Goal: Task Accomplishment & Management: Use online tool/utility

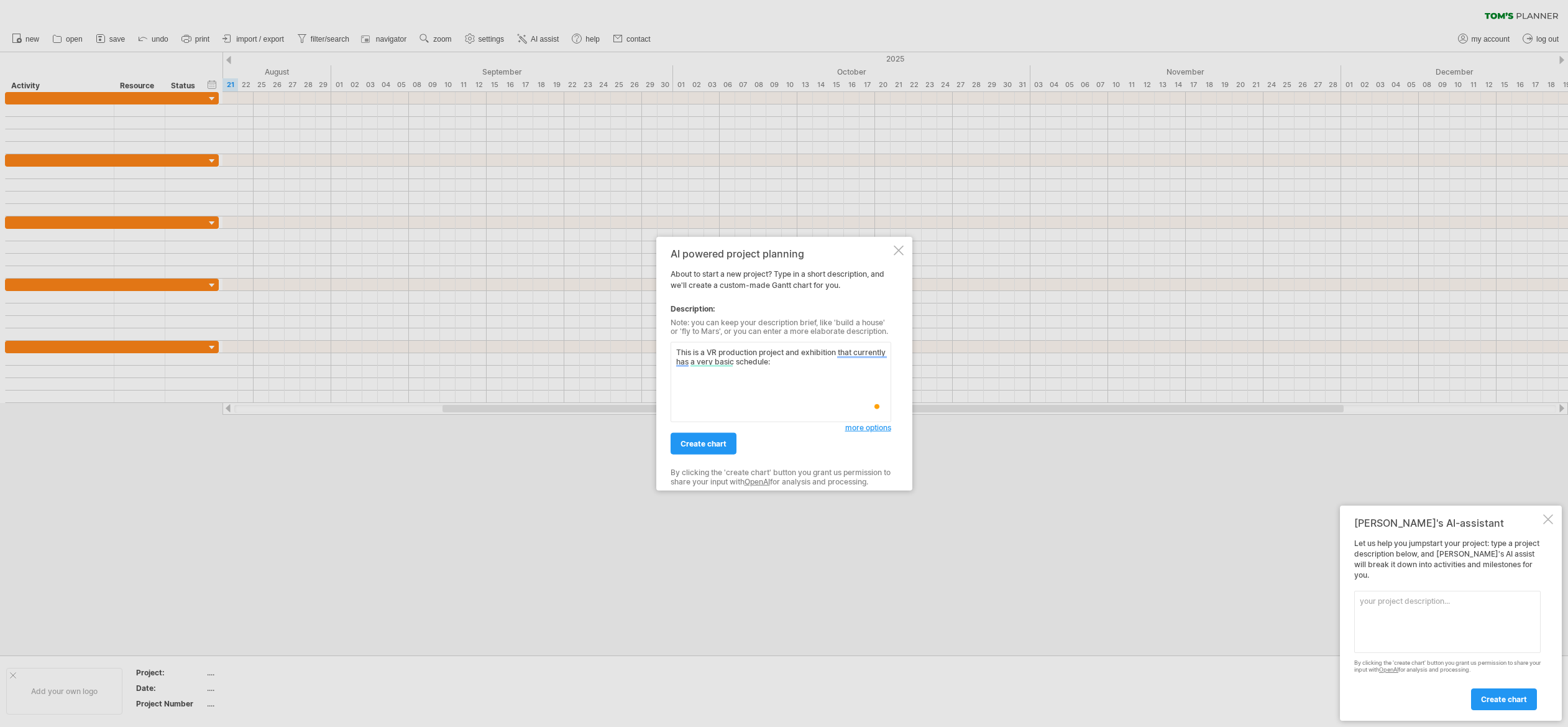
paste textarea "The timeline for the project is: Production: [DATE] - [DATE] Post Production: […"
drag, startPoint x: 687, startPoint y: 413, endPoint x: 741, endPoint y: 411, distance: 54.0
click at [687, 413] on textarea "This is a VR production project and exhibition that currently has a very basic …" at bounding box center [780, 382] width 220 height 80
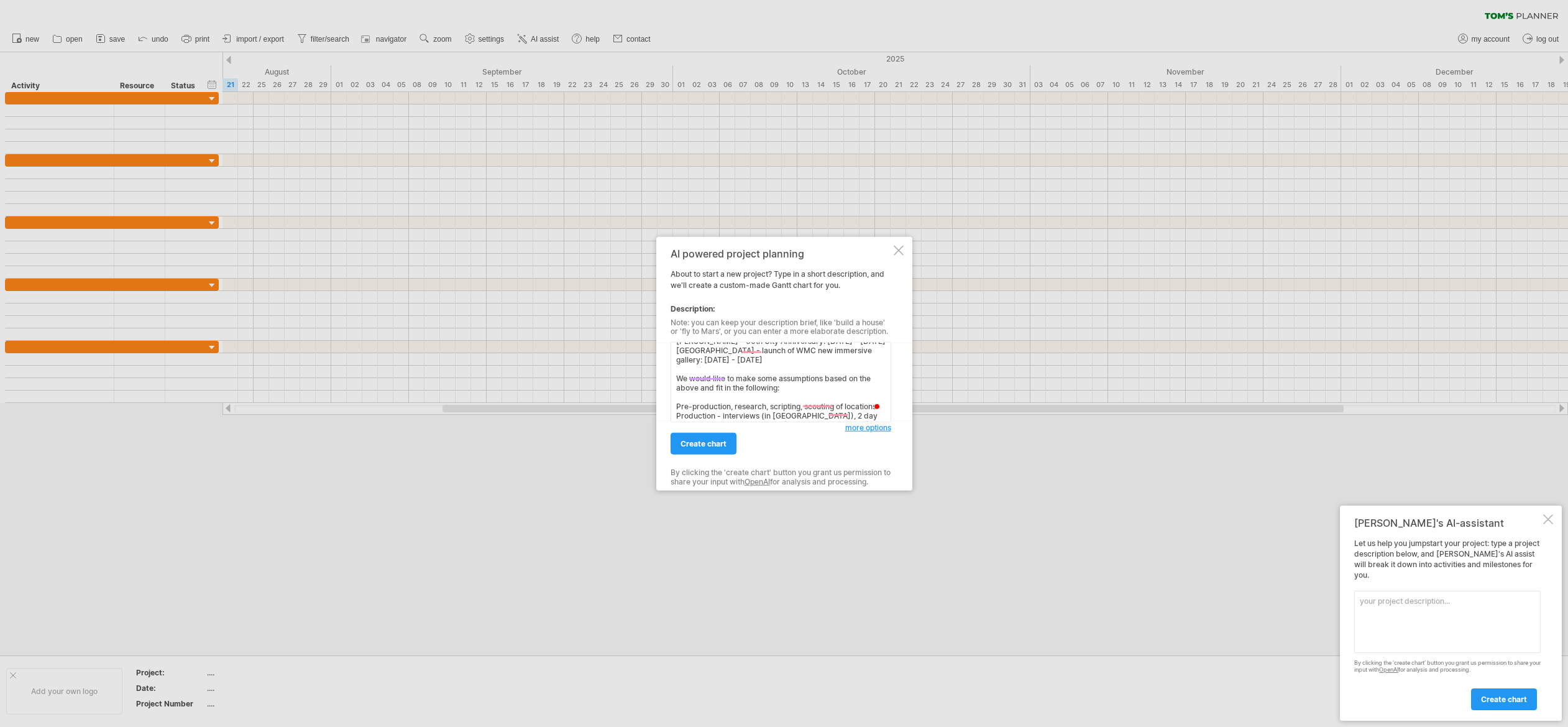
drag, startPoint x: 721, startPoint y: 408, endPoint x: 739, endPoint y: 408, distance: 18.0
click at [721, 408] on textarea "This is a VR production project and exhibition that currently has a very basic …" at bounding box center [780, 382] width 220 height 80
click at [837, 394] on textarea "This is a VR production project and exhibition that currently has a very basic …" at bounding box center [780, 382] width 220 height 80
click at [718, 401] on textarea "This is a VR production project and exhibition that currently has a very basic …" at bounding box center [780, 382] width 220 height 80
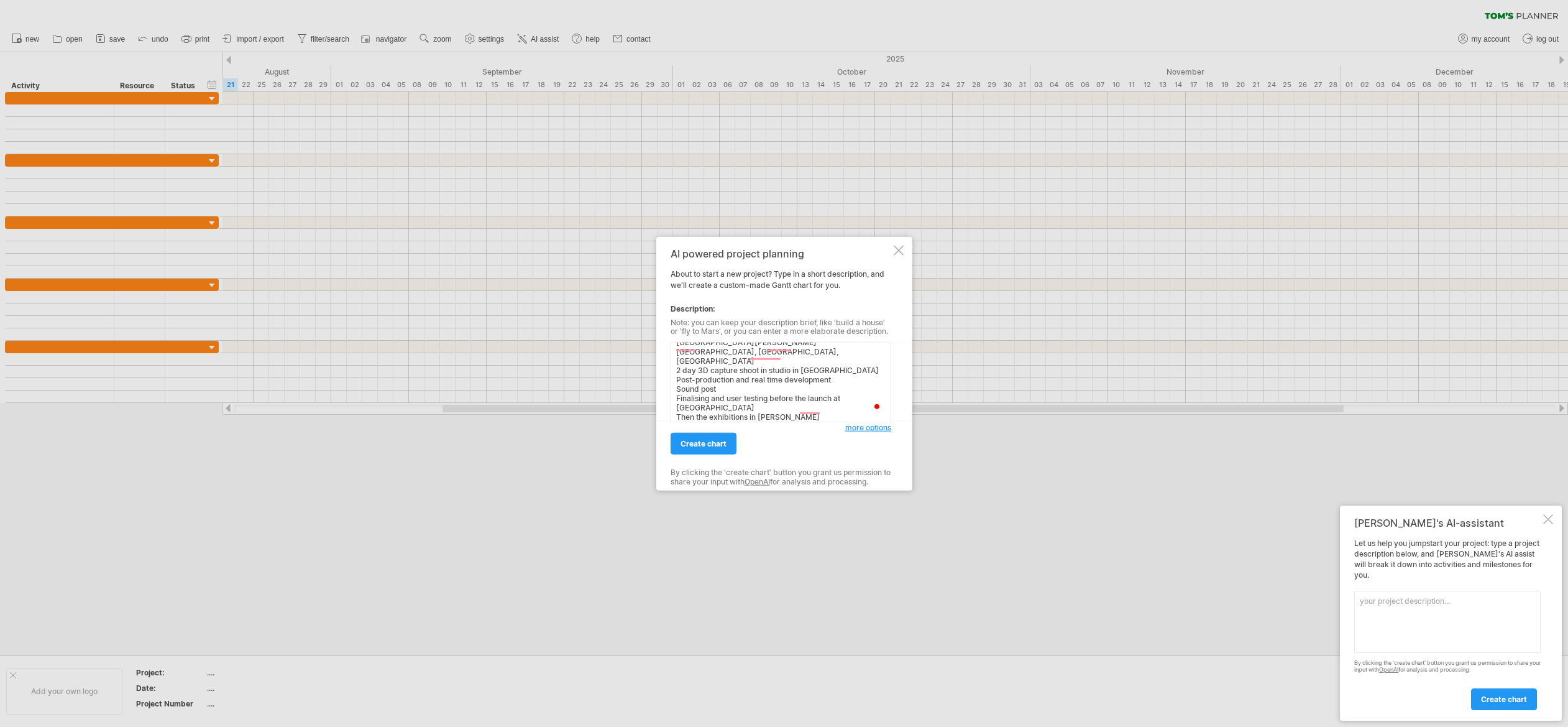
click at [776, 407] on textarea "This is a VR production project and exhibition that currently has a very basic …" at bounding box center [780, 382] width 220 height 80
click at [760, 417] on textarea "This is a VR production project and exhibition that currently has a very basic …" at bounding box center [780, 382] width 220 height 80
drag, startPoint x: 758, startPoint y: 387, endPoint x: 772, endPoint y: 391, distance: 14.6
click at [758, 387] on textarea "This is a VR production project and exhibition that currently has a very basic …" at bounding box center [780, 382] width 220 height 80
click at [721, 388] on textarea "This is a VR production project and exhibition that currently has a very basic …" at bounding box center [780, 382] width 220 height 80
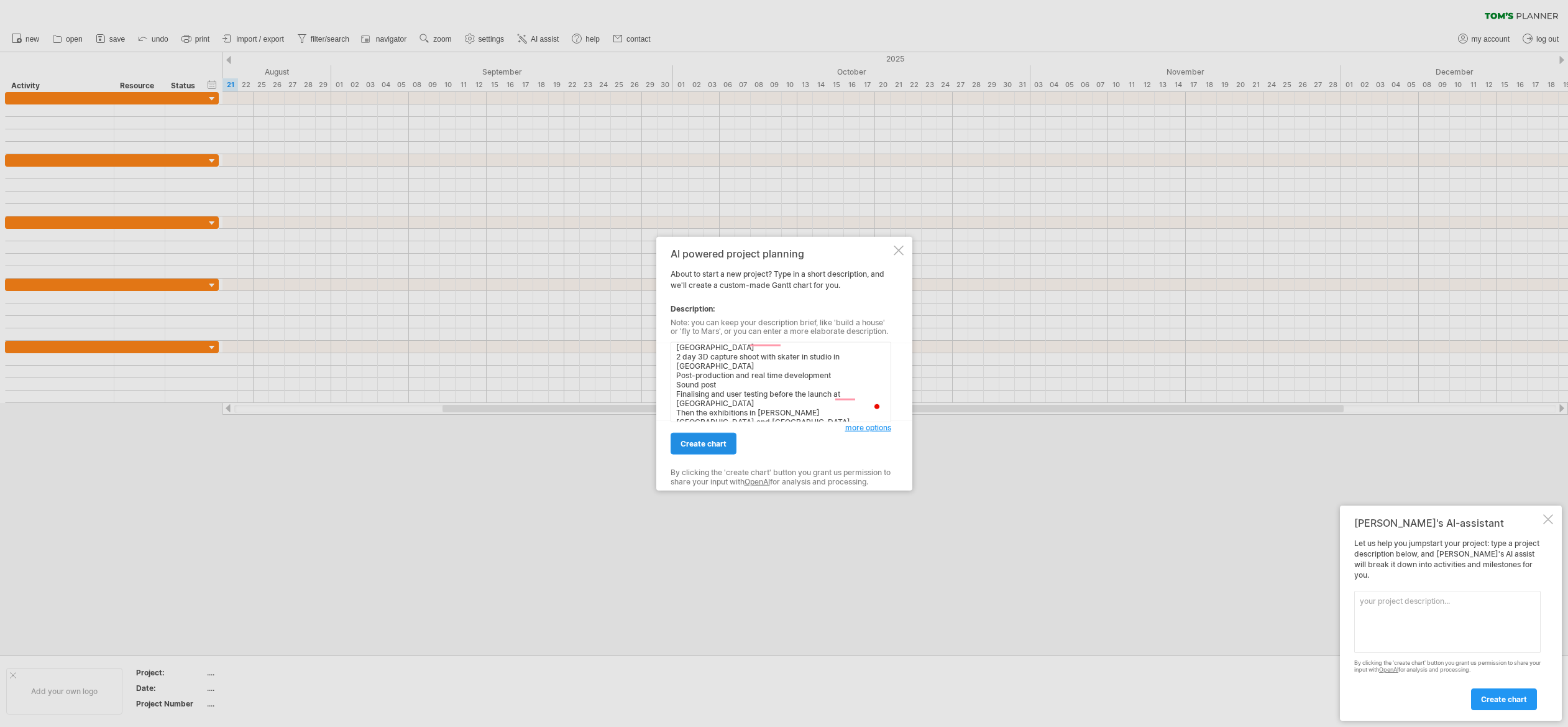
type textarea "This is a VR production project and exhibition that currently has a very basic …"
click at [695, 442] on span "create chart" at bounding box center [703, 443] width 46 height 9
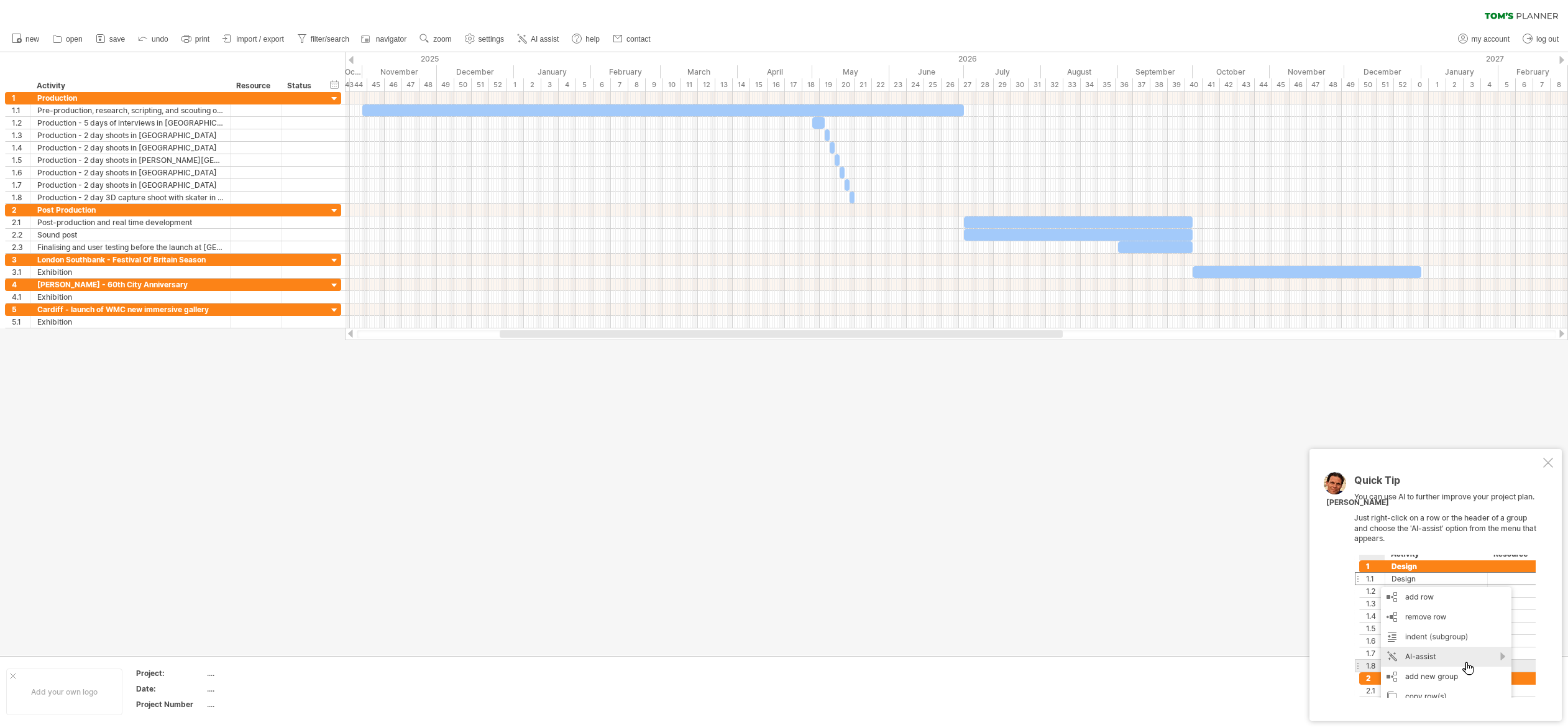
click at [1546, 461] on div at bounding box center [1548, 462] width 10 height 10
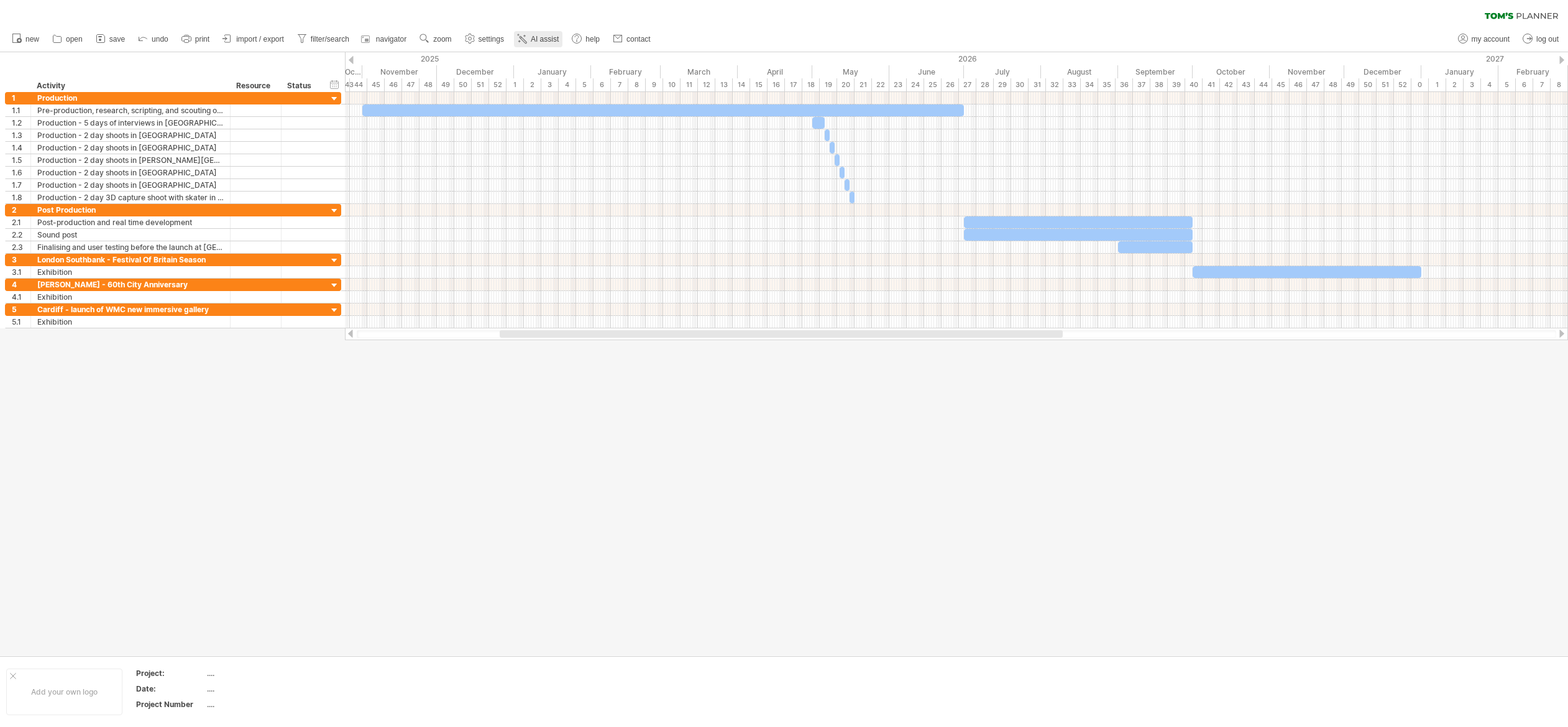
click at [541, 40] on span "AI assist" at bounding box center [544, 39] width 28 height 9
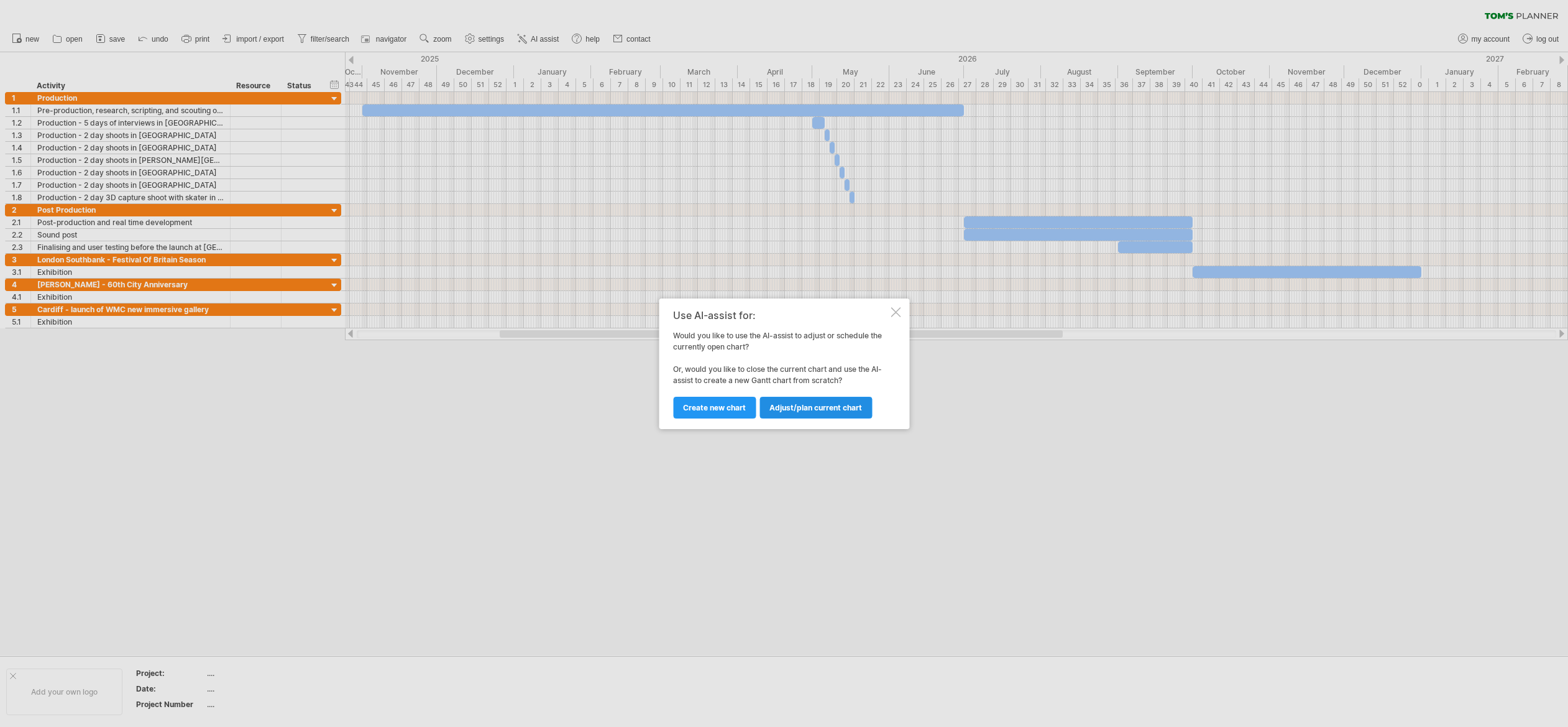
click at [802, 408] on span "Adjust/plan current chart" at bounding box center [816, 408] width 93 height 9
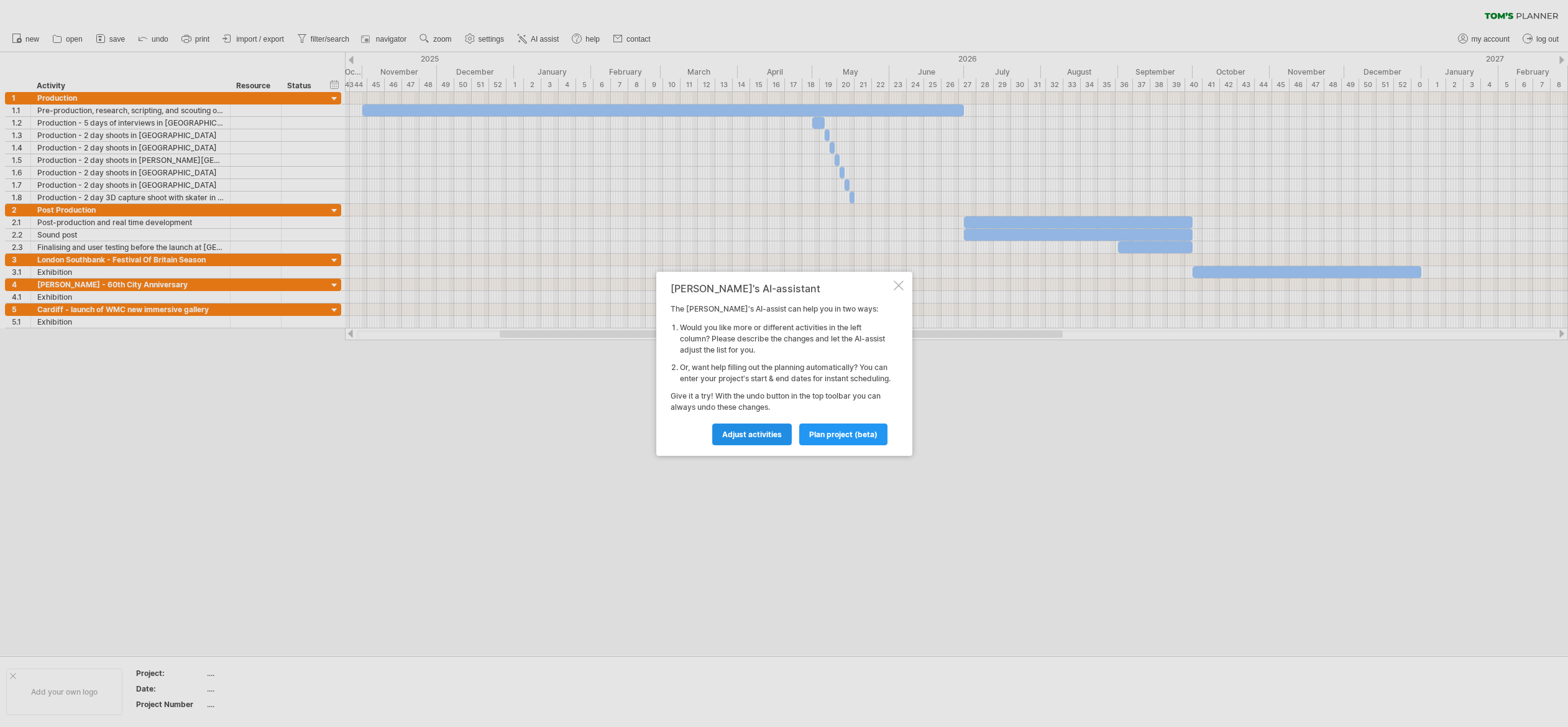
click at [744, 437] on span "Adjust activities" at bounding box center [752, 434] width 60 height 9
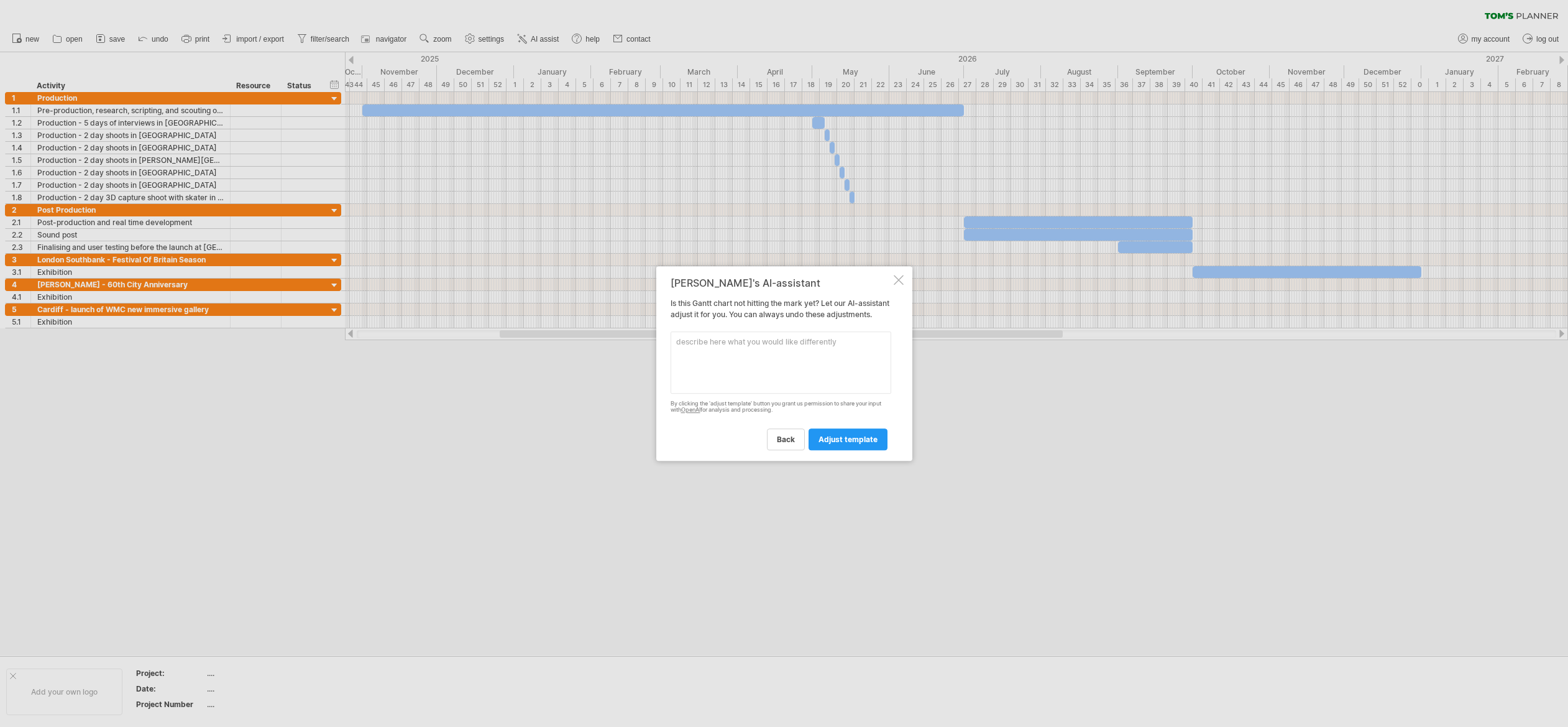
click at [723, 346] on textarea at bounding box center [780, 362] width 220 height 62
click at [703, 354] on textarea "To enrich screen reader interactions, please activate Accessibility in Grammarl…" at bounding box center [780, 362] width 220 height 62
type textarea "The shoot days in the various locations should be more spread out rather than b…"
click at [855, 444] on span "adjust template" at bounding box center [848, 439] width 59 height 9
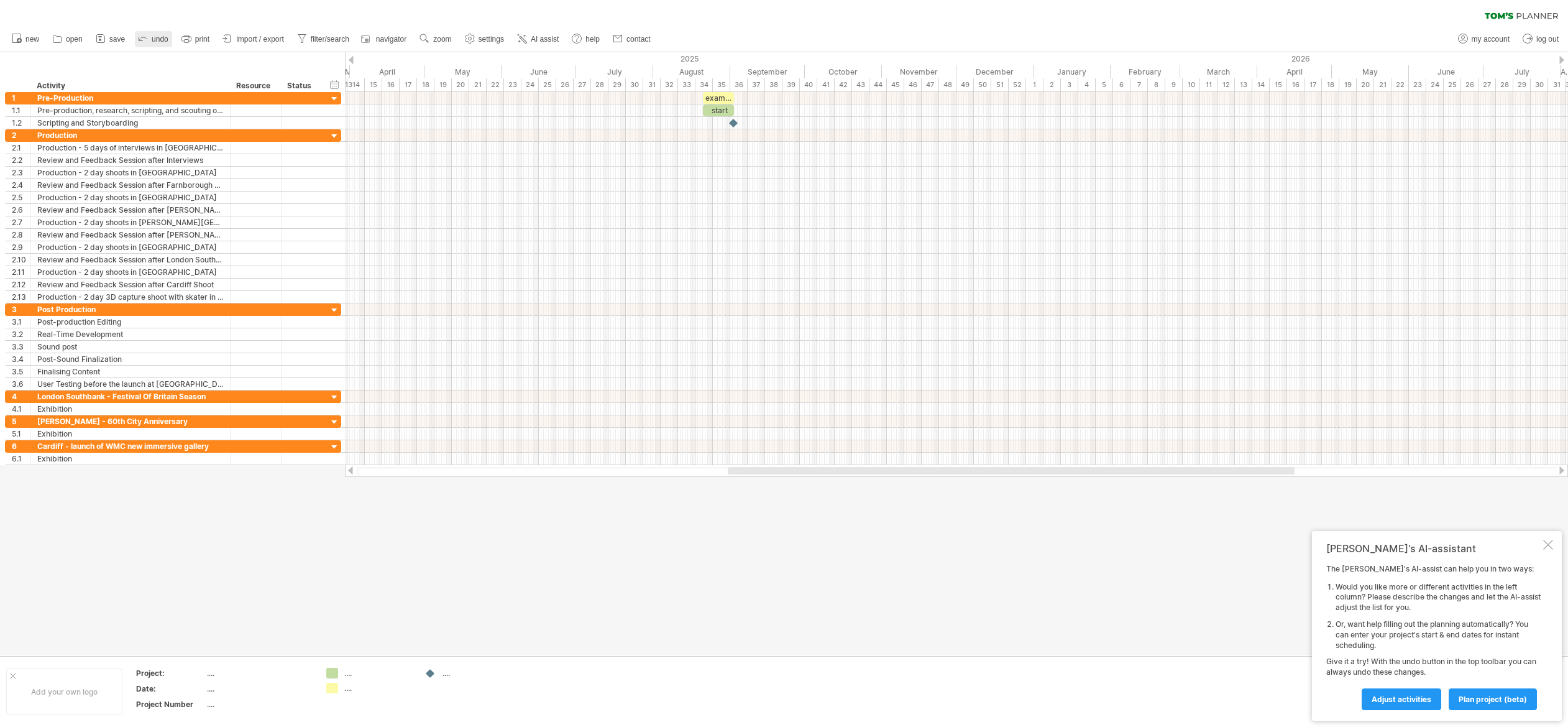
click at [151, 36] on link "undo" at bounding box center [153, 39] width 37 height 16
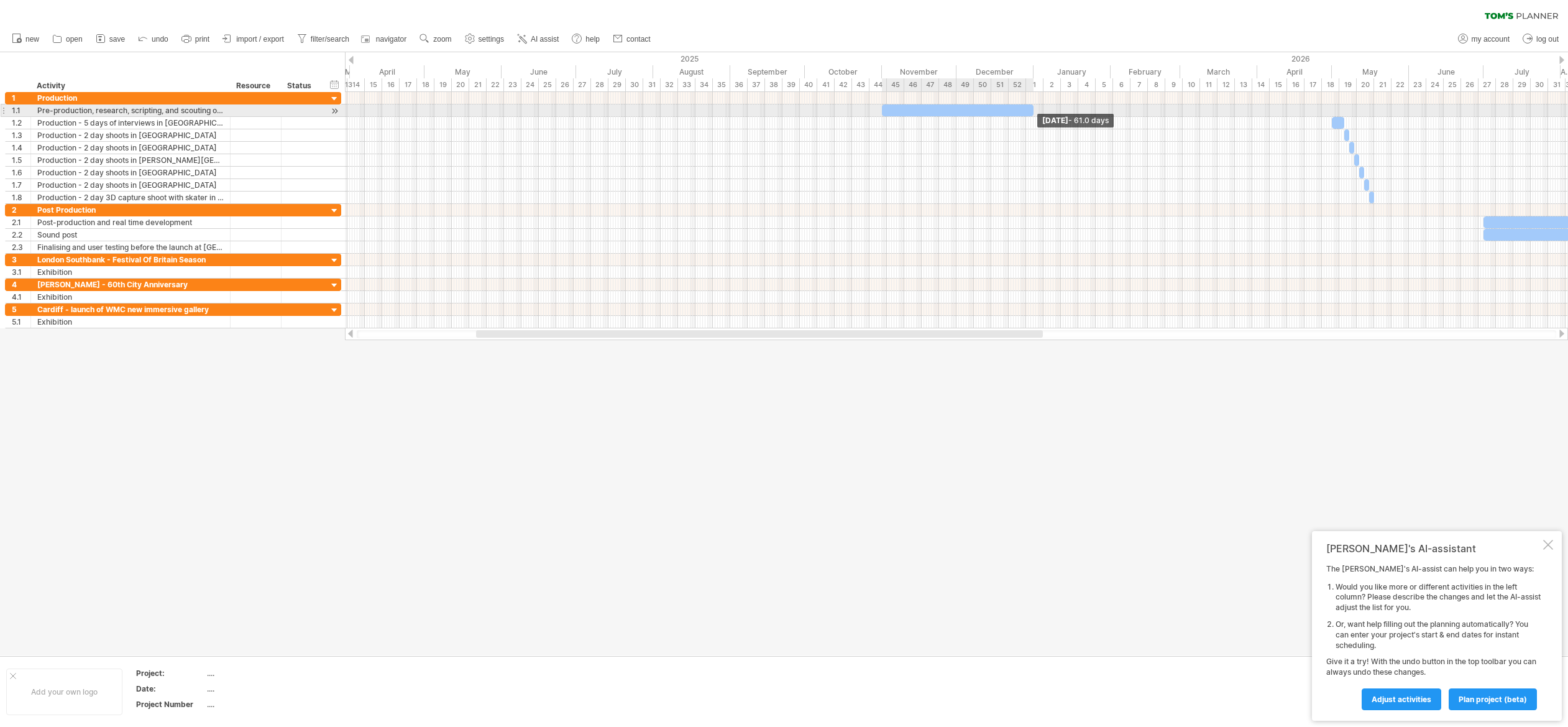
drag, startPoint x: 1480, startPoint y: 109, endPoint x: 1031, endPoint y: 112, distance: 449.0
click at [1031, 112] on span at bounding box center [1033, 110] width 5 height 12
drag, startPoint x: 1338, startPoint y: 122, endPoint x: 1066, endPoint y: 122, distance: 272.0
click at [1066, 122] on div at bounding box center [1067, 122] width 12 height 12
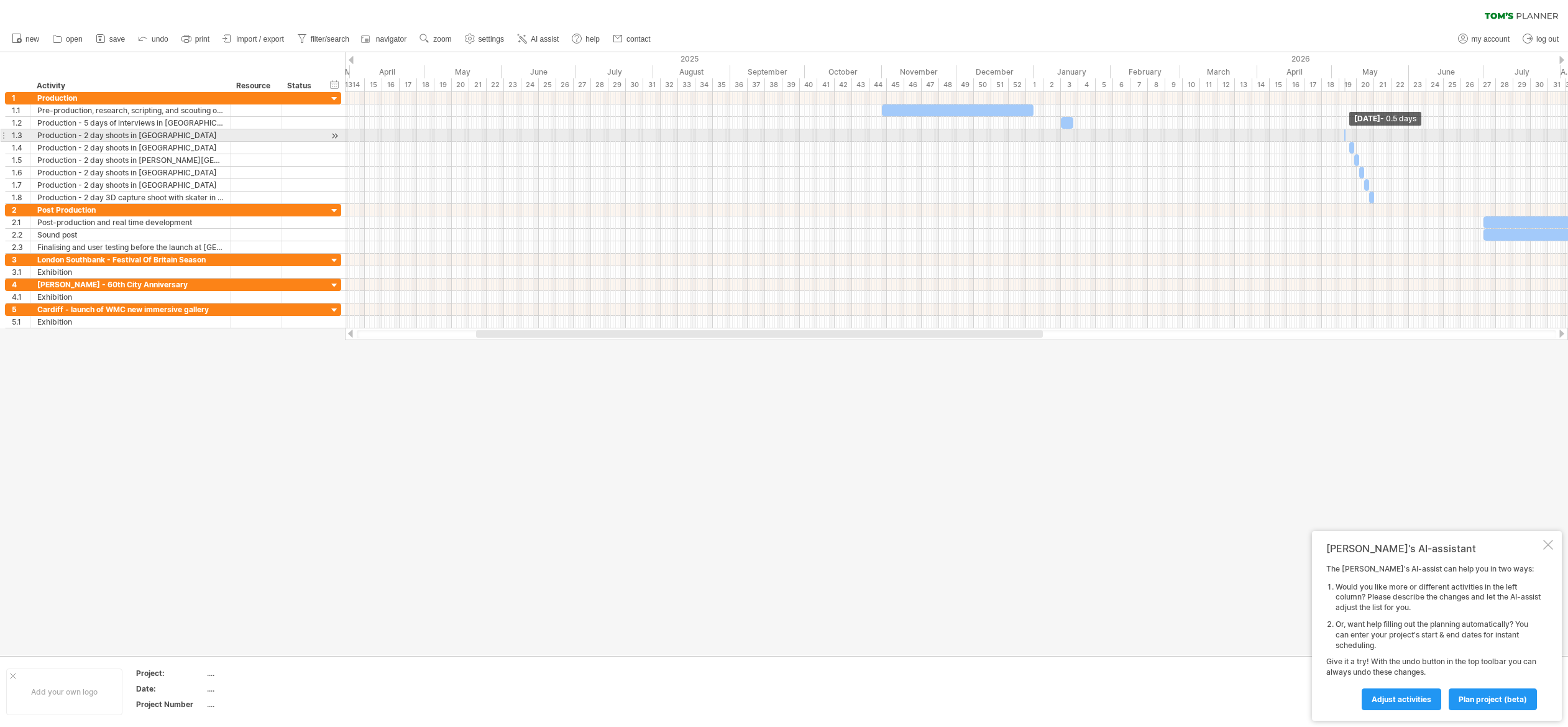
drag, startPoint x: 1347, startPoint y: 135, endPoint x: 1325, endPoint y: 141, distance: 22.8
click at [1137, 134] on div "[DATE] - 0.5 days [DATE]" at bounding box center [956, 210] width 1223 height 236
click at [152, 39] on span "undo" at bounding box center [160, 39] width 17 height 9
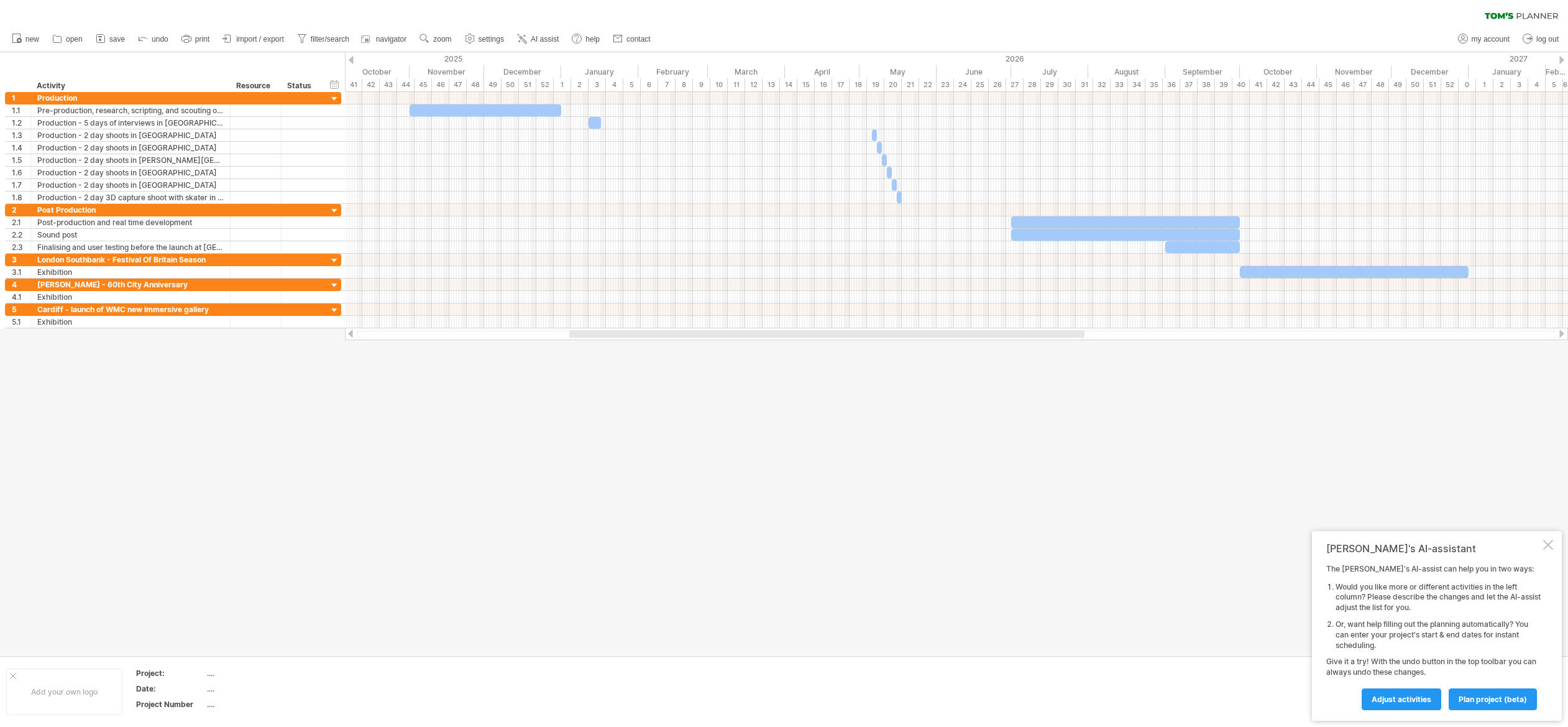
drag, startPoint x: 994, startPoint y: 333, endPoint x: 1075, endPoint y: 337, distance: 81.1
click at [1075, 337] on div at bounding box center [956, 334] width 1199 height 8
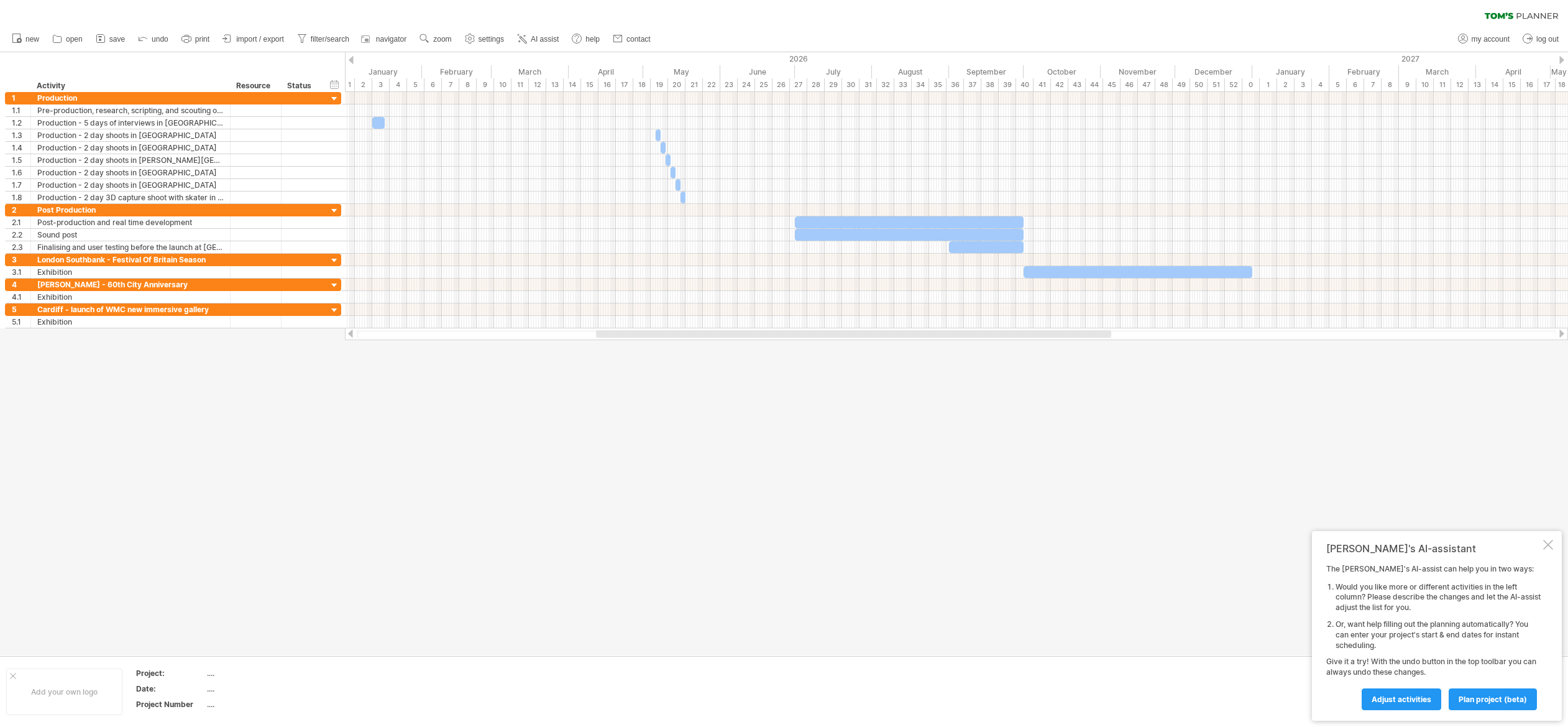
drag, startPoint x: 498, startPoint y: 333, endPoint x: 597, endPoint y: 334, distance: 99.0
click at [597, 334] on div at bounding box center [854, 334] width 515 height 8
click at [435, 37] on link "zoom" at bounding box center [436, 39] width 39 height 16
click at [461, 73] on div "Week" at bounding box center [475, 73] width 69 height 20
click at [439, 32] on link "zoom" at bounding box center [436, 39] width 39 height 16
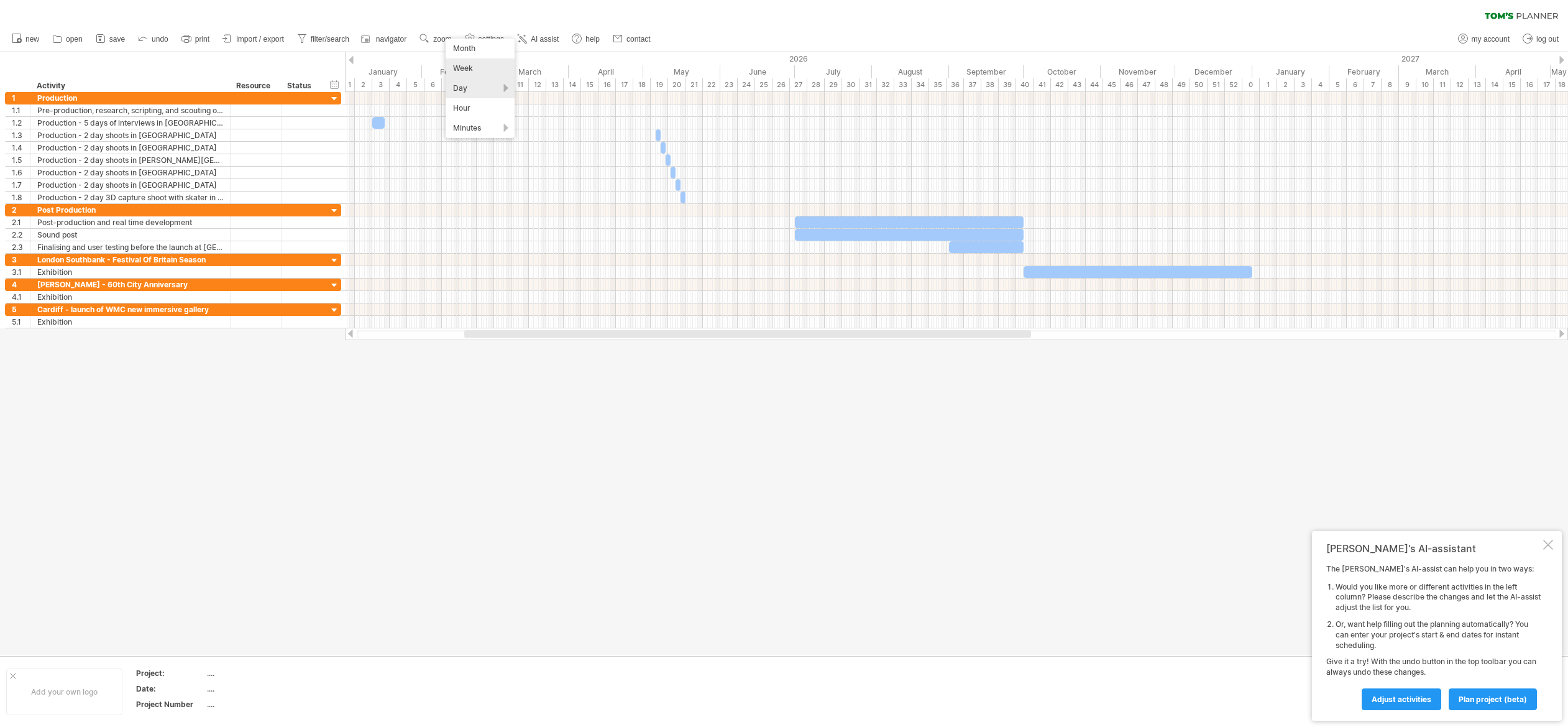
click at [470, 85] on div "Day" at bounding box center [479, 88] width 69 height 20
click at [462, 84] on div "Day" at bounding box center [479, 88] width 69 height 20
click at [465, 46] on div "Month" at bounding box center [479, 49] width 69 height 20
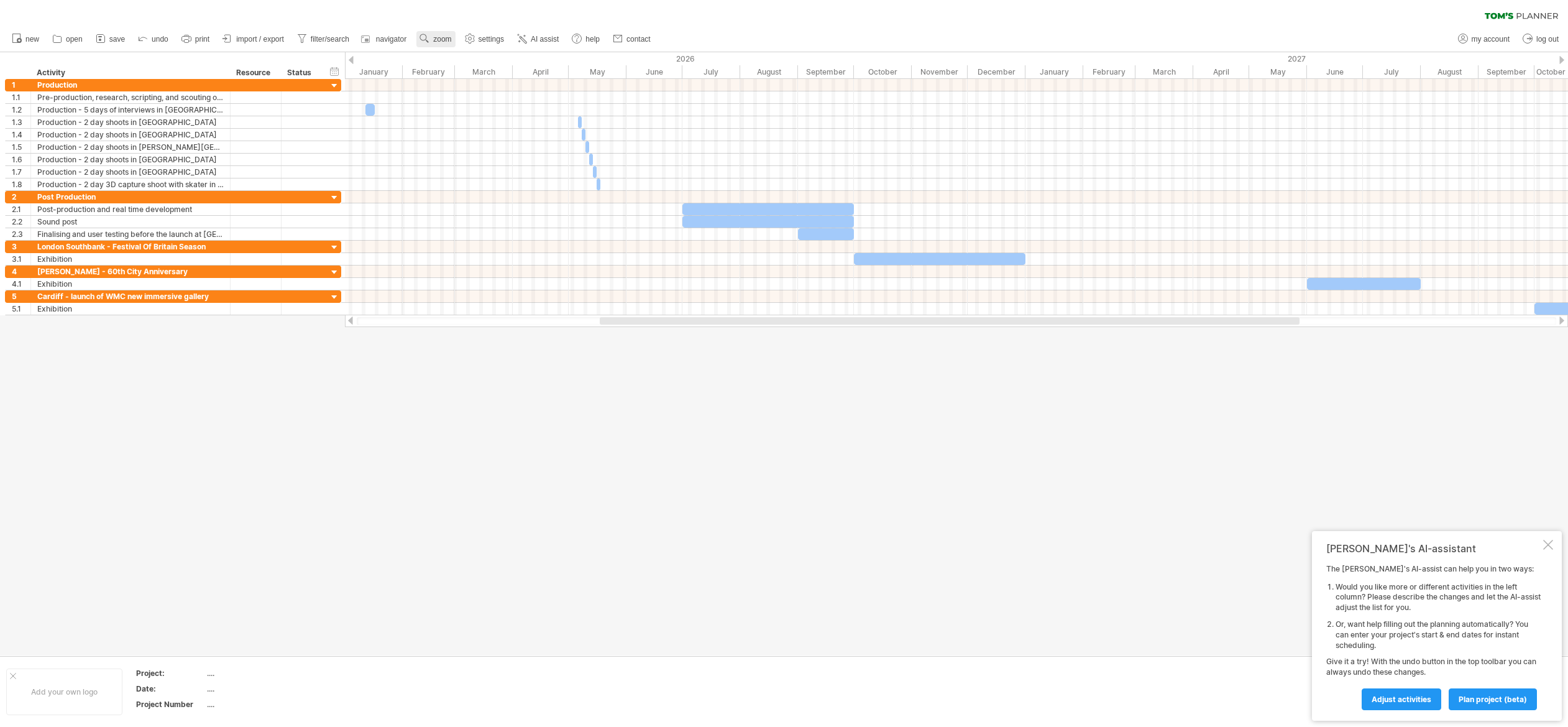
click at [430, 39] on use at bounding box center [424, 39] width 12 height 12
click at [455, 95] on div "Day" at bounding box center [470, 94] width 69 height 20
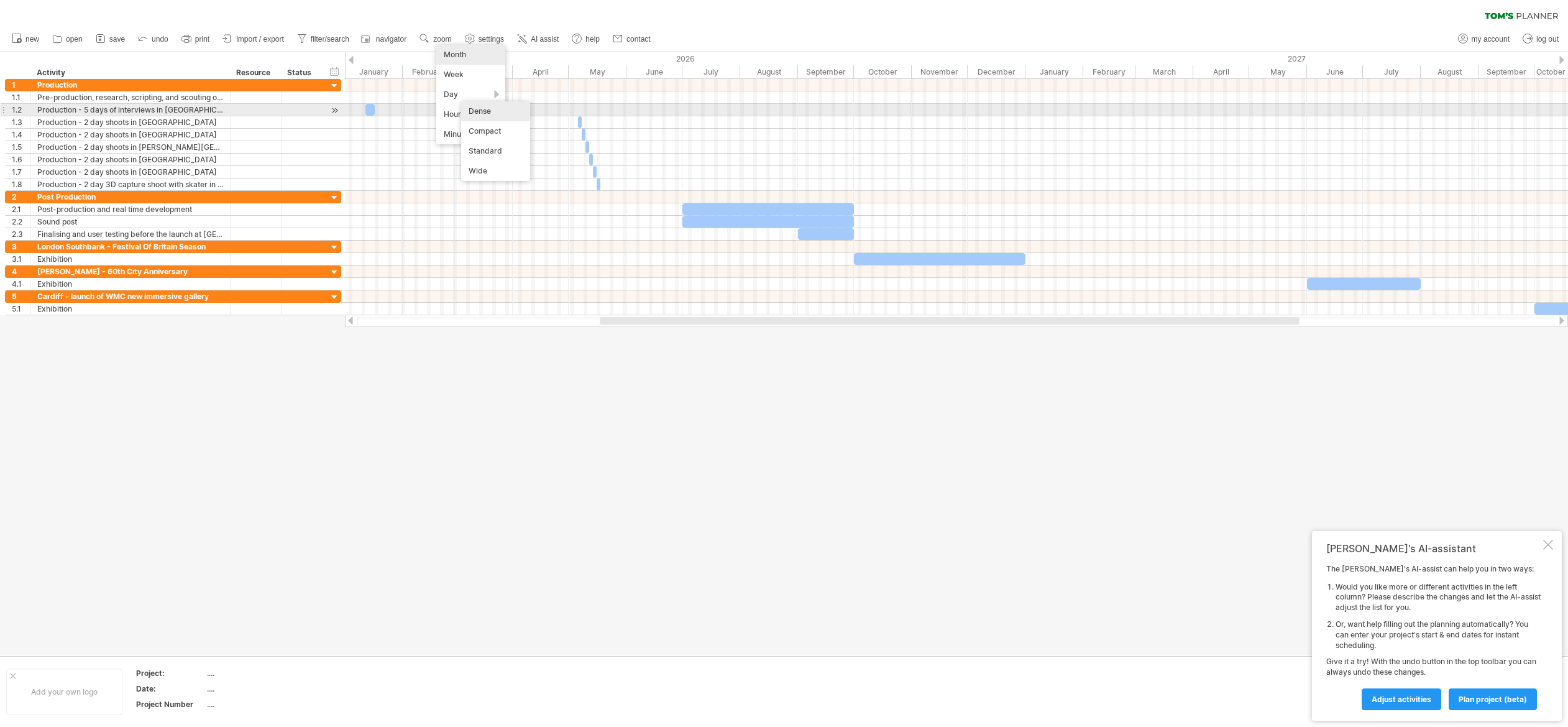
click at [479, 112] on div "Dense" at bounding box center [495, 111] width 69 height 20
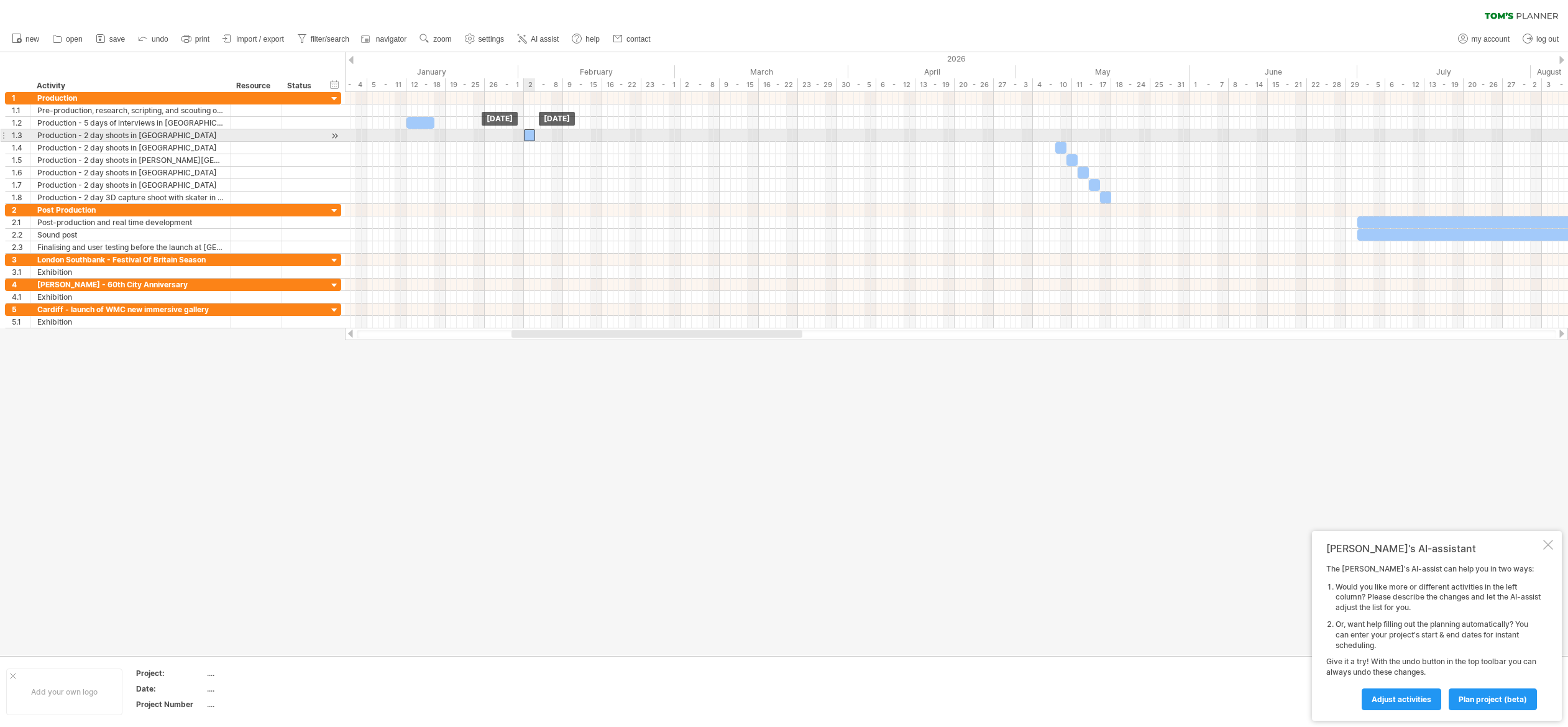
drag, startPoint x: 1048, startPoint y: 134, endPoint x: 530, endPoint y: 134, distance: 518.0
click at [530, 134] on div at bounding box center [530, 135] width 11 height 12
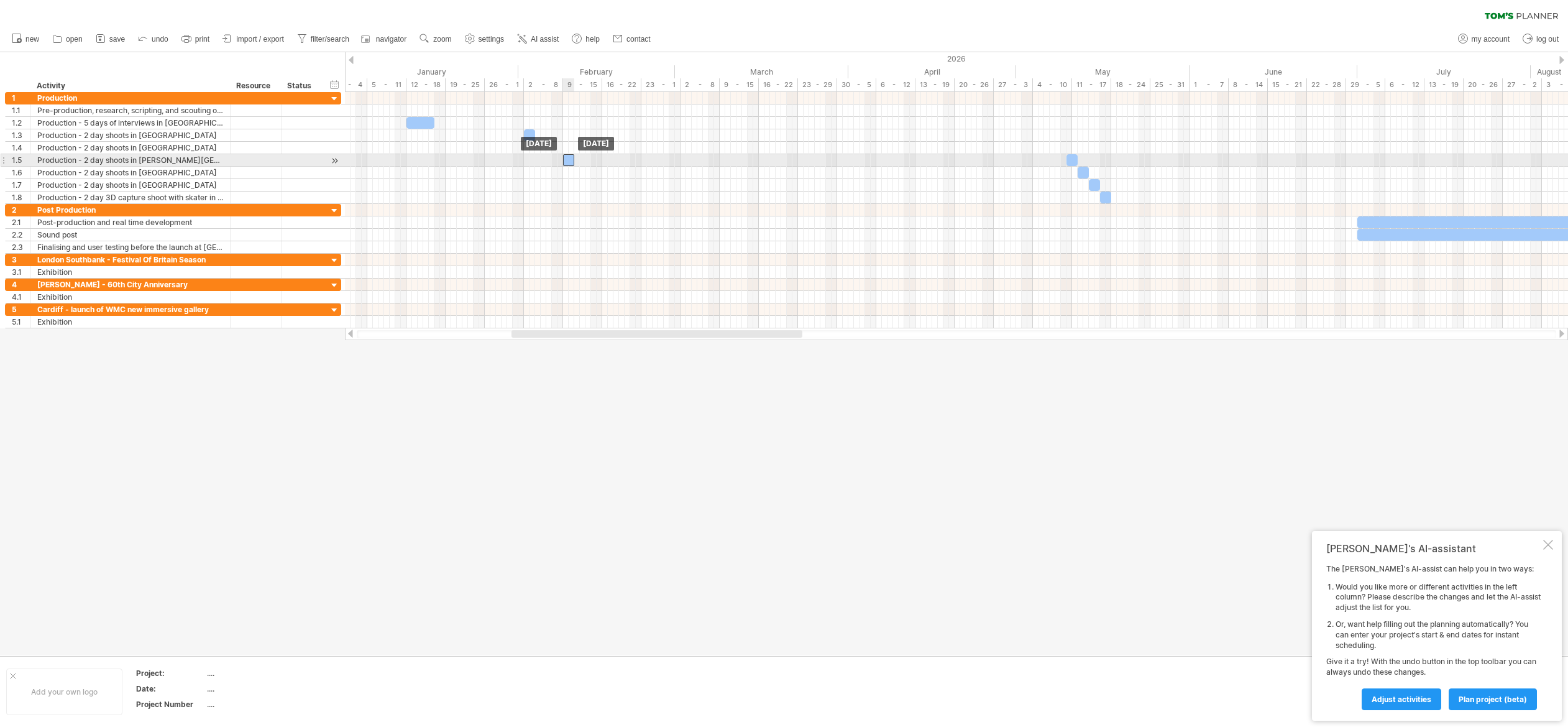
drag, startPoint x: 1062, startPoint y: 147, endPoint x: 571, endPoint y: 157, distance: 491.1
drag, startPoint x: 569, startPoint y: 159, endPoint x: 568, endPoint y: 149, distance: 10.0
drag, startPoint x: 1072, startPoint y: 159, endPoint x: 609, endPoint y: 160, distance: 463.0
click at [609, 160] on div at bounding box center [608, 159] width 11 height 12
drag, startPoint x: 1083, startPoint y: 171, endPoint x: 648, endPoint y: 172, distance: 435.0
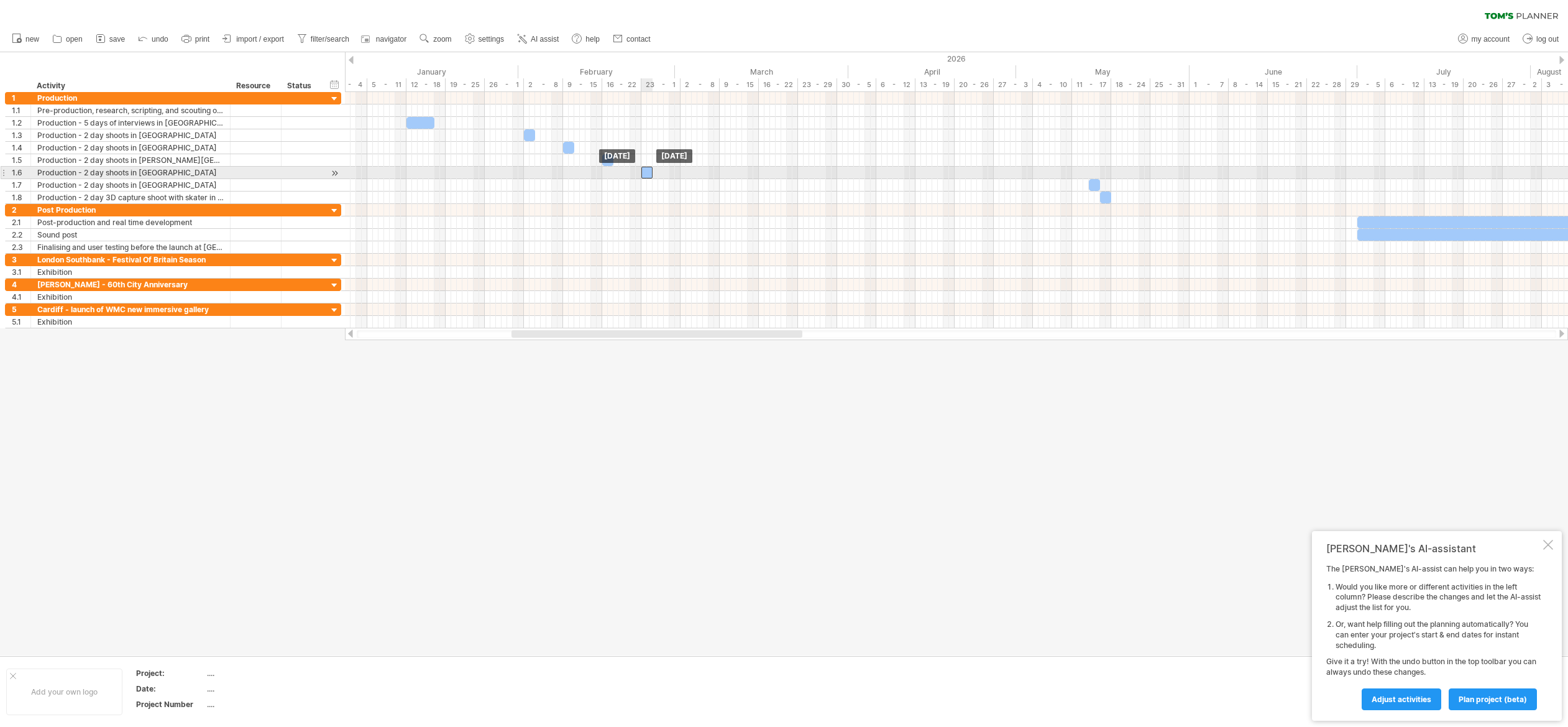
click at [648, 172] on div at bounding box center [646, 172] width 11 height 12
drag, startPoint x: 1094, startPoint y: 185, endPoint x: 687, endPoint y: 189, distance: 407.0
click at [687, 189] on div at bounding box center [686, 184] width 11 height 12
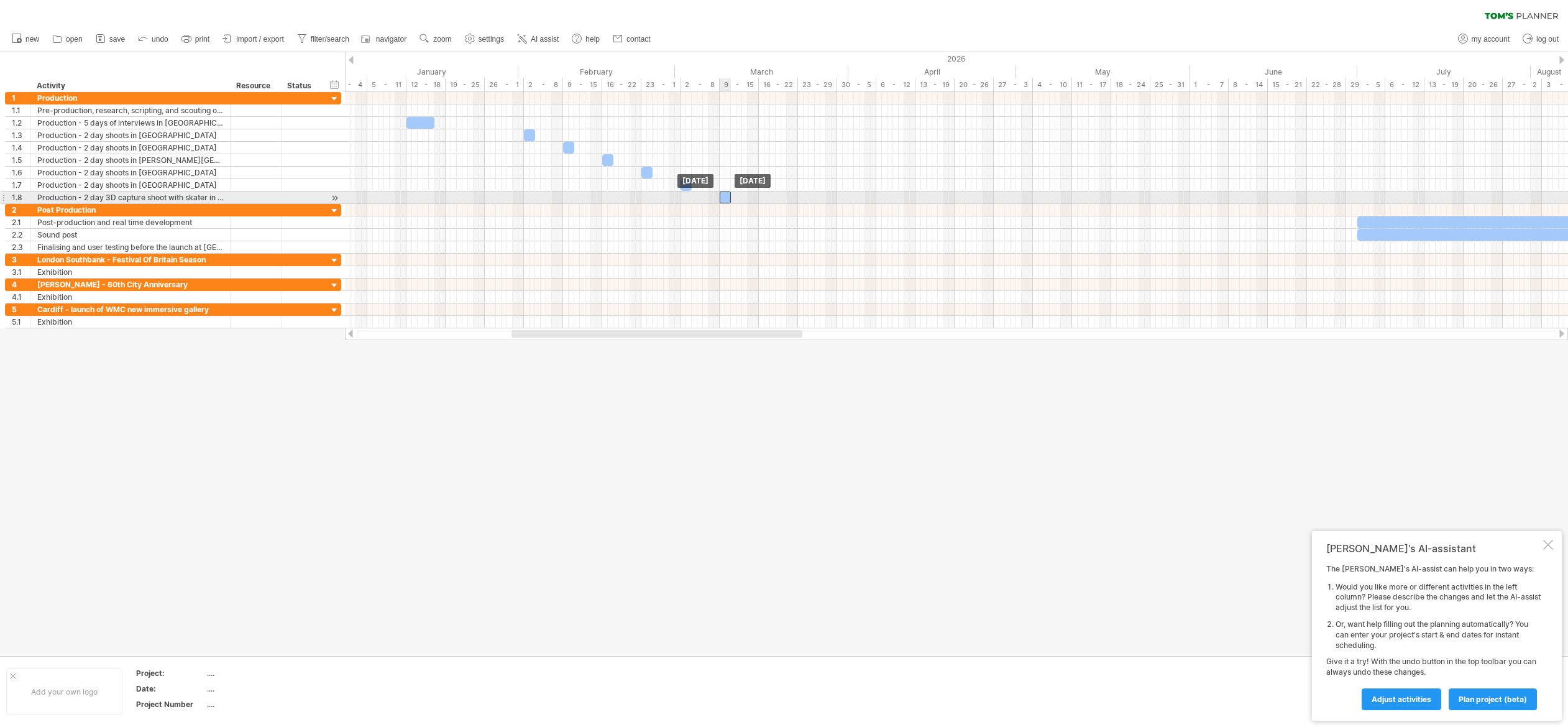
drag, startPoint x: 1105, startPoint y: 196, endPoint x: 725, endPoint y: 200, distance: 380.0
click at [725, 200] on div at bounding box center [725, 197] width 11 height 12
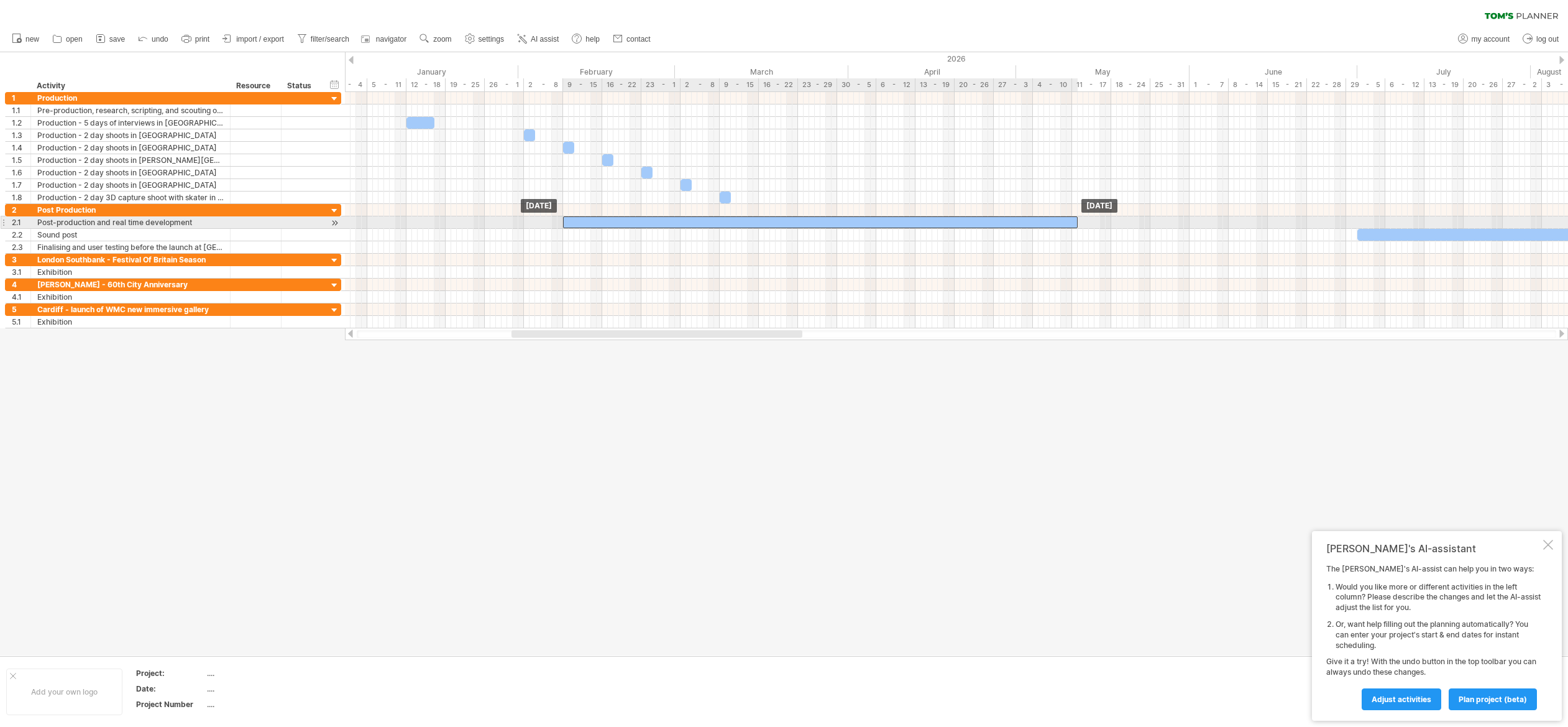
drag, startPoint x: 1378, startPoint y: 220, endPoint x: 584, endPoint y: 225, distance: 794.0
click at [584, 225] on div at bounding box center [820, 222] width 514 height 12
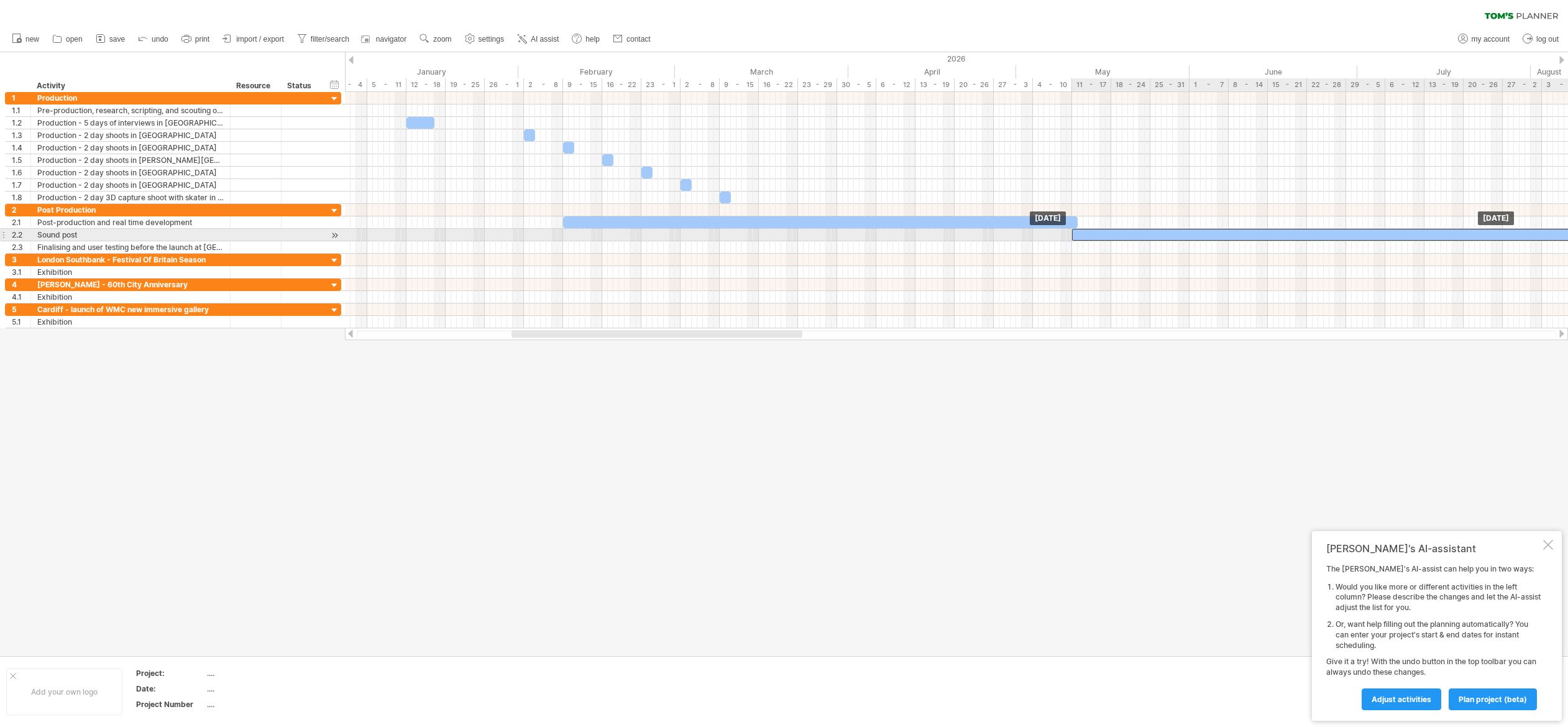
drag, startPoint x: 1375, startPoint y: 233, endPoint x: 1090, endPoint y: 235, distance: 285.0
click at [1090, 235] on div at bounding box center [1328, 234] width 514 height 12
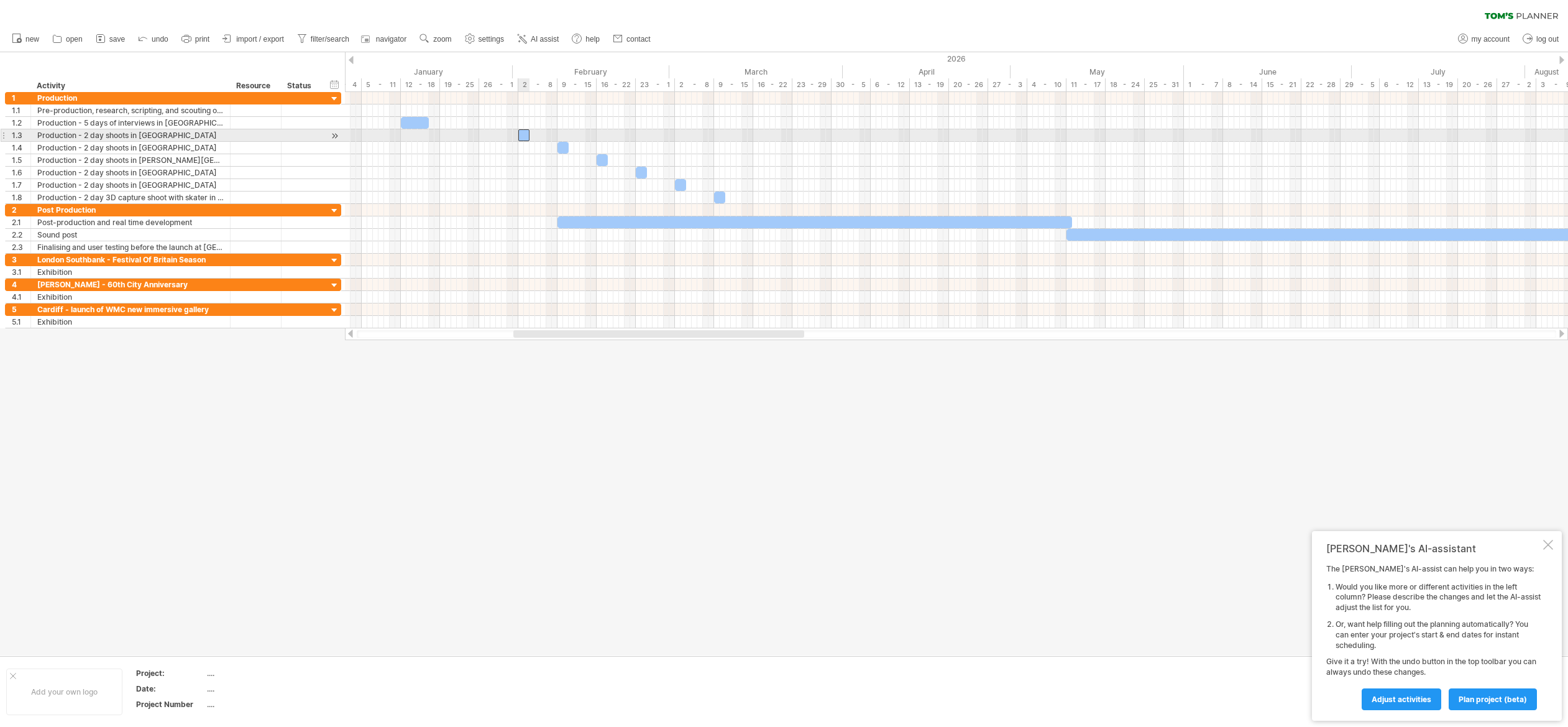
click at [521, 133] on div at bounding box center [523, 135] width 11 height 12
click at [564, 149] on div at bounding box center [563, 147] width 11 height 12
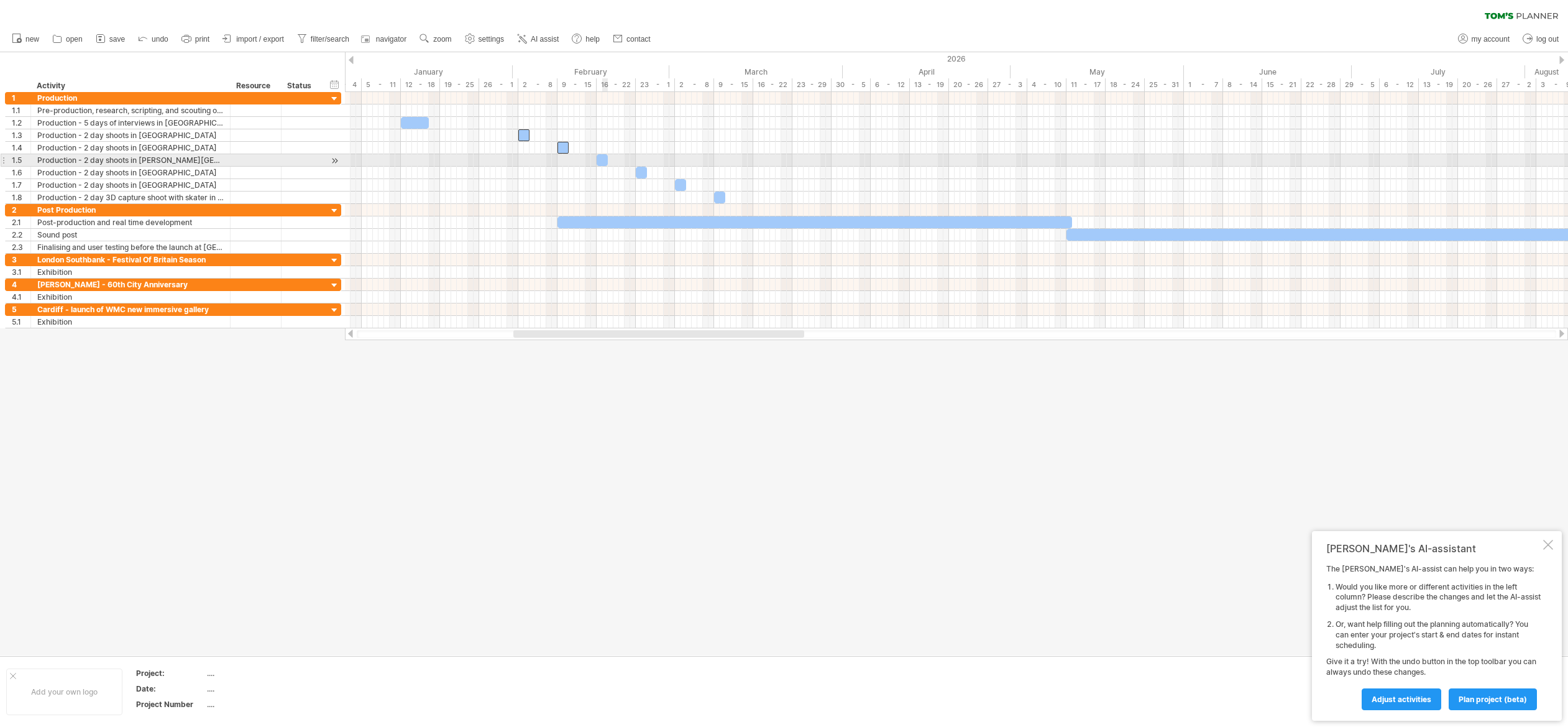
drag, startPoint x: 602, startPoint y: 161, endPoint x: 611, endPoint y: 166, distance: 10.3
click at [602, 161] on div at bounding box center [602, 159] width 11 height 12
drag, startPoint x: 642, startPoint y: 172, endPoint x: 661, endPoint y: 179, distance: 20.2
click at [642, 172] on div at bounding box center [641, 172] width 11 height 12
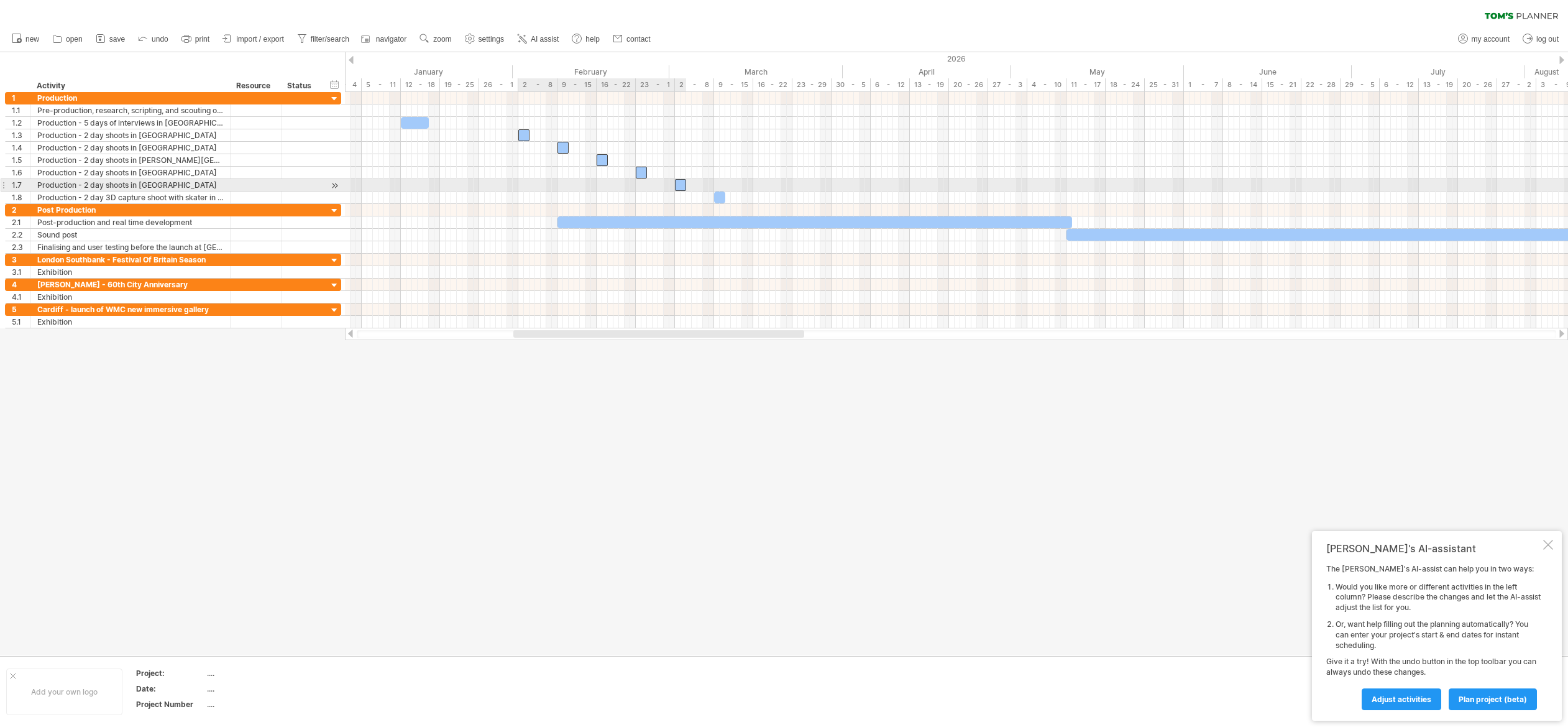
click at [682, 185] on div at bounding box center [680, 184] width 11 height 12
click at [721, 196] on div at bounding box center [719, 197] width 11 height 12
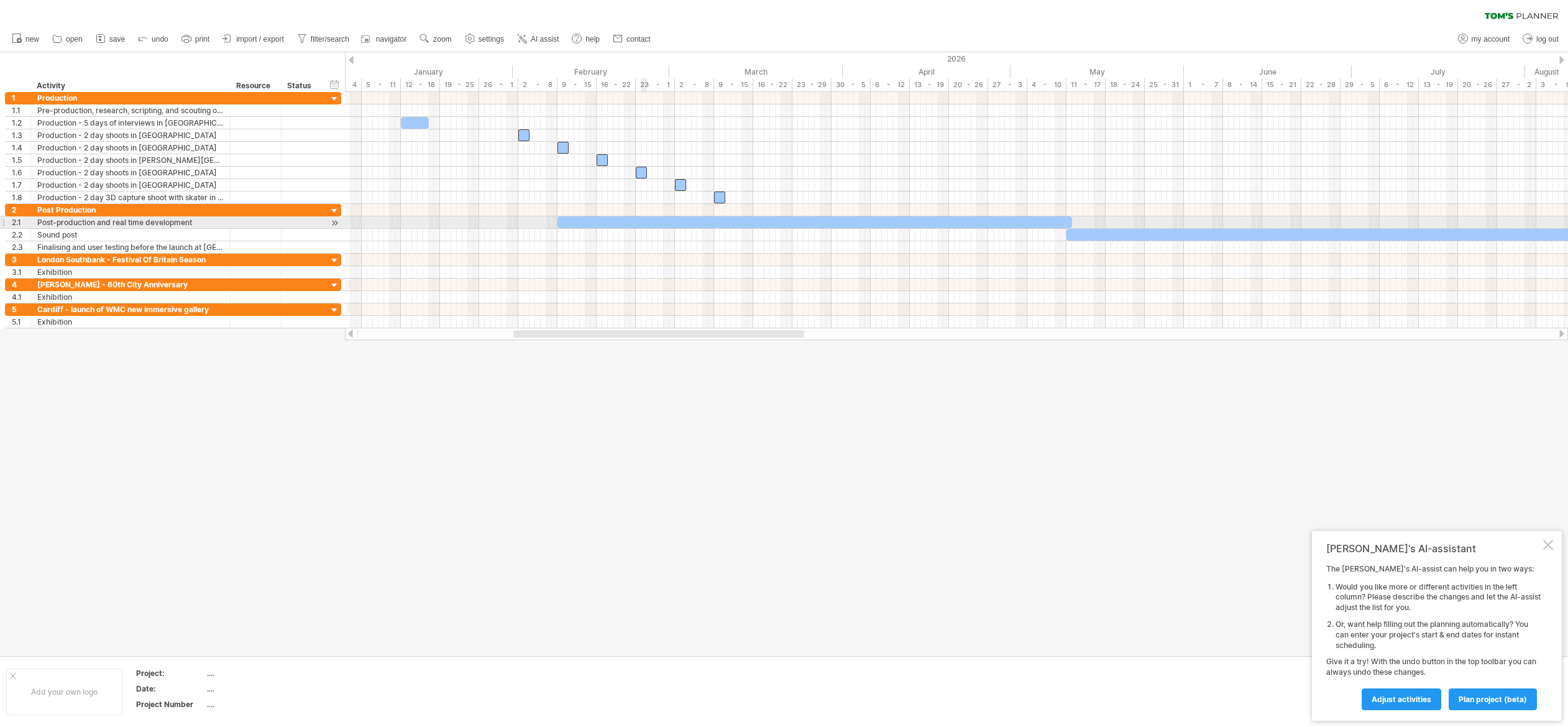
click at [646, 225] on div at bounding box center [814, 222] width 514 height 12
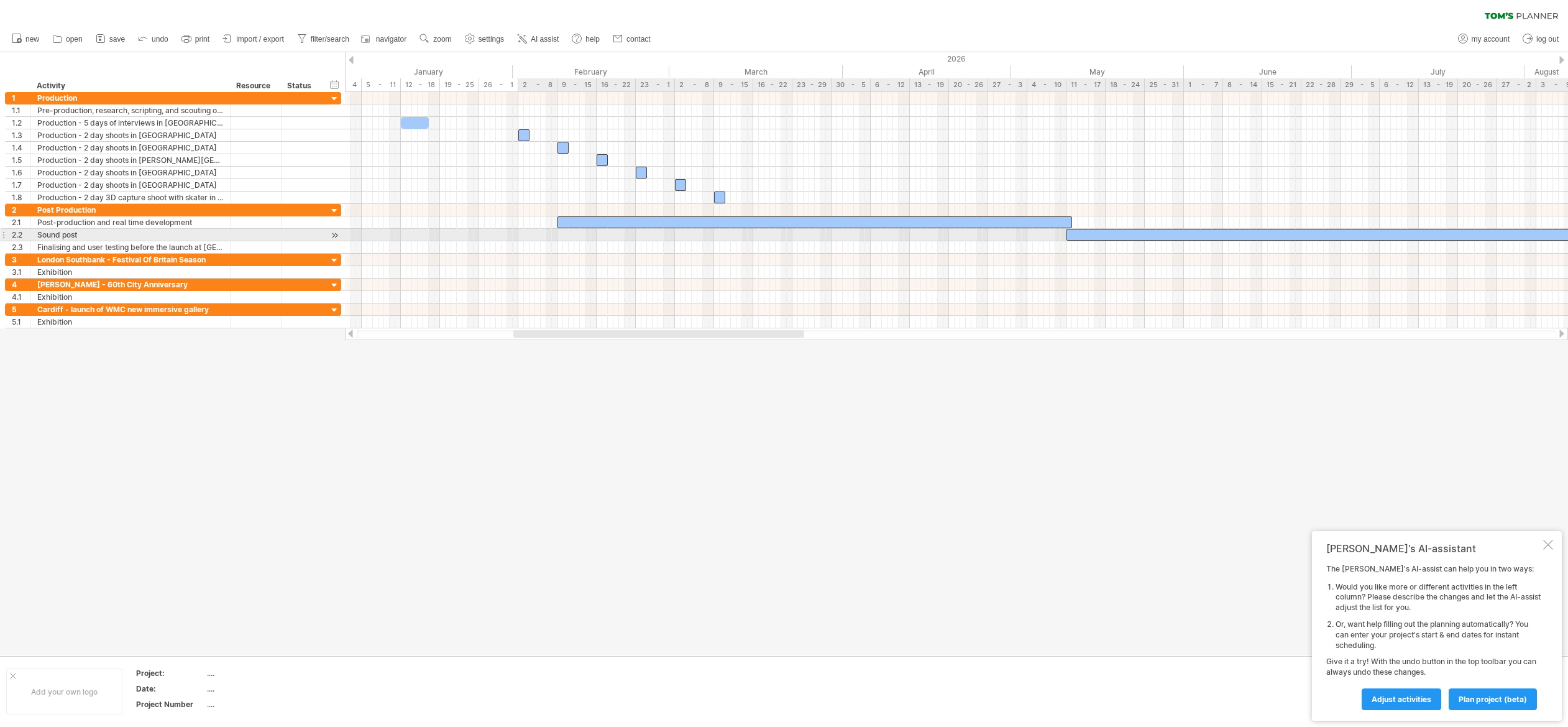
click at [1103, 233] on div at bounding box center [1323, 234] width 514 height 12
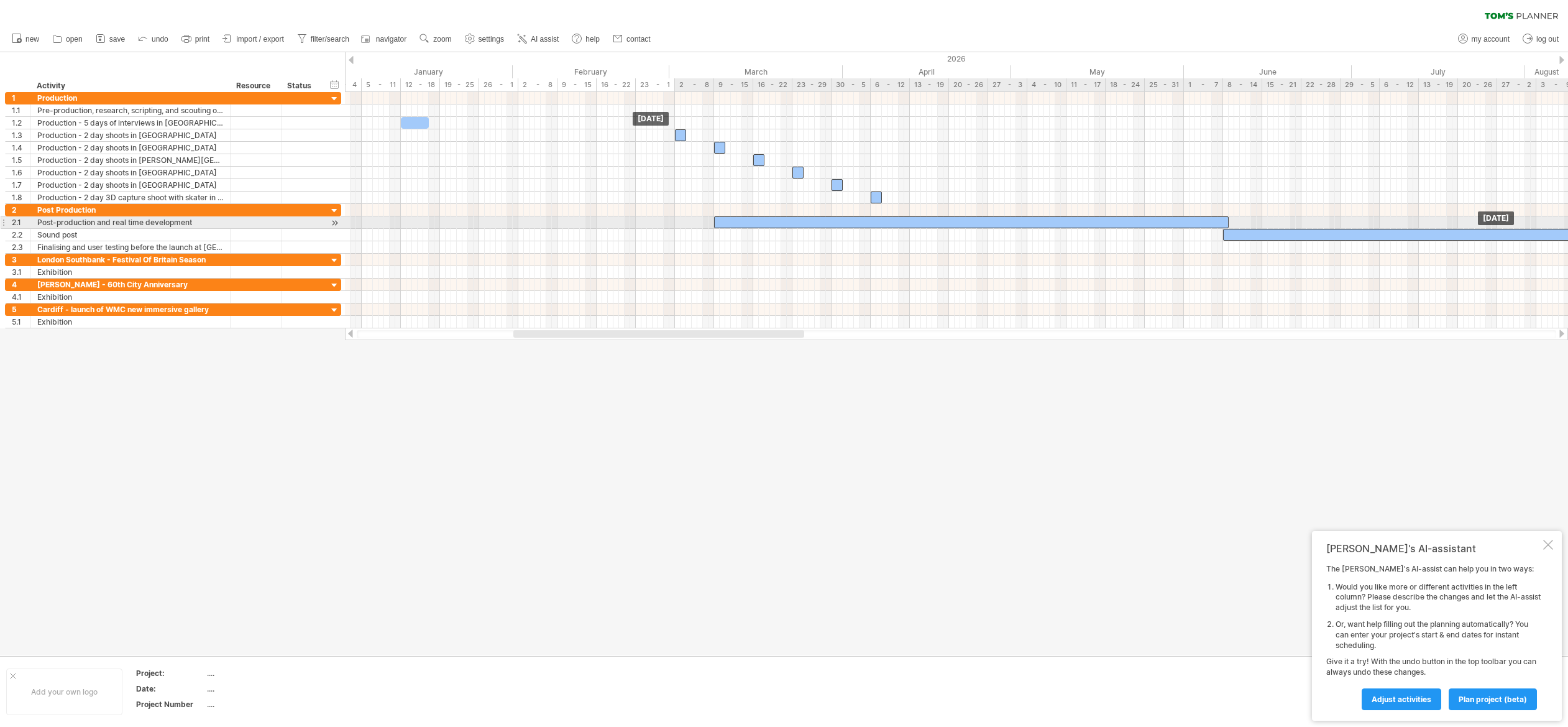
drag, startPoint x: 742, startPoint y: 221, endPoint x: 901, endPoint y: 223, distance: 159.0
click at [901, 223] on div at bounding box center [970, 222] width 514 height 12
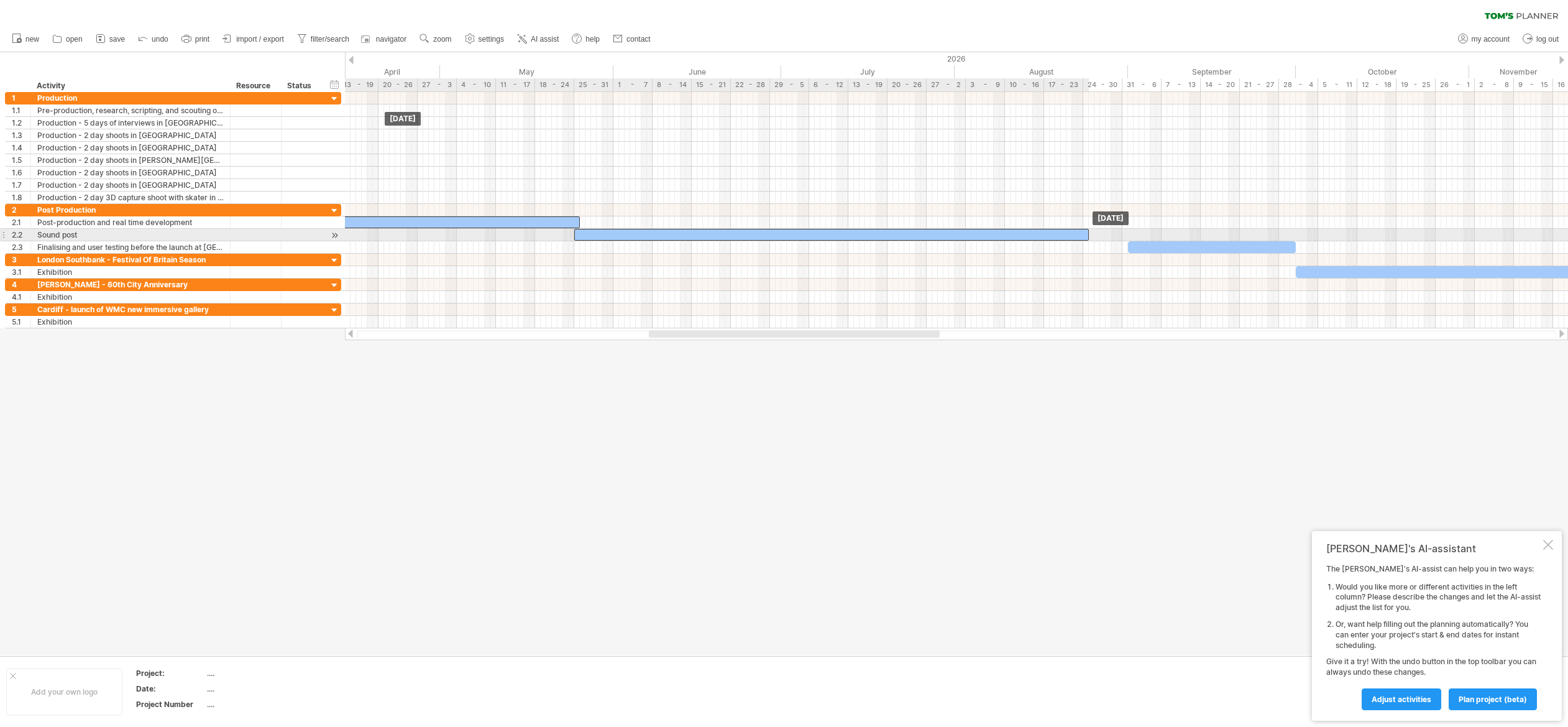
drag, startPoint x: 1164, startPoint y: 233, endPoint x: 1086, endPoint y: 234, distance: 78.0
click at [1086, 234] on div at bounding box center [831, 234] width 514 height 12
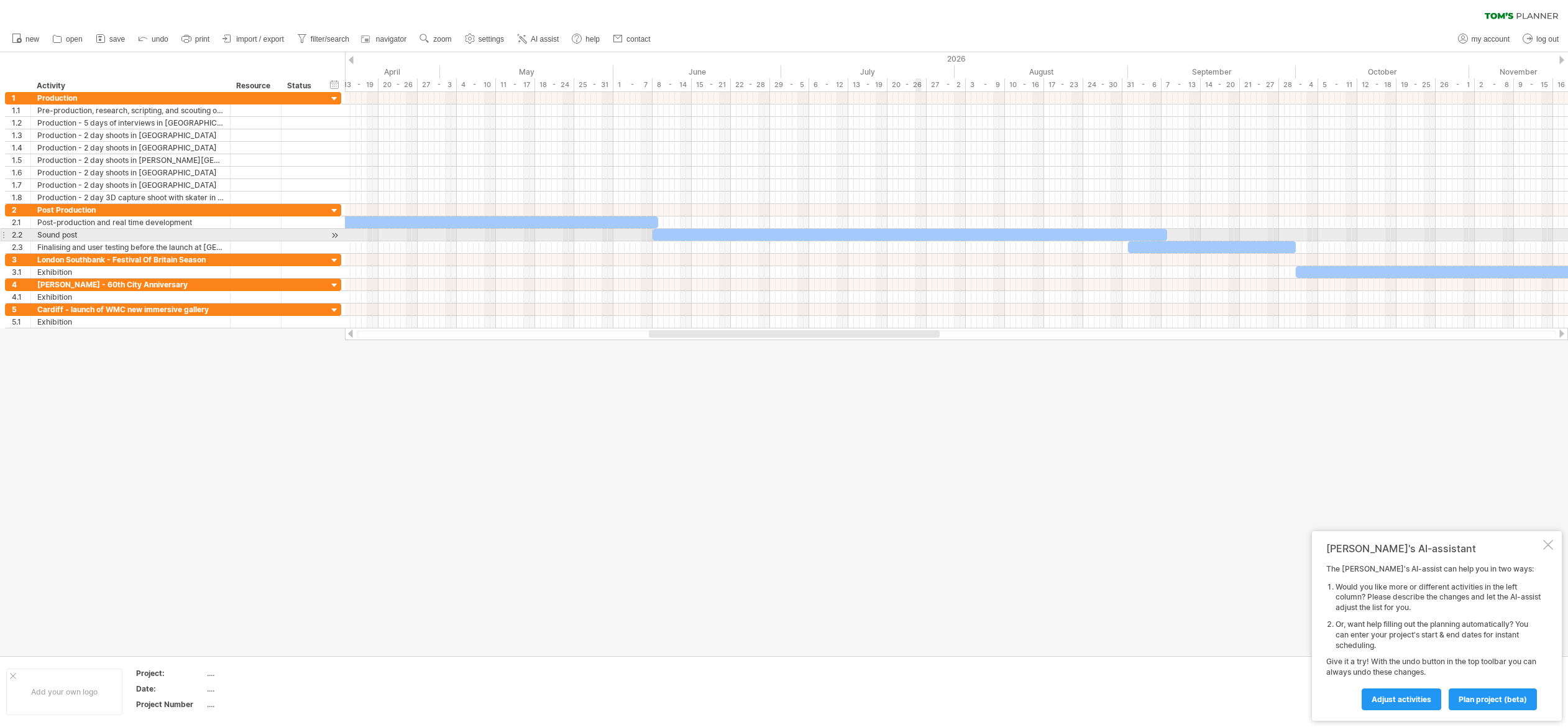
click at [919, 233] on div at bounding box center [909, 234] width 514 height 12
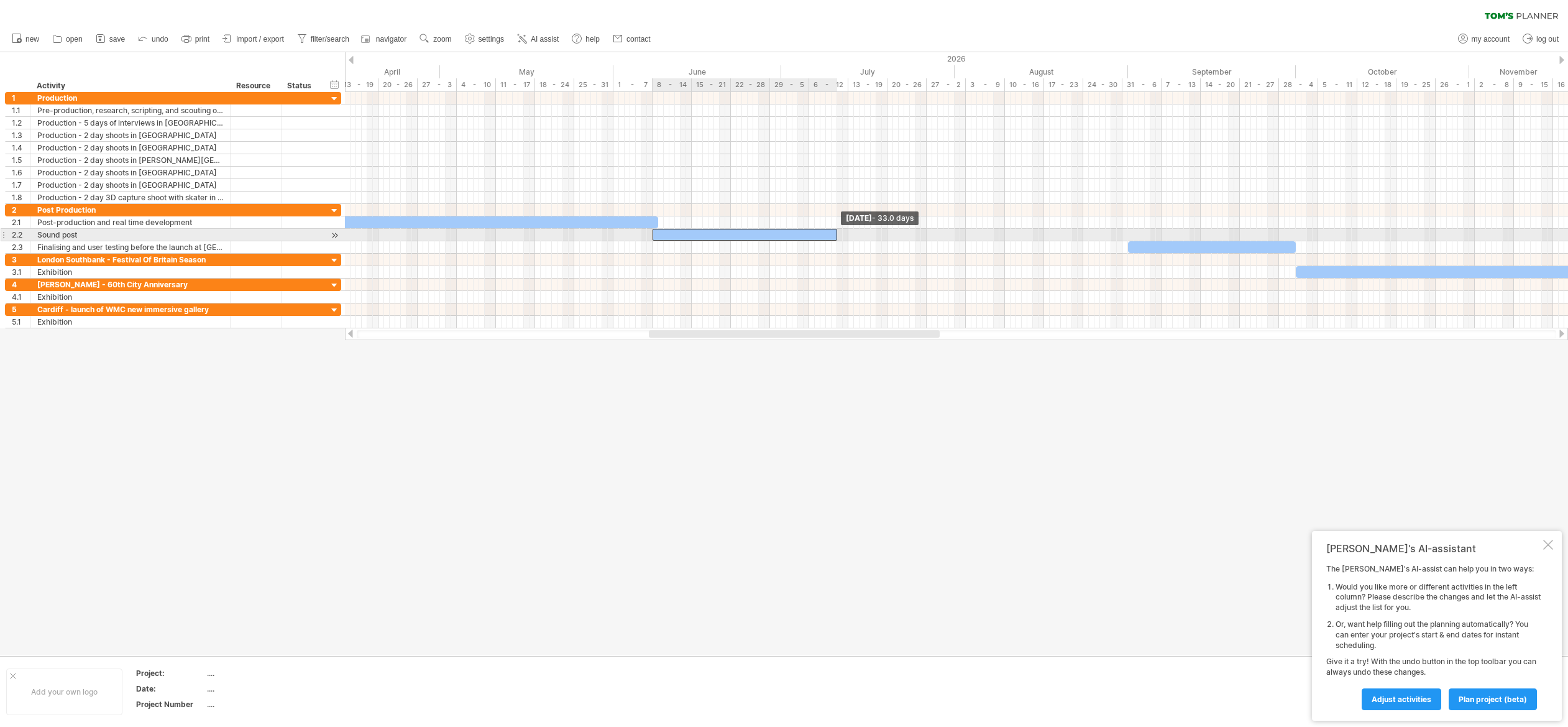
drag, startPoint x: 1164, startPoint y: 232, endPoint x: 834, endPoint y: 239, distance: 330.1
click at [834, 239] on span at bounding box center [837, 234] width 5 height 12
drag, startPoint x: 701, startPoint y: 233, endPoint x: 638, endPoint y: 234, distance: 63.0
click at [638, 234] on div at bounding box center [666, 234] width 185 height 12
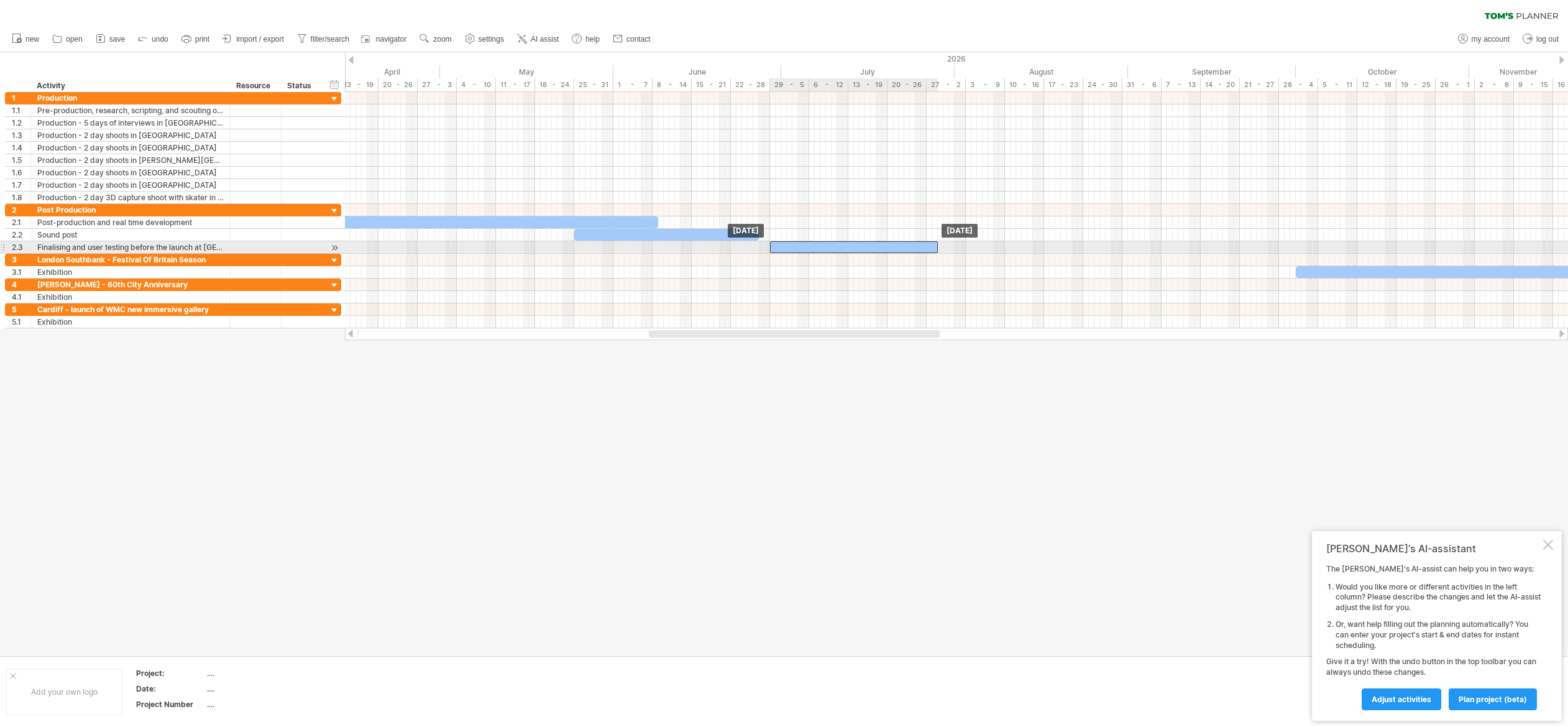
drag, startPoint x: 1139, startPoint y: 245, endPoint x: 781, endPoint y: 251, distance: 358.1
click at [781, 251] on div at bounding box center [854, 247] width 168 height 12
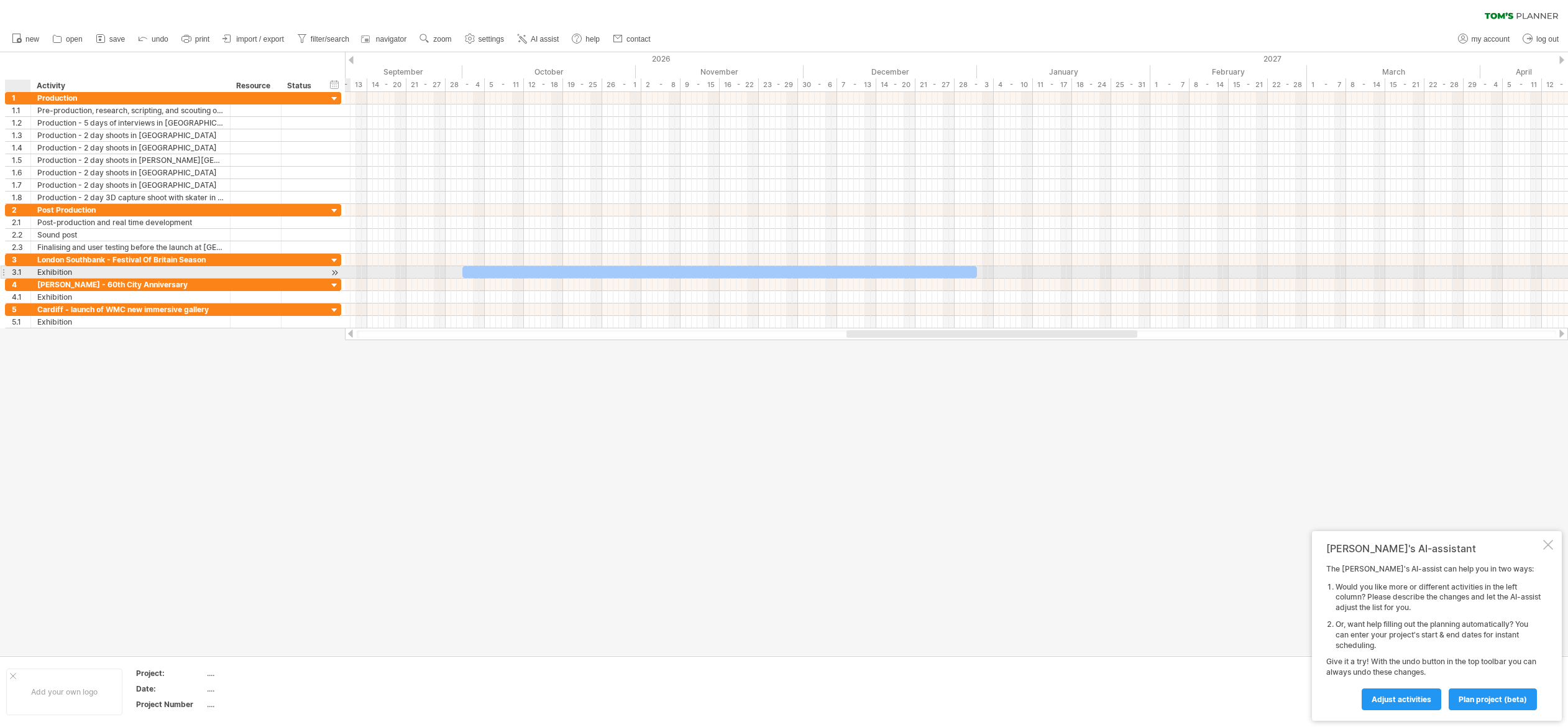
click at [14, 271] on div "3.1" at bounding box center [21, 271] width 19 height 12
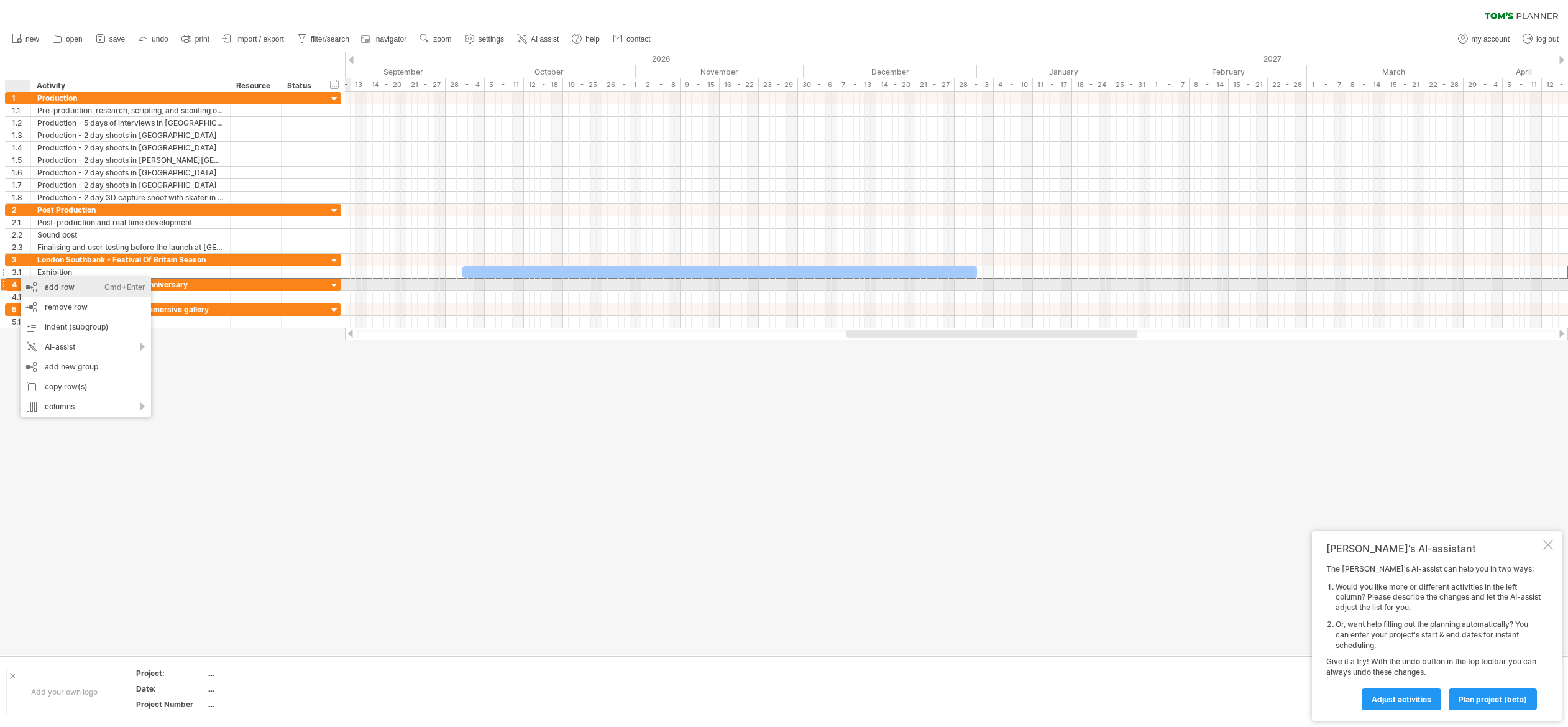
click at [59, 282] on div "add row Ctrl+Enter Cmd+Enter" at bounding box center [86, 287] width 131 height 20
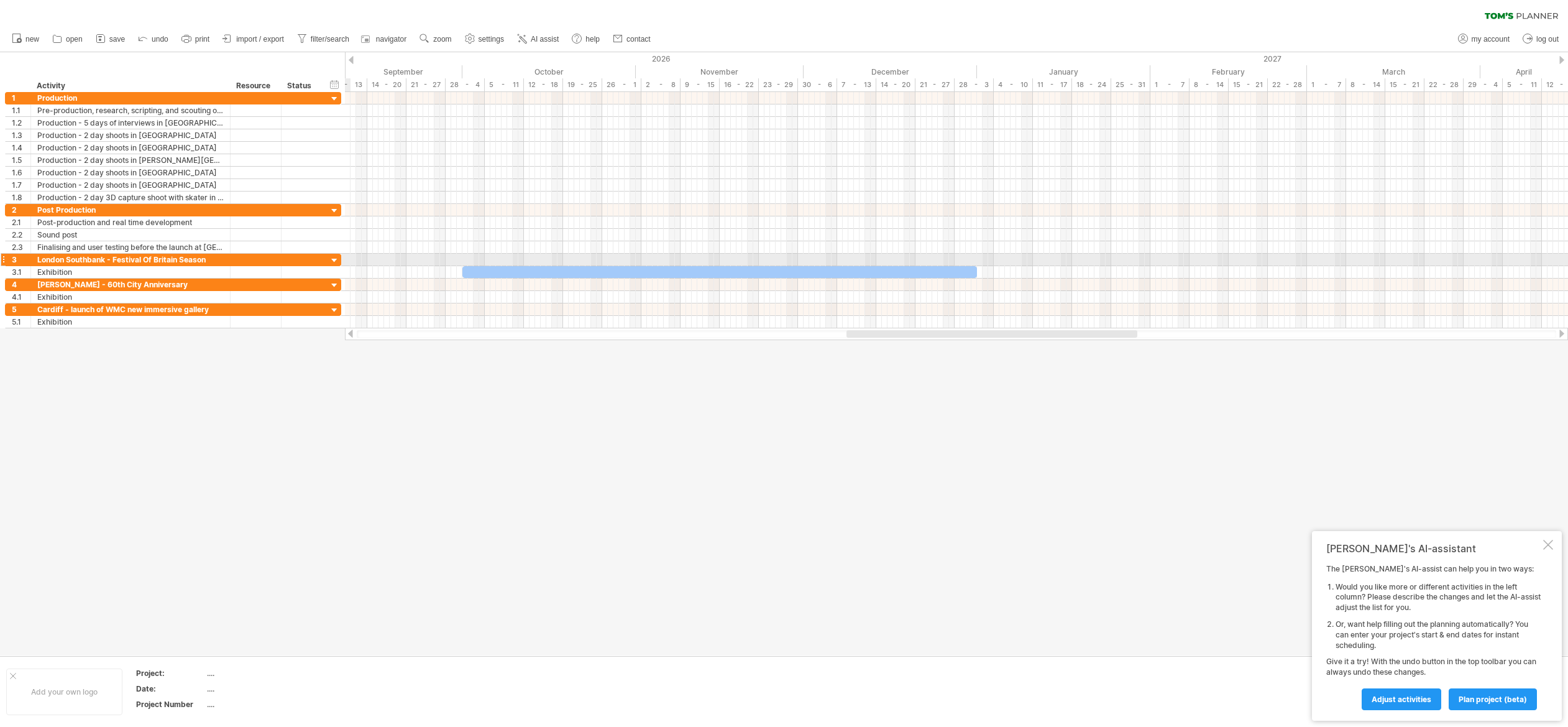
click at [8, 260] on div "3" at bounding box center [18, 259] width 26 height 12
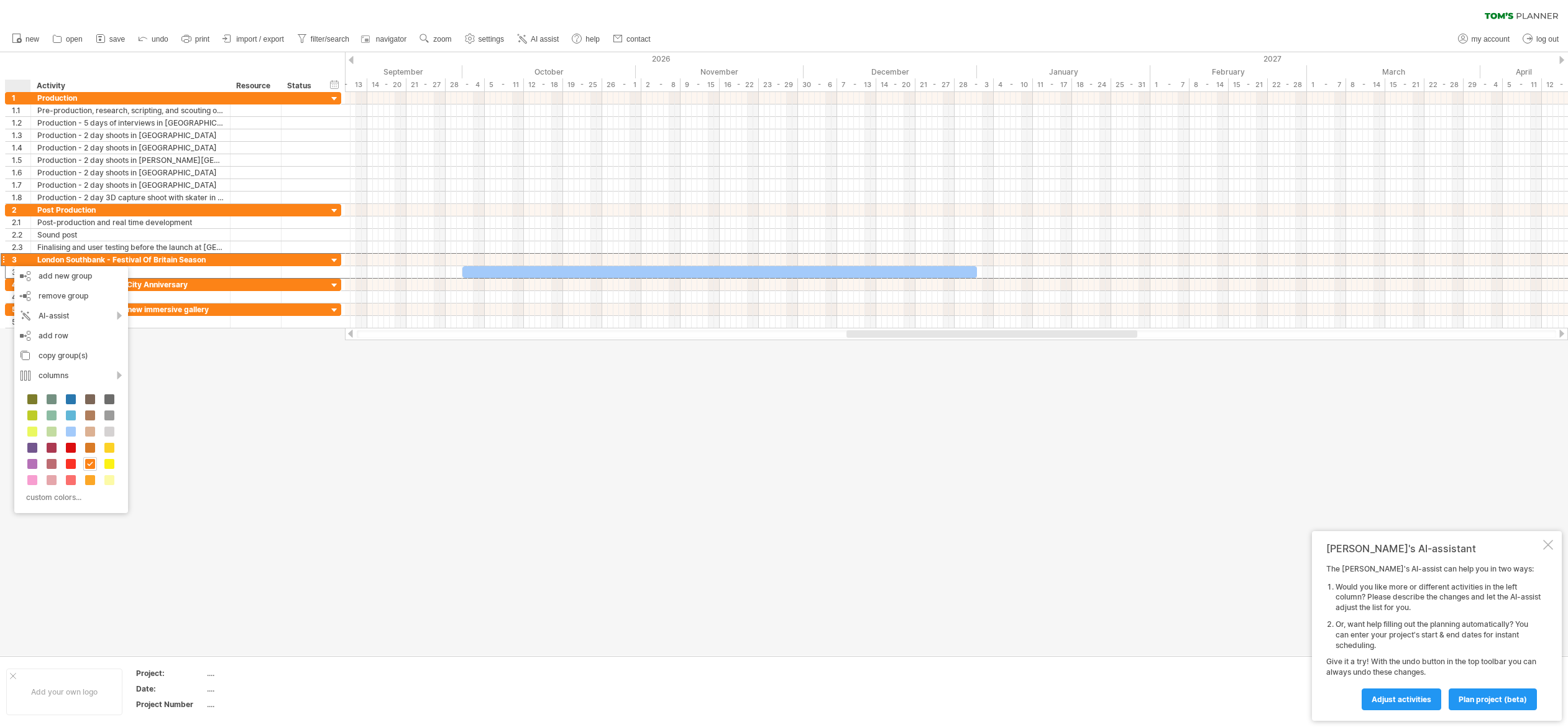
click at [201, 373] on div at bounding box center [784, 354] width 1568 height 603
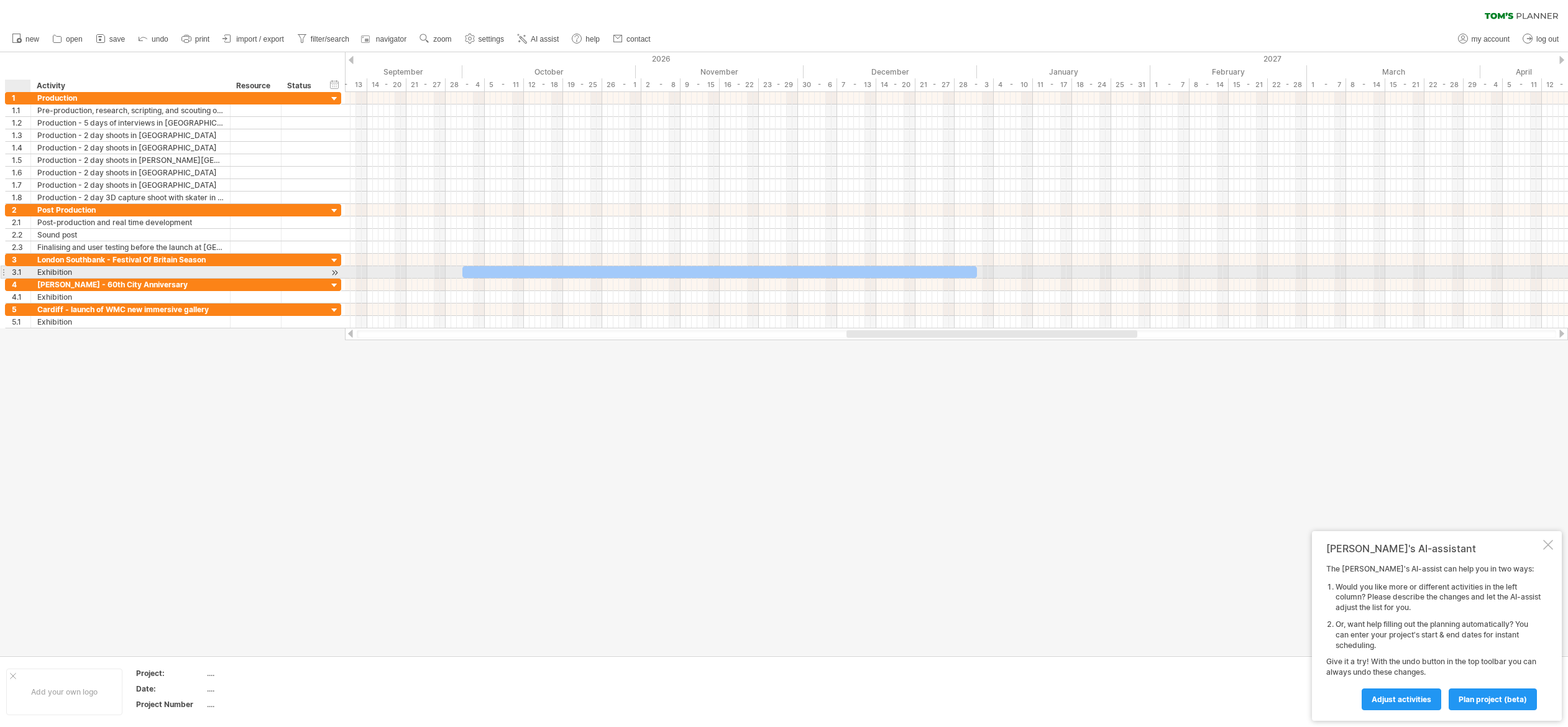
click at [16, 272] on div "3.1" at bounding box center [21, 271] width 19 height 12
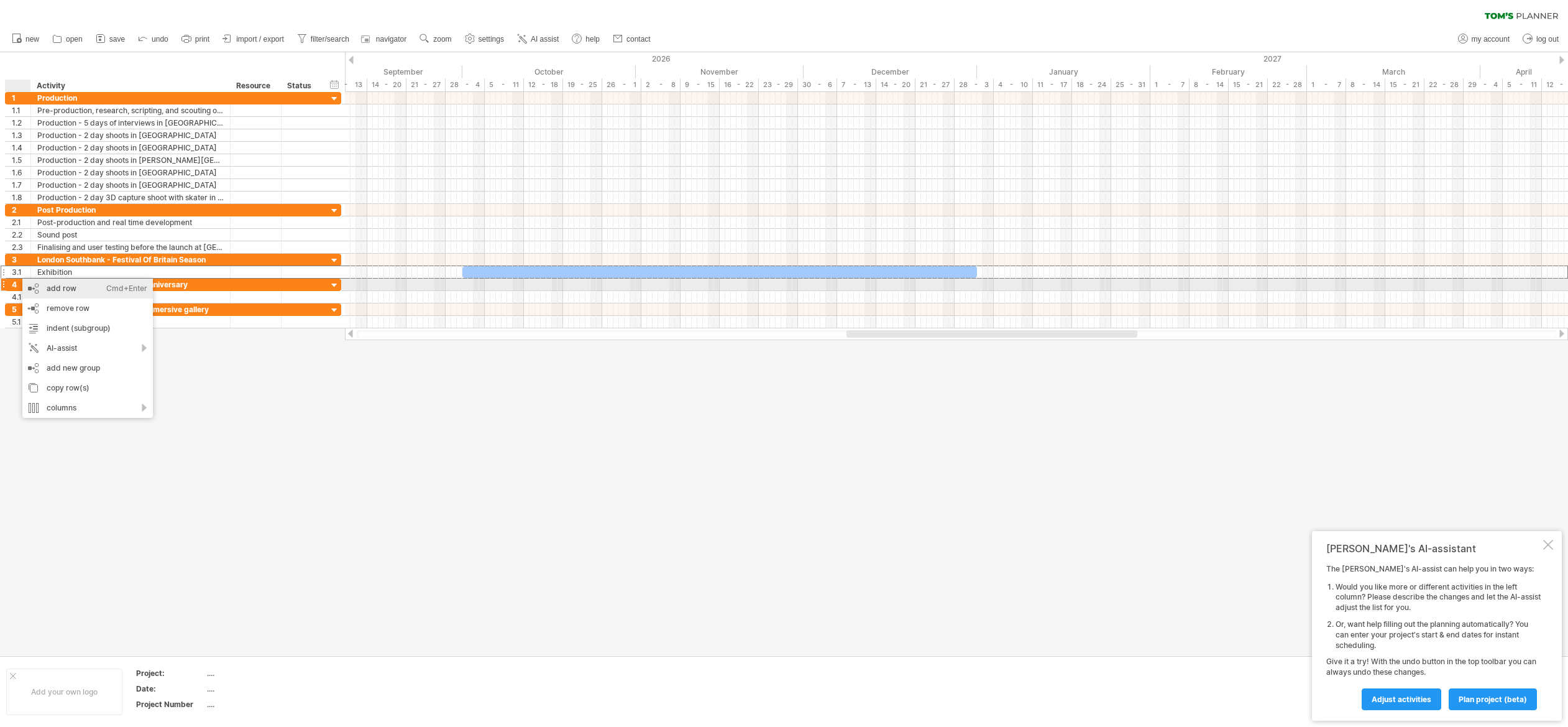
click at [68, 287] on div "add row Ctrl+Enter Cmd+Enter" at bounding box center [87, 288] width 131 height 20
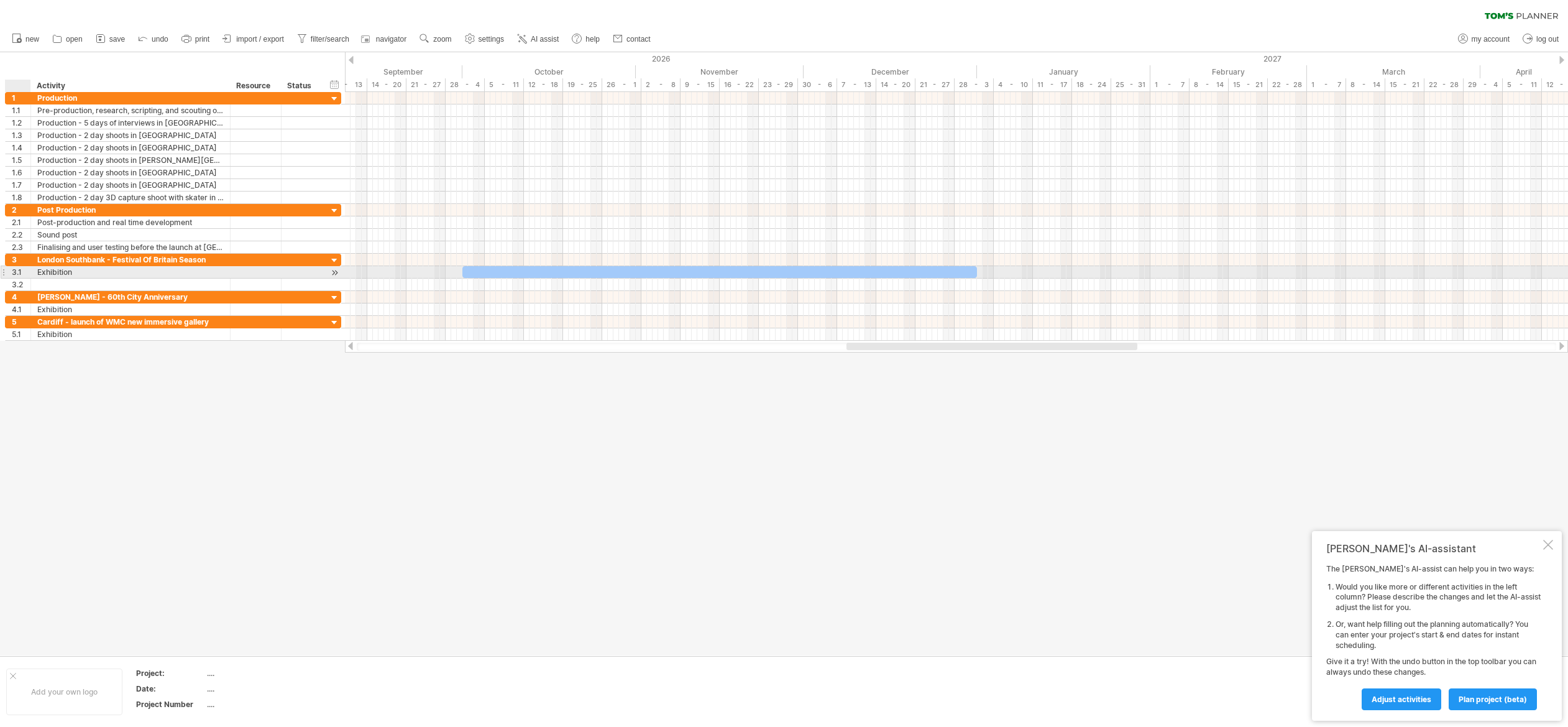
click at [18, 271] on div "3.1" at bounding box center [21, 271] width 19 height 12
click at [17, 283] on div "3.2" at bounding box center [21, 284] width 19 height 12
click at [21, 271] on div "3.1" at bounding box center [21, 271] width 19 height 12
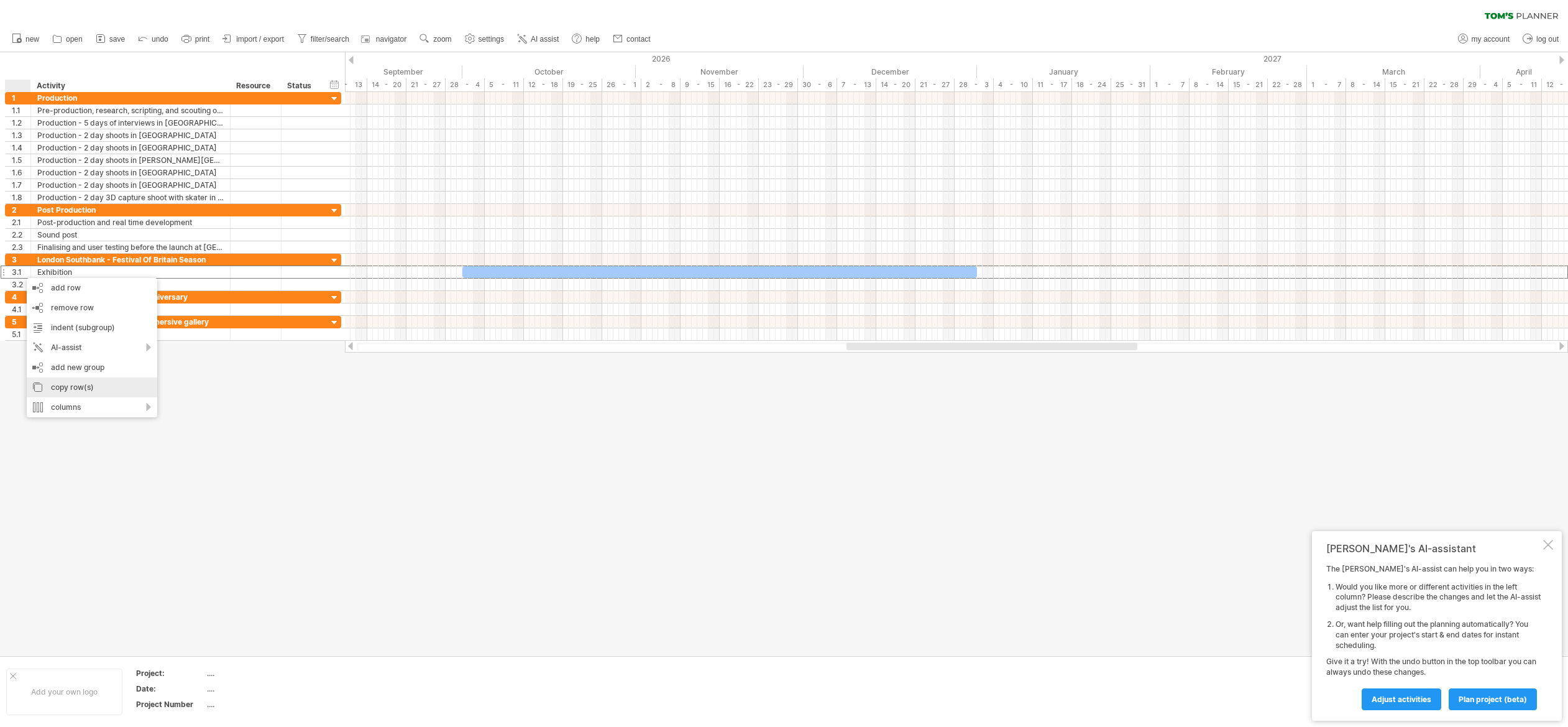
click at [65, 381] on div "copy row(s)" at bounding box center [92, 387] width 131 height 20
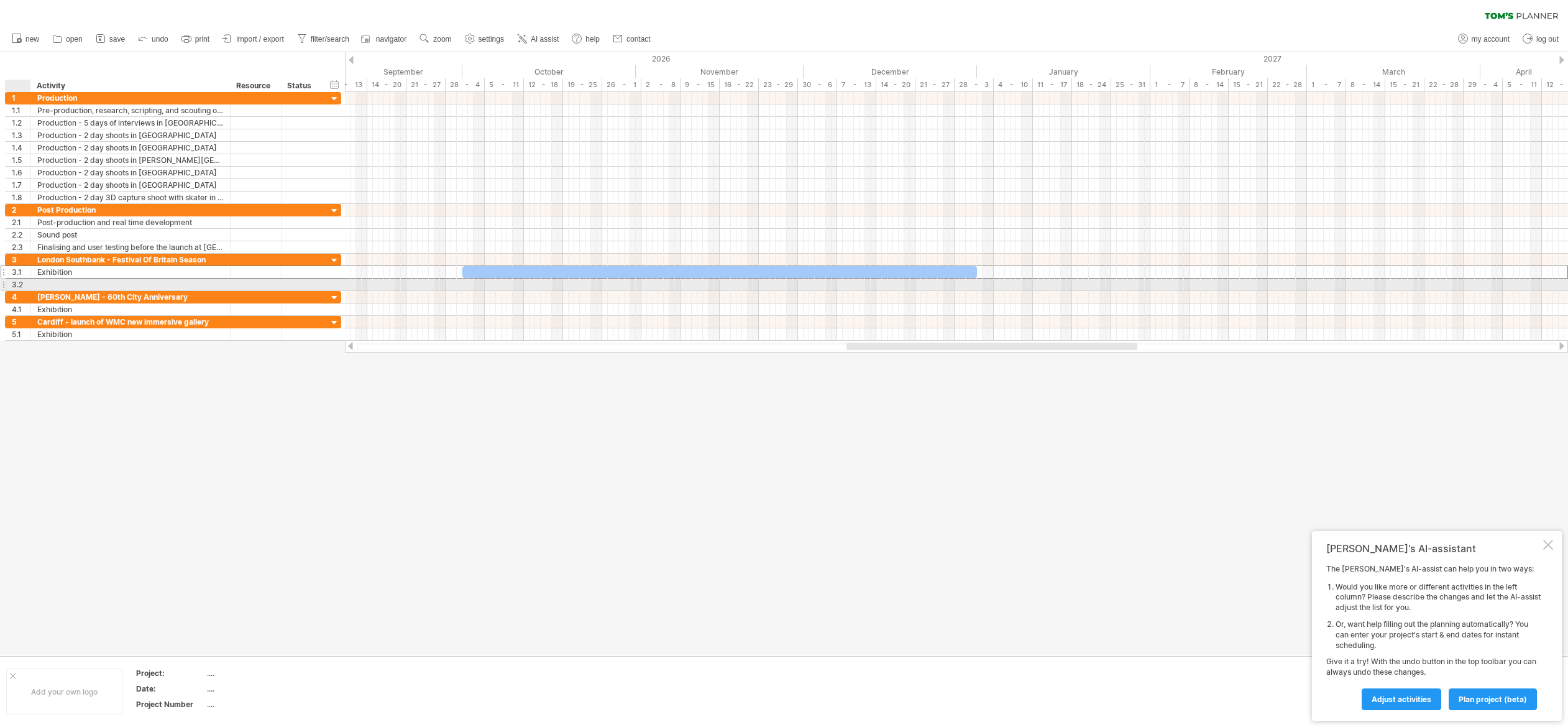
click at [19, 283] on div "3.2" at bounding box center [21, 284] width 19 height 12
click at [66, 416] on div "paste row/group" at bounding box center [90, 418] width 131 height 20
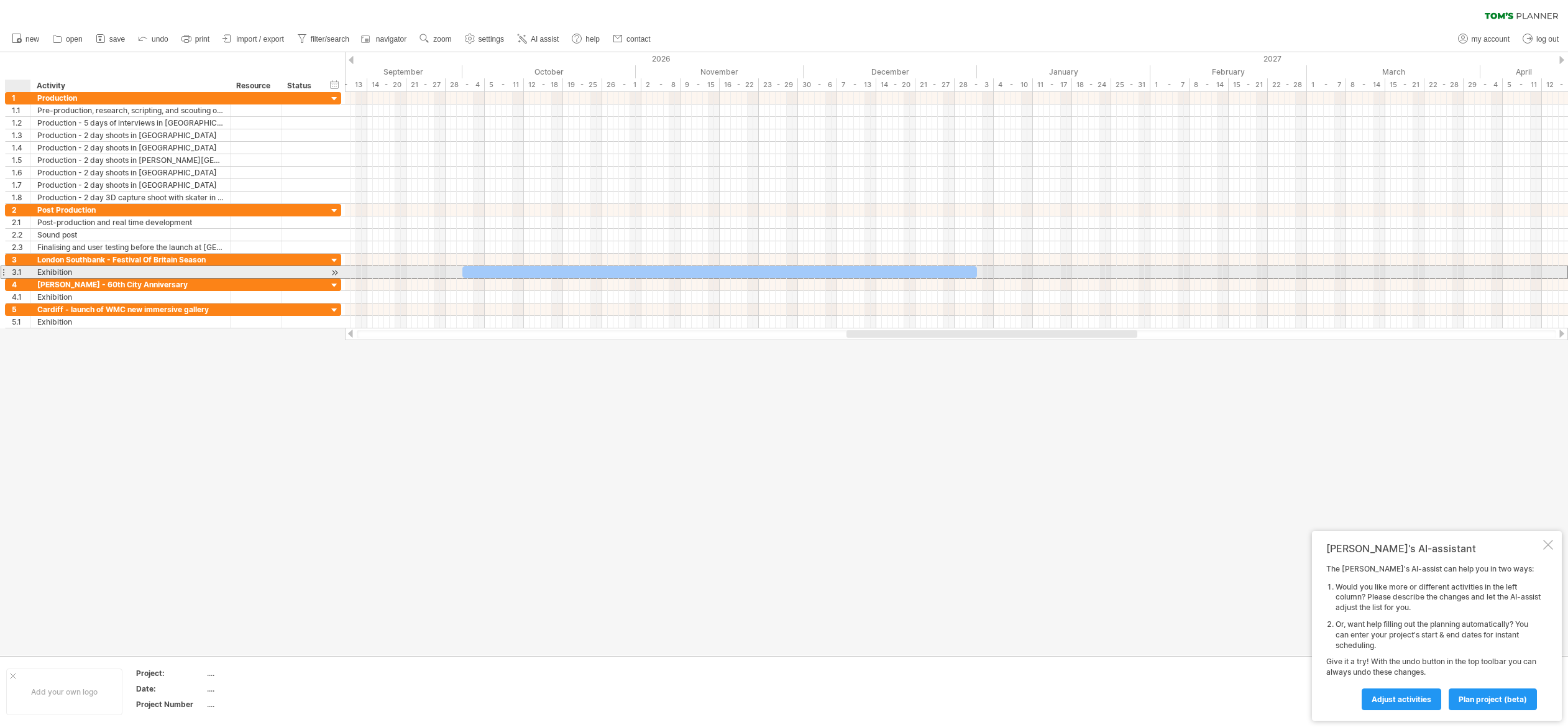
click at [19, 273] on div "3.1" at bounding box center [21, 271] width 19 height 12
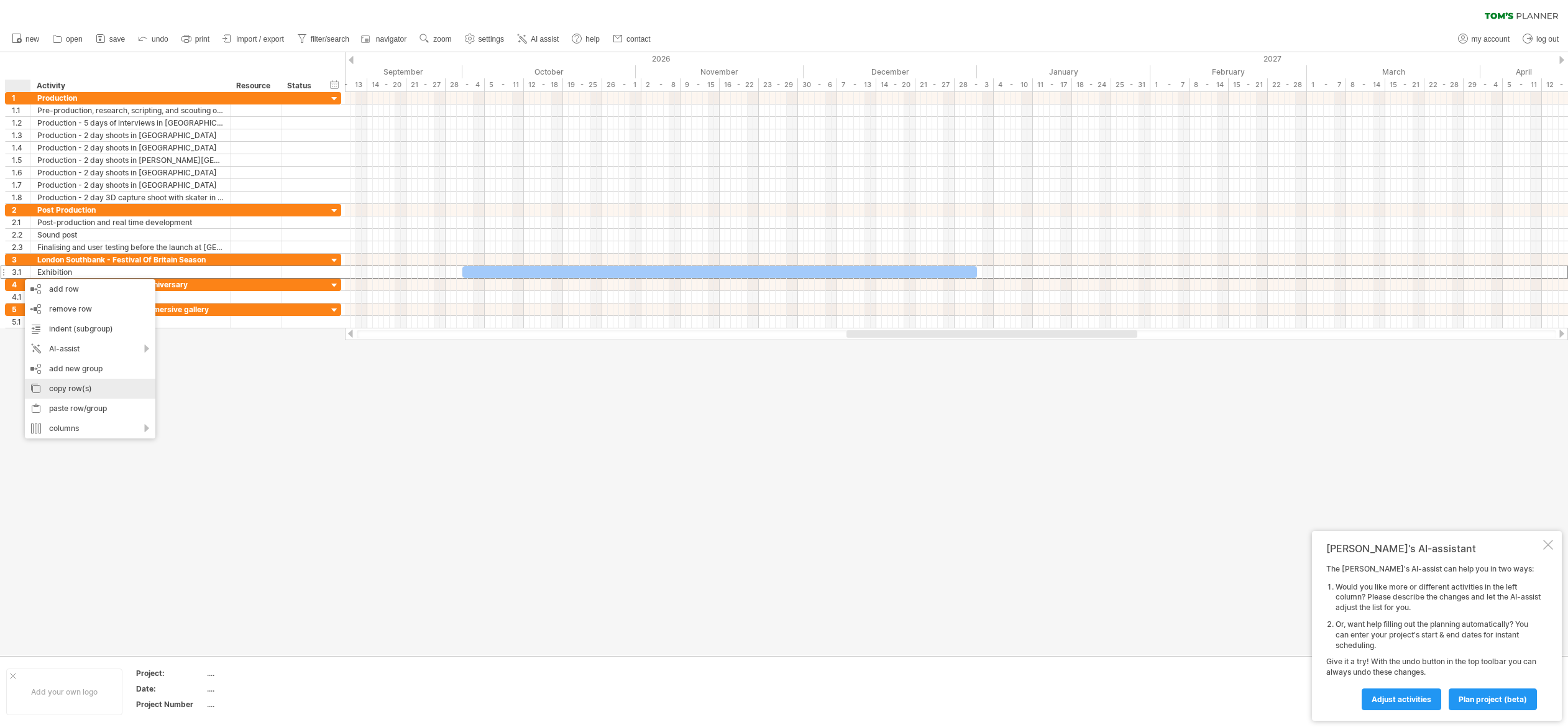
click at [63, 384] on div "copy row(s)" at bounding box center [90, 388] width 131 height 20
click at [57, 401] on div "paste row/group" at bounding box center [87, 408] width 131 height 20
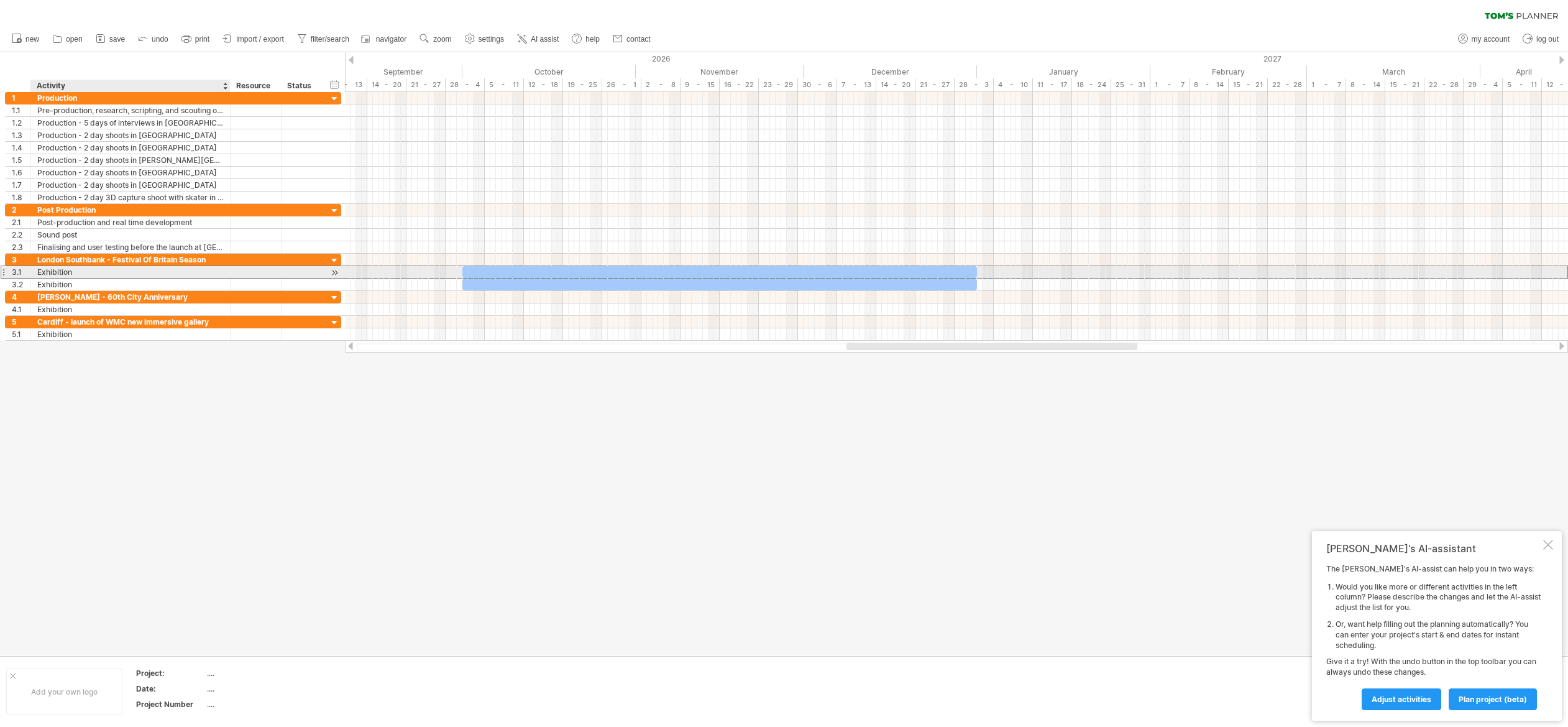
click at [90, 271] on div "Exhibition" at bounding box center [130, 271] width 186 height 12
click at [90, 271] on input "**********" at bounding box center [130, 271] width 186 height 12
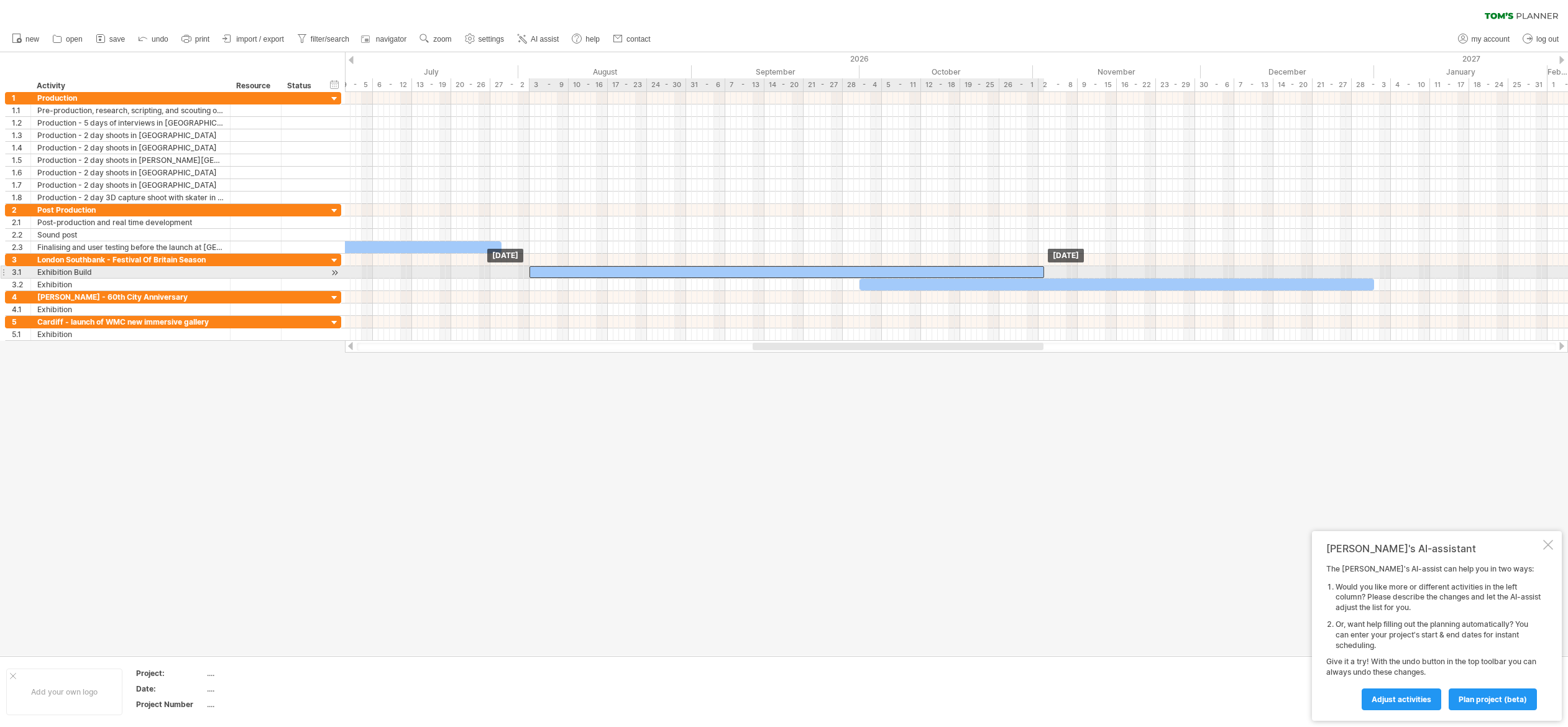
drag, startPoint x: 907, startPoint y: 269, endPoint x: 578, endPoint y: 273, distance: 329.0
click at [578, 273] on div at bounding box center [786, 271] width 514 height 12
drag, startPoint x: 1041, startPoint y: 270, endPoint x: 857, endPoint y: 271, distance: 184.0
click at [857, 271] on span at bounding box center [859, 271] width 5 height 12
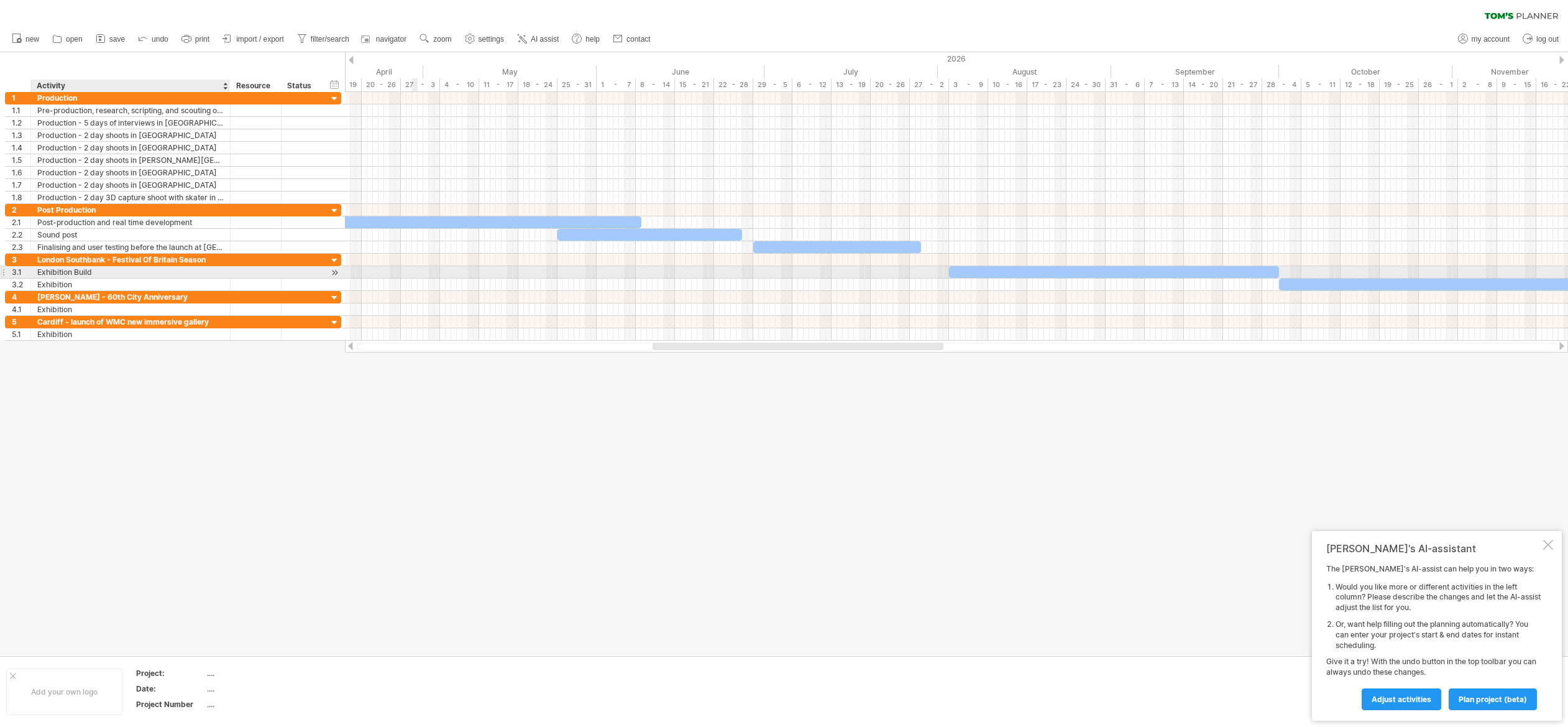
click at [88, 273] on div "Exhibition Build" at bounding box center [130, 271] width 186 height 12
click at [88, 273] on input "**********" at bounding box center [130, 271] width 186 height 12
type input "**********"
click at [66, 288] on div "Exhibition" at bounding box center [130, 284] width 186 height 12
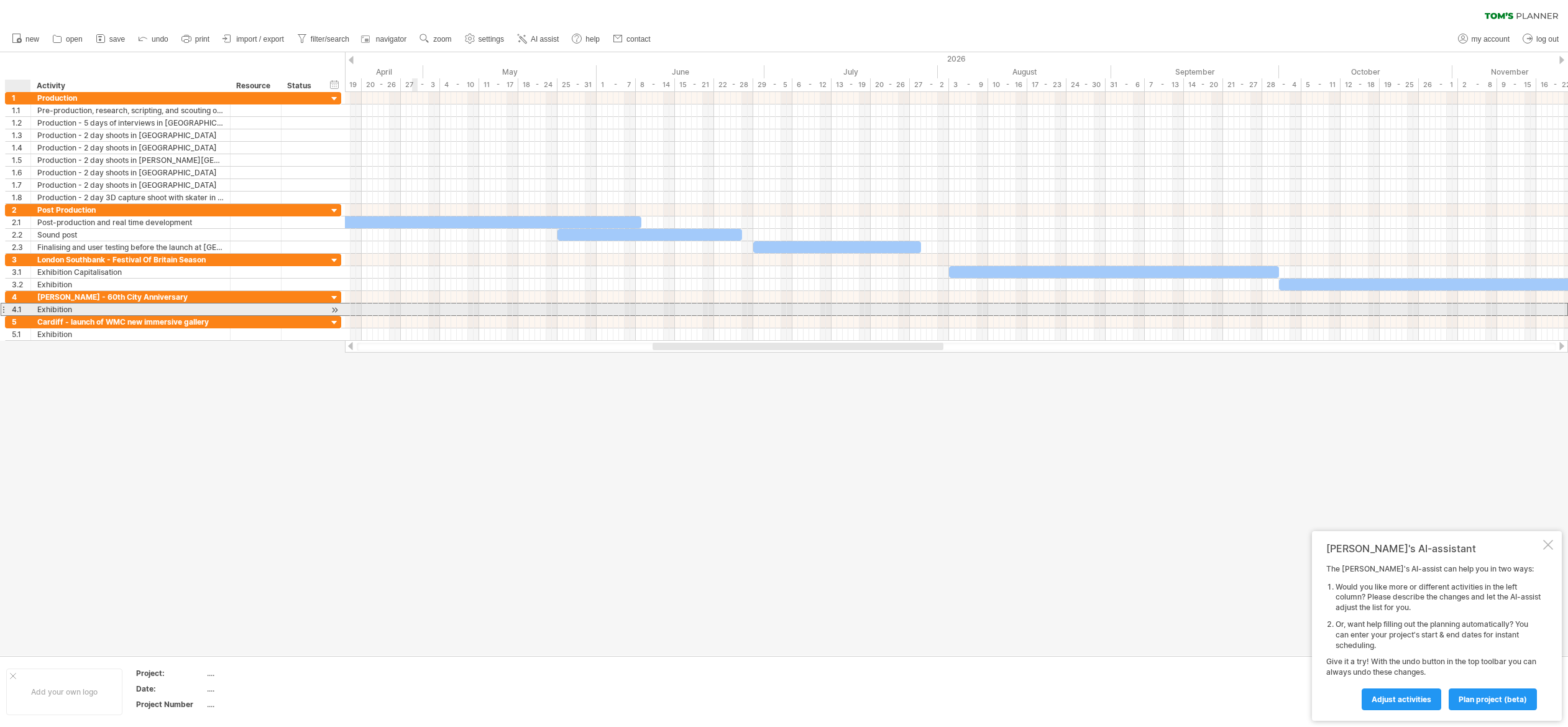
click at [13, 309] on div "4.1" at bounding box center [21, 309] width 19 height 12
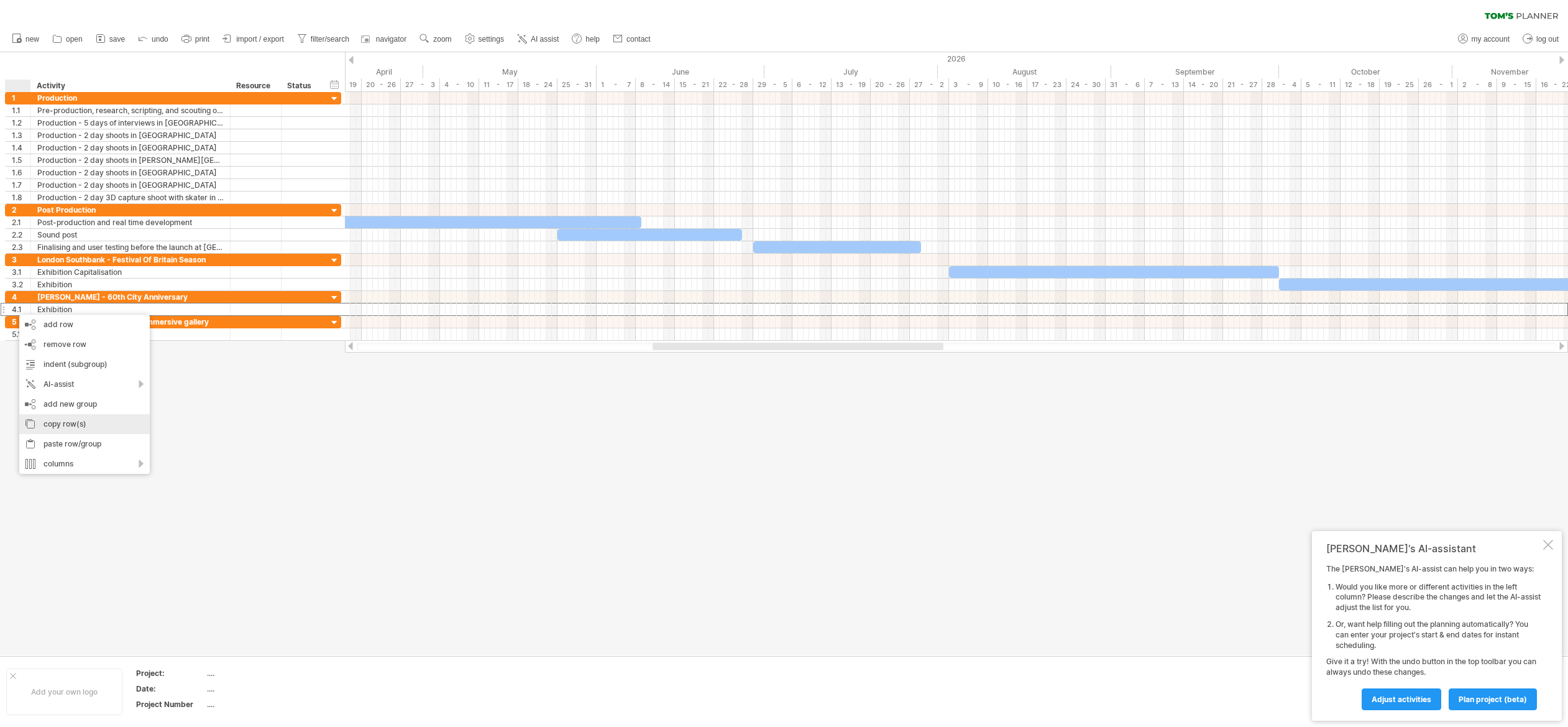
click at [53, 422] on div "copy row(s)" at bounding box center [84, 424] width 131 height 20
click at [71, 440] on div "paste row/group" at bounding box center [91, 443] width 131 height 20
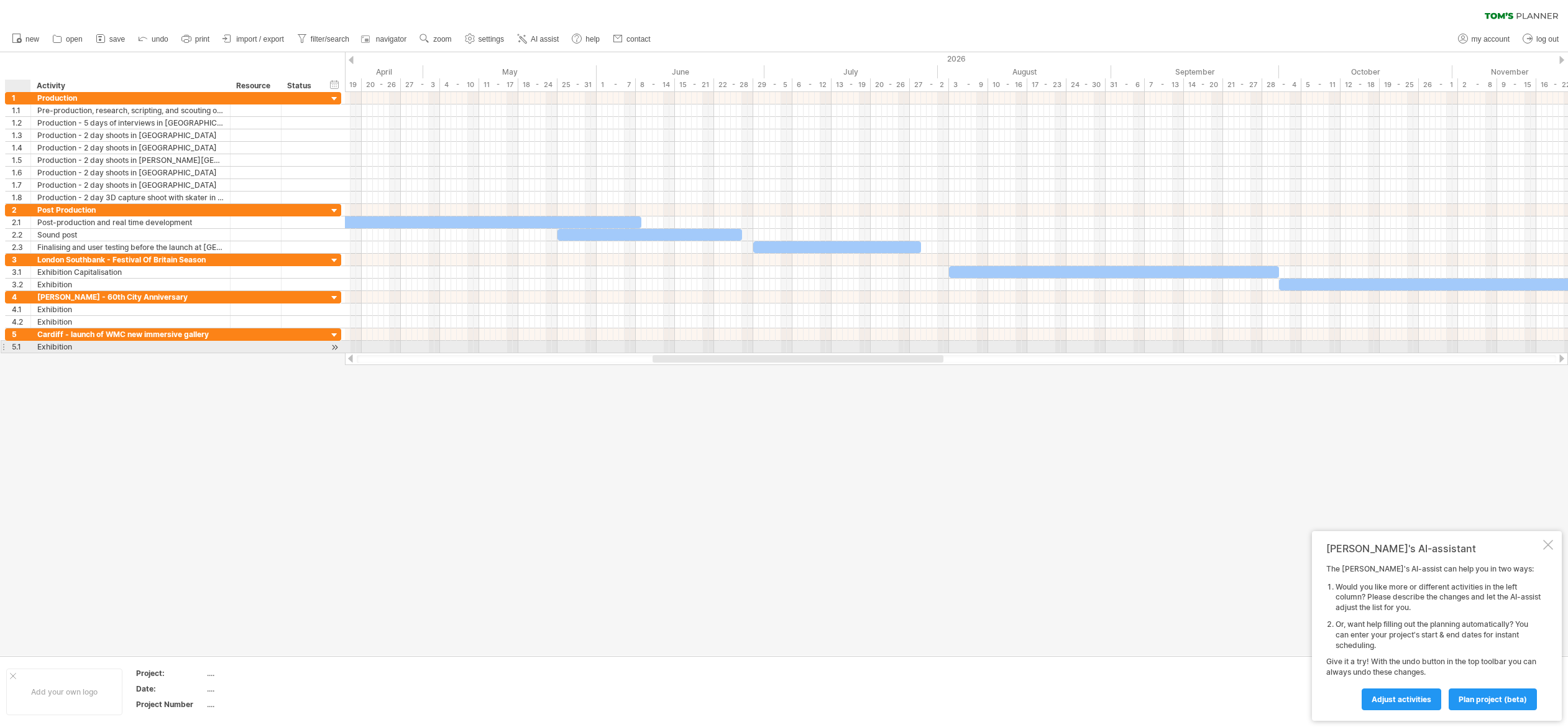
click at [18, 346] on div "5.1" at bounding box center [21, 346] width 19 height 12
click at [63, 457] on div "copy row(s)" at bounding box center [89, 462] width 131 height 20
click at [60, 480] on div "paste row/group" at bounding box center [87, 483] width 131 height 20
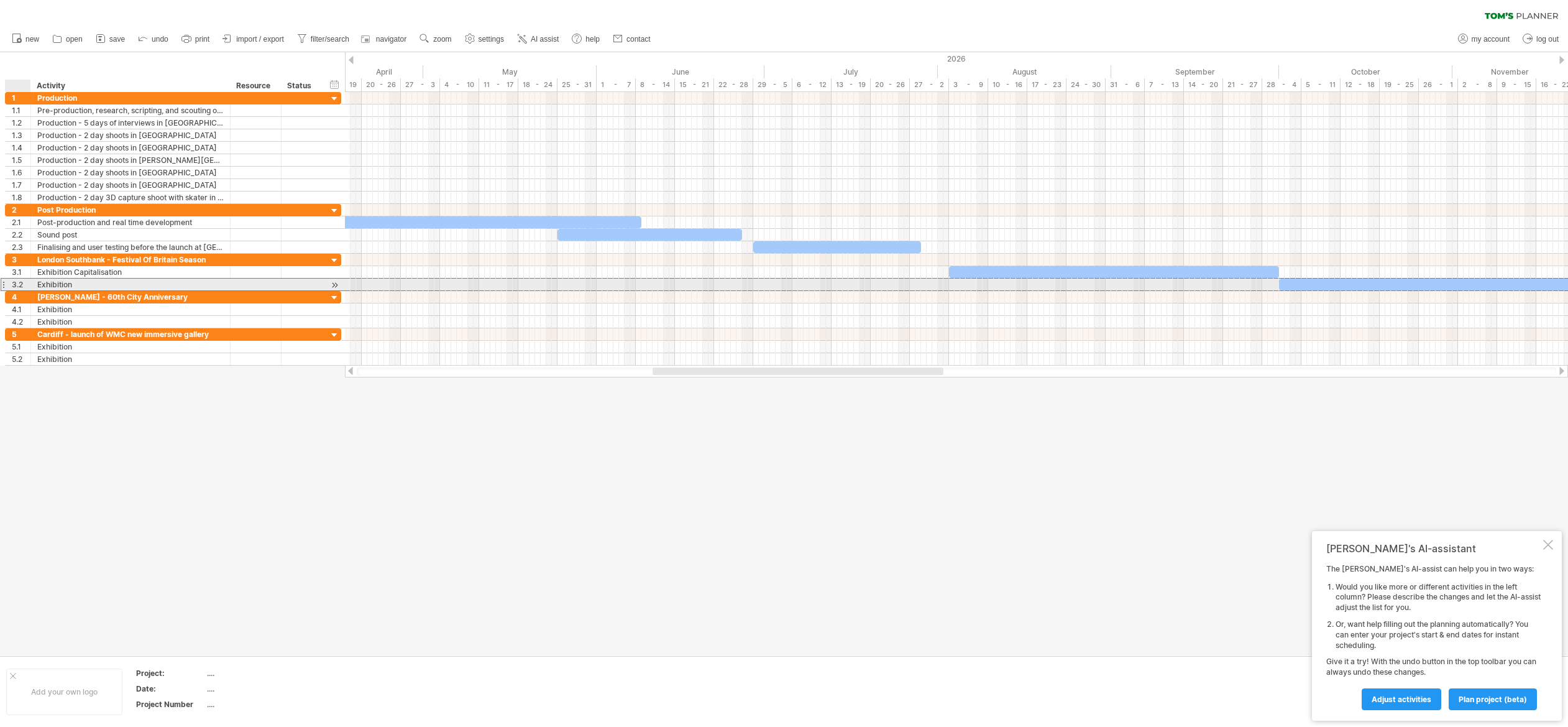
click at [19, 284] on div "3.2" at bounding box center [21, 284] width 19 height 12
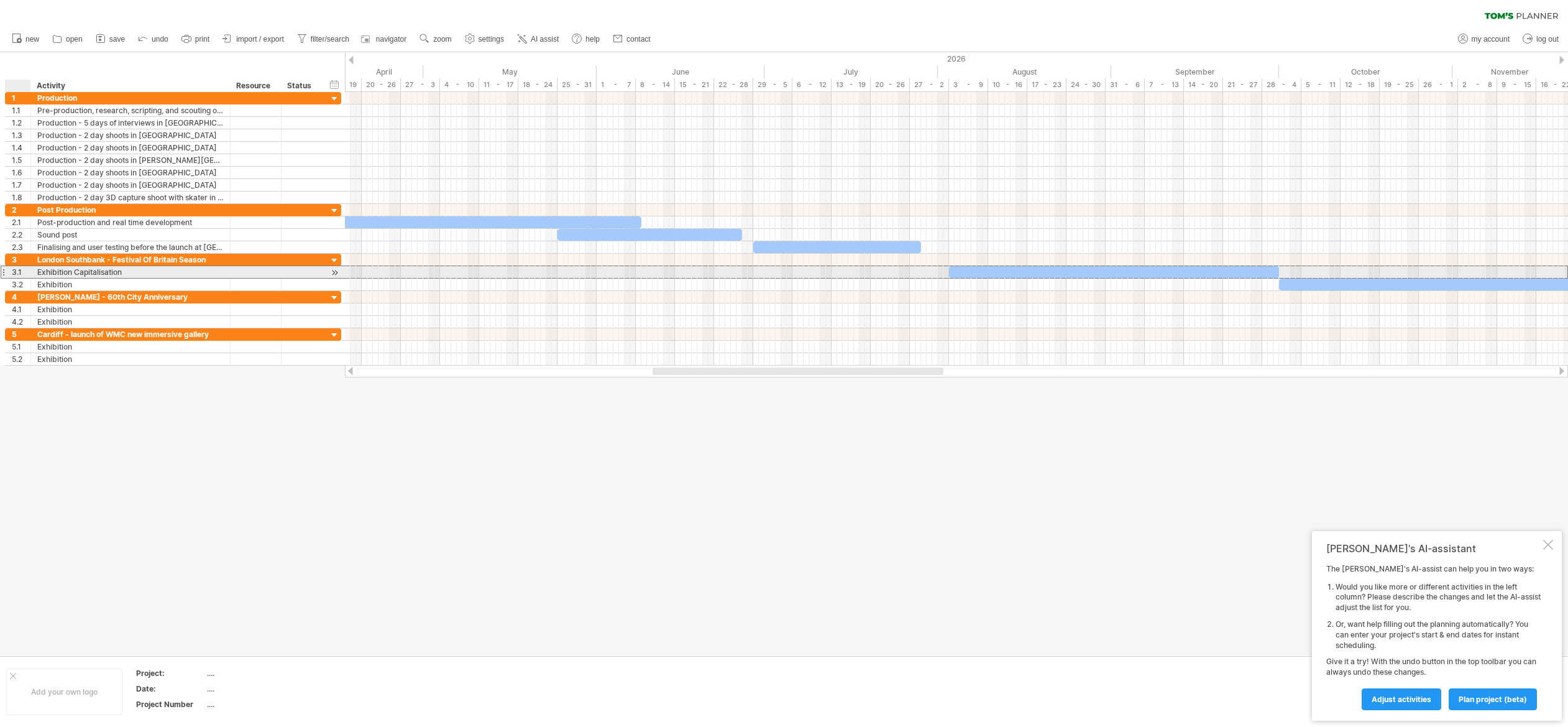
click at [19, 271] on div "3.1" at bounding box center [21, 271] width 19 height 12
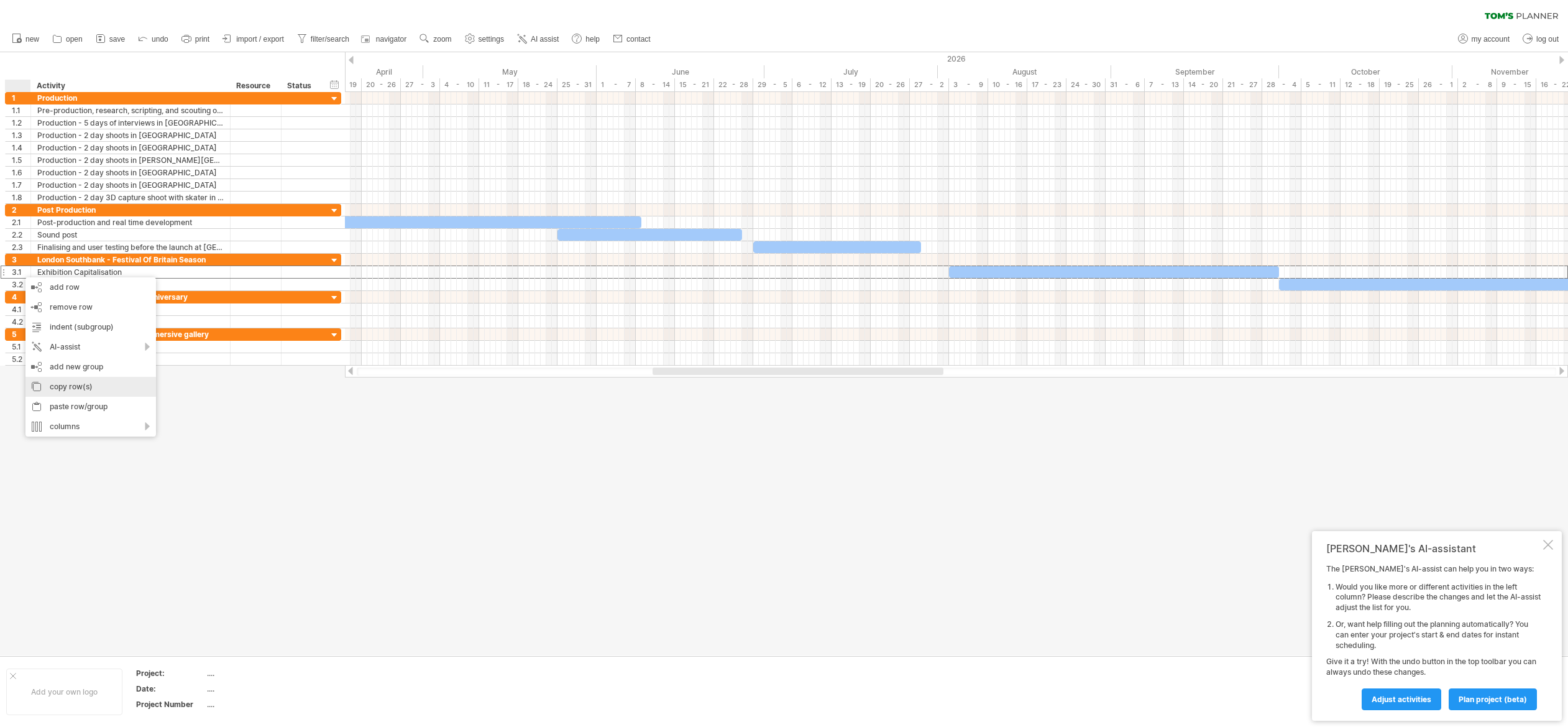
click at [63, 384] on div "copy row(s)" at bounding box center [90, 387] width 131 height 20
click at [56, 400] on div "paste row/group" at bounding box center [87, 406] width 131 height 20
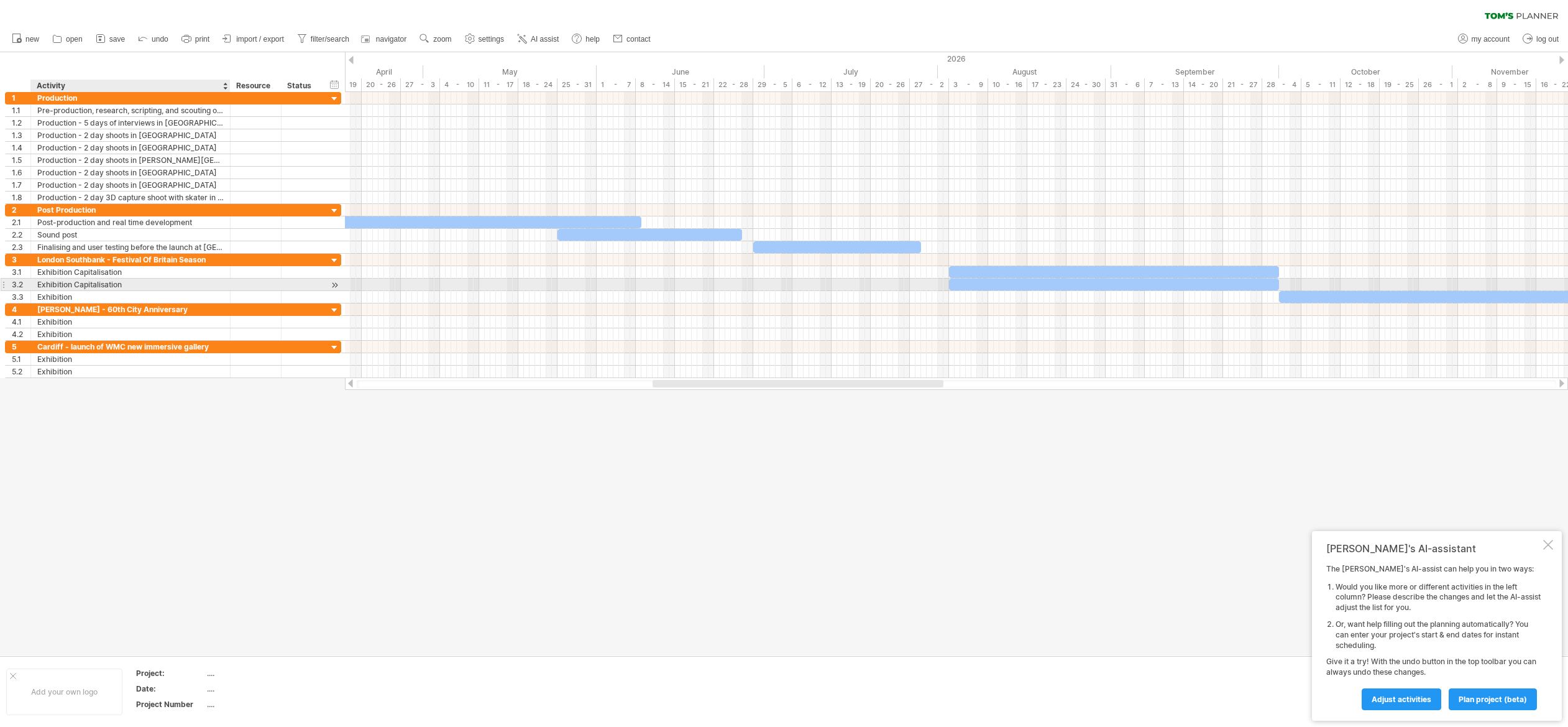
click at [87, 282] on div "Exhibition Capitalisation" at bounding box center [130, 284] width 186 height 12
click at [0, 0] on input "**********" at bounding box center [0, 0] width 0 height 0
click at [77, 285] on div "Exhibition ~Build" at bounding box center [130, 284] width 186 height 12
click at [0, 0] on input "**********" at bounding box center [0, 0] width 0 height 0
click at [78, 282] on input "**********" at bounding box center [130, 284] width 186 height 12
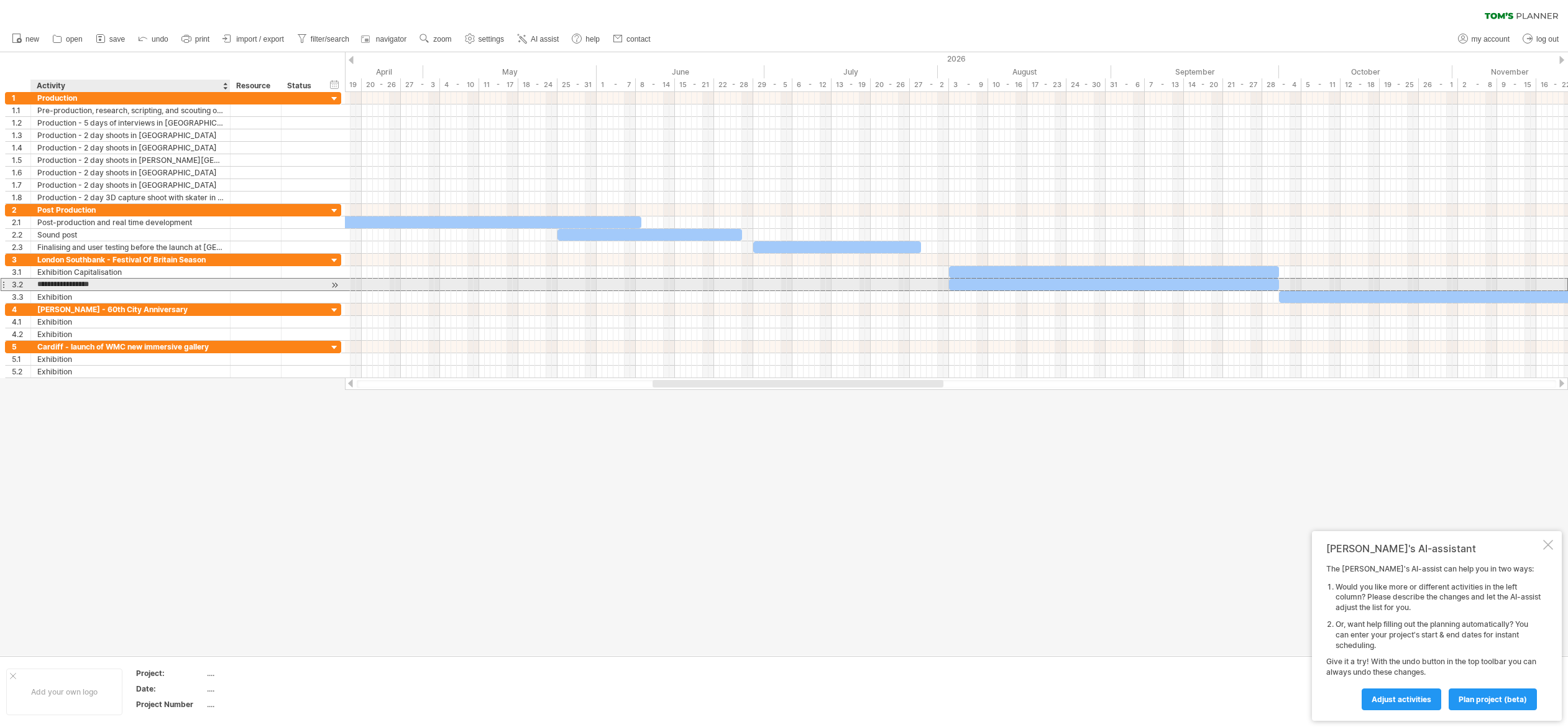
type input "**********"
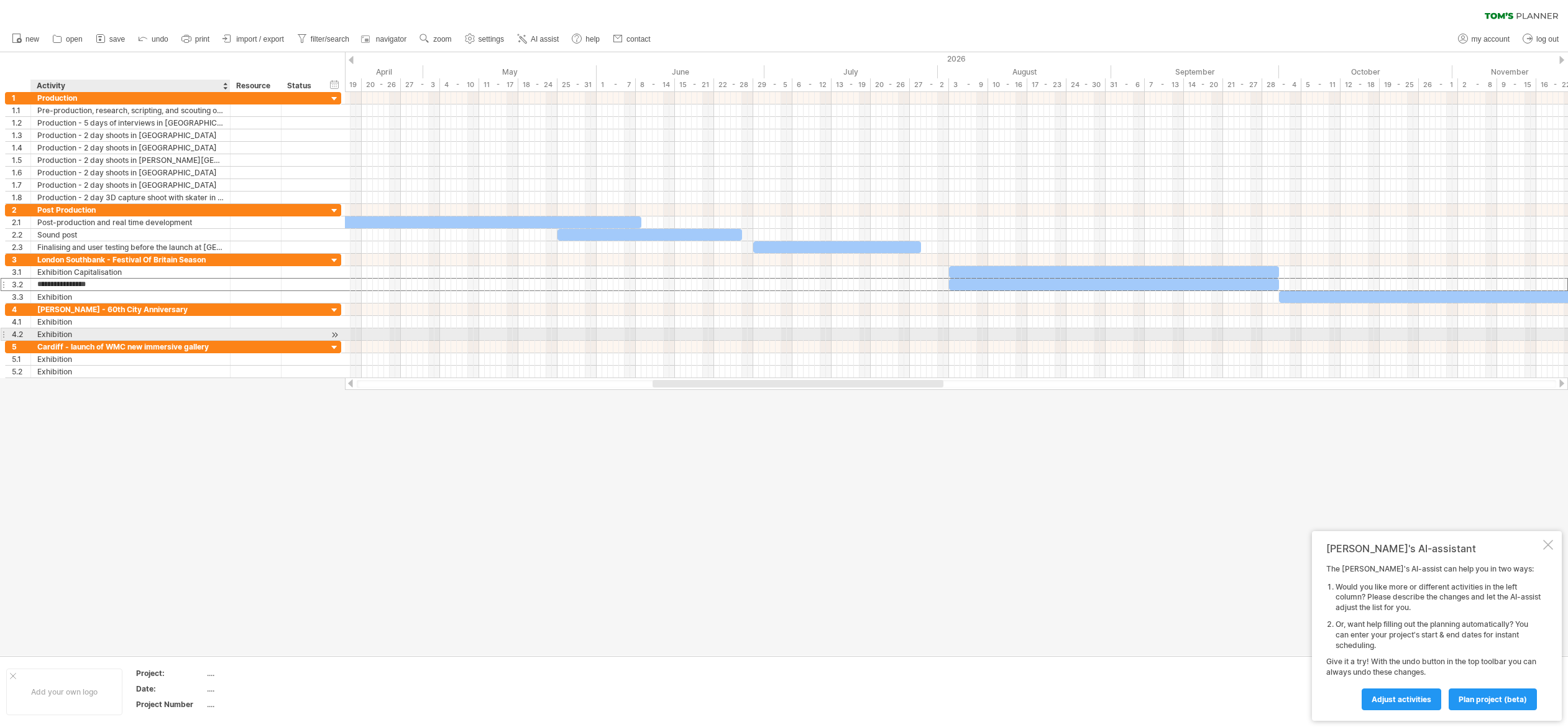
click at [87, 329] on div "Exhibition" at bounding box center [130, 333] width 186 height 12
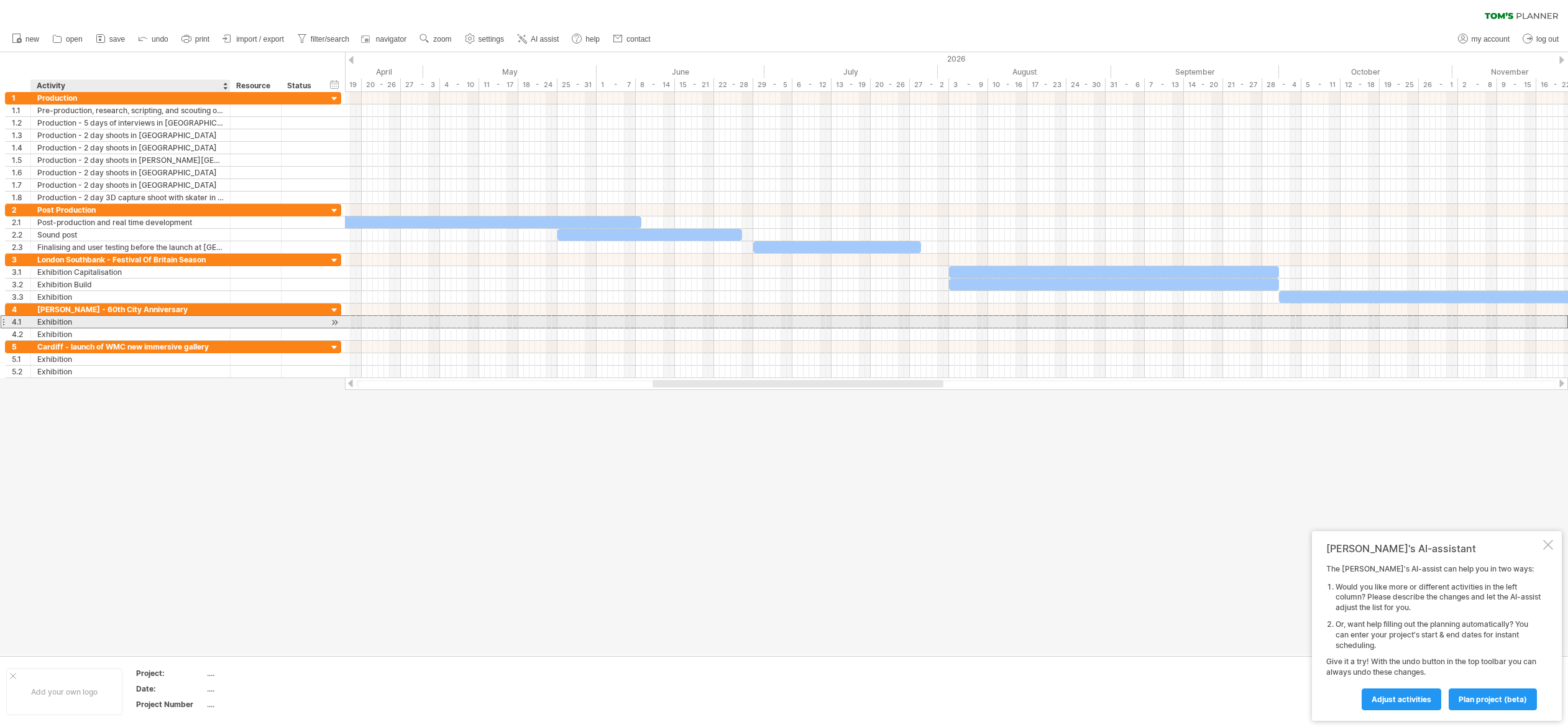
click at [81, 323] on div "Exhibition" at bounding box center [130, 321] width 186 height 12
click at [81, 323] on input "**********" at bounding box center [130, 321] width 186 height 12
click at [95, 322] on input "**********" at bounding box center [130, 321] width 186 height 12
type input "**********"
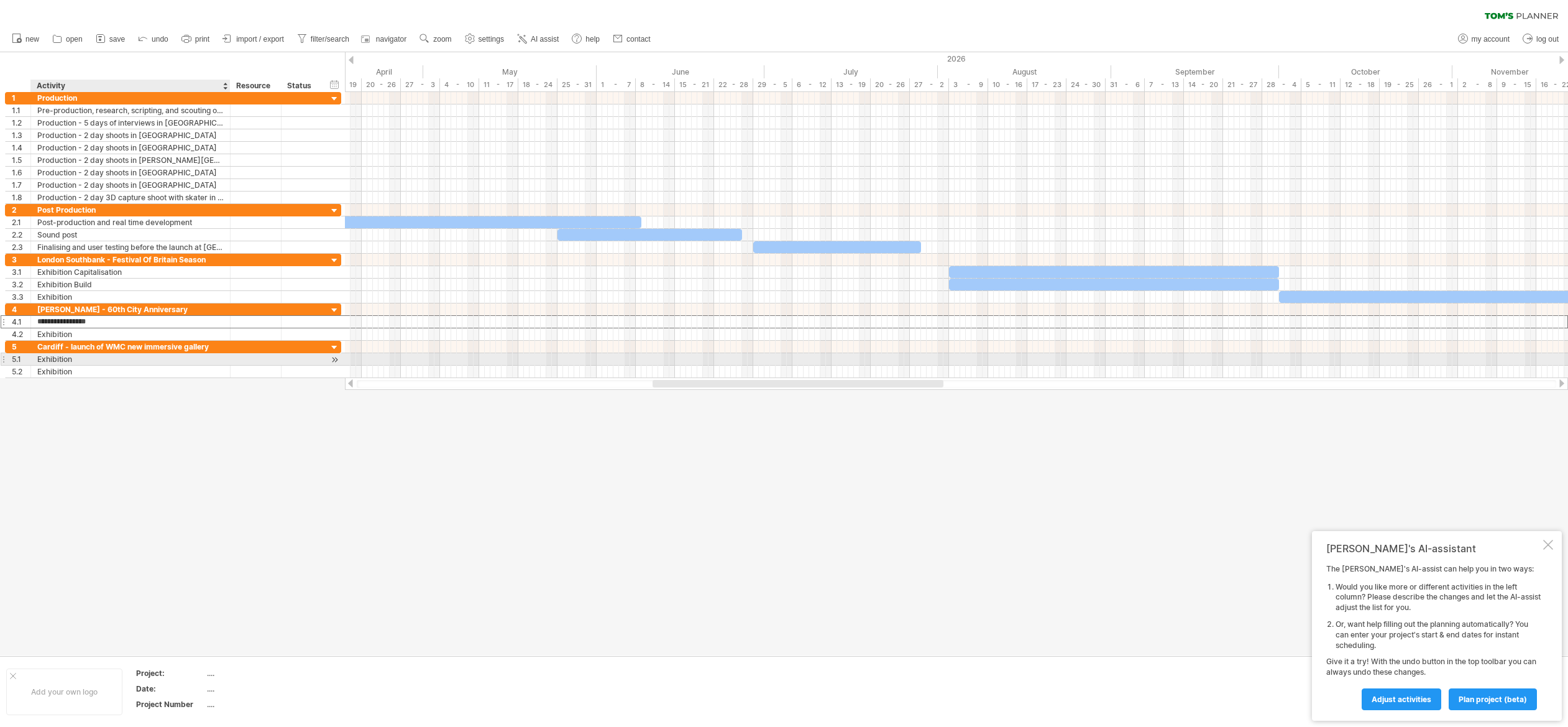
click at [84, 358] on div "Exhibition" at bounding box center [130, 359] width 186 height 12
click at [84, 358] on input "**********" at bounding box center [130, 359] width 186 height 12
click at [84, 356] on input "**********" at bounding box center [130, 359] width 186 height 12
type input "**********"
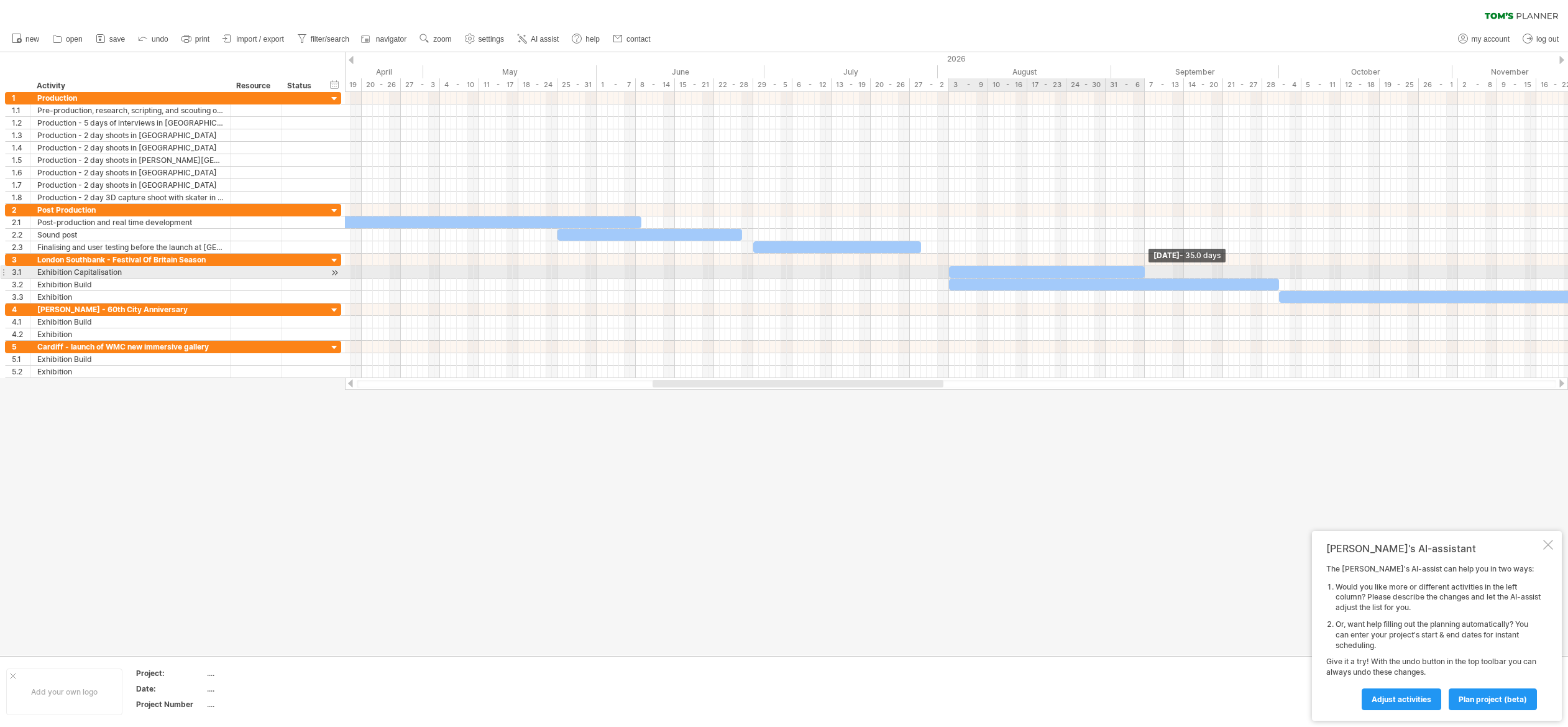
drag, startPoint x: 1272, startPoint y: 271, endPoint x: 1143, endPoint y: 275, distance: 129.1
click at [1143, 275] on span at bounding box center [1144, 271] width 5 height 12
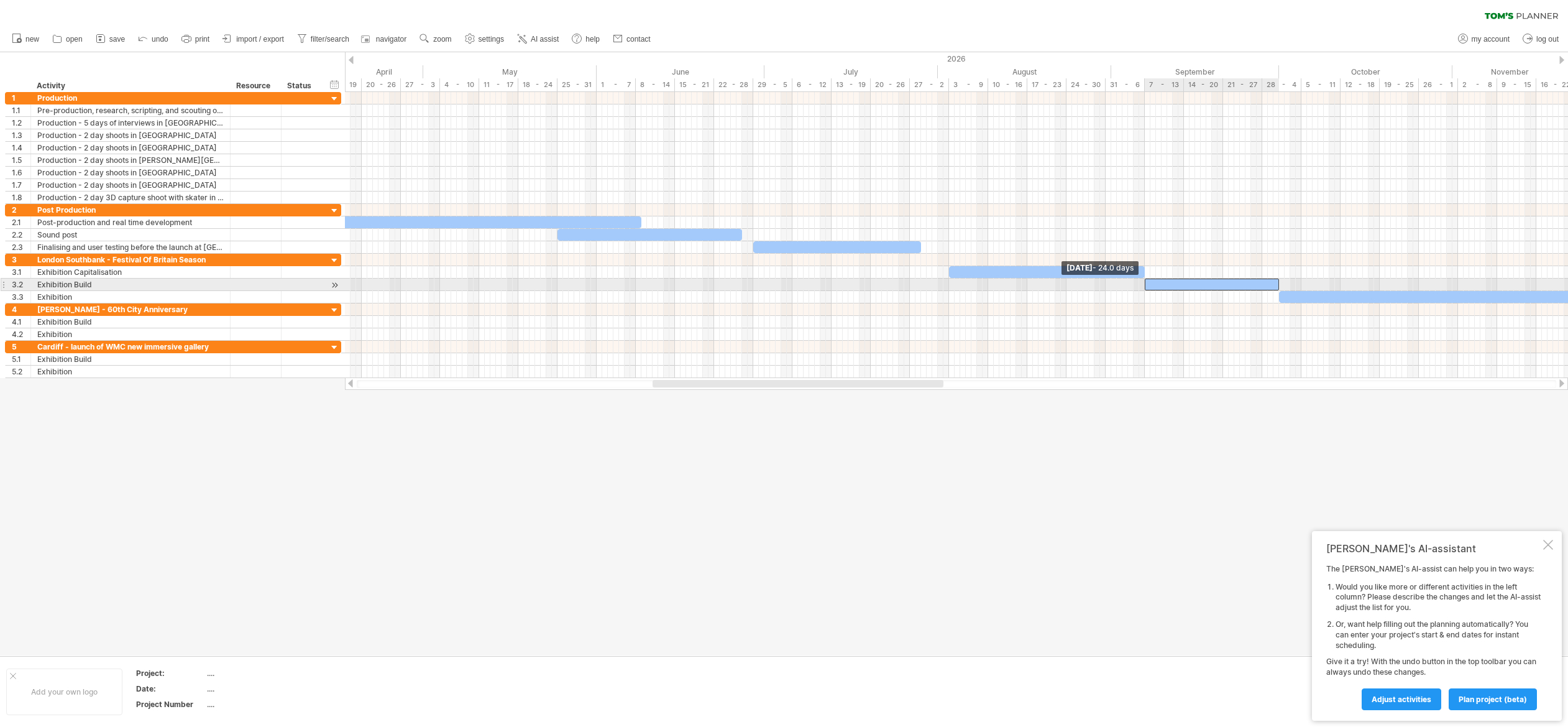
drag, startPoint x: 960, startPoint y: 284, endPoint x: 1146, endPoint y: 280, distance: 186.0
click at [1146, 280] on span at bounding box center [1144, 284] width 5 height 12
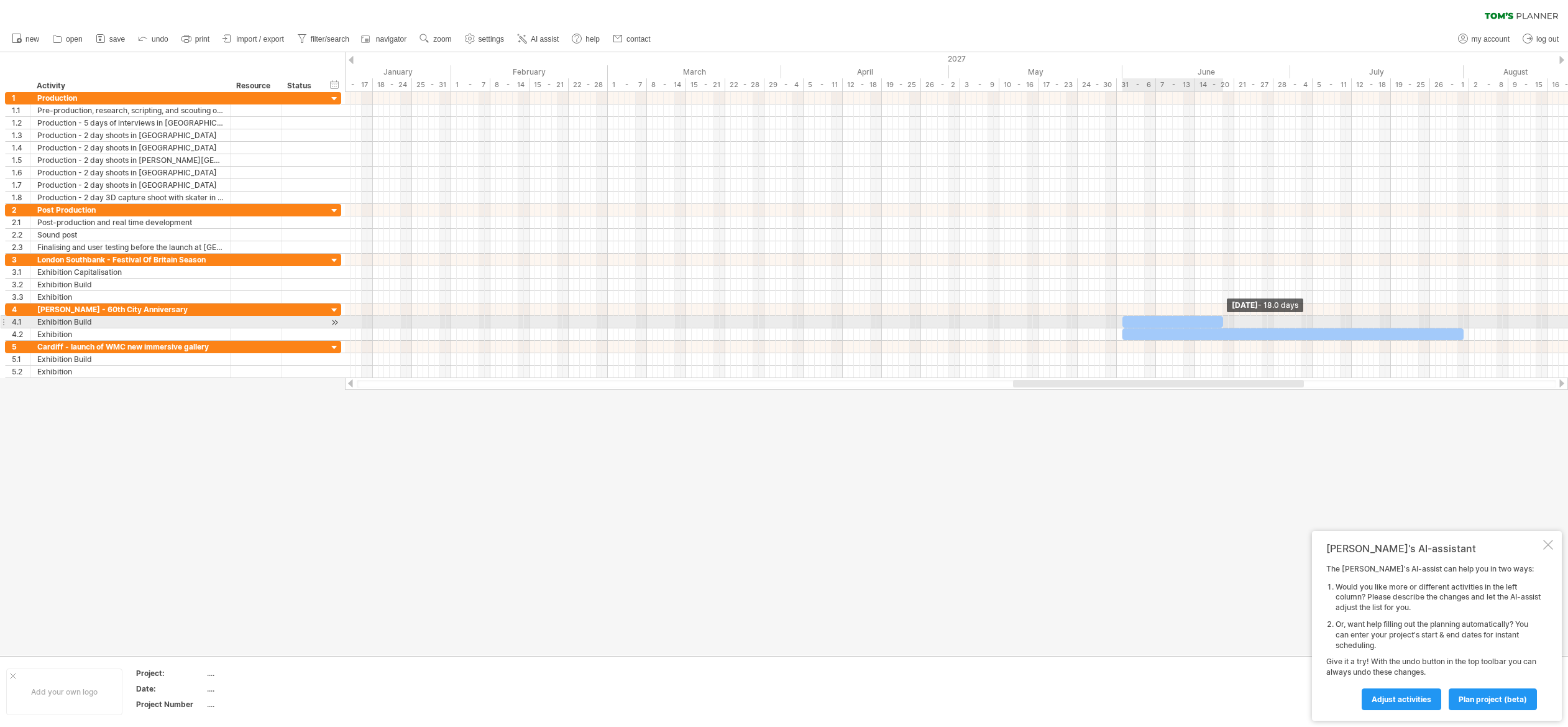
drag, startPoint x: 1461, startPoint y: 319, endPoint x: 1222, endPoint y: 323, distance: 239.0
click at [1222, 323] on span at bounding box center [1223, 321] width 5 height 12
drag, startPoint x: 1221, startPoint y: 319, endPoint x: 1177, endPoint y: 320, distance: 44.0
click at [1177, 320] on span at bounding box center [1178, 321] width 5 height 12
drag, startPoint x: 1147, startPoint y: 320, endPoint x: 1062, endPoint y: 322, distance: 85.0
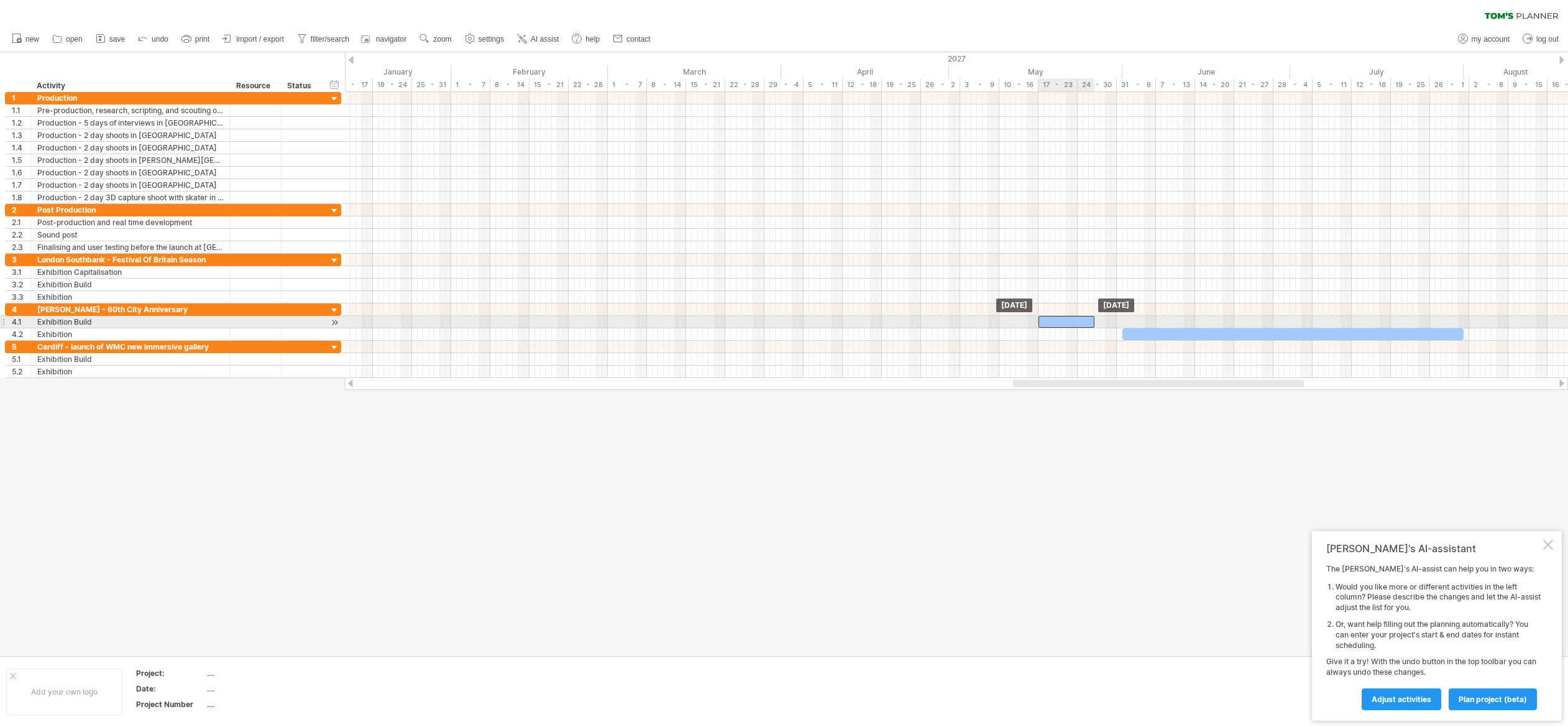
click at [1062, 322] on div at bounding box center [1066, 321] width 56 height 12
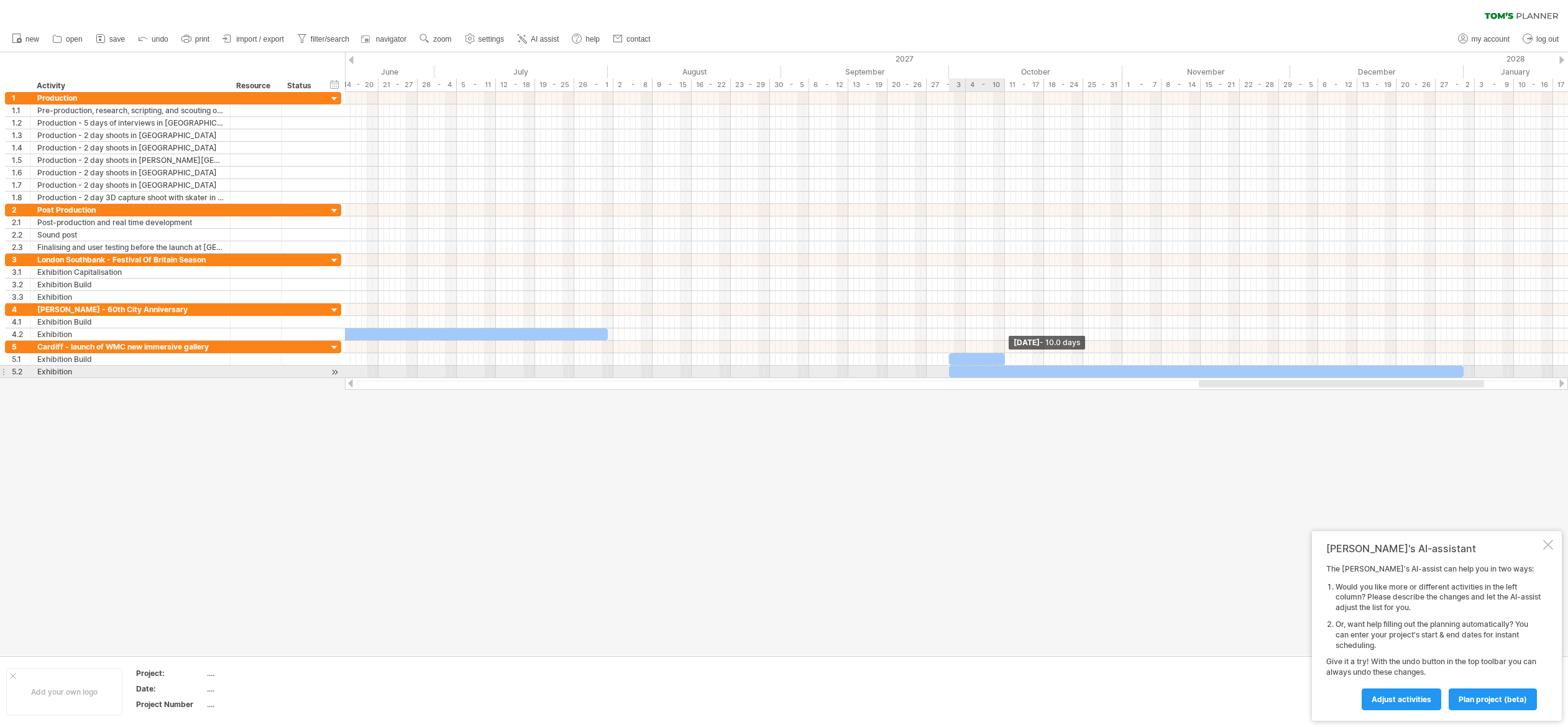
drag, startPoint x: 1461, startPoint y: 356, endPoint x: 999, endPoint y: 368, distance: 462.2
drag, startPoint x: 973, startPoint y: 357, endPoint x: 873, endPoint y: 360, distance: 100.0
click at [873, 360] on div at bounding box center [876, 359] width 56 height 12
drag, startPoint x: 903, startPoint y: 360, endPoint x: 913, endPoint y: 359, distance: 10.0
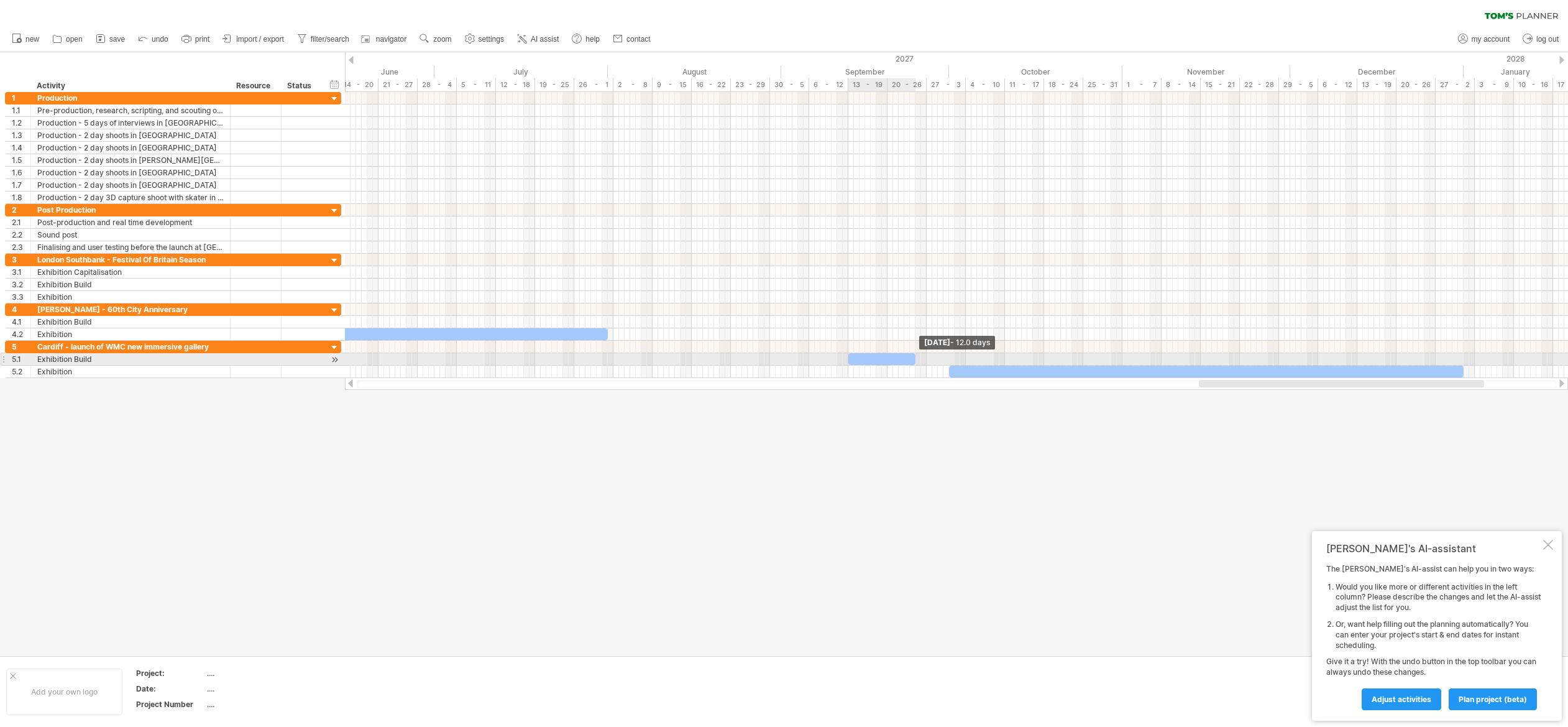
click at [913, 359] on span at bounding box center [915, 359] width 5 height 12
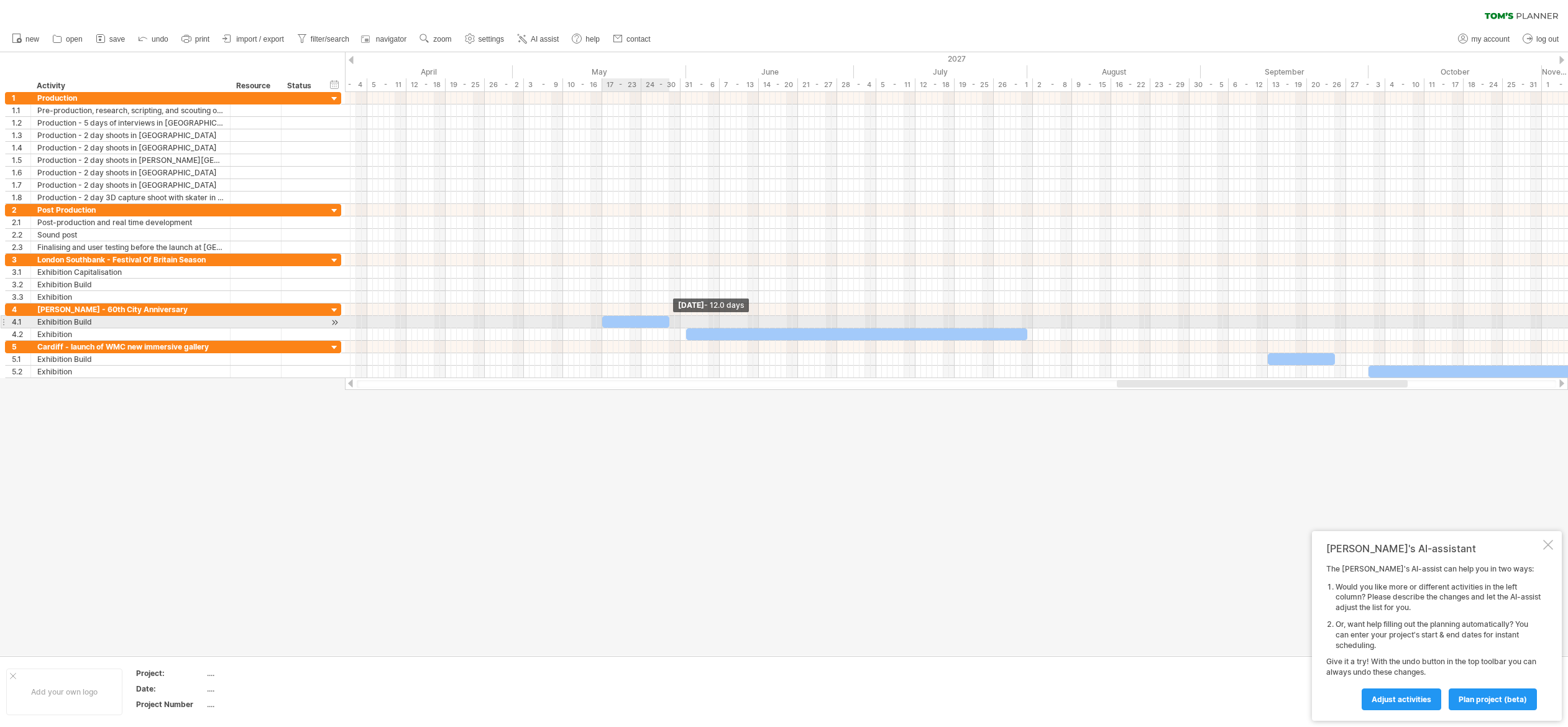
drag, startPoint x: 657, startPoint y: 323, endPoint x: 667, endPoint y: 322, distance: 10.0
click at [667, 322] on span at bounding box center [669, 321] width 5 height 12
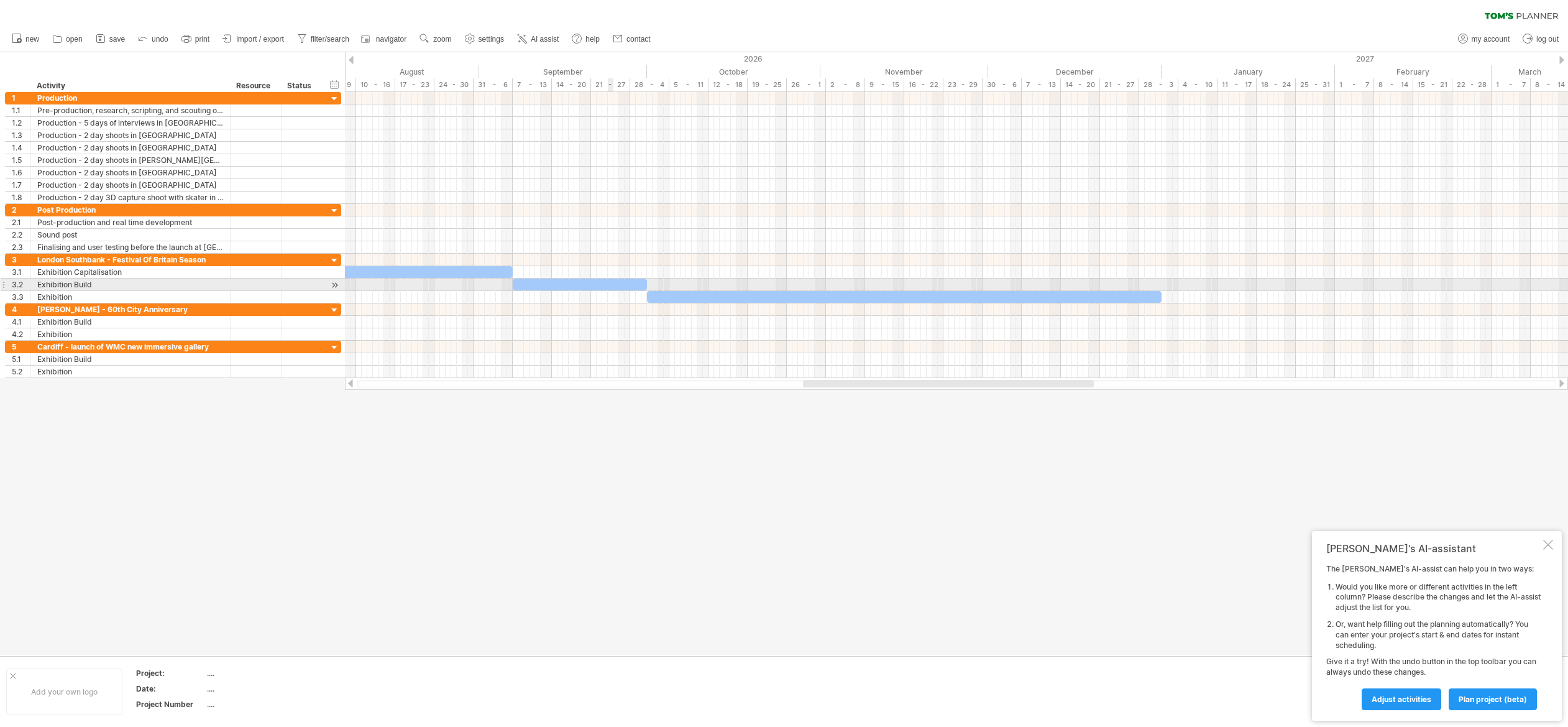
click at [608, 285] on div at bounding box center [580, 284] width 135 height 12
drag, startPoint x: 644, startPoint y: 284, endPoint x: 616, endPoint y: 285, distance: 28.0
click at [616, 285] on span at bounding box center [619, 284] width 5 height 12
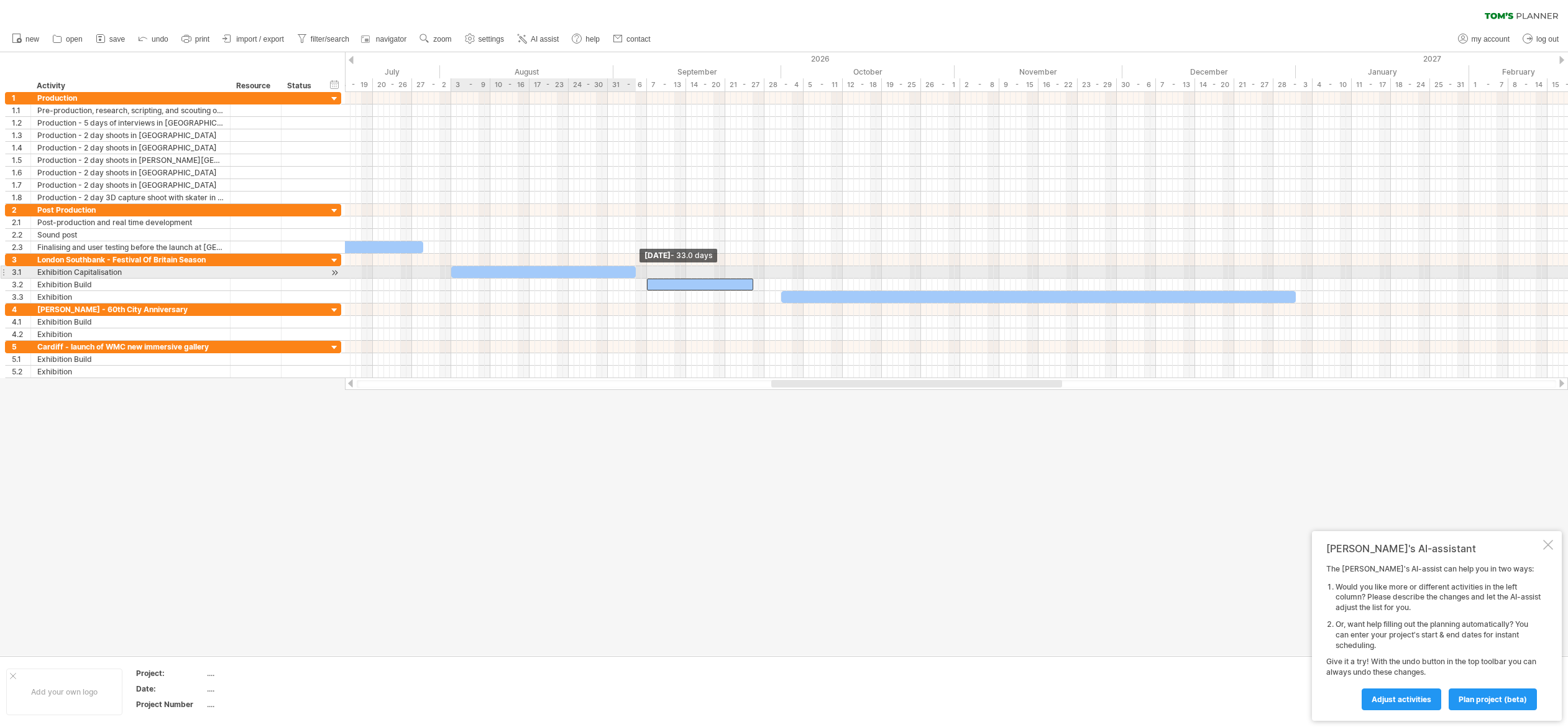
drag, startPoint x: 644, startPoint y: 270, endPoint x: 633, endPoint y: 271, distance: 11.0
click at [633, 271] on span at bounding box center [636, 271] width 5 height 12
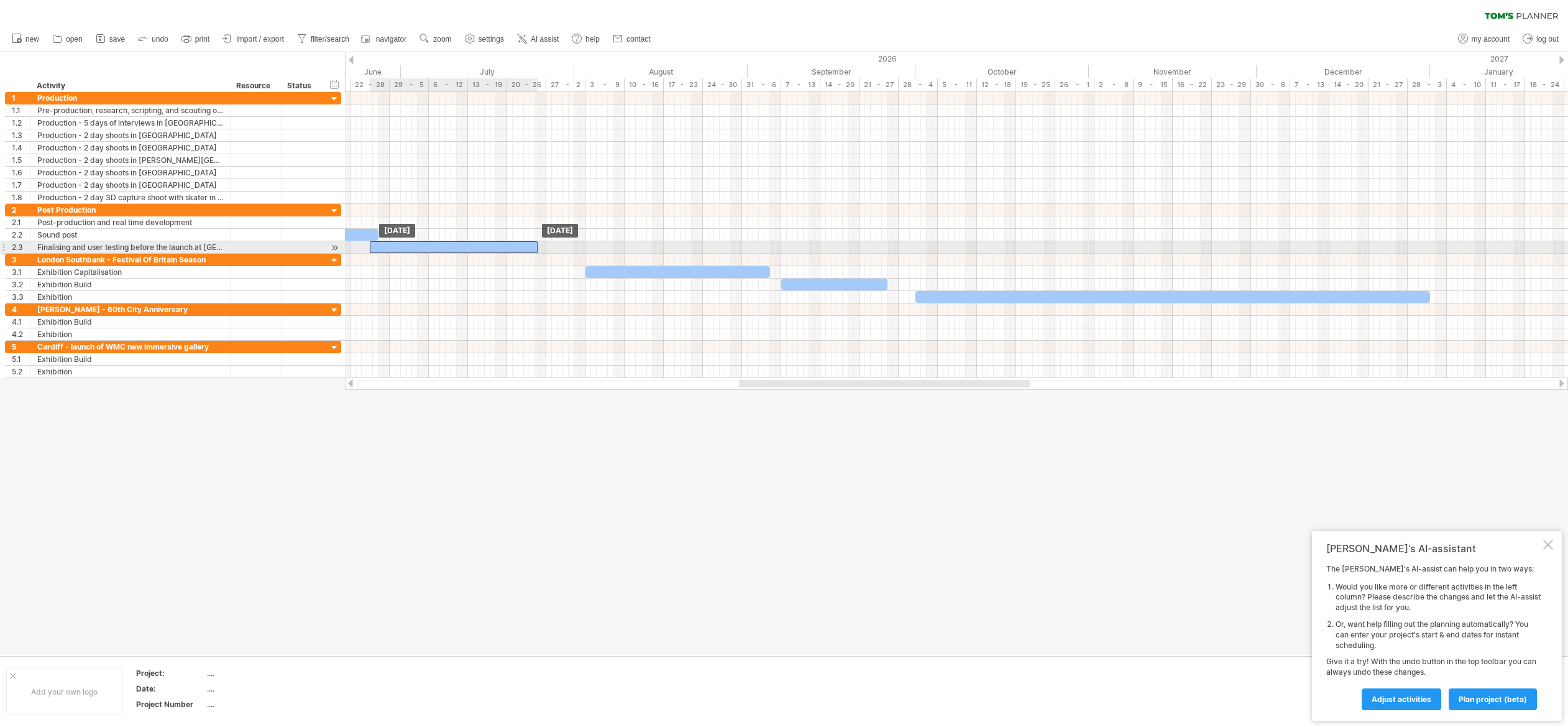
drag, startPoint x: 542, startPoint y: 246, endPoint x: 533, endPoint y: 247, distance: 9.1
click at [533, 247] on div at bounding box center [453, 247] width 168 height 12
click at [527, 248] on div at bounding box center [473, 247] width 168 height 12
drag, startPoint x: 555, startPoint y: 246, endPoint x: 533, endPoint y: 247, distance: 22.0
click at [533, 247] on span at bounding box center [535, 247] width 5 height 12
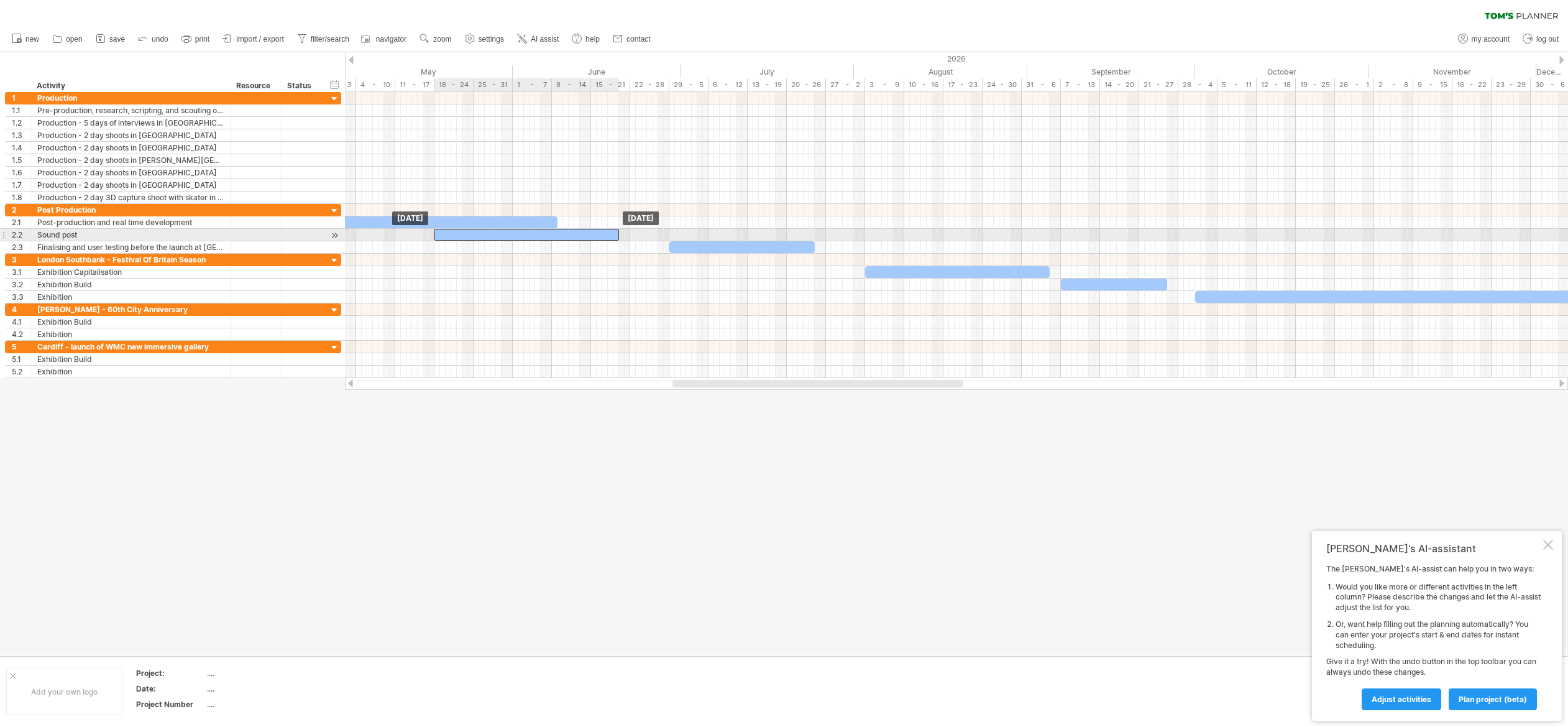
drag, startPoint x: 523, startPoint y: 234, endPoint x: 485, endPoint y: 234, distance: 38.0
click at [485, 234] on div at bounding box center [527, 234] width 185 height 12
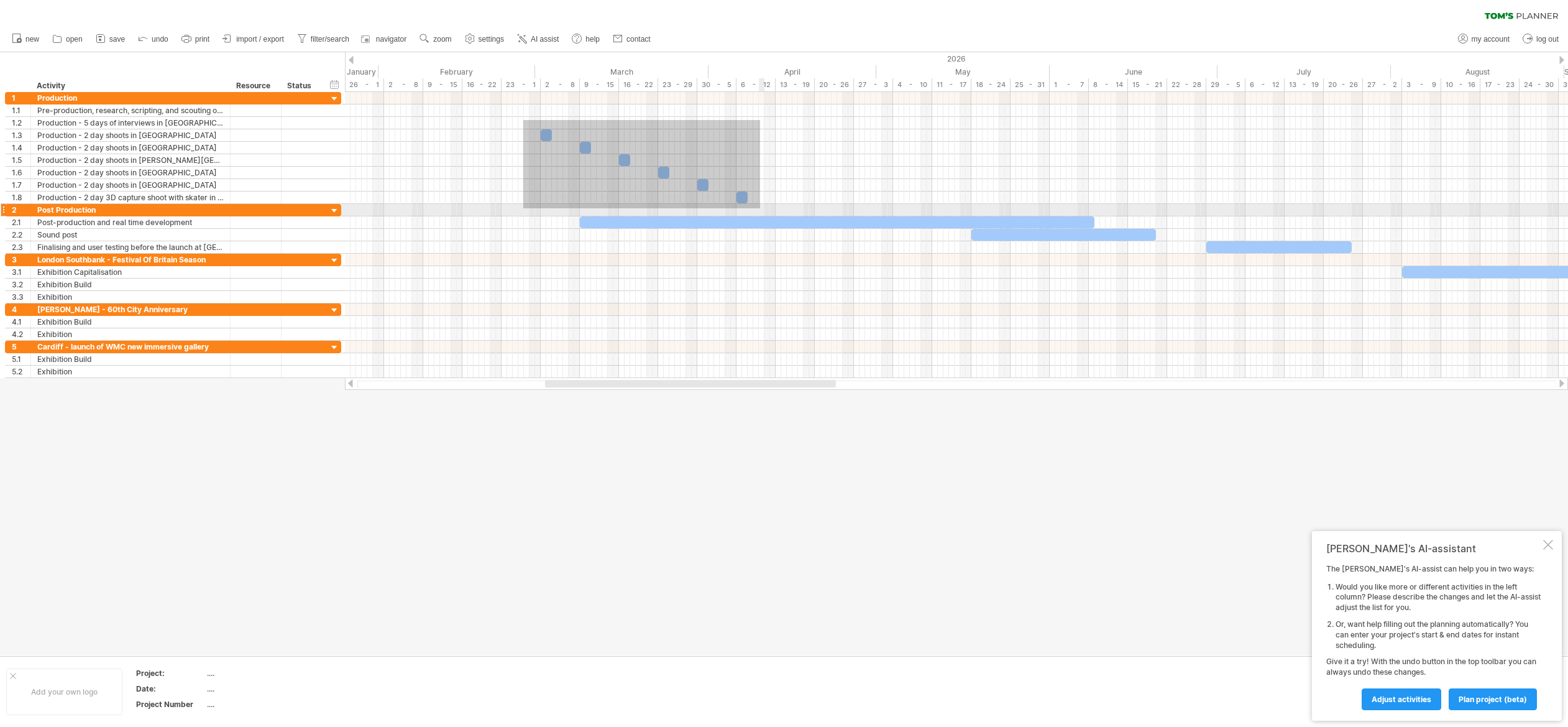
drag, startPoint x: 523, startPoint y: 120, endPoint x: 760, endPoint y: 208, distance: 252.8
click at [760, 208] on div at bounding box center [956, 235] width 1223 height 286
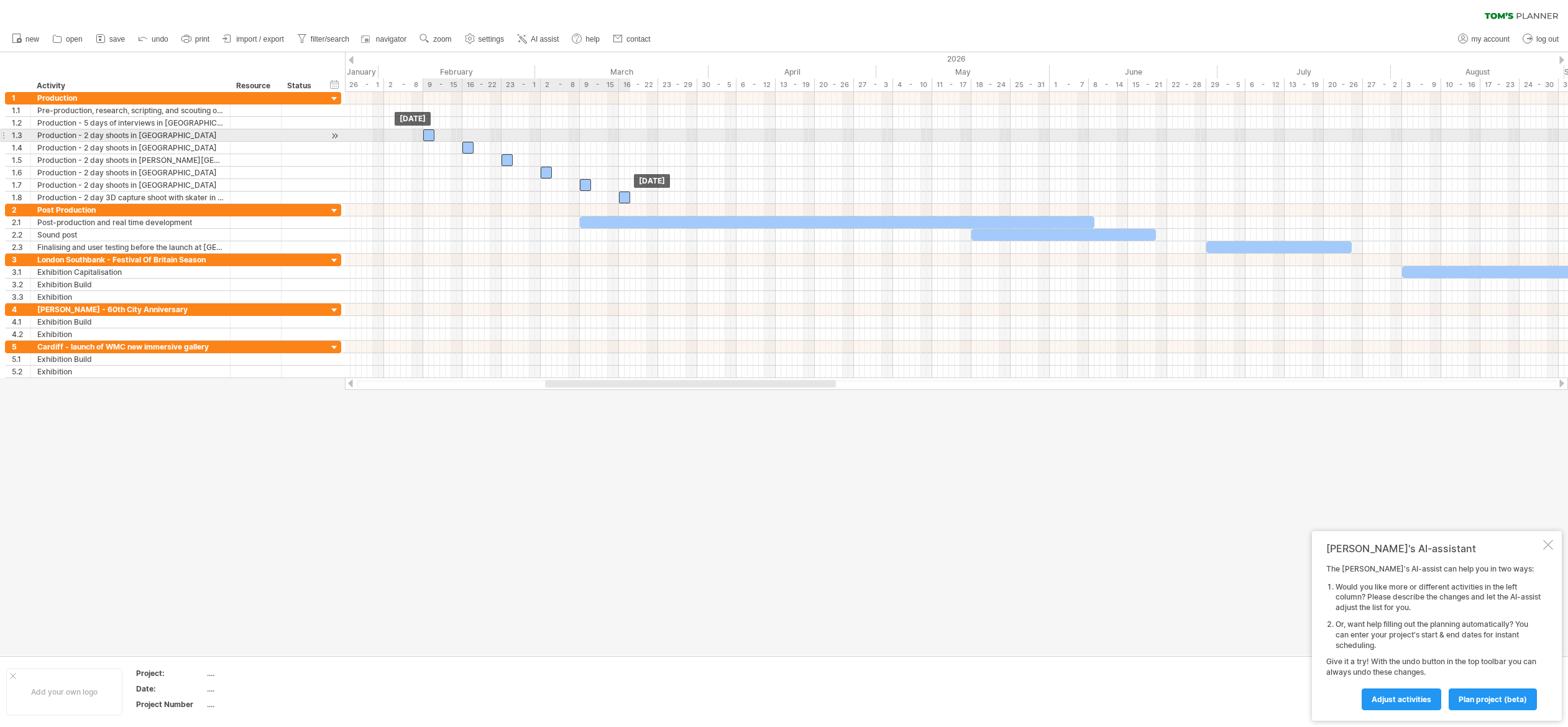
drag, startPoint x: 546, startPoint y: 135, endPoint x: 429, endPoint y: 135, distance: 117.0
click at [429, 135] on div at bounding box center [428, 135] width 11 height 12
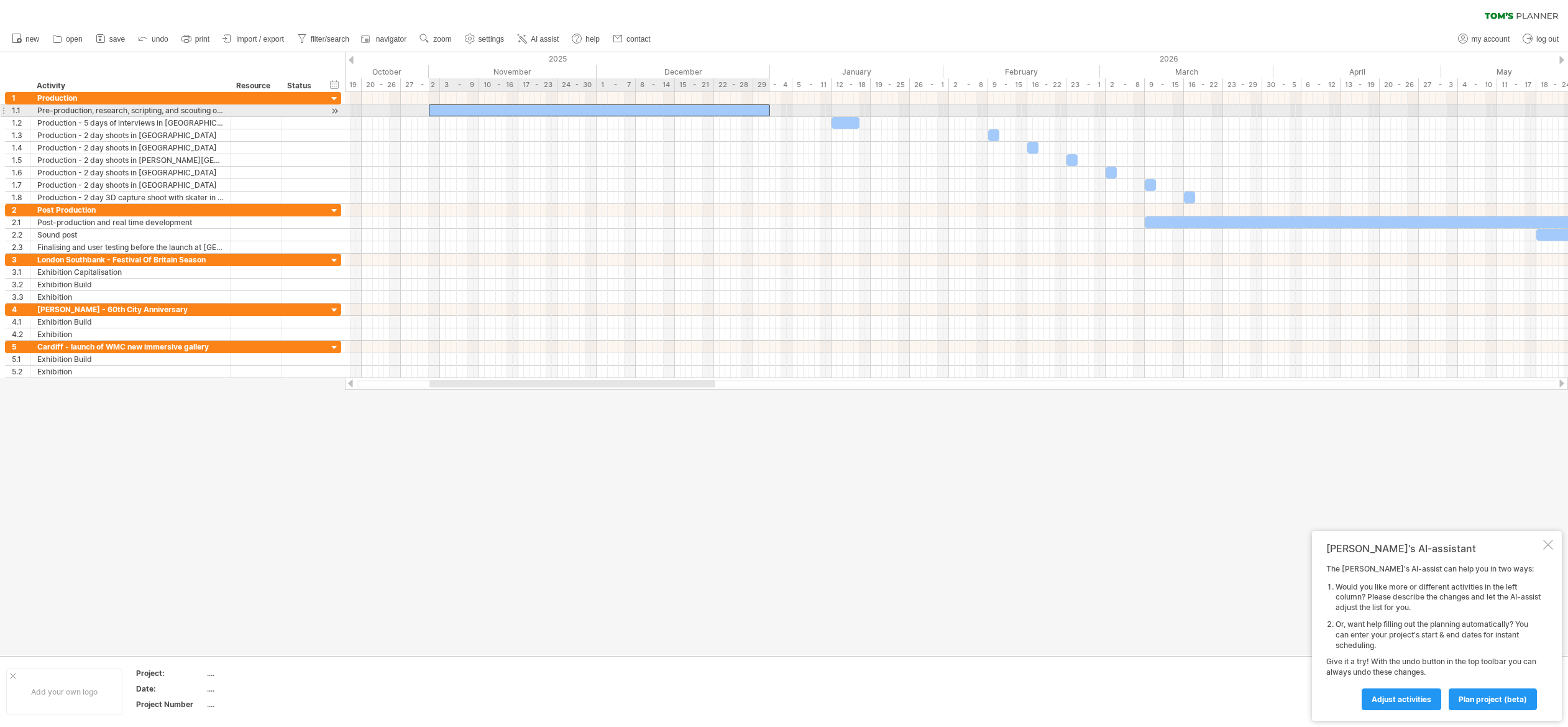
click at [440, 108] on div at bounding box center [599, 110] width 341 height 12
drag, startPoint x: 430, startPoint y: 109, endPoint x: 441, endPoint y: 108, distance: 11.0
click at [441, 108] on span at bounding box center [440, 110] width 5 height 12
drag, startPoint x: 768, startPoint y: 108, endPoint x: 701, endPoint y: 109, distance: 67.0
click at [701, 109] on span at bounding box center [703, 110] width 5 height 12
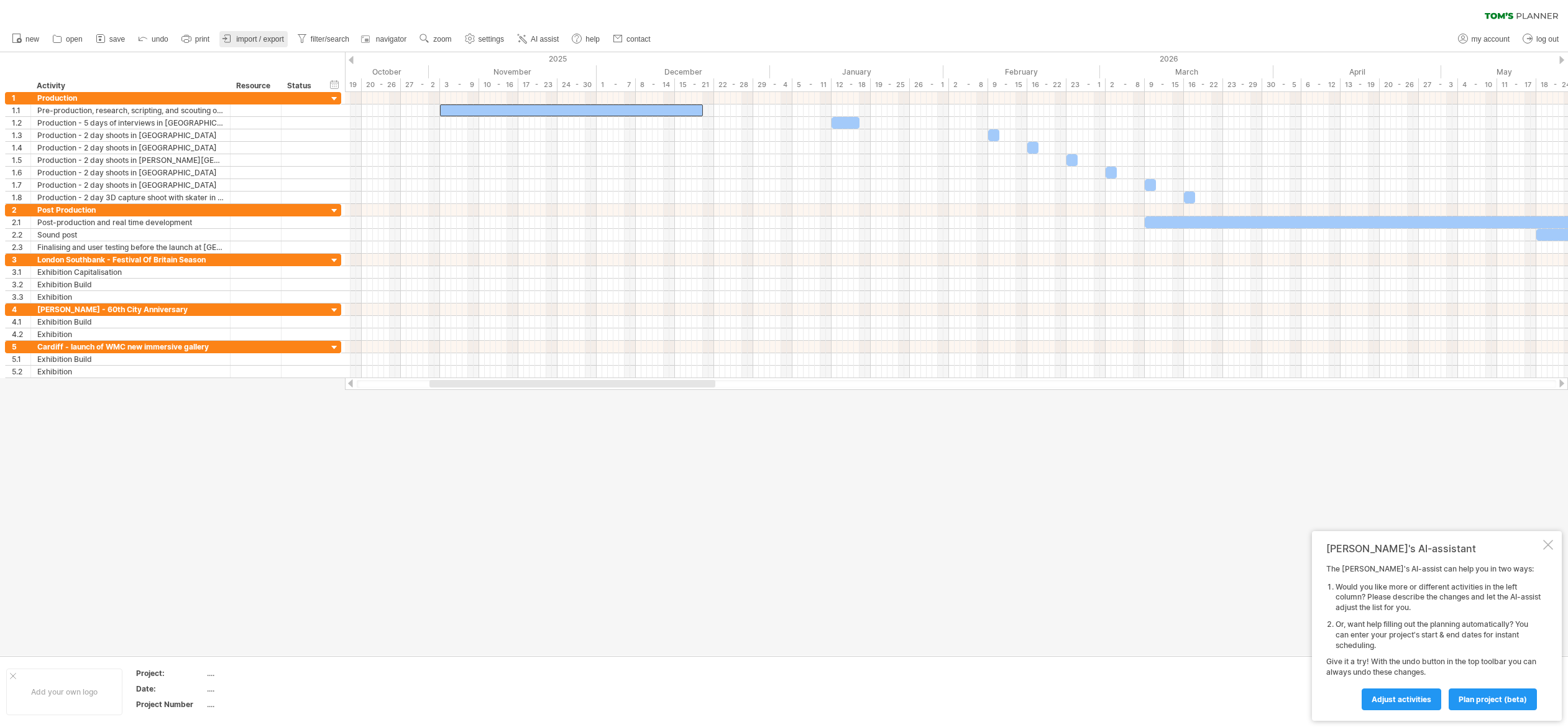
click at [237, 36] on span "import / export" at bounding box center [260, 39] width 48 height 9
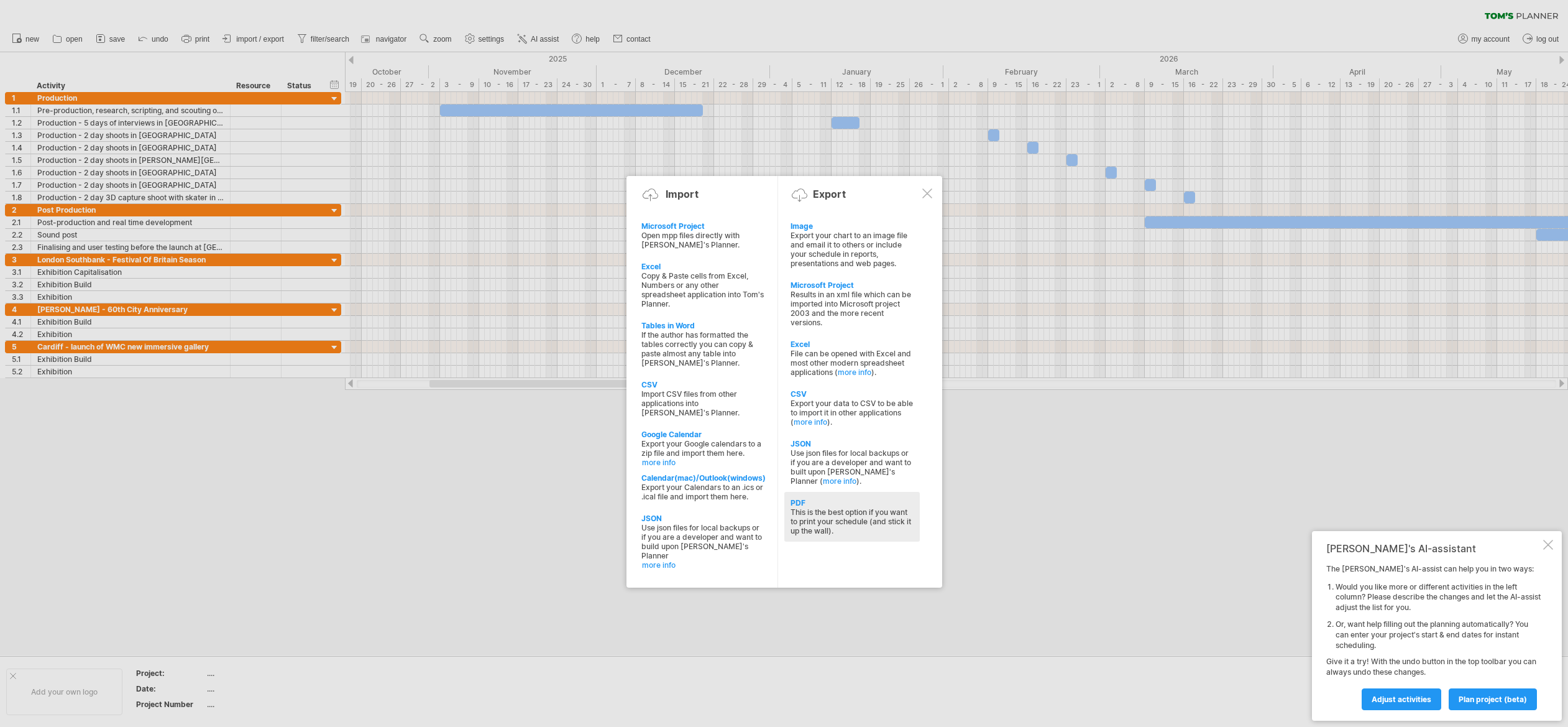
click at [847, 507] on div "This is the best option if you want to print your schedule (and stick it up the…" at bounding box center [851, 521] width 123 height 28
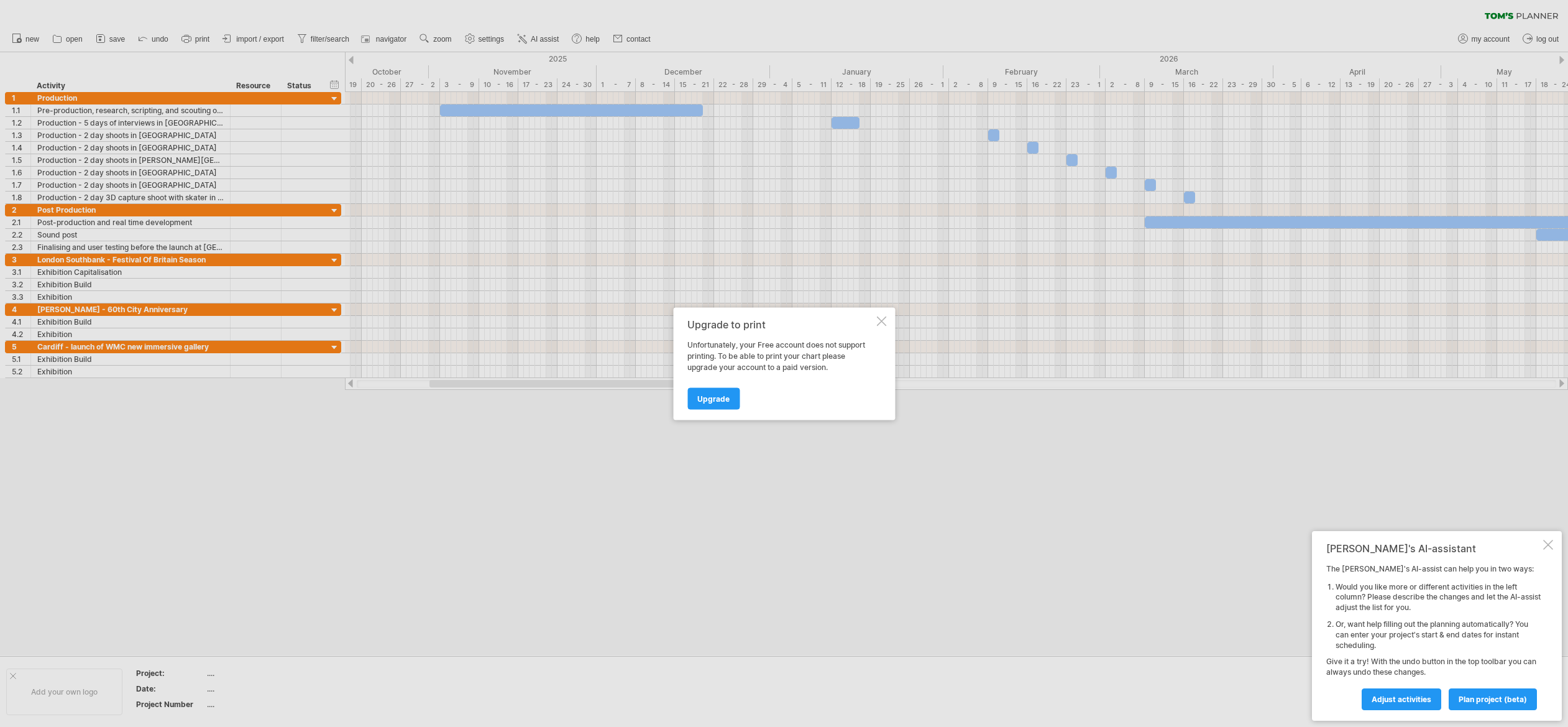
click at [881, 319] on div at bounding box center [881, 320] width 10 height 10
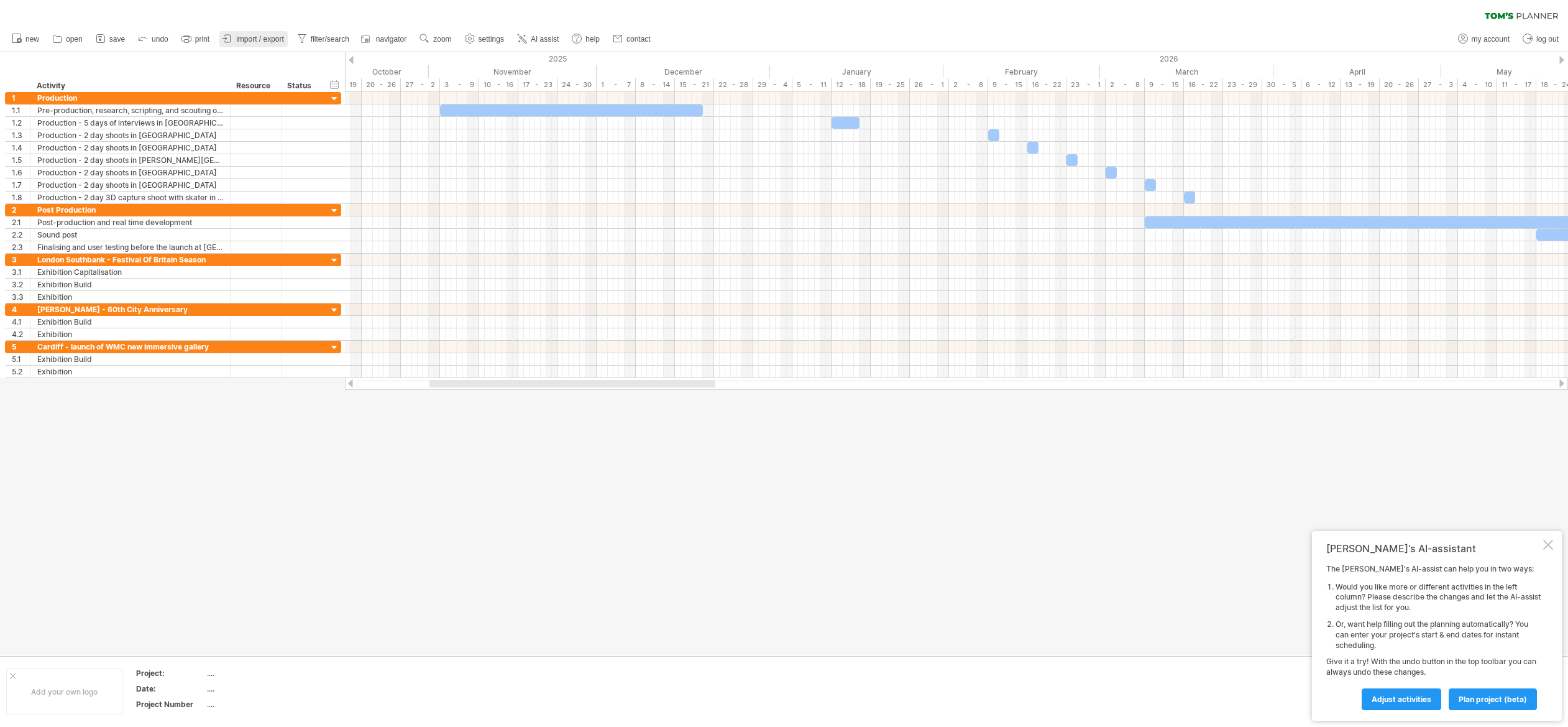
click at [244, 35] on span "import / export" at bounding box center [260, 39] width 48 height 9
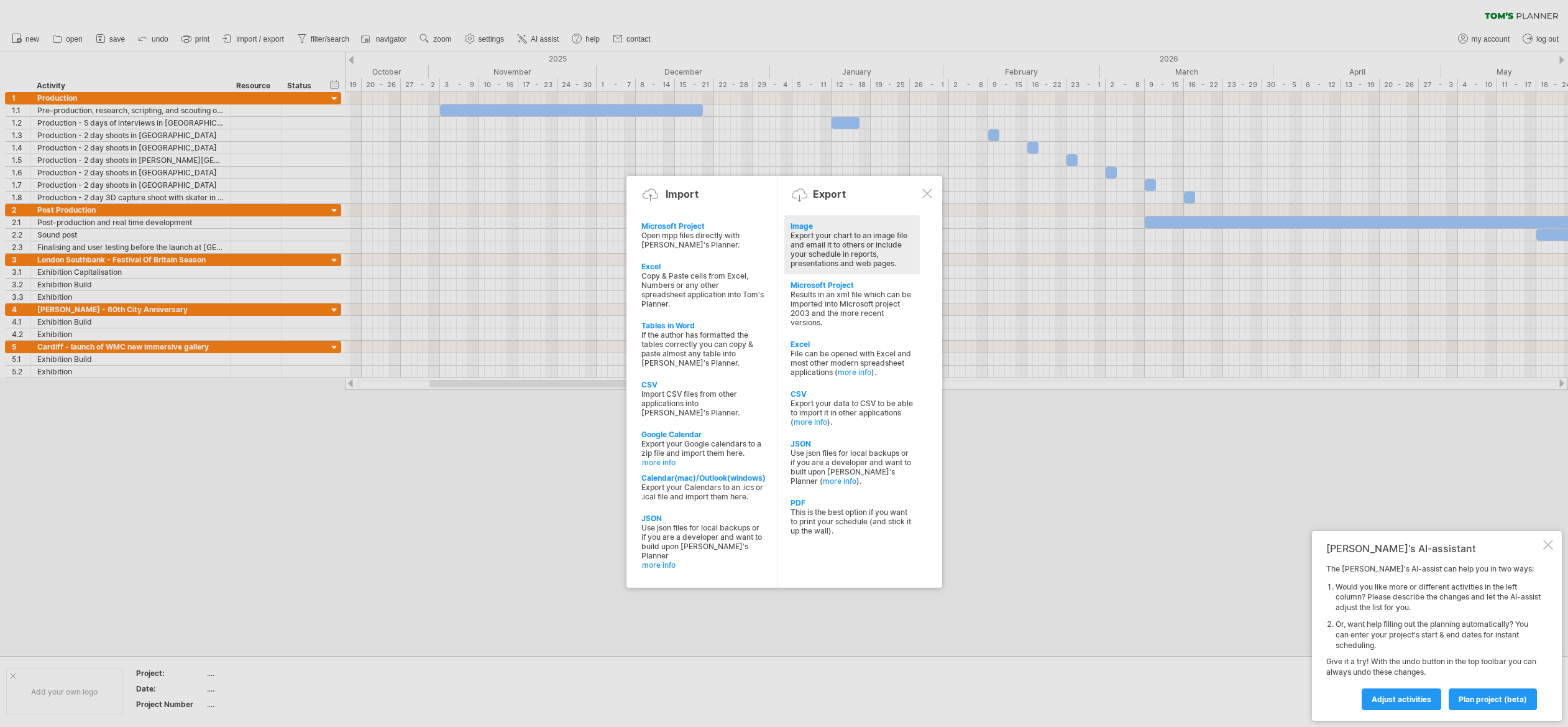
click at [831, 221] on div "Image" at bounding box center [851, 226] width 123 height 9
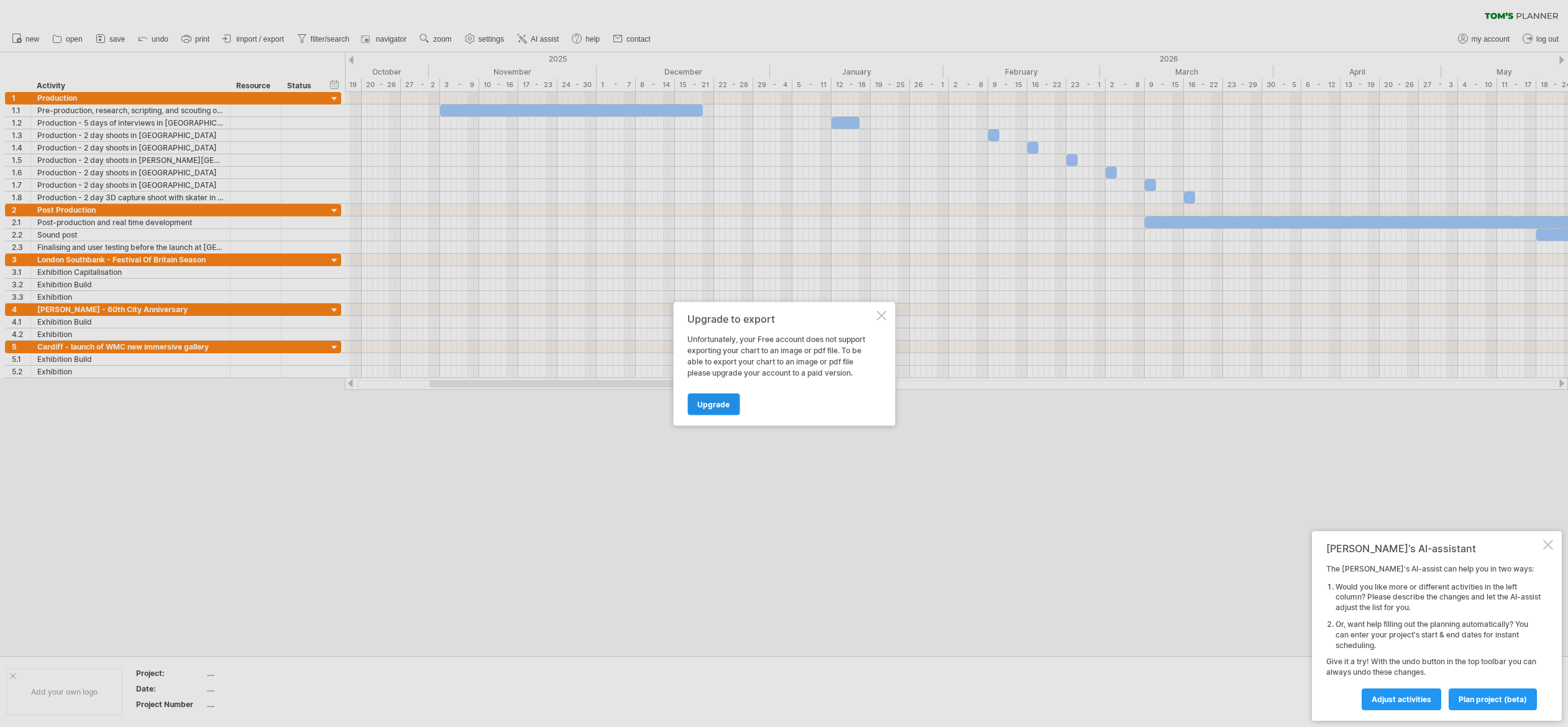
click at [708, 399] on span "Upgrade" at bounding box center [714, 404] width 32 height 9
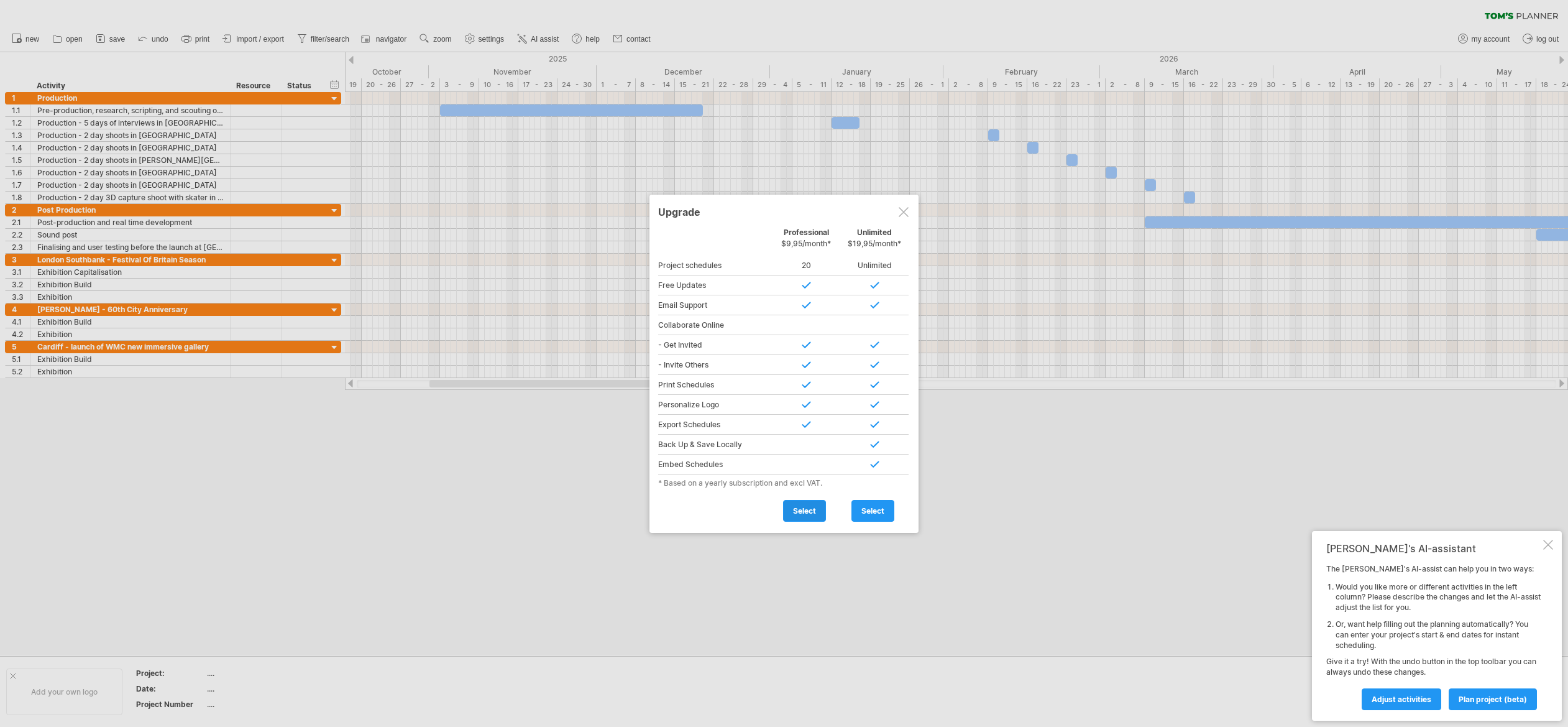
click at [799, 508] on span "select" at bounding box center [805, 510] width 23 height 9
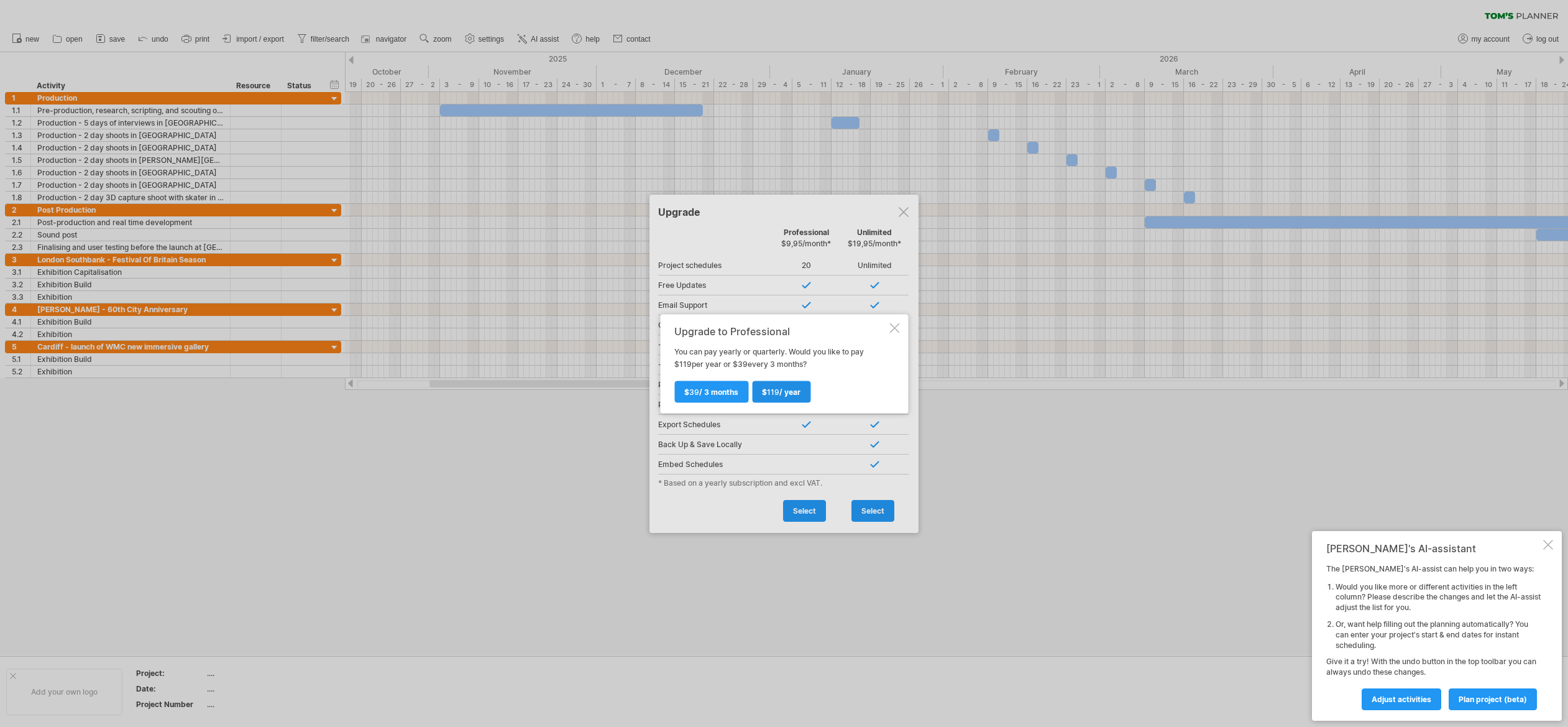
click at [774, 391] on span "119" at bounding box center [773, 391] width 12 height 9
click at [701, 394] on span "$ 39 / 3 months" at bounding box center [711, 391] width 54 height 9
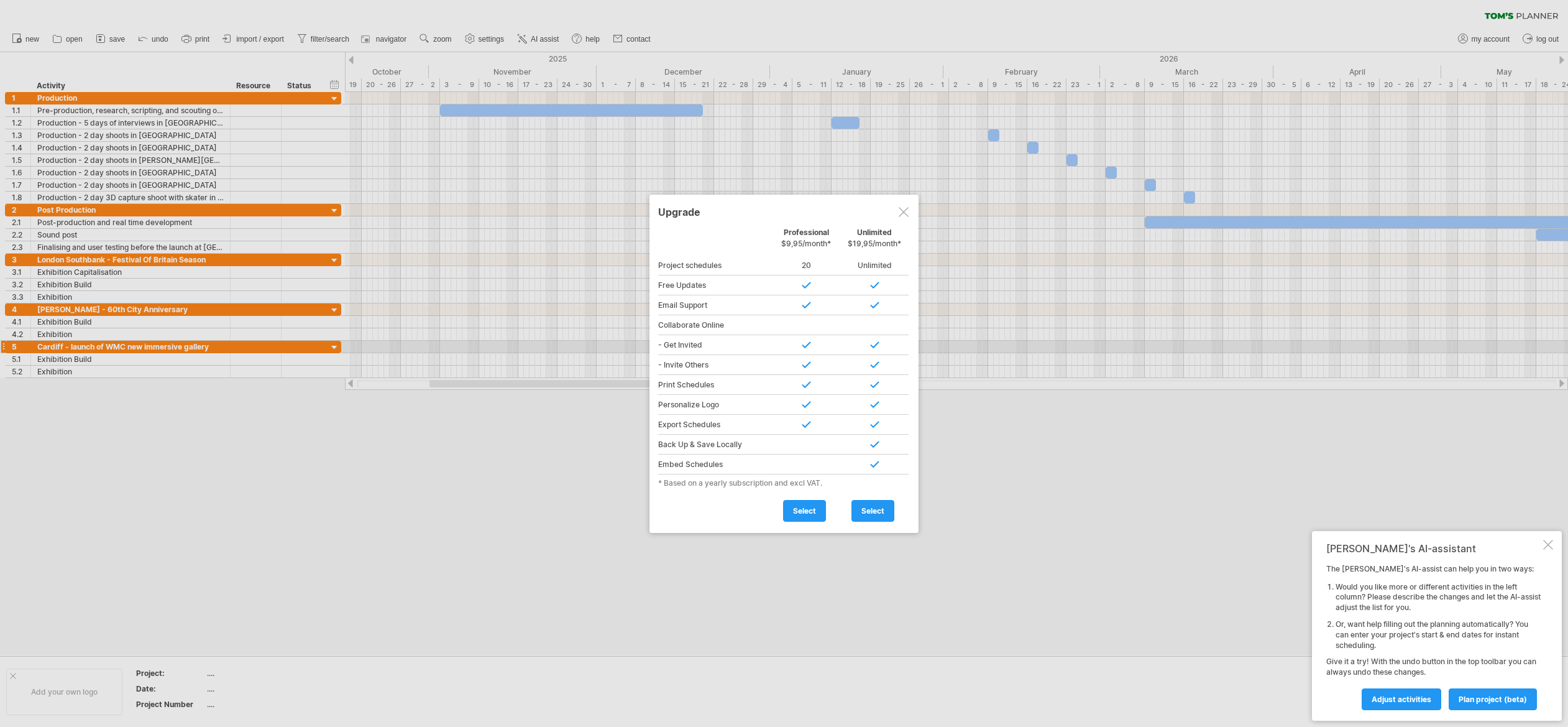
type input "**********"
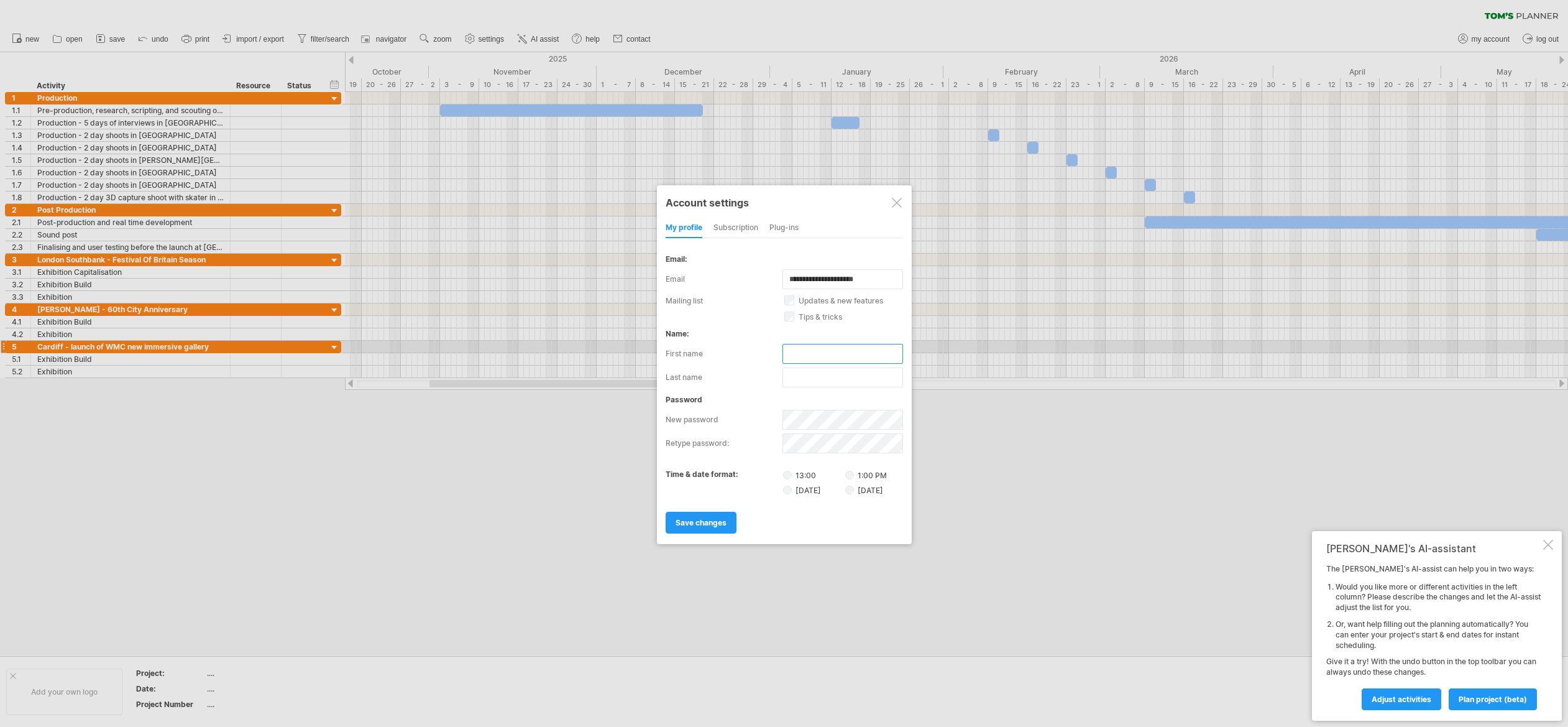
click at [806, 350] on input "text" at bounding box center [843, 353] width 121 height 20
type input "******"
type input "*****"
click at [689, 520] on span "save changes" at bounding box center [701, 523] width 51 height 9
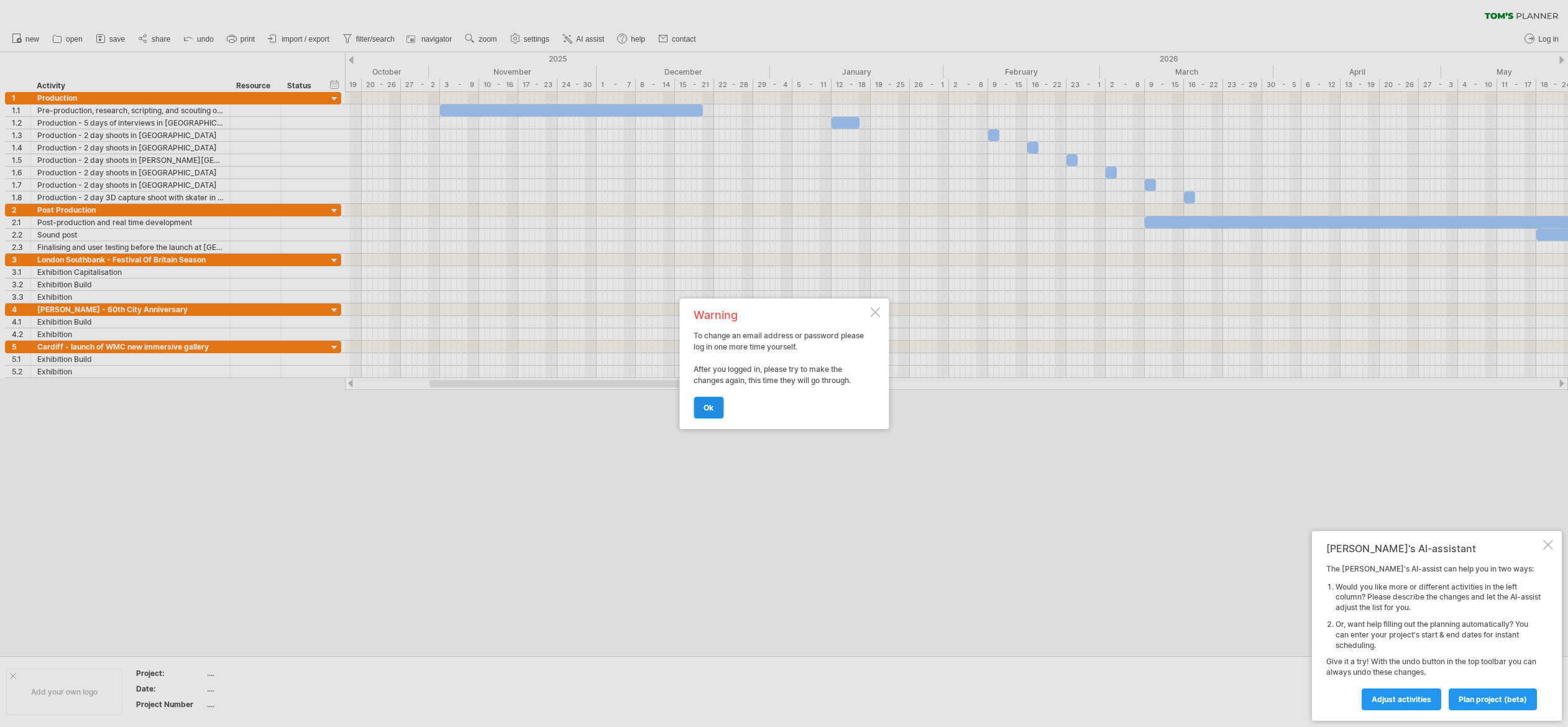
click at [707, 404] on span "ok" at bounding box center [708, 408] width 10 height 9
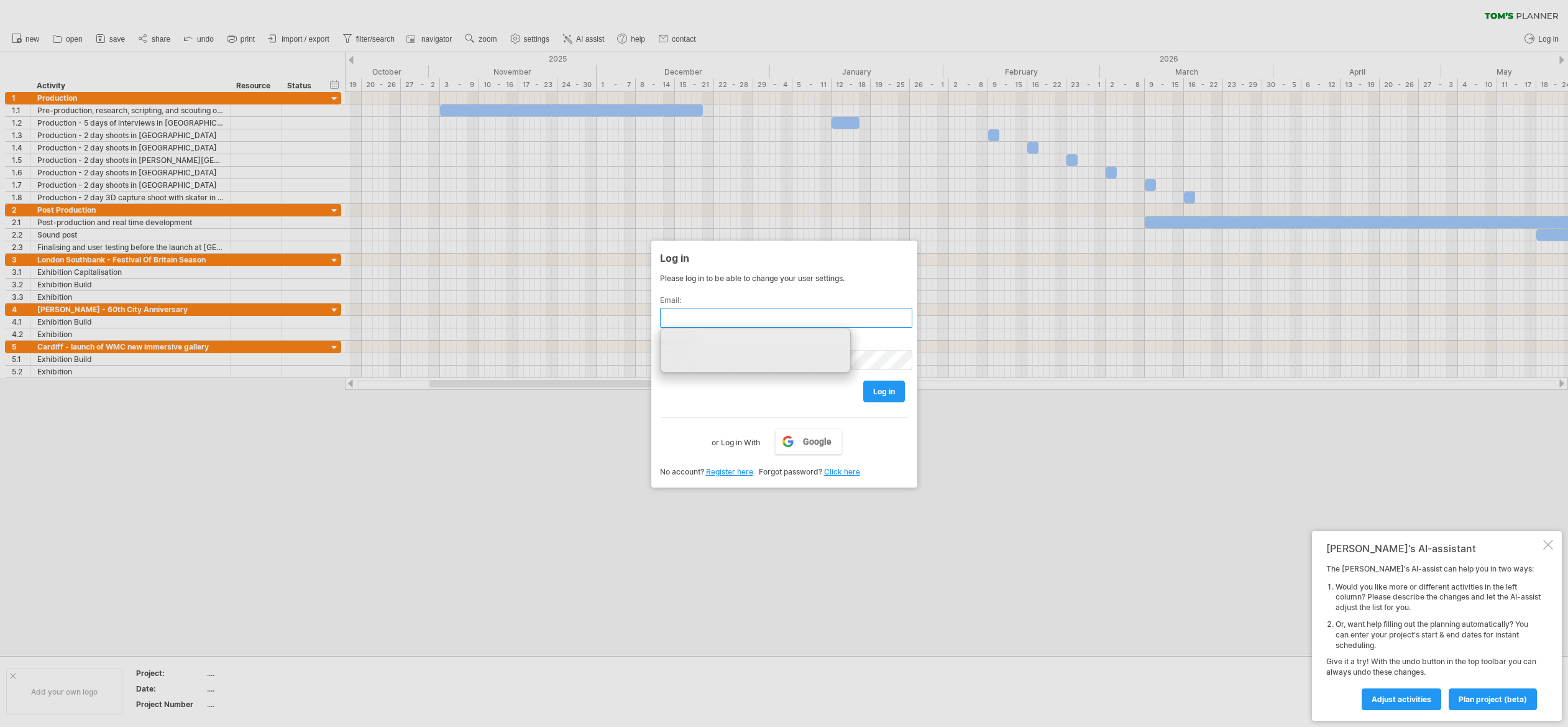
click at [700, 312] on input "text" at bounding box center [786, 318] width 252 height 20
type input "**********"
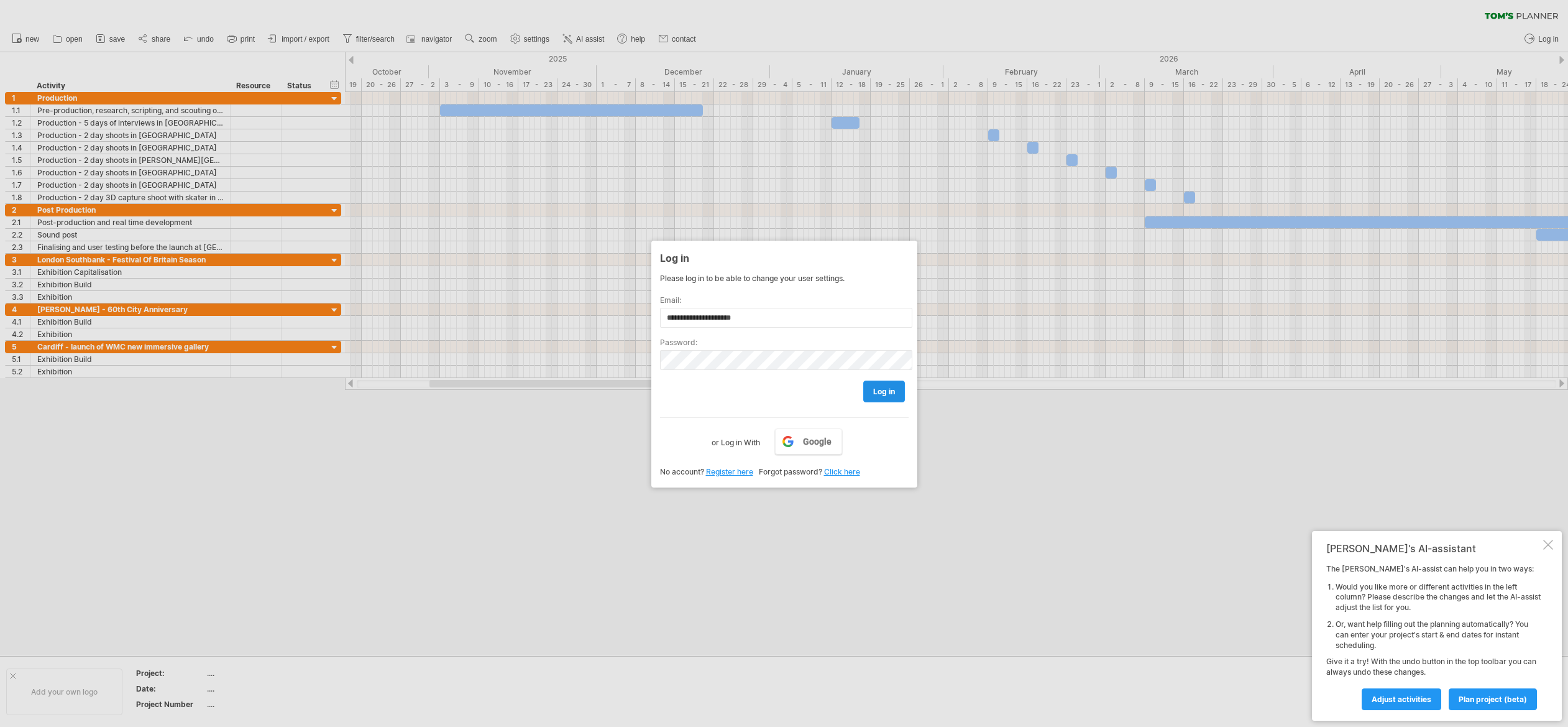
click at [886, 384] on link "log in" at bounding box center [884, 391] width 42 height 22
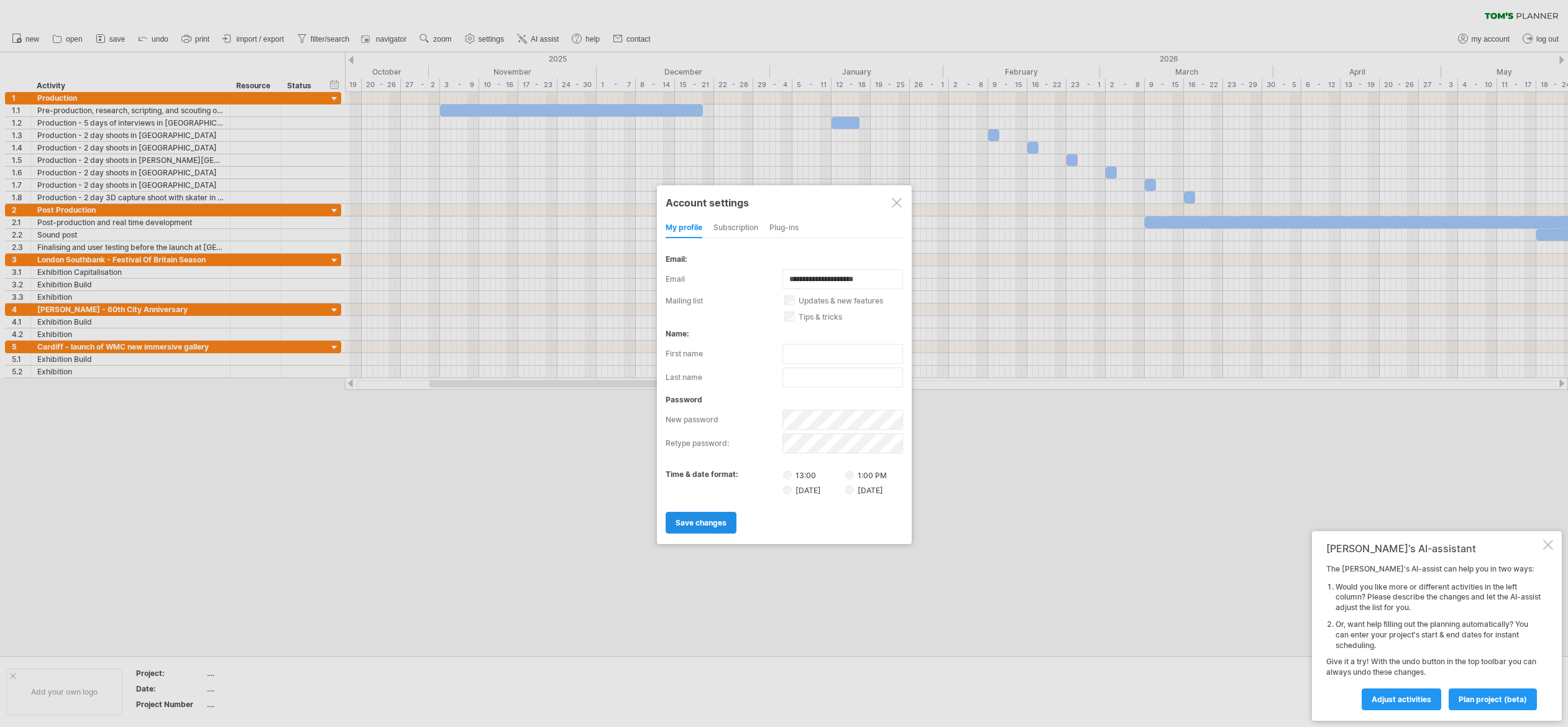
click at [703, 518] on span "save changes" at bounding box center [701, 523] width 51 height 9
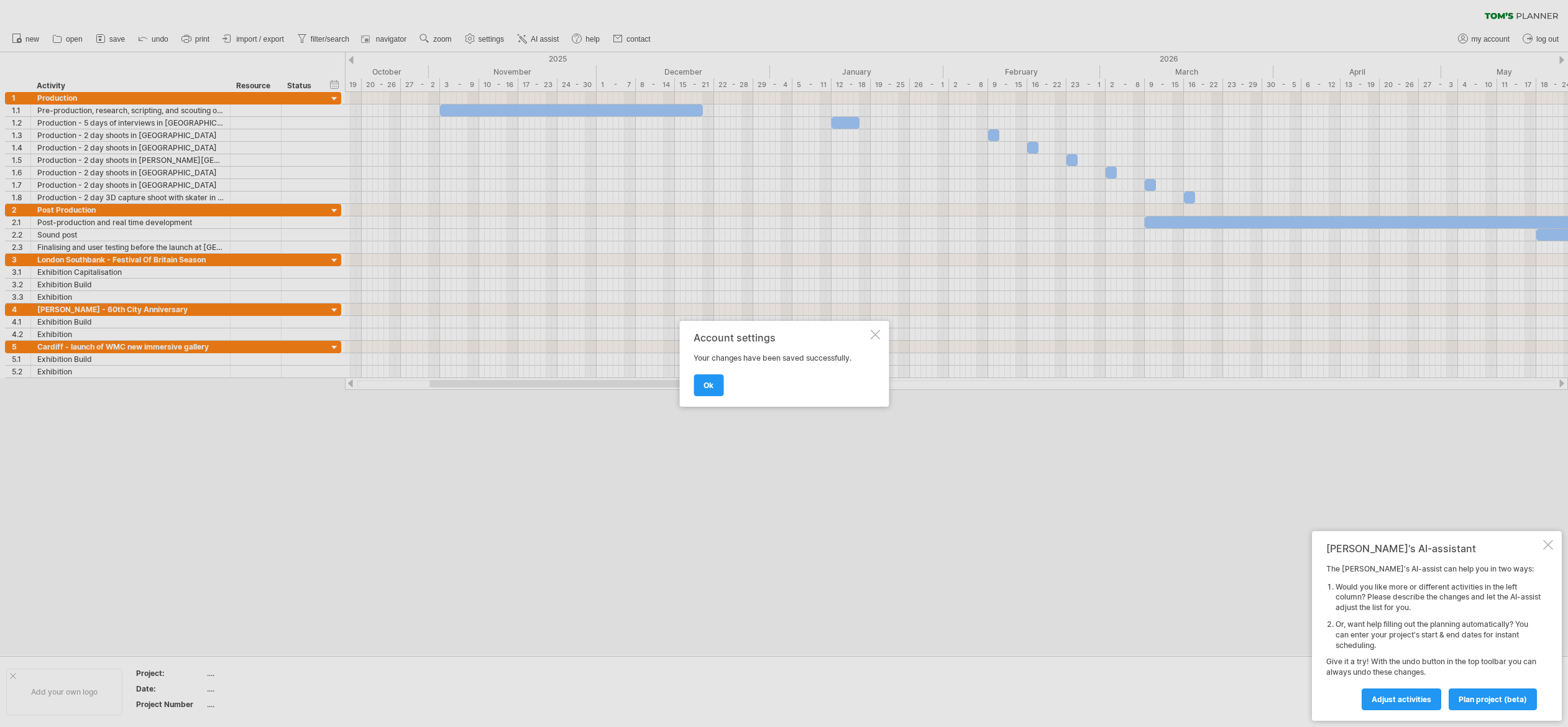
click at [721, 379] on link "ok" at bounding box center [708, 385] width 30 height 22
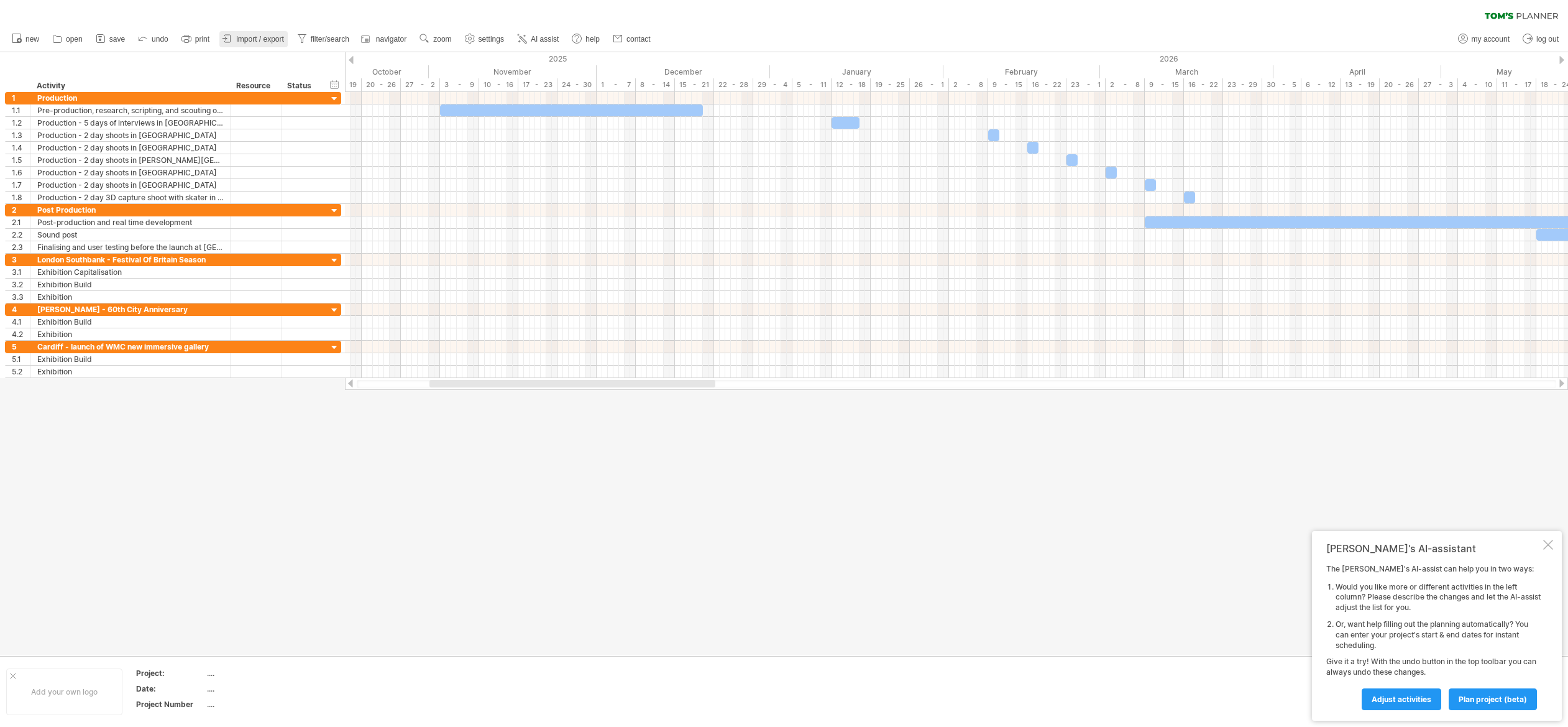
click at [268, 39] on span "import / export" at bounding box center [260, 39] width 48 height 9
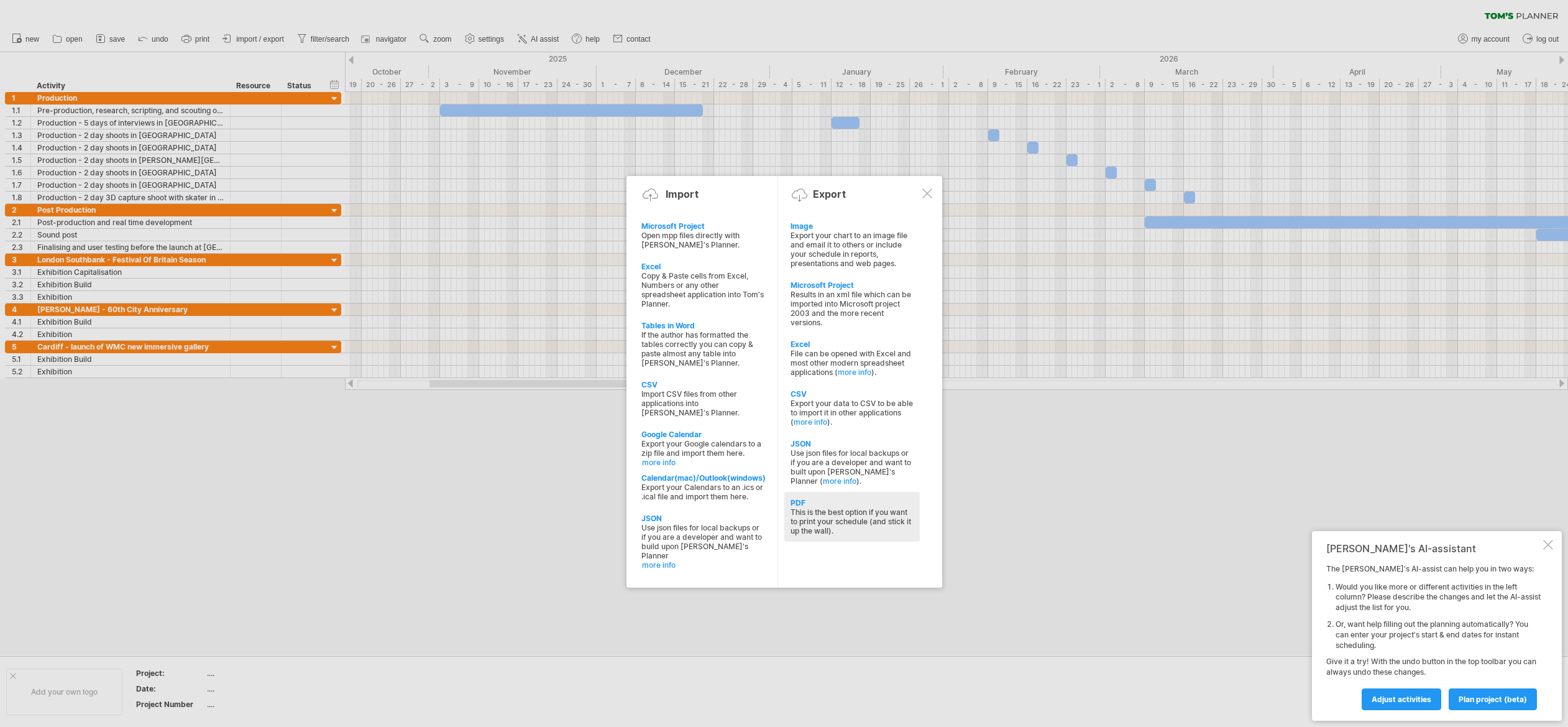
click at [855, 523] on div "This is the best option if you want to print your schedule (and stick it up the…" at bounding box center [851, 521] width 123 height 28
select select "**"
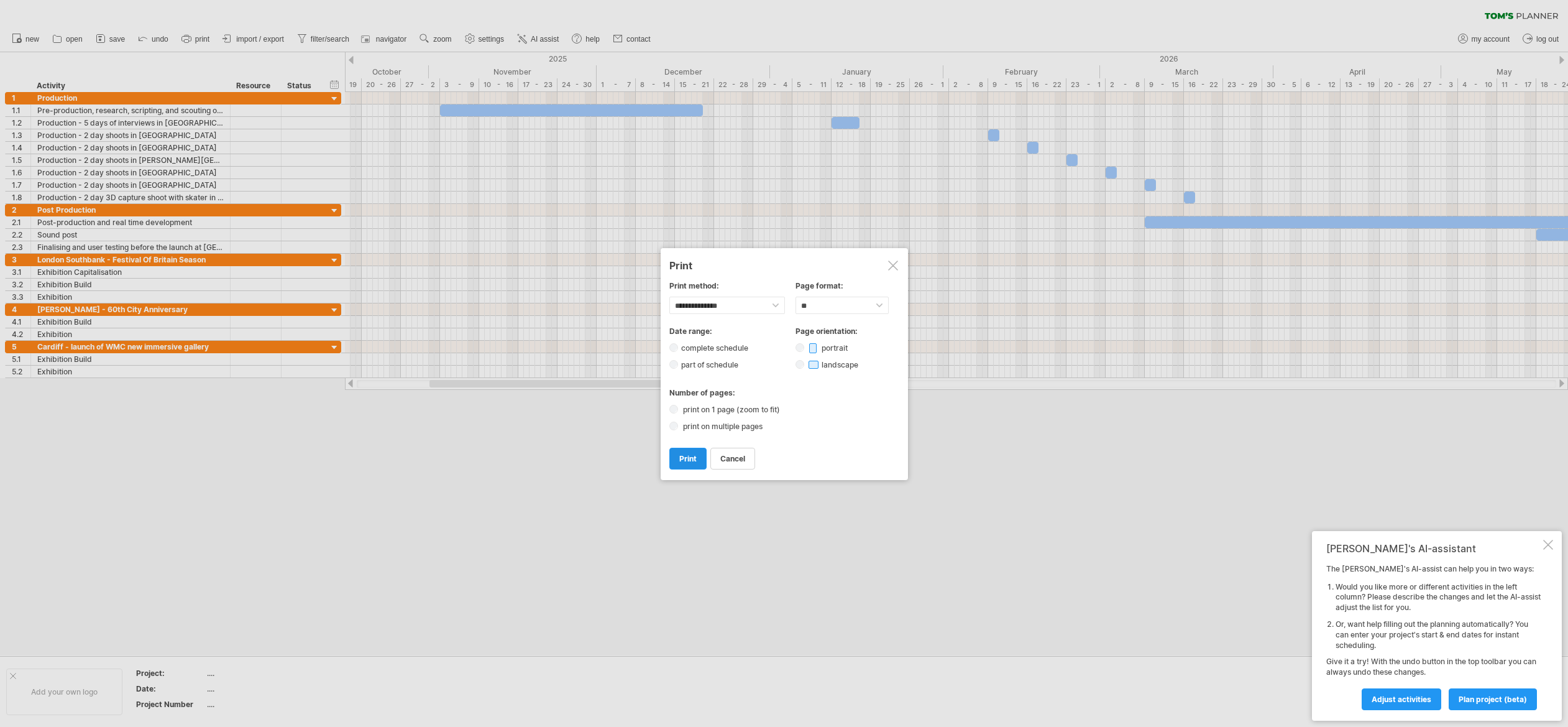
click at [683, 454] on span "print" at bounding box center [687, 459] width 18 height 9
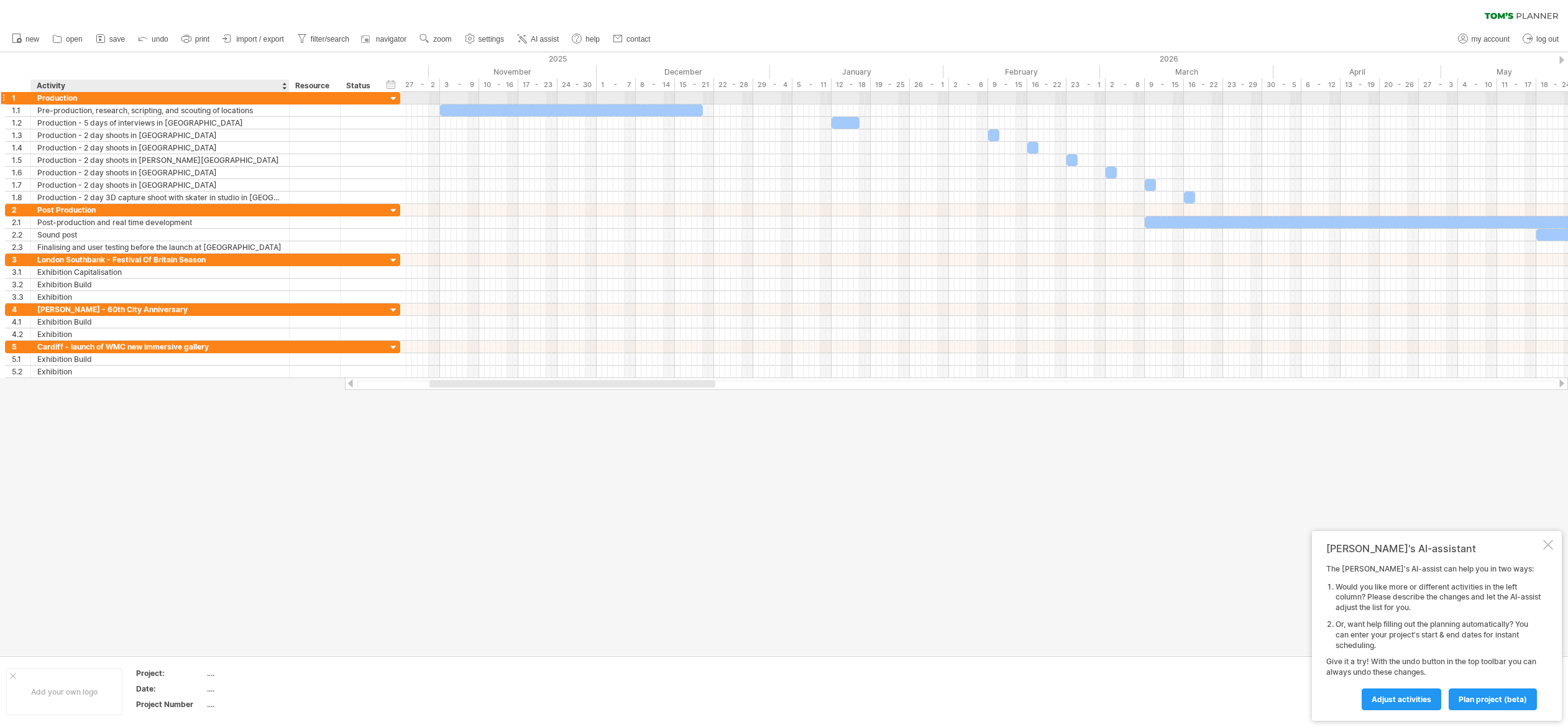
drag, startPoint x: 229, startPoint y: 99, endPoint x: 288, endPoint y: 101, distance: 59.0
click at [288, 101] on div at bounding box center [288, 98] width 6 height 12
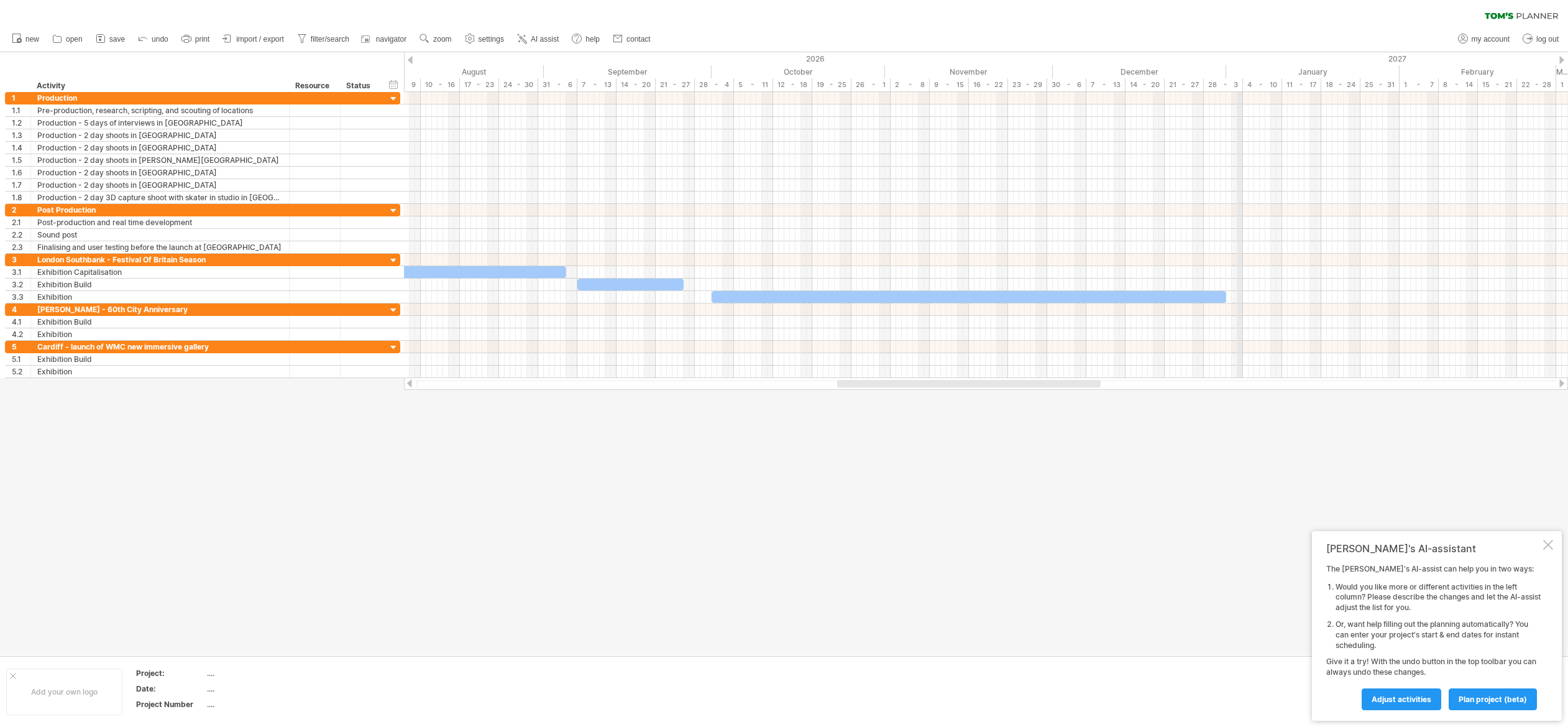
click at [483, 39] on span "settings" at bounding box center [491, 39] width 26 height 9
select select "*"
select select "**"
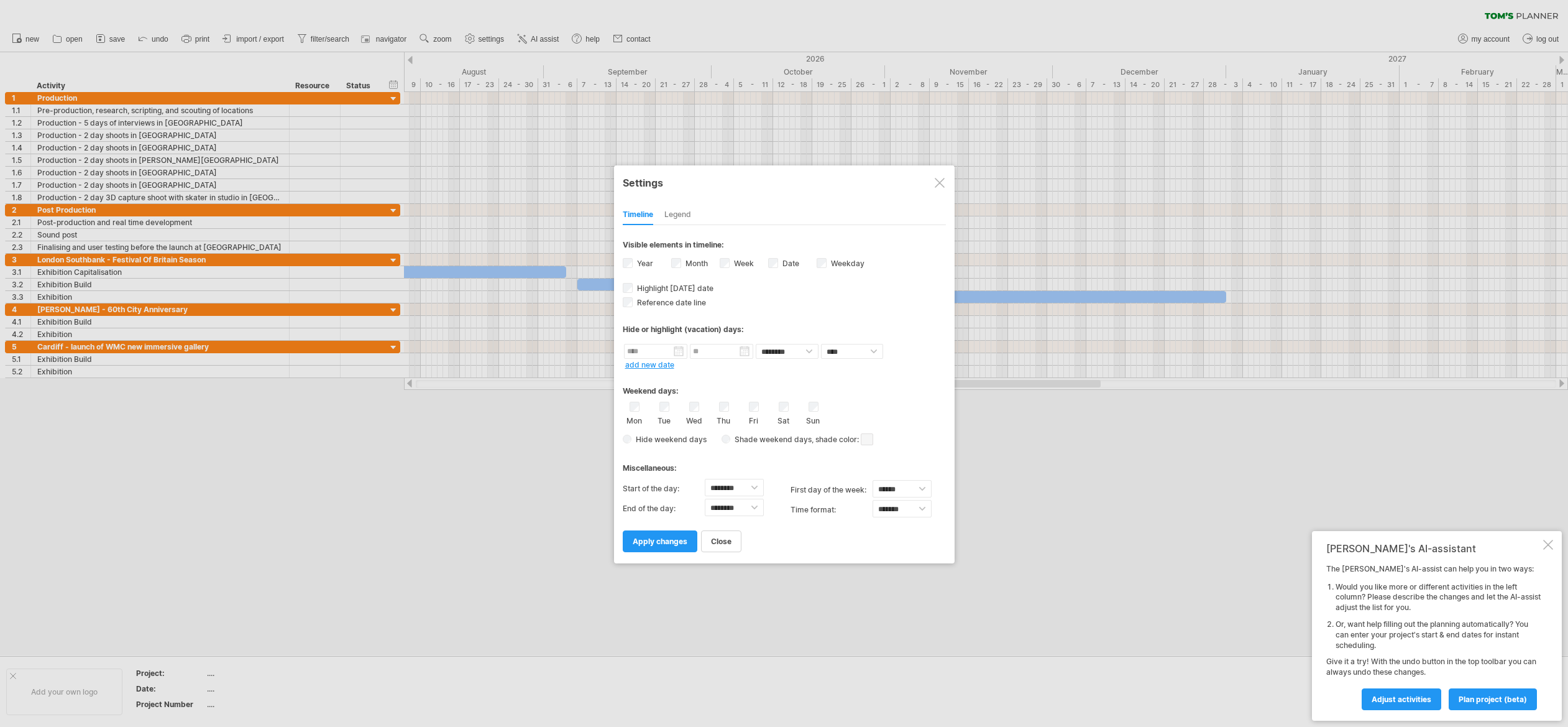
click at [942, 183] on div at bounding box center [939, 183] width 10 height 10
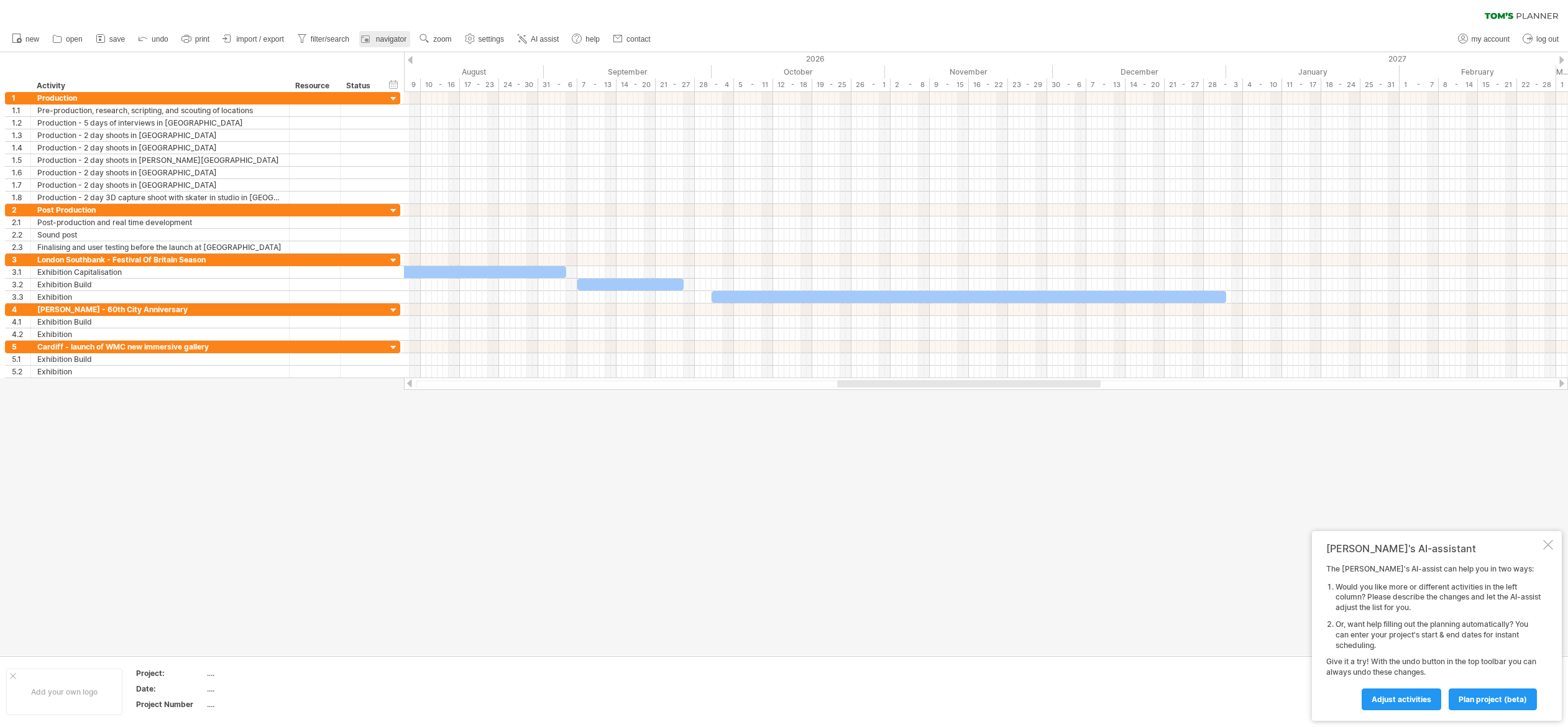
click at [385, 36] on span "navigator" at bounding box center [390, 39] width 30 height 9
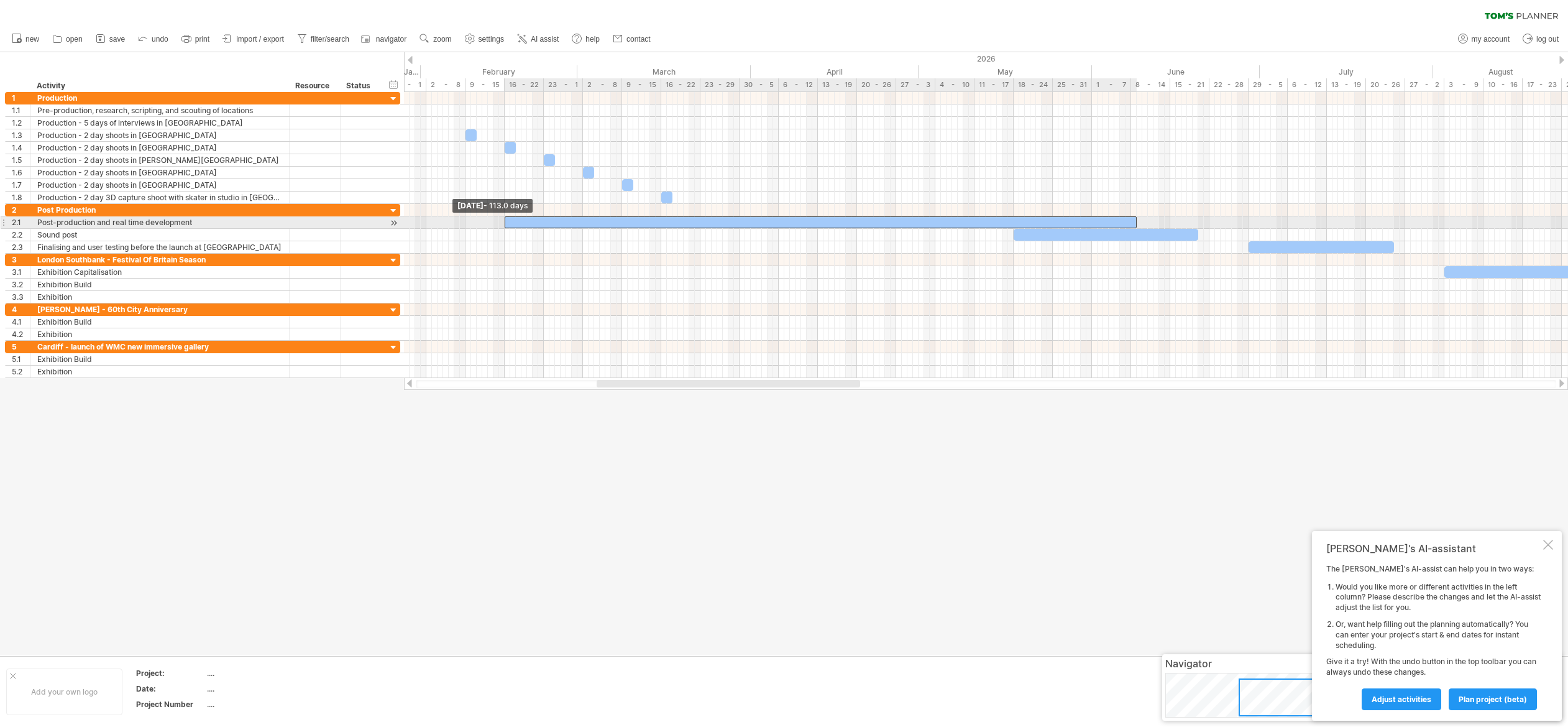
drag, startPoint x: 622, startPoint y: 219, endPoint x: 506, endPoint y: 222, distance: 116.0
click at [506, 222] on span at bounding box center [504, 222] width 5 height 12
drag, startPoint x: 506, startPoint y: 220, endPoint x: 480, endPoint y: 211, distance: 27.5
click at [469, 221] on div at bounding box center [801, 222] width 671 height 12
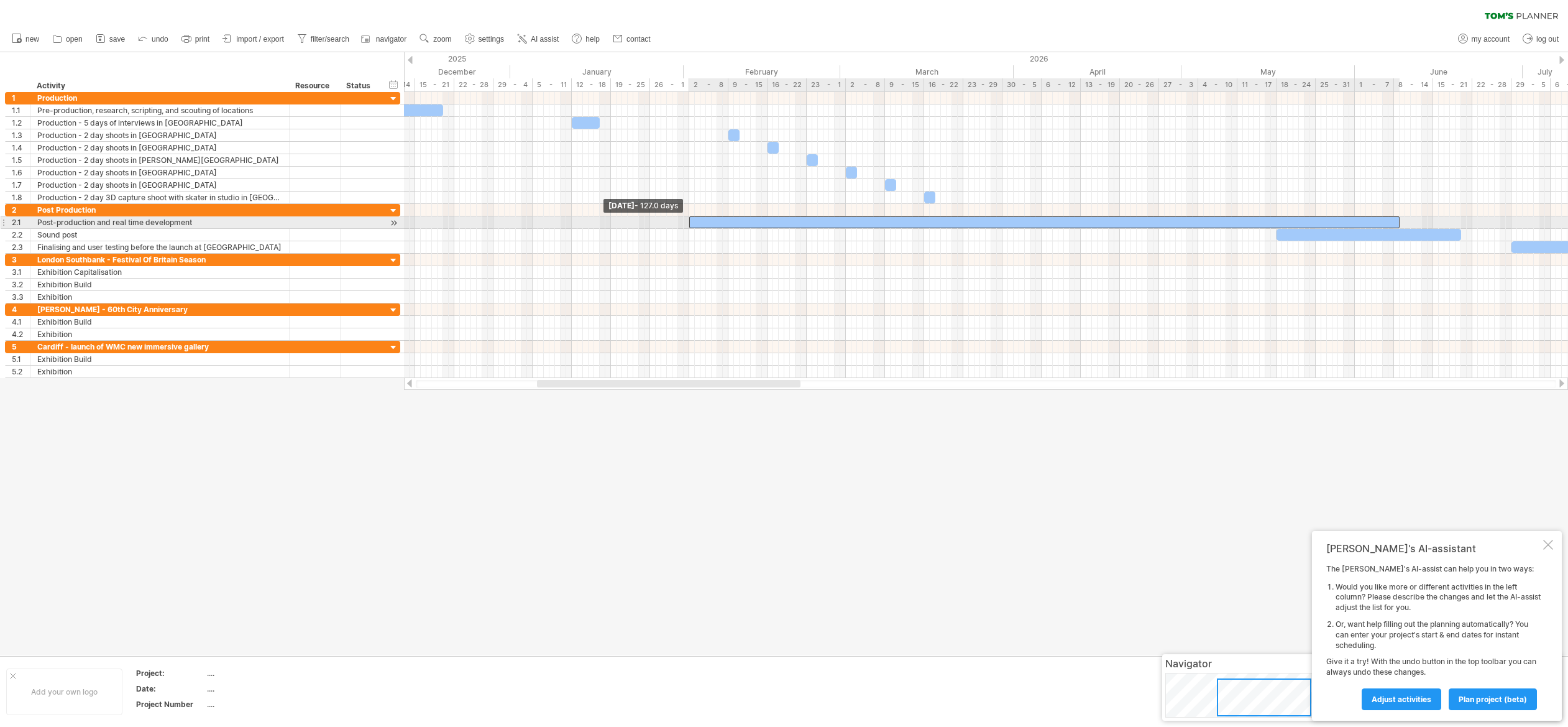
drag, startPoint x: 729, startPoint y: 221, endPoint x: 691, endPoint y: 224, distance: 38.1
click at [691, 224] on span at bounding box center [689, 222] width 5 height 12
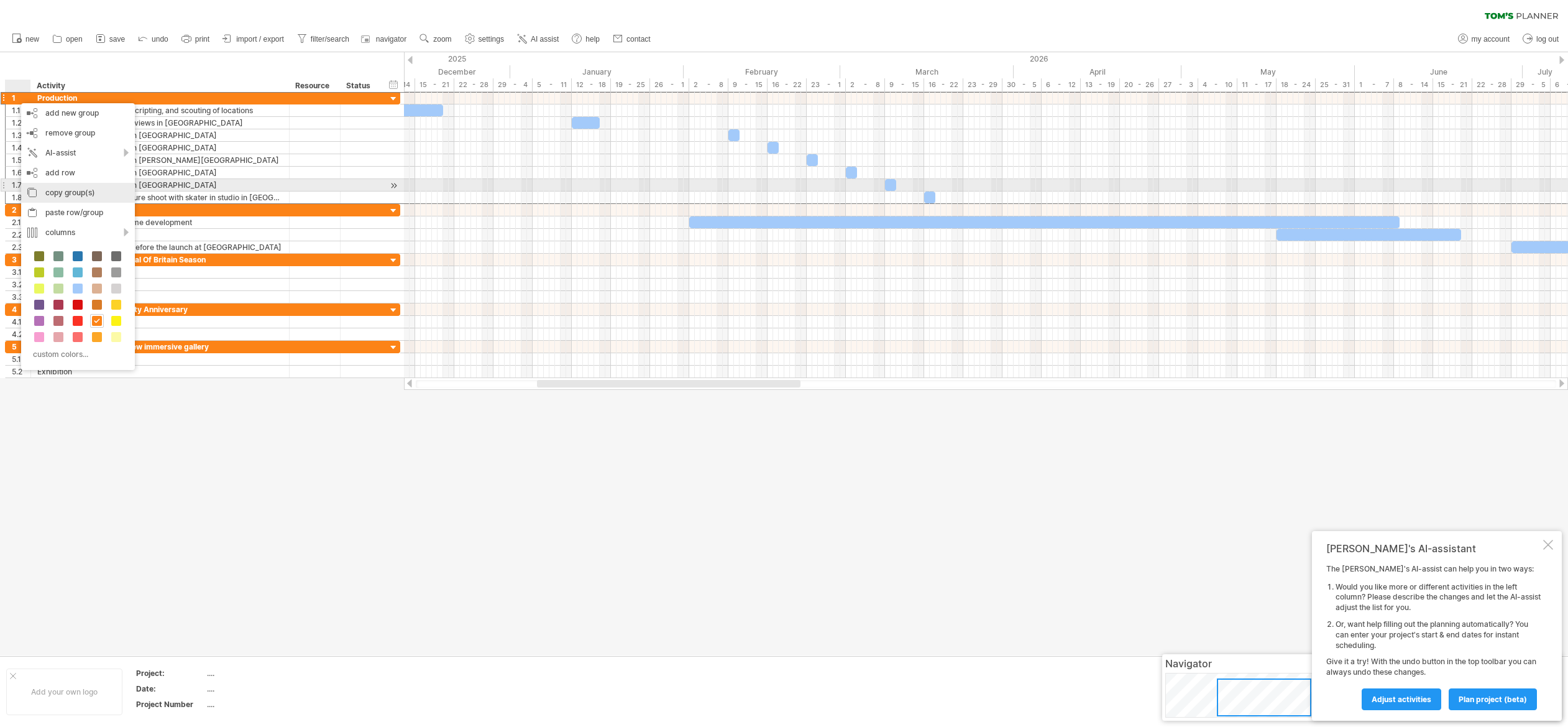
click at [56, 187] on div "copy group(s)" at bounding box center [77, 193] width 114 height 20
click at [64, 204] on div "paste row/group" at bounding box center [80, 211] width 114 height 20
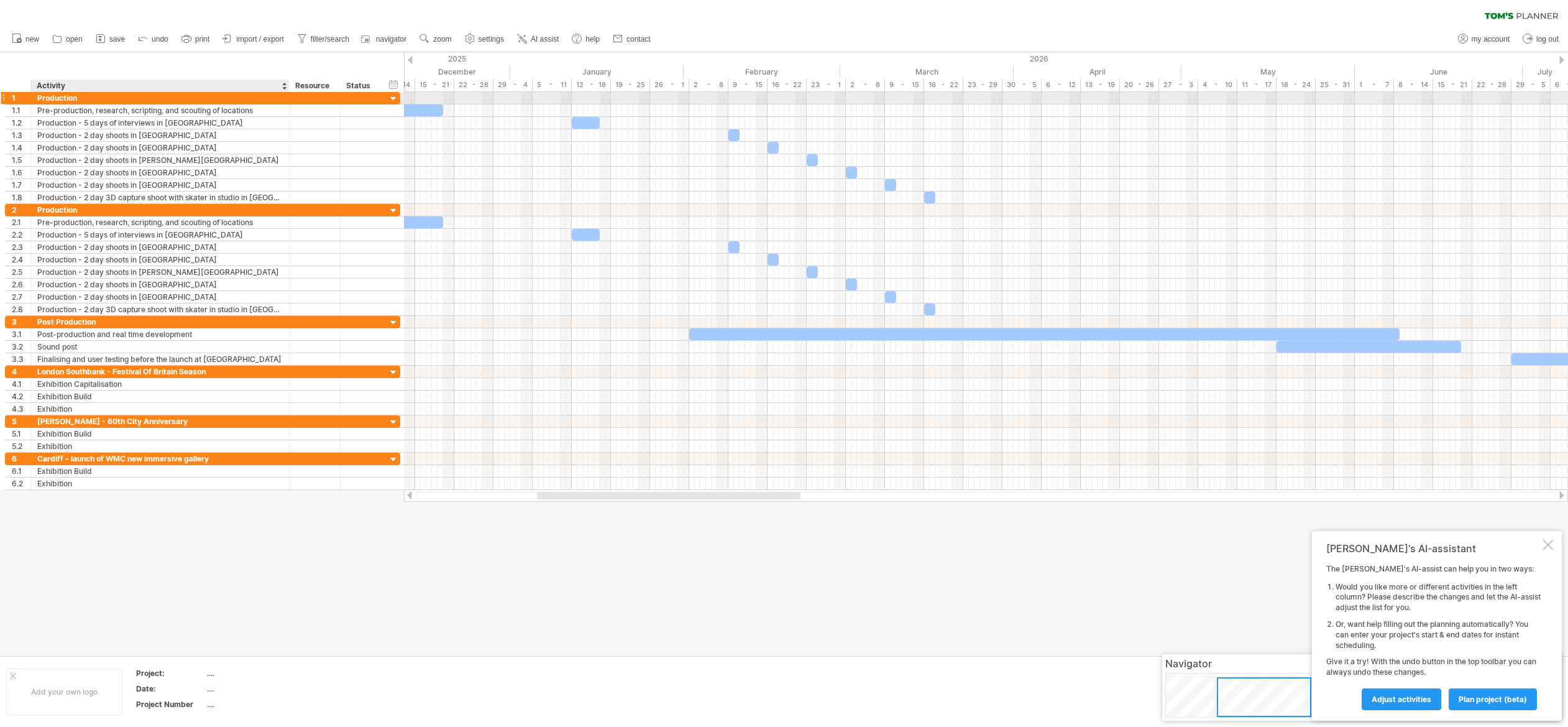
click at [56, 97] on div "Production" at bounding box center [159, 97] width 245 height 12
click at [56, 97] on input "**********" at bounding box center [159, 97] width 245 height 12
type input "**********"
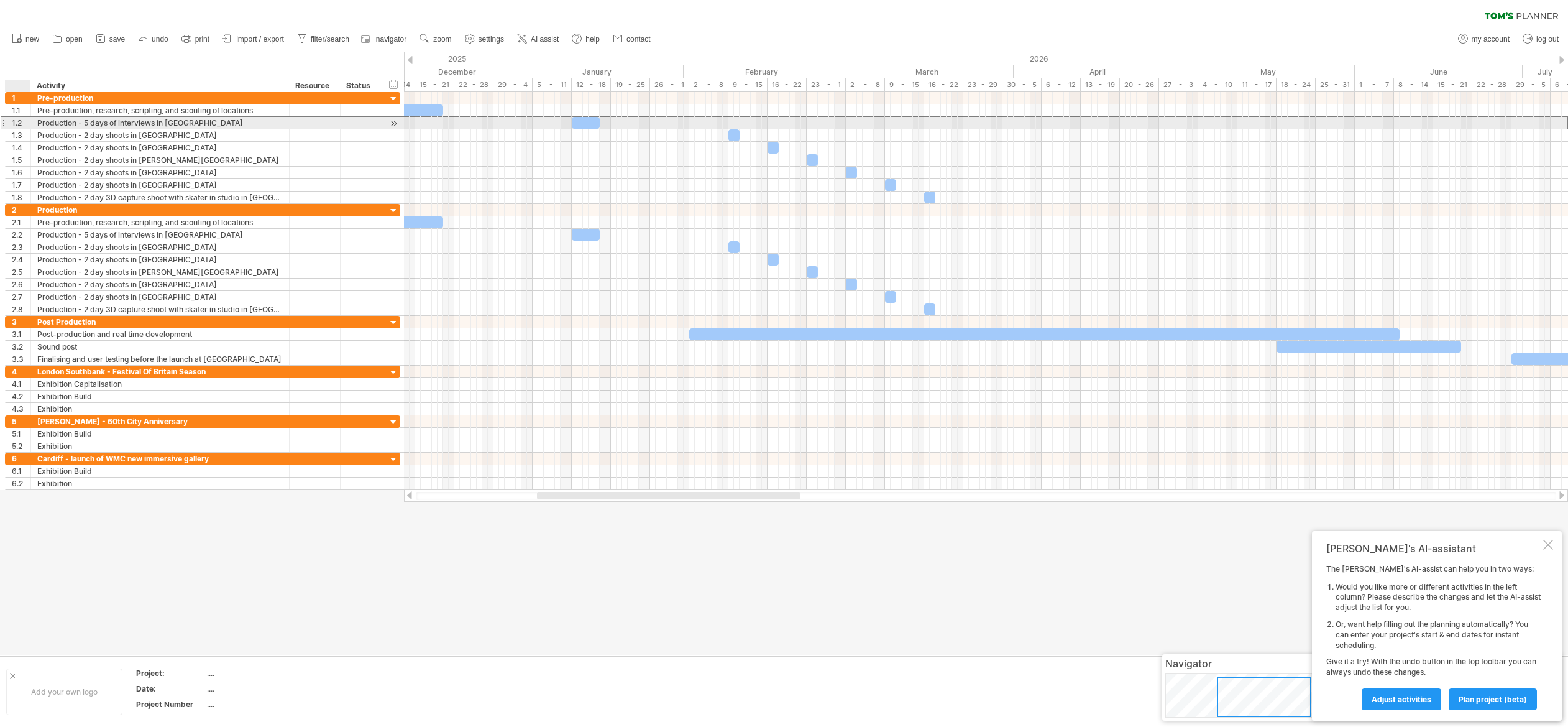
click at [25, 120] on div "1.2" at bounding box center [21, 122] width 19 height 12
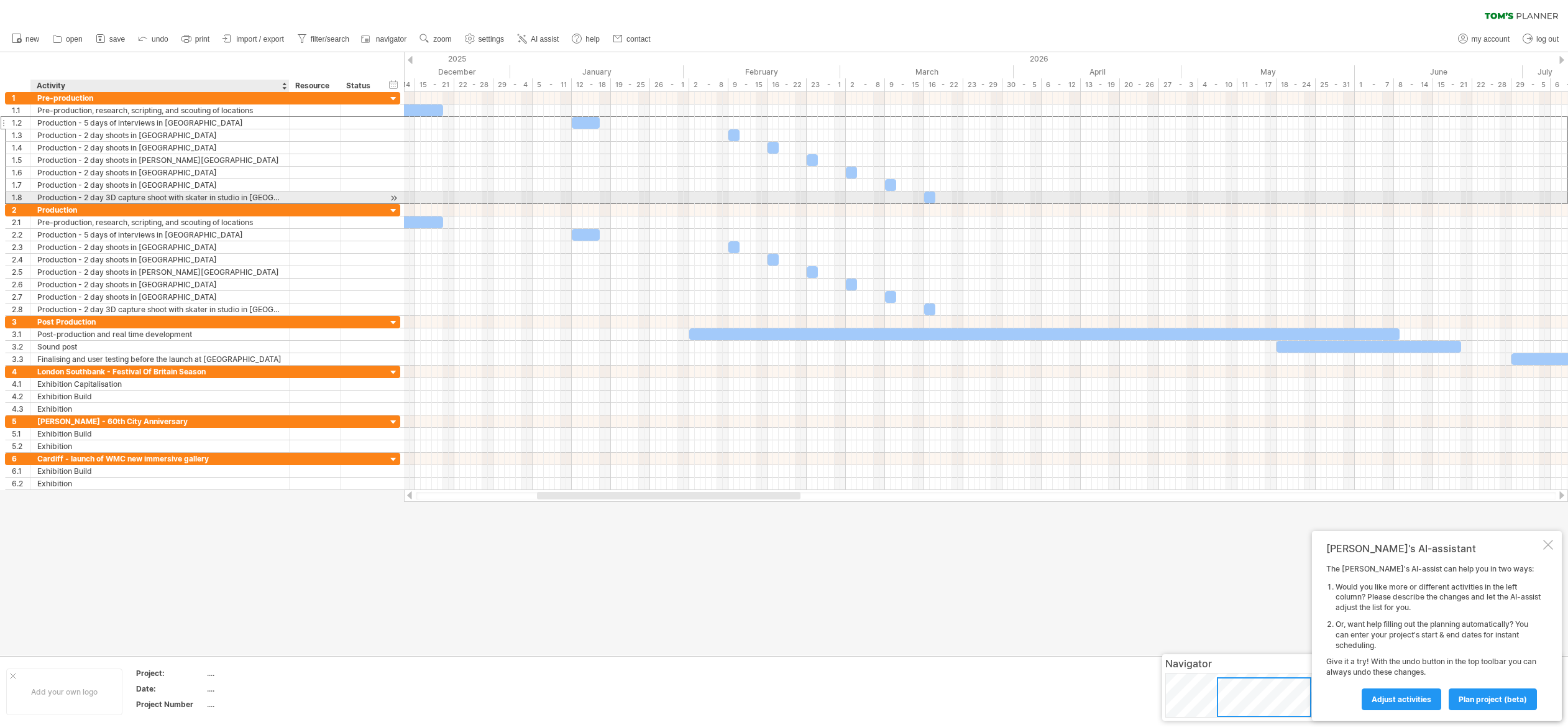
click at [52, 199] on div "Production - 2 day 3D capture shoot with skater in studio in [GEOGRAPHIC_DATA]" at bounding box center [159, 197] width 245 height 12
type input "**********"
click at [14, 196] on div "1.8" at bounding box center [21, 197] width 19 height 12
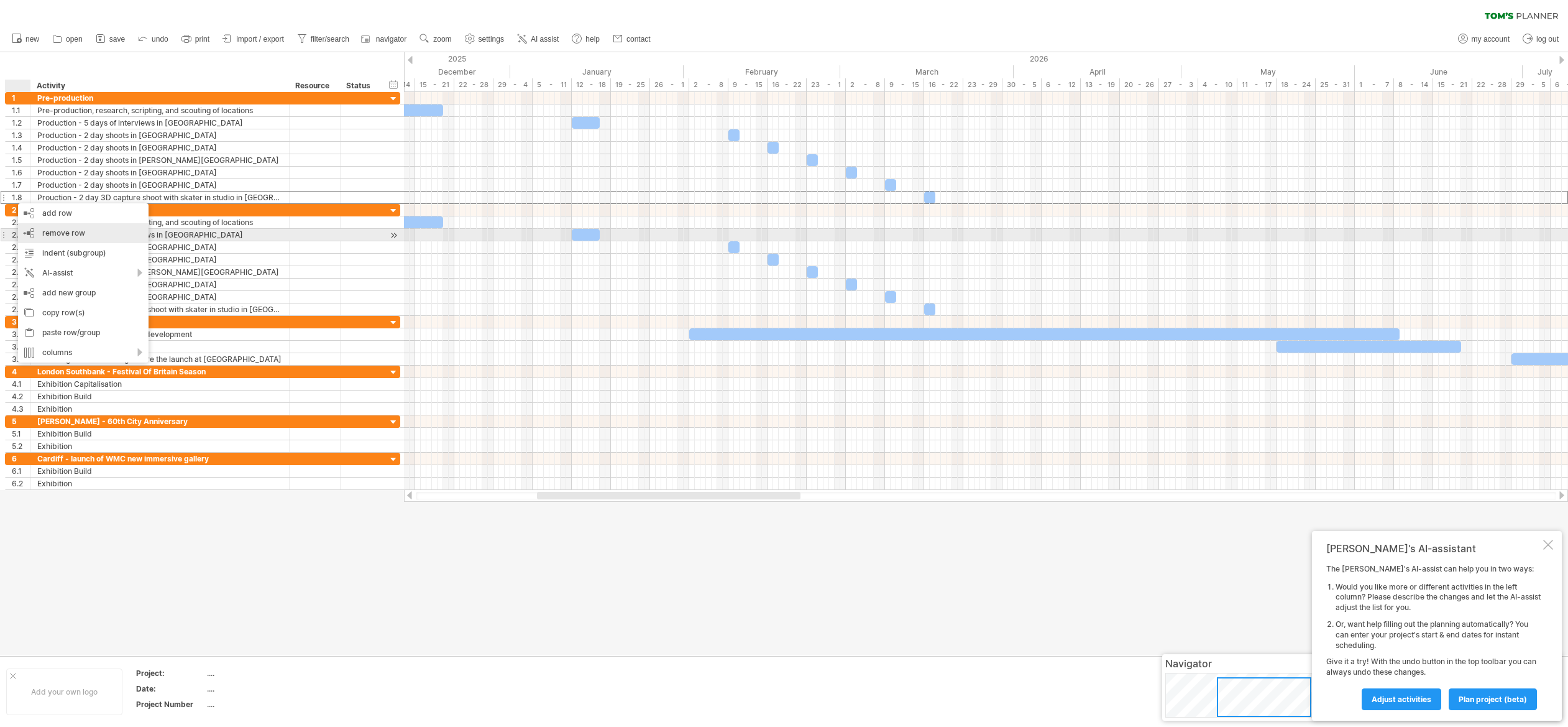
click at [68, 230] on span "remove row" at bounding box center [63, 233] width 43 height 9
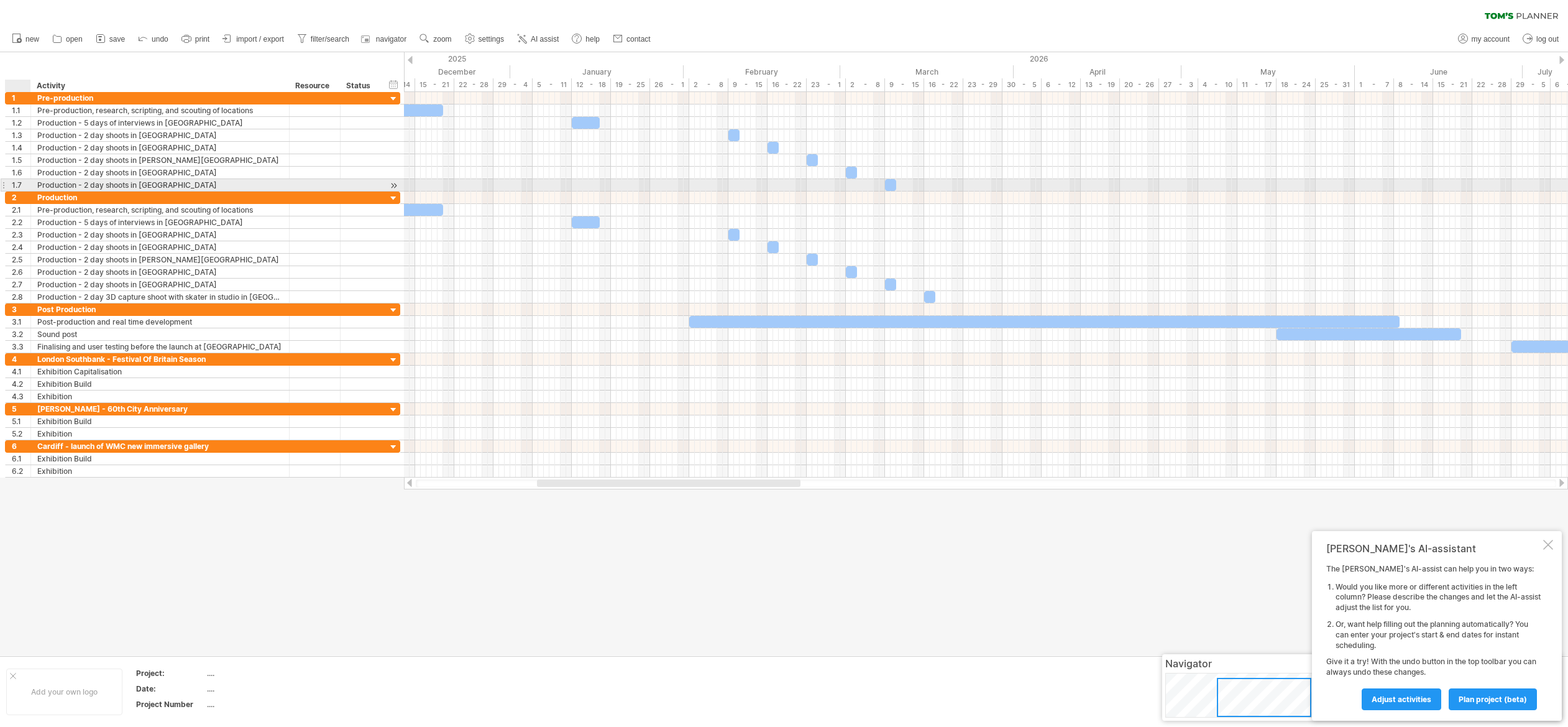
click at [21, 183] on div "1.7" at bounding box center [21, 184] width 19 height 12
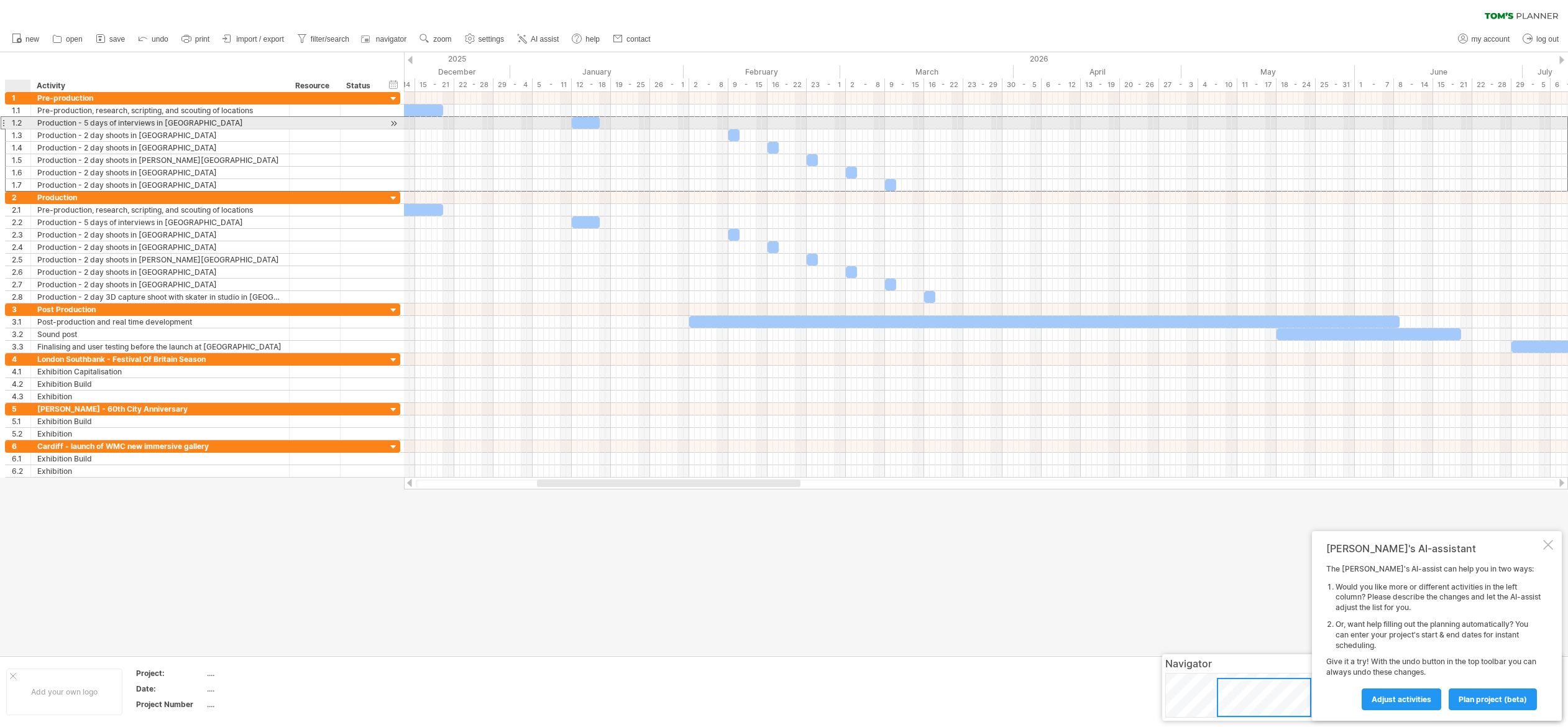
click at [21, 123] on div "1.2" at bounding box center [21, 122] width 19 height 12
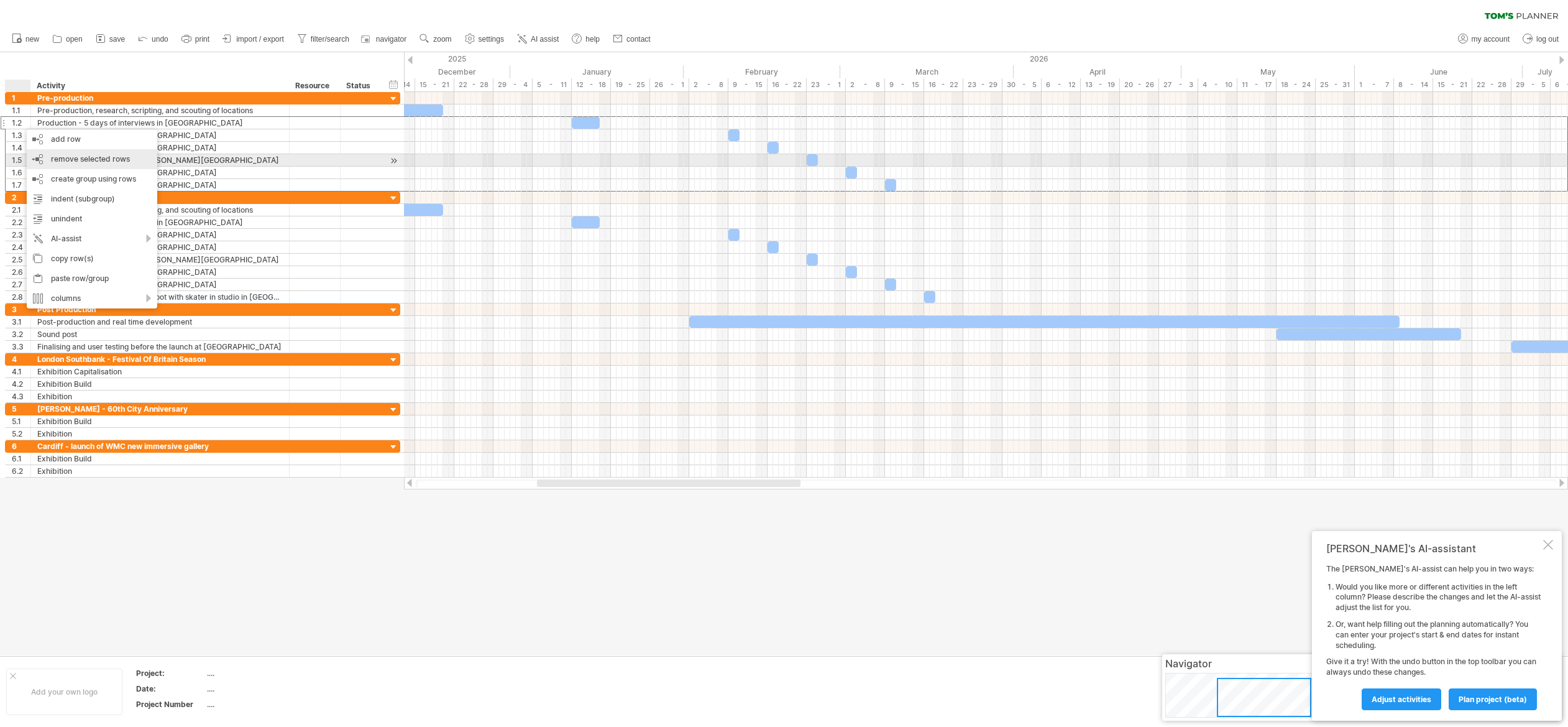
click at [70, 158] on span "remove selected rows" at bounding box center [90, 159] width 79 height 9
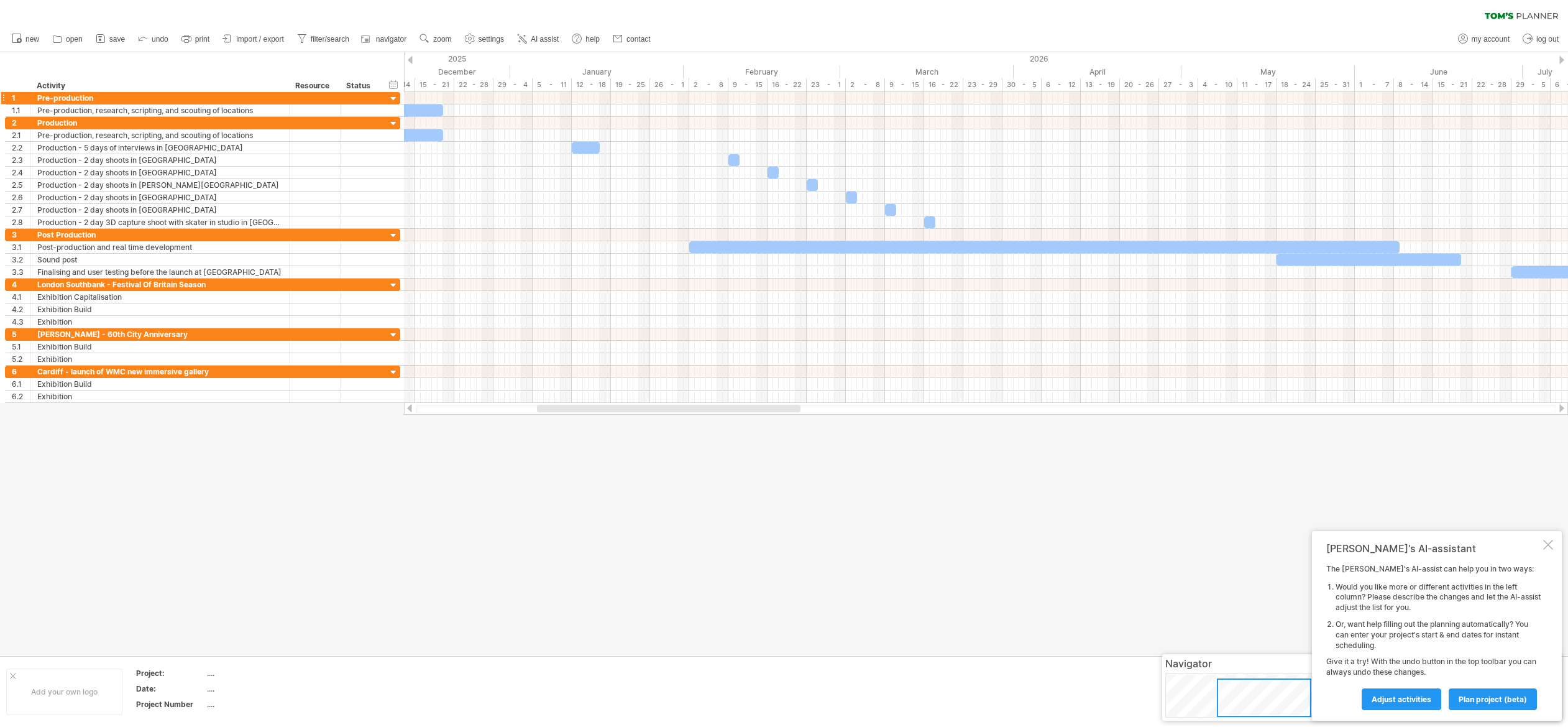
click at [57, 98] on div "Pre-production" at bounding box center [159, 97] width 245 height 12
click at [0, 0] on input "**********" at bounding box center [0, 0] width 0 height 0
type input "**********"
click at [13, 135] on div "2.1" at bounding box center [21, 135] width 19 height 12
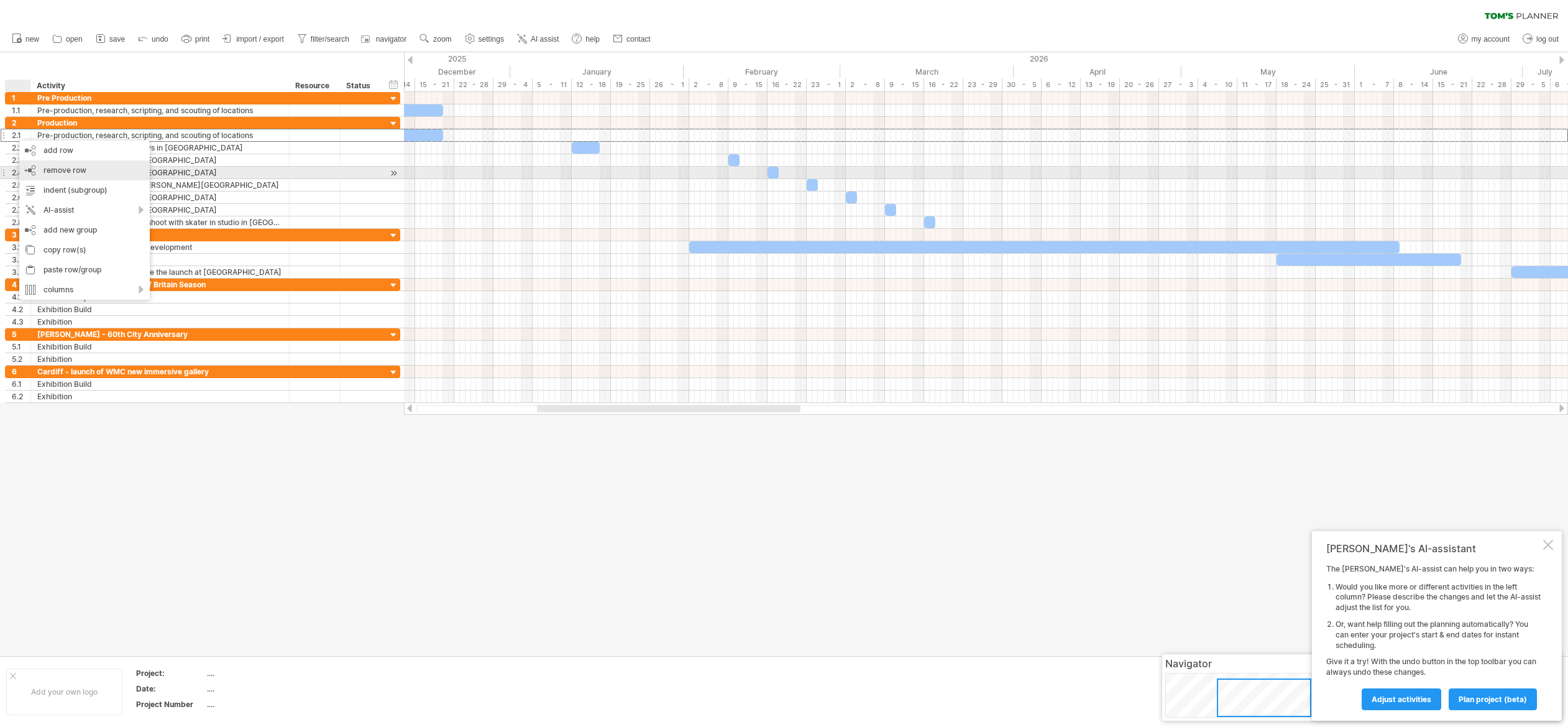
click at [70, 172] on span "remove row" at bounding box center [64, 170] width 43 height 9
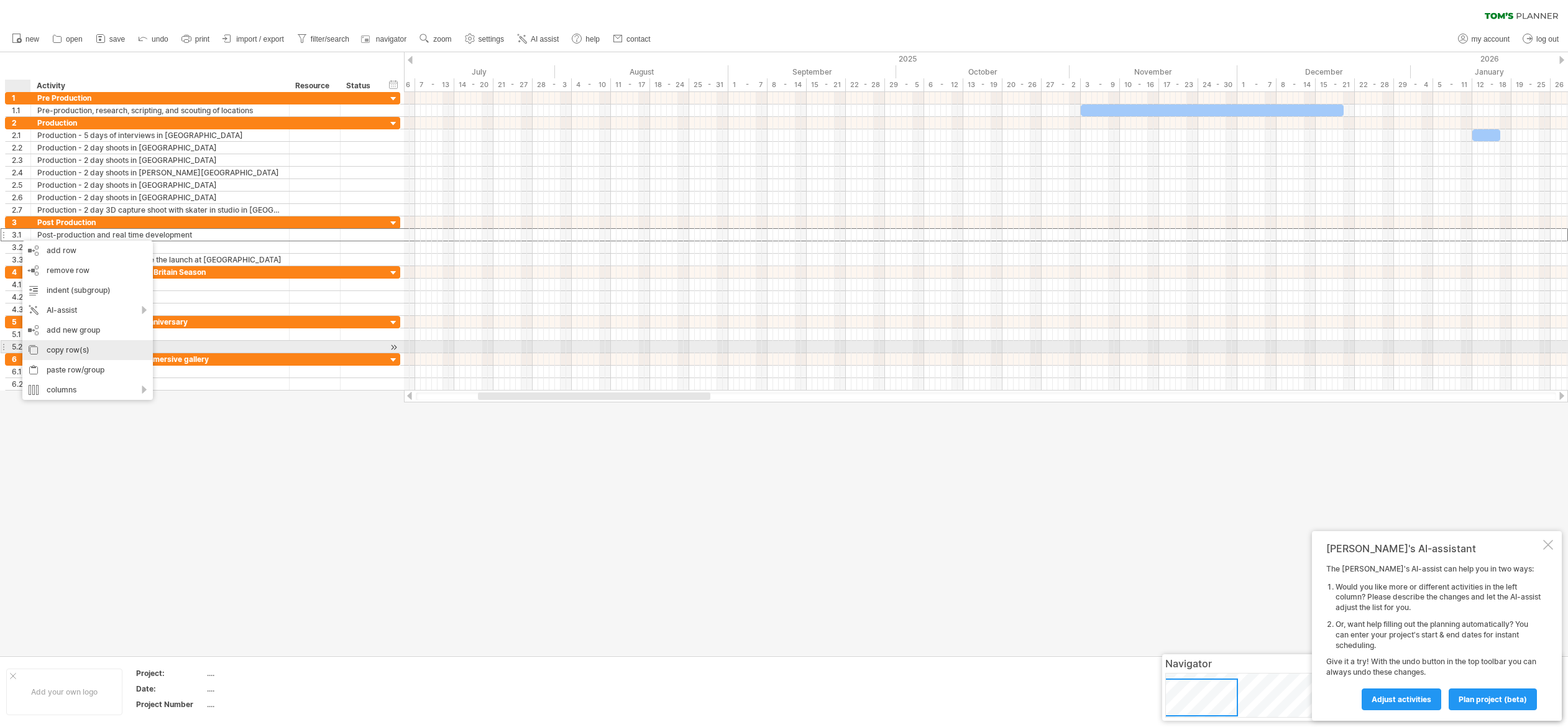
click at [55, 350] on div "copy row(s)" at bounding box center [87, 350] width 131 height 20
click at [66, 366] on div "paste row/group" at bounding box center [86, 370] width 131 height 20
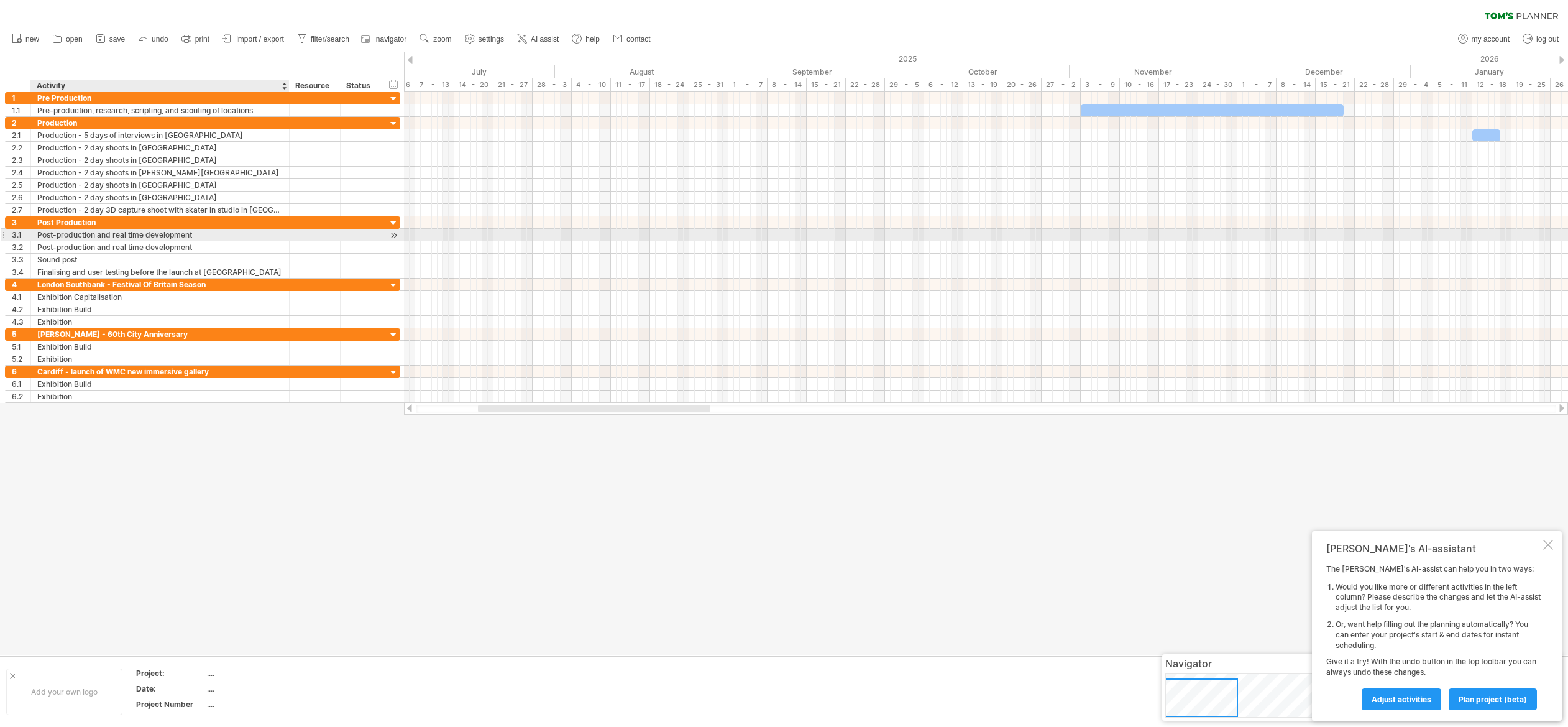
click at [201, 236] on div "Post-production and real time development" at bounding box center [159, 234] width 245 height 12
click at [201, 236] on input "**********" at bounding box center [159, 234] width 245 height 12
click at [111, 235] on input "**********" at bounding box center [159, 234] width 245 height 12
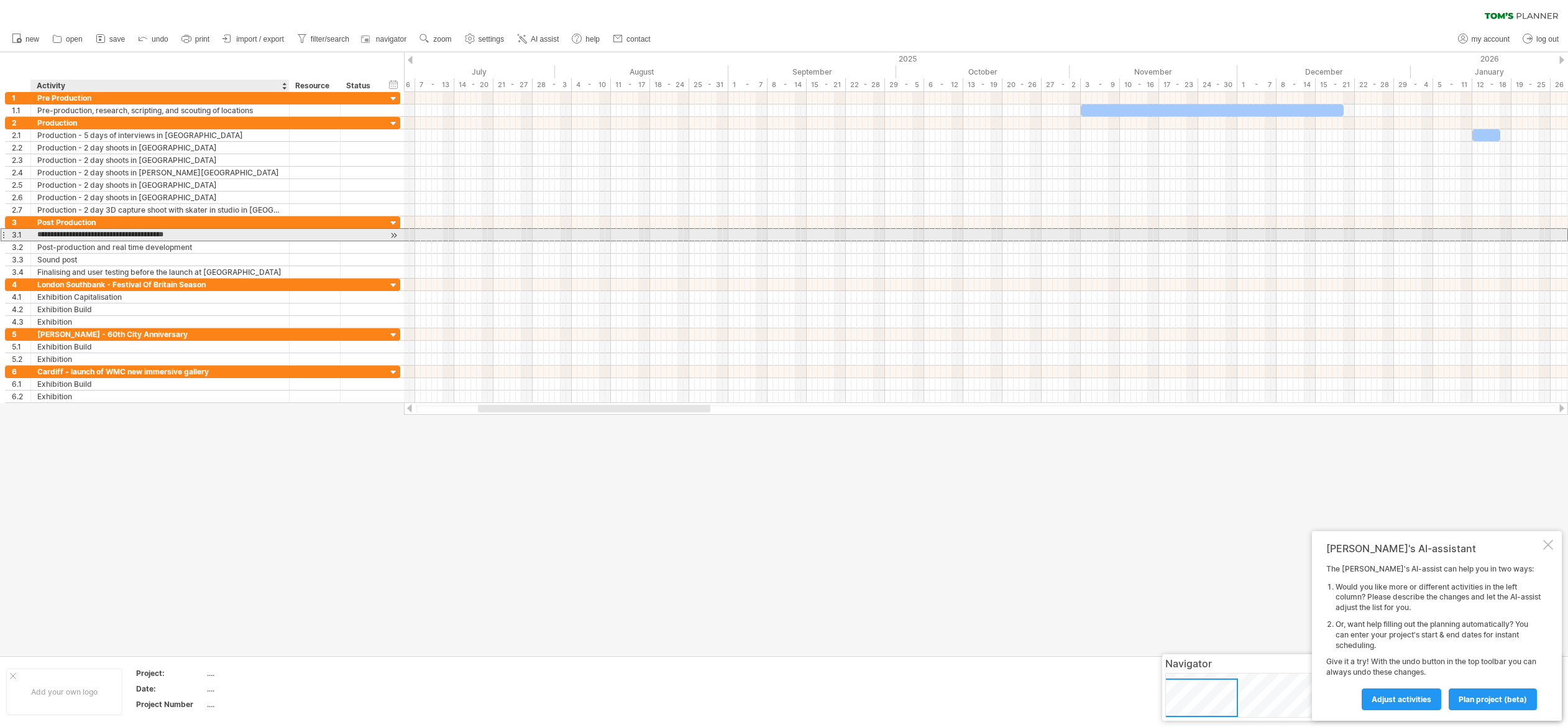
click at [104, 234] on input "**********" at bounding box center [159, 234] width 245 height 12
drag, startPoint x: 111, startPoint y: 234, endPoint x: 125, endPoint y: 236, distance: 14.1
click at [111, 234] on input "**********" at bounding box center [159, 234] width 245 height 12
type input "**********"
click at [216, 246] on div "Post-production and real time development" at bounding box center [159, 247] width 245 height 12
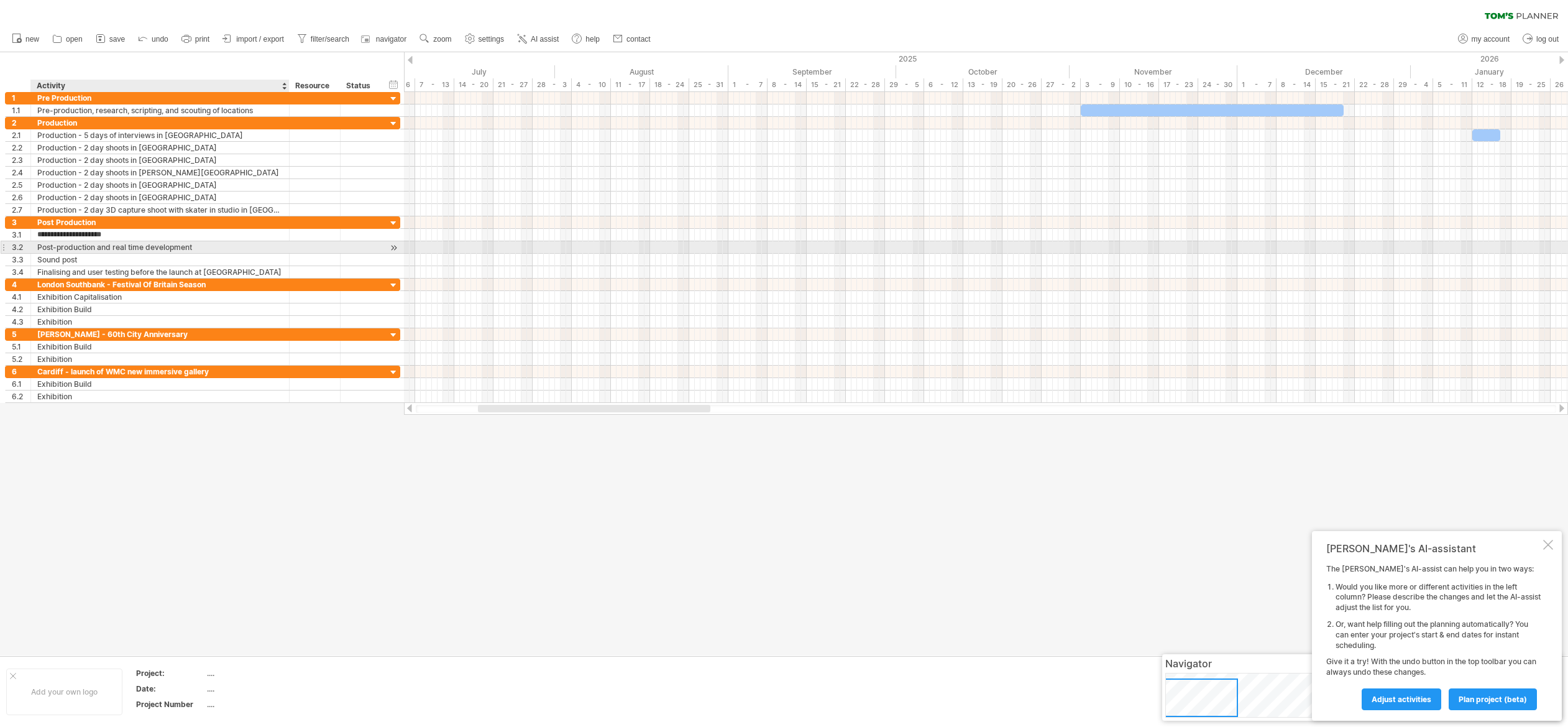
click at [0, 0] on input "**********" at bounding box center [0, 0] width 0 height 0
type input "**********"
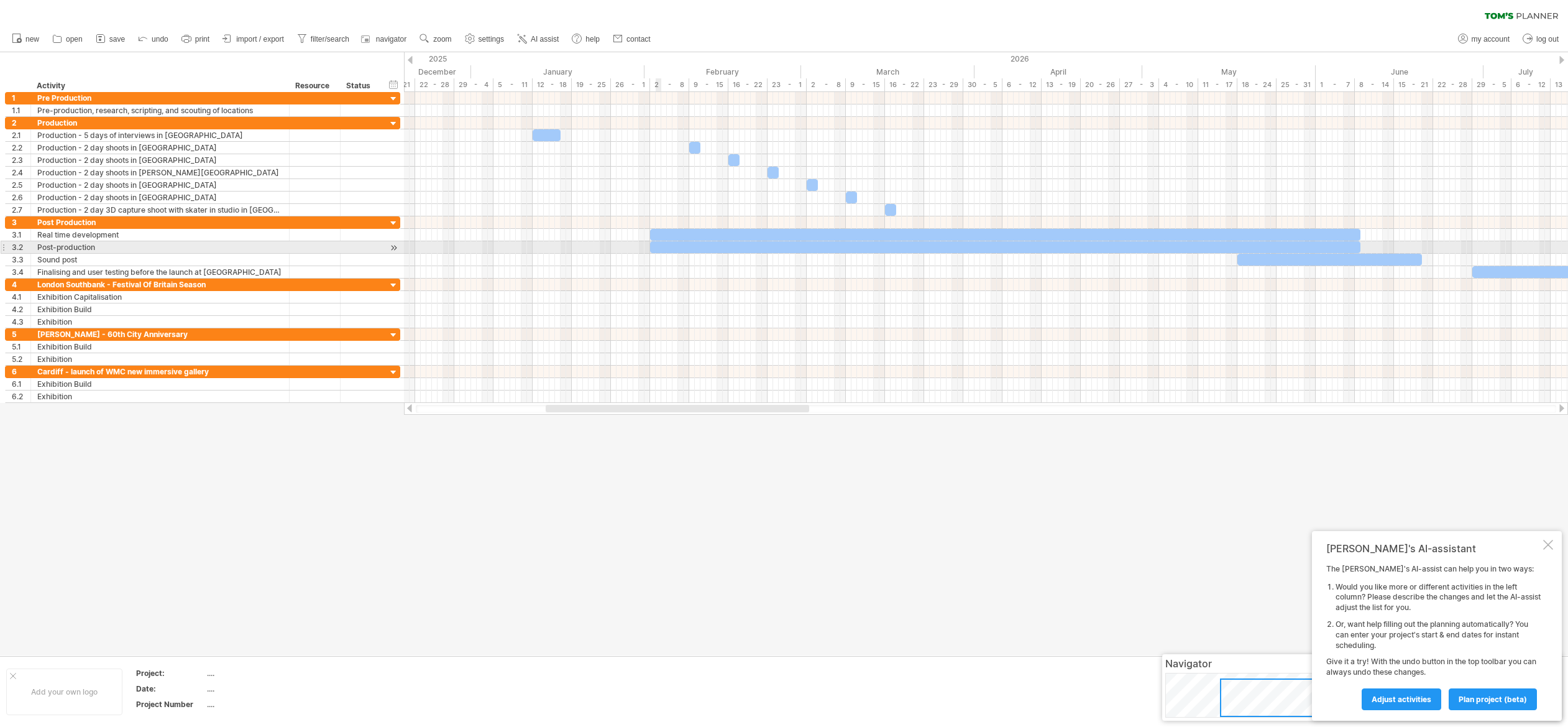
click at [658, 246] on div at bounding box center [1005, 247] width 711 height 12
drag, startPoint x: 651, startPoint y: 245, endPoint x: 574, endPoint y: 246, distance: 77.0
click at [574, 246] on div at bounding box center [966, 247] width 789 height 12
drag, startPoint x: 1357, startPoint y: 244, endPoint x: 1224, endPoint y: 249, distance: 133.1
click at [1224, 249] on span at bounding box center [1226, 247] width 5 height 12
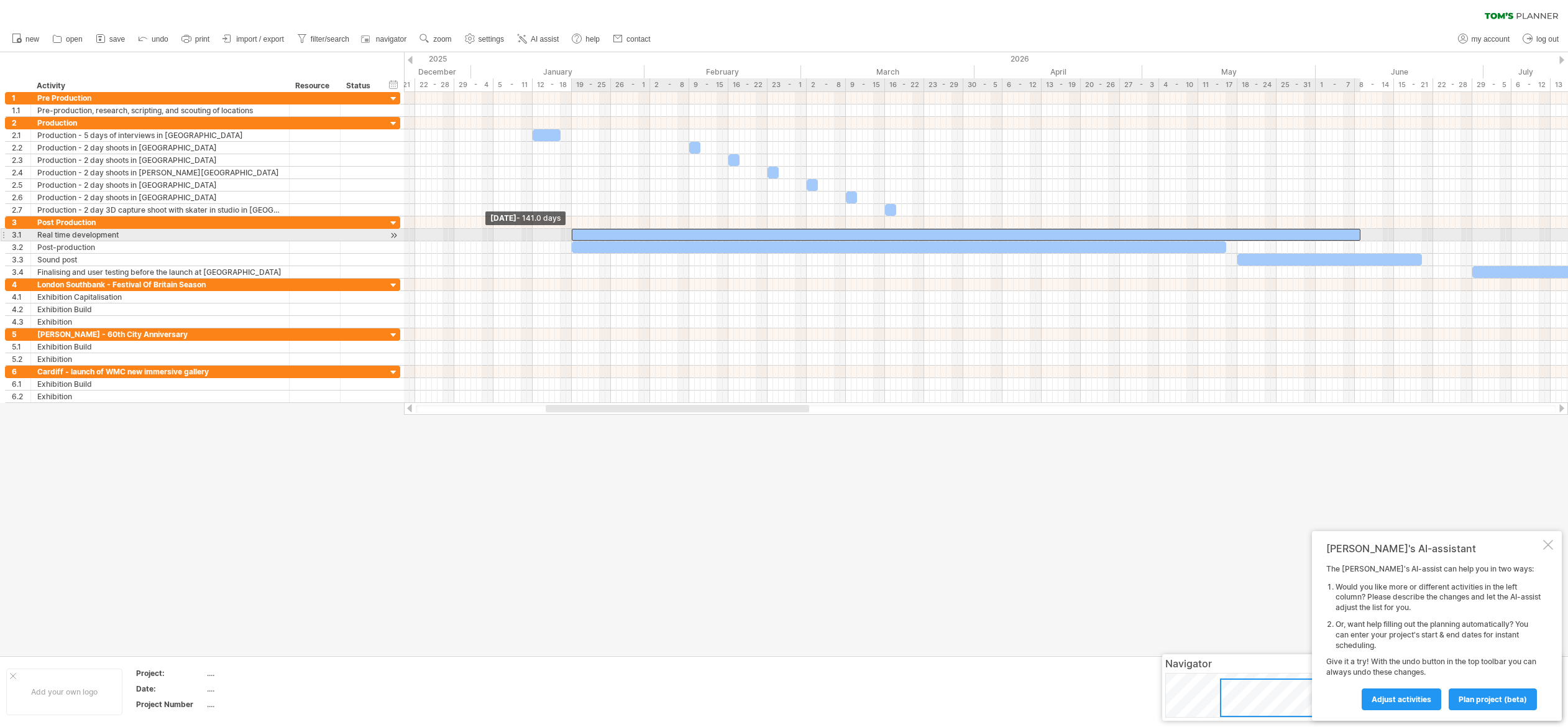
drag, startPoint x: 651, startPoint y: 231, endPoint x: 574, endPoint y: 233, distance: 77.0
click at [574, 233] on span at bounding box center [571, 234] width 5 height 12
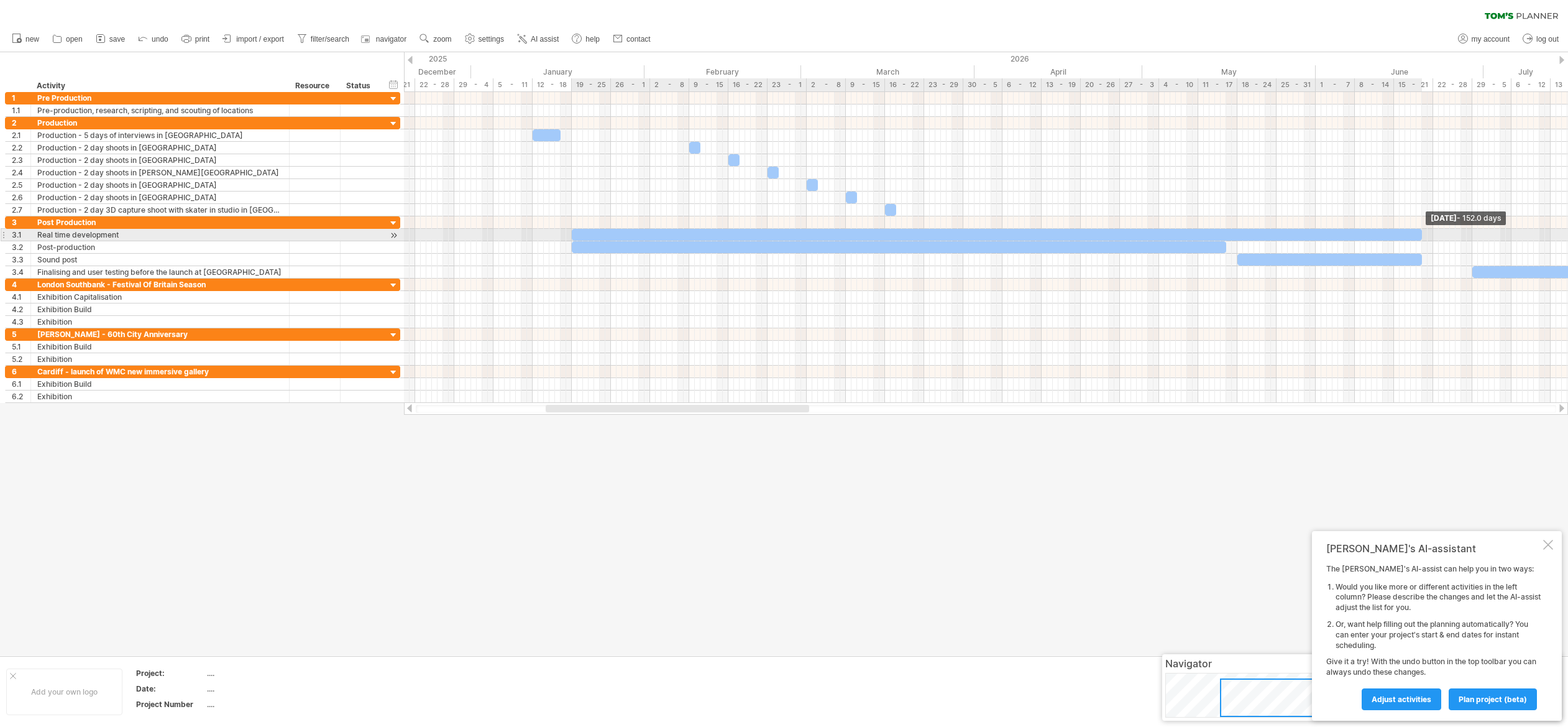
drag, startPoint x: 1360, startPoint y: 233, endPoint x: 1420, endPoint y: 233, distance: 60.0
click at [1420, 233] on span at bounding box center [1422, 234] width 5 height 12
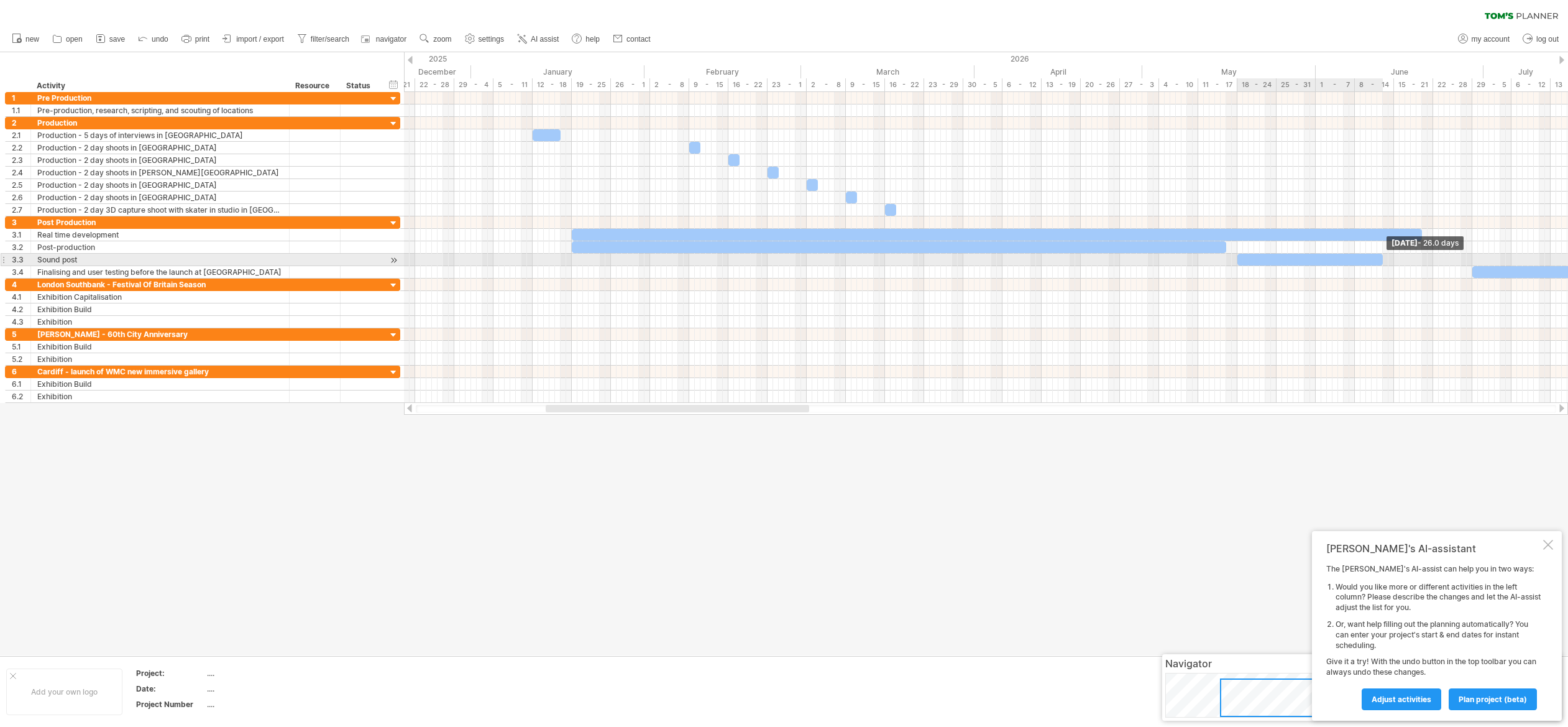
drag, startPoint x: 1420, startPoint y: 255, endPoint x: 1382, endPoint y: 256, distance: 38.0
click at [1382, 256] on span at bounding box center [1382, 259] width 5 height 12
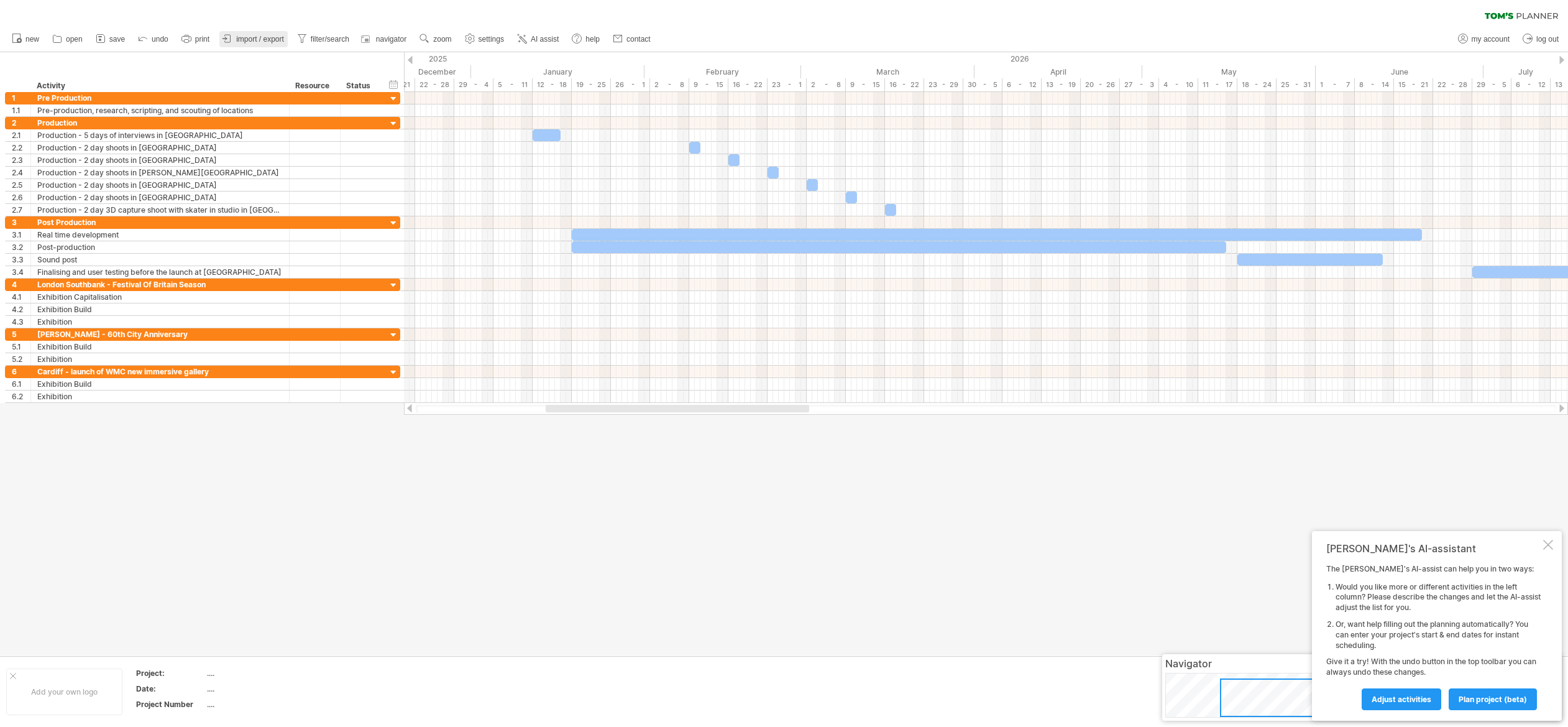
click at [260, 36] on span "import / export" at bounding box center [260, 39] width 48 height 9
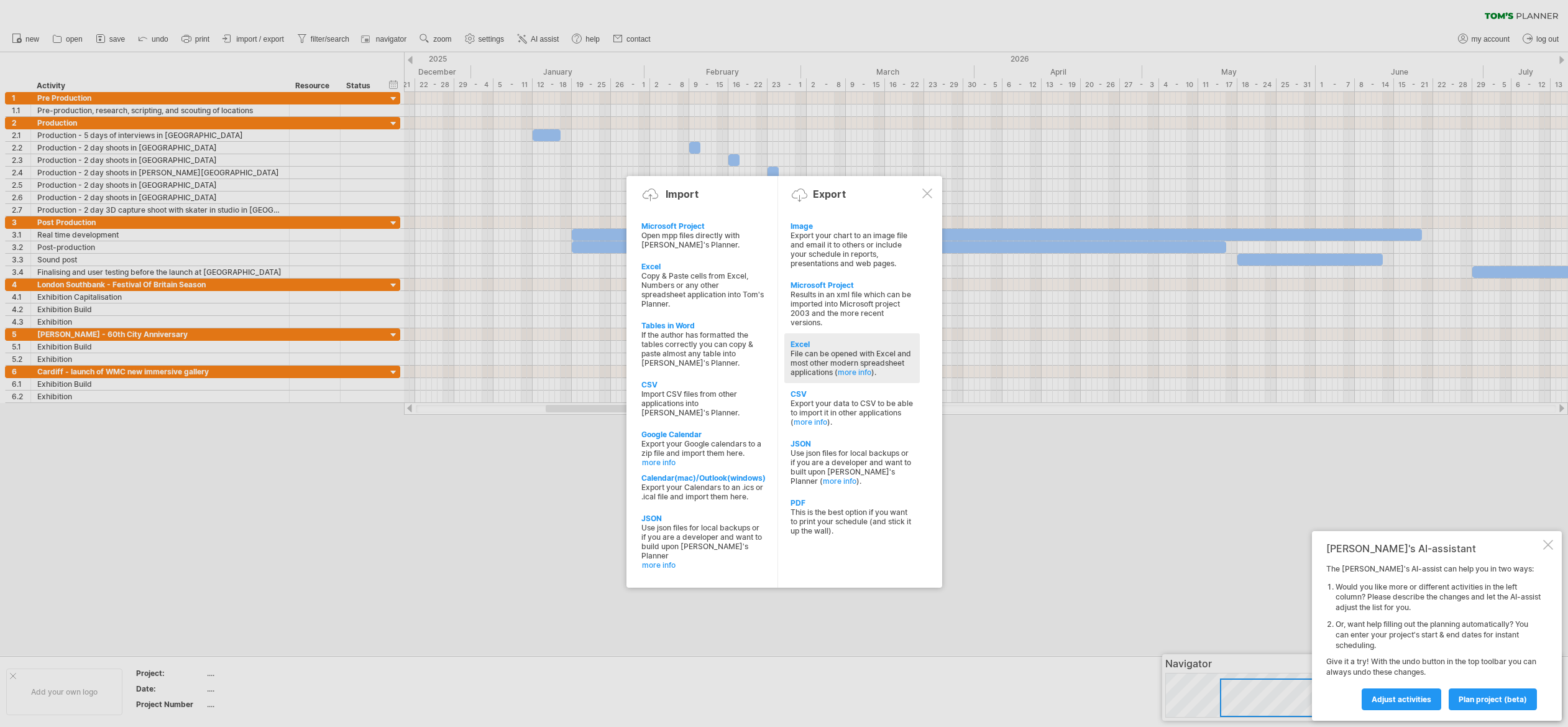
click at [812, 349] on div "File can be opened with Excel and most other modern spreadsheet applications ( …" at bounding box center [851, 363] width 123 height 28
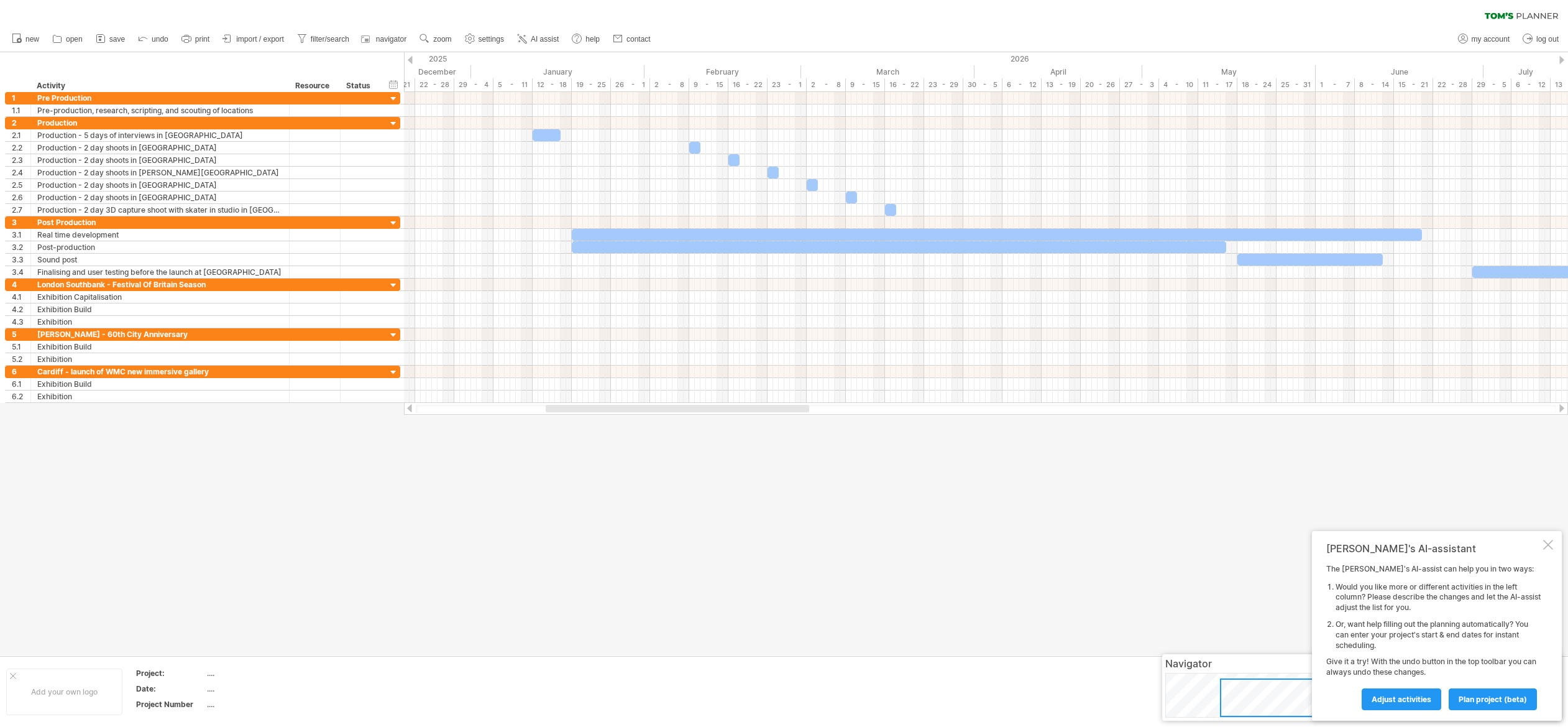
click at [249, 38] on span "import / export" at bounding box center [260, 39] width 48 height 9
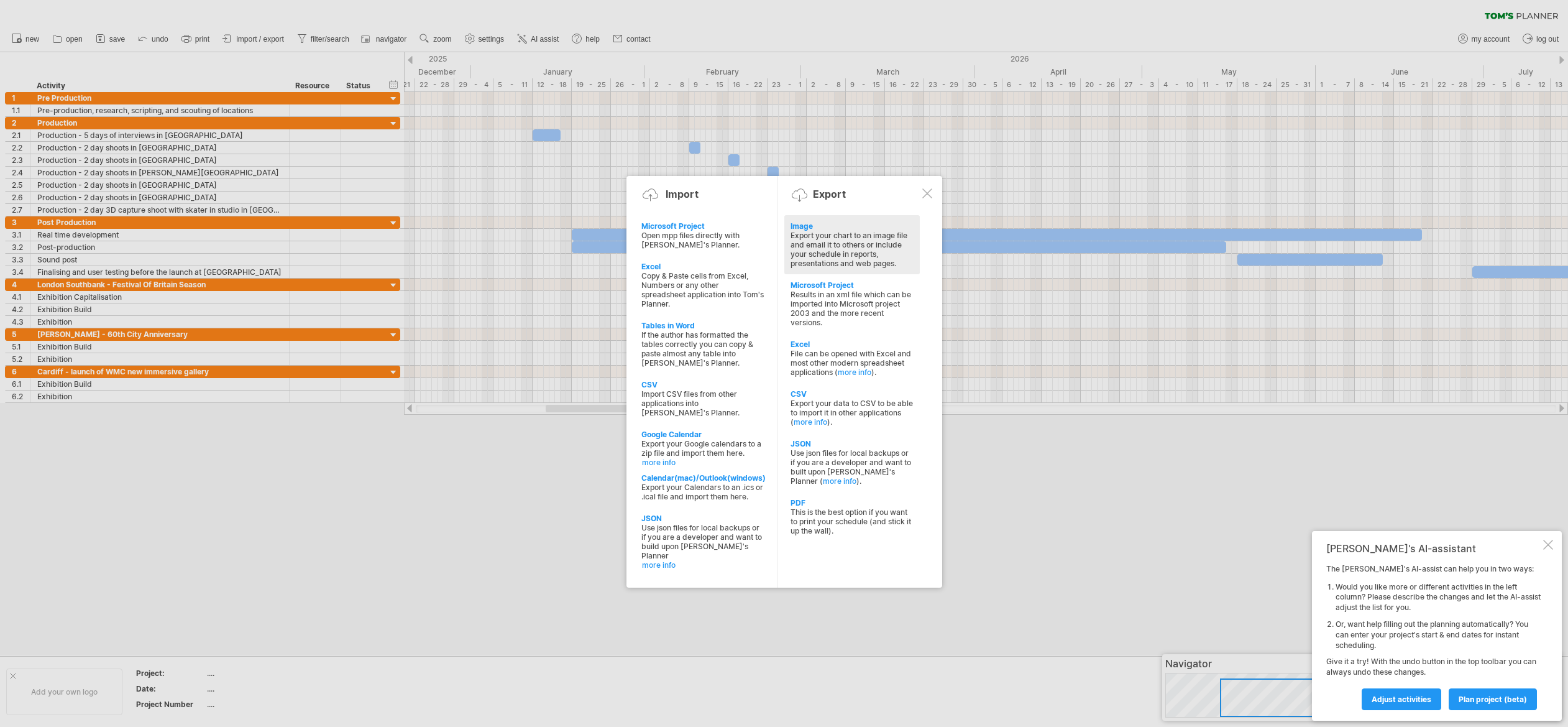
click at [835, 248] on div "Export your chart to an image file and email it to others or include your sched…" at bounding box center [851, 249] width 123 height 37
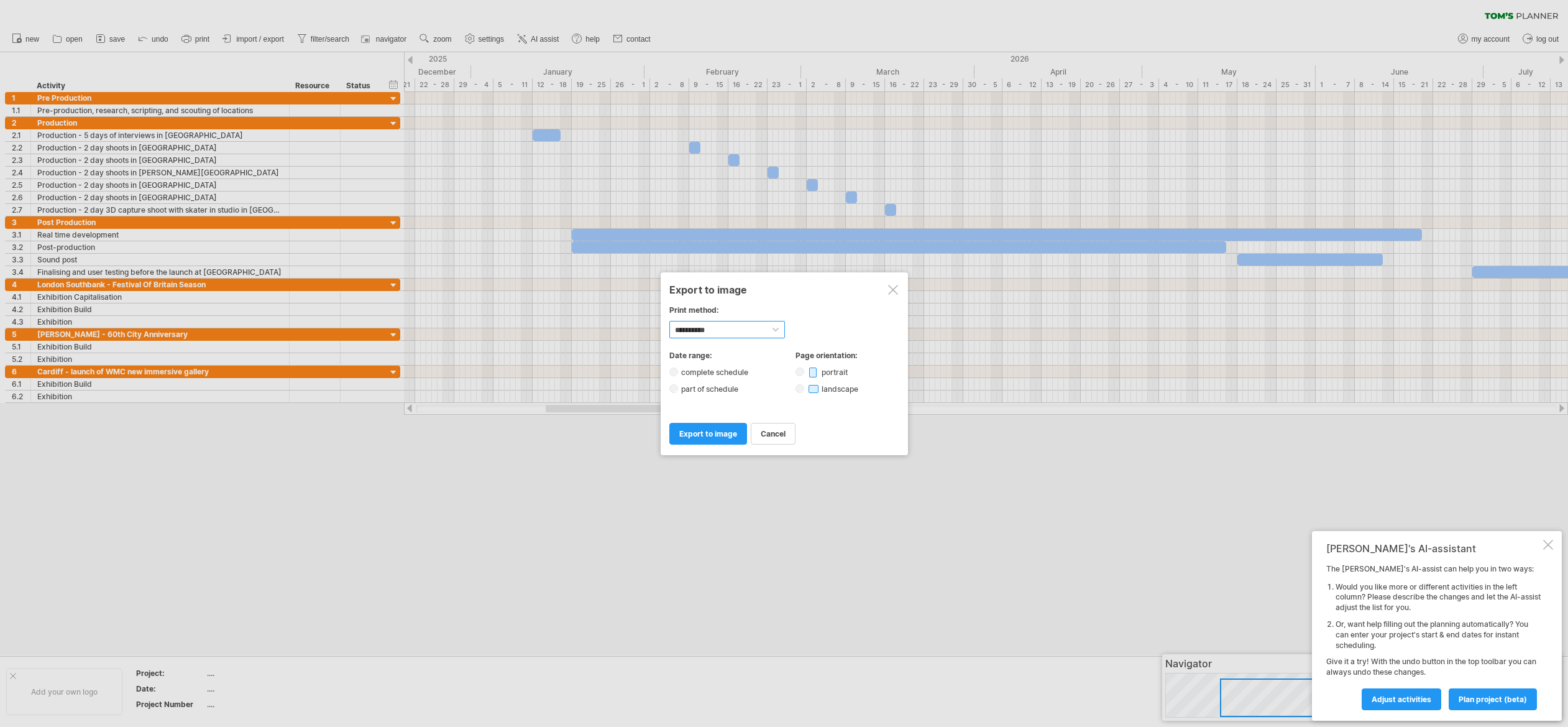
click at [738, 326] on select "**********" at bounding box center [727, 329] width 115 height 18
click at [670, 321] on select "**********" at bounding box center [727, 329] width 115 height 18
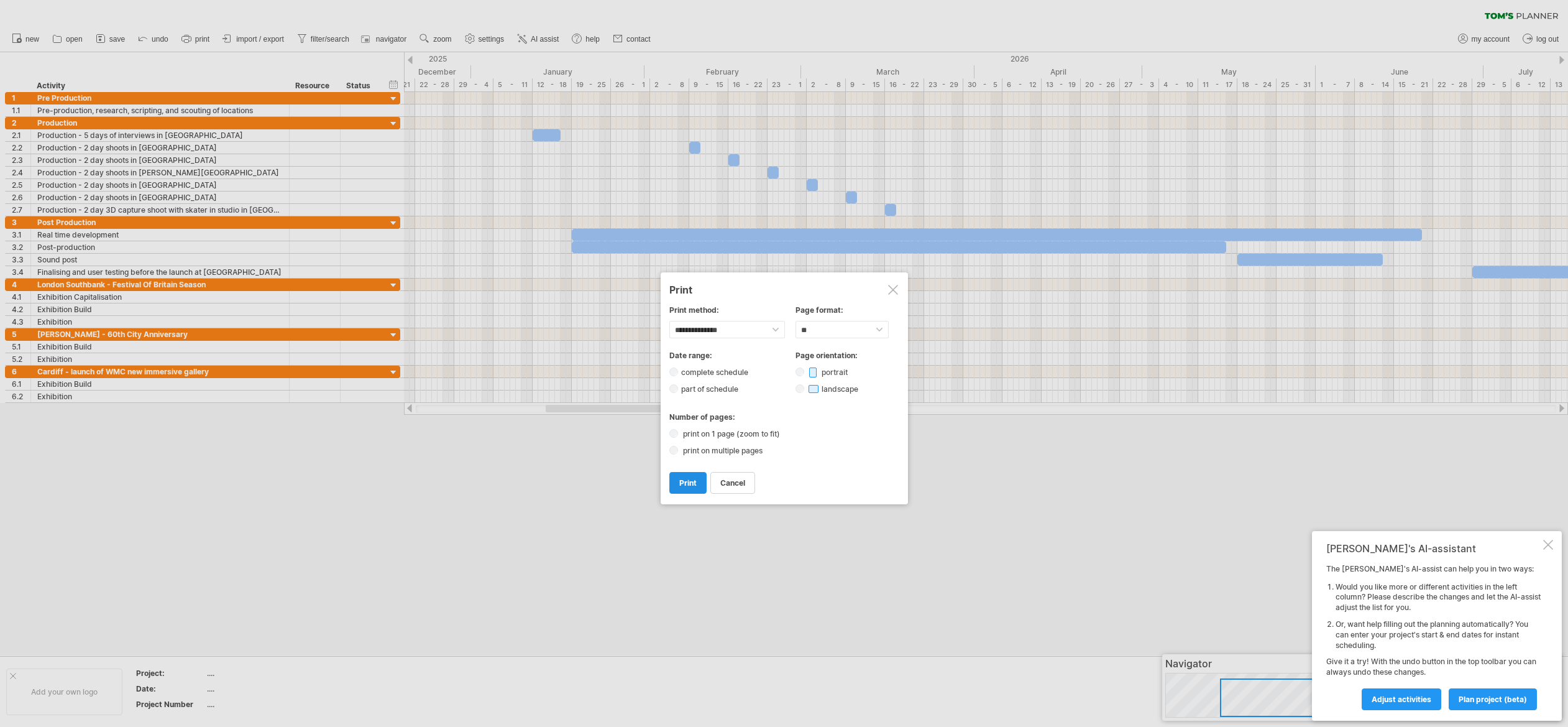
click at [688, 476] on link "print" at bounding box center [688, 483] width 37 height 22
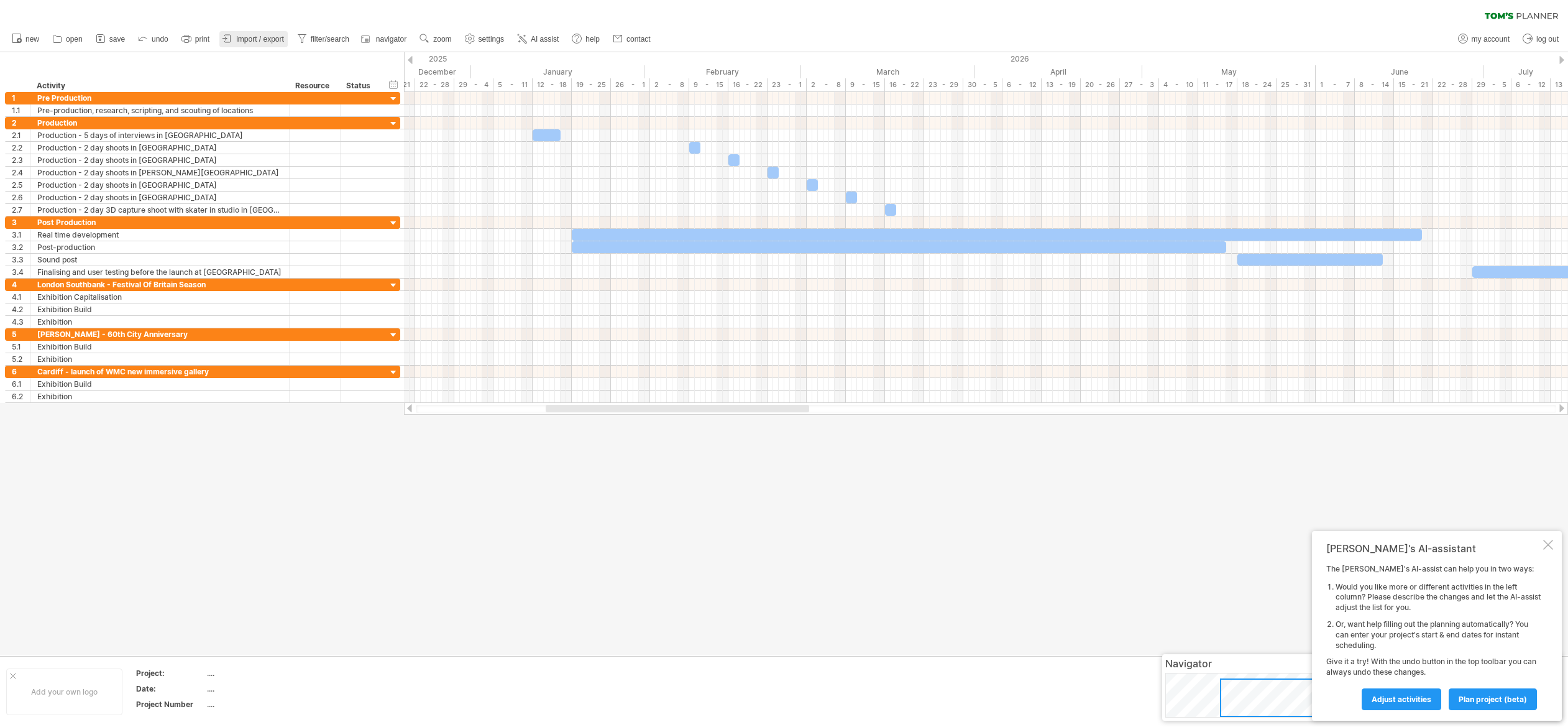
click at [245, 35] on span "import / export" at bounding box center [260, 39] width 48 height 9
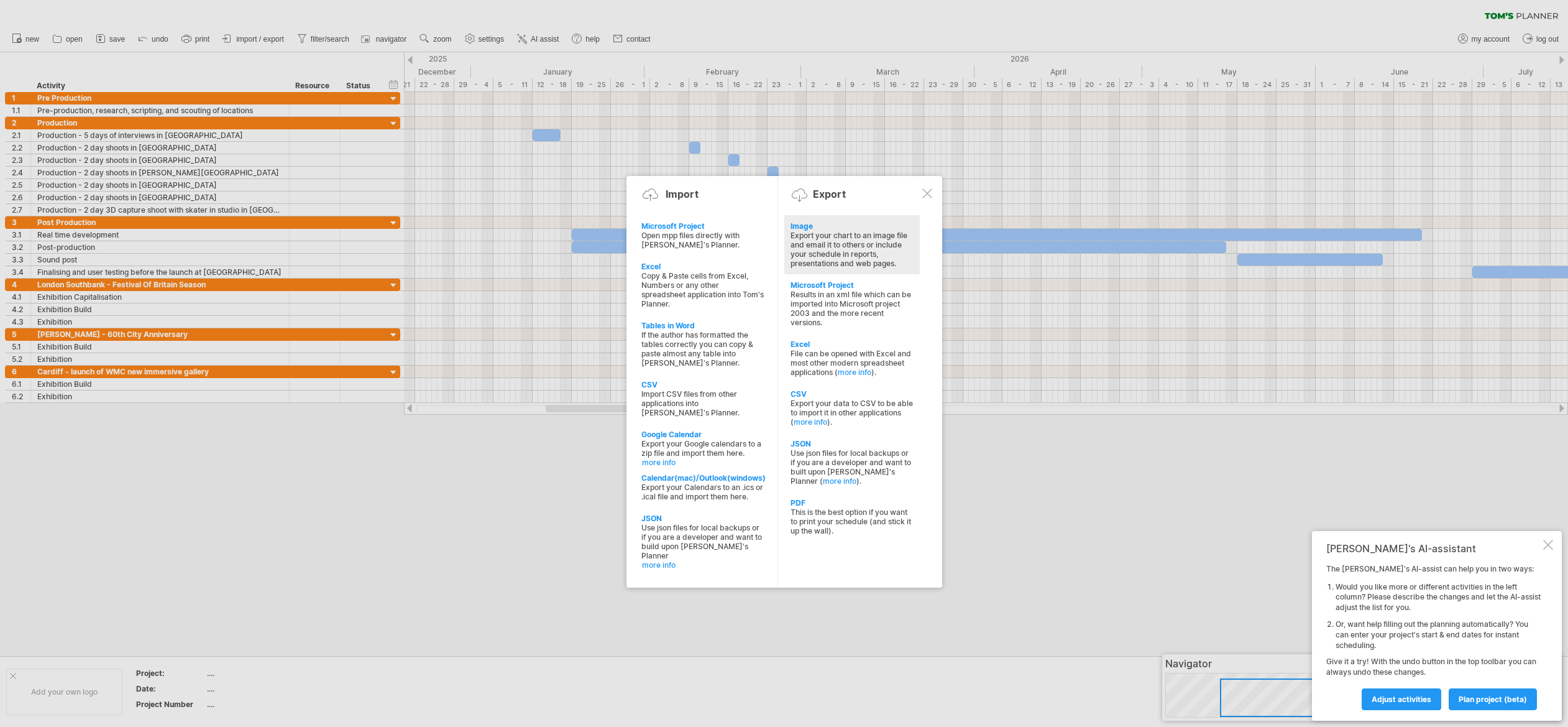
click at [825, 230] on div "Export your chart to an image file and email it to others or include your sched…" at bounding box center [851, 249] width 123 height 37
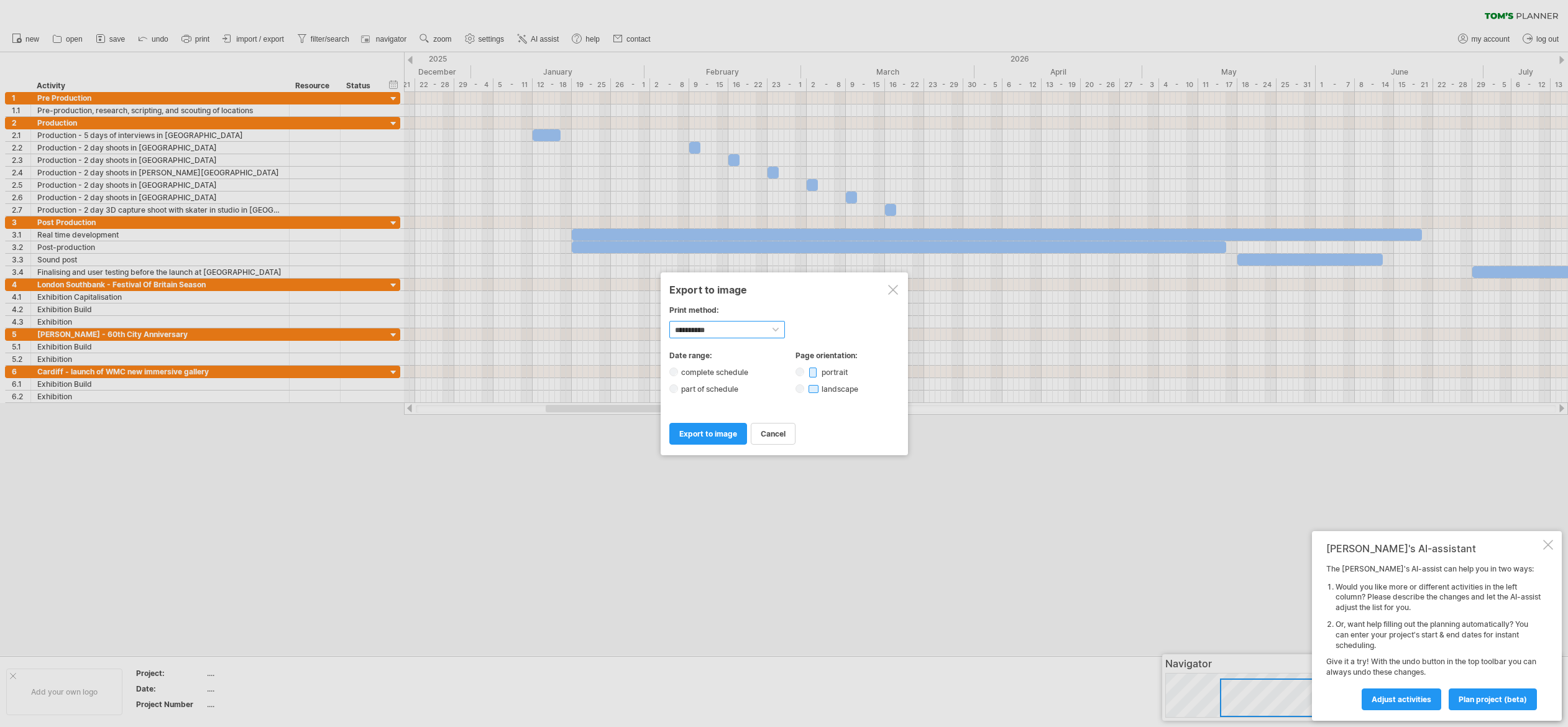
click at [711, 336] on select "**********" at bounding box center [727, 329] width 115 height 18
select select "*********"
click at [670, 321] on select "**********" at bounding box center [727, 329] width 115 height 18
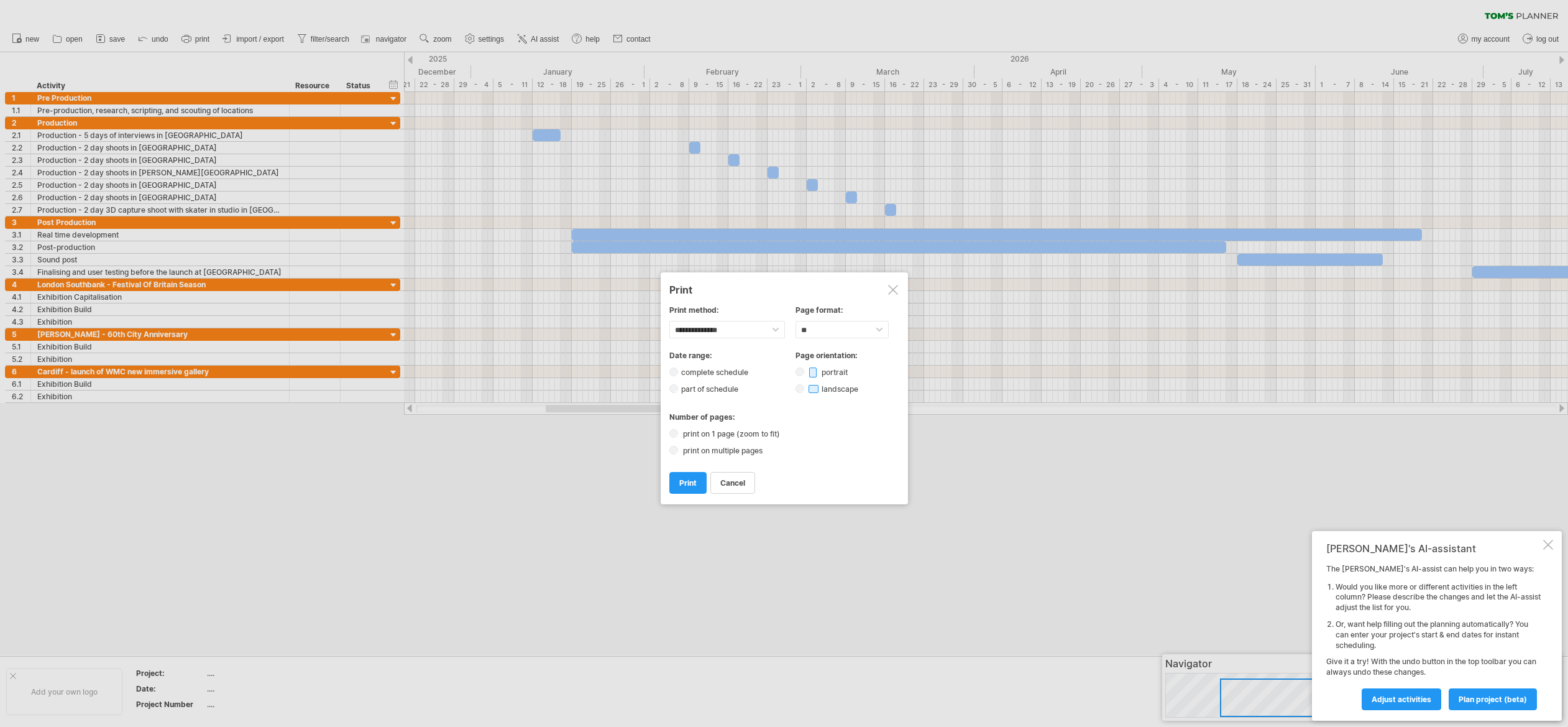
click at [696, 432] on label "print on 1 page (zoom to fit)" at bounding box center [735, 434] width 111 height 9
click at [687, 478] on span "print" at bounding box center [687, 483] width 18 height 9
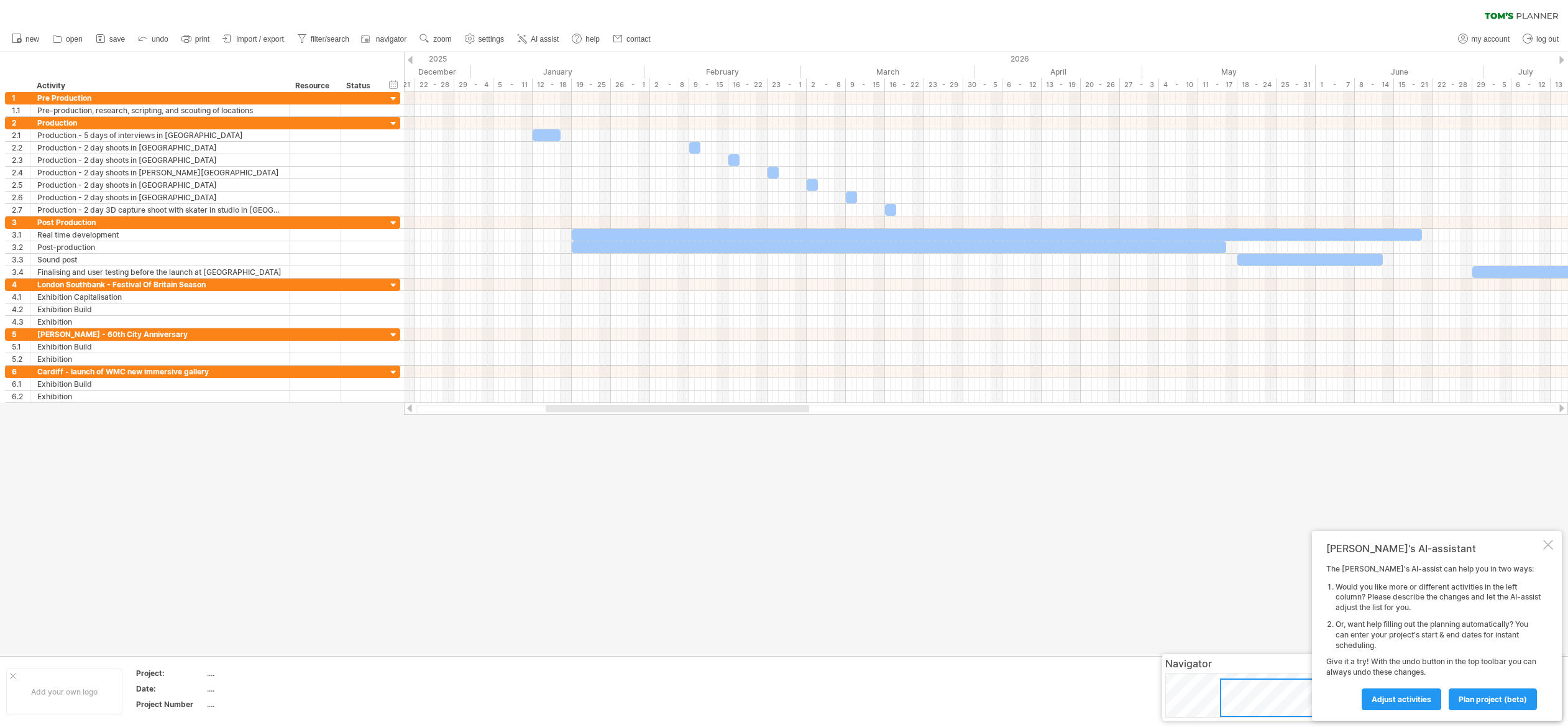
click at [1546, 542] on div at bounding box center [1548, 544] width 10 height 10
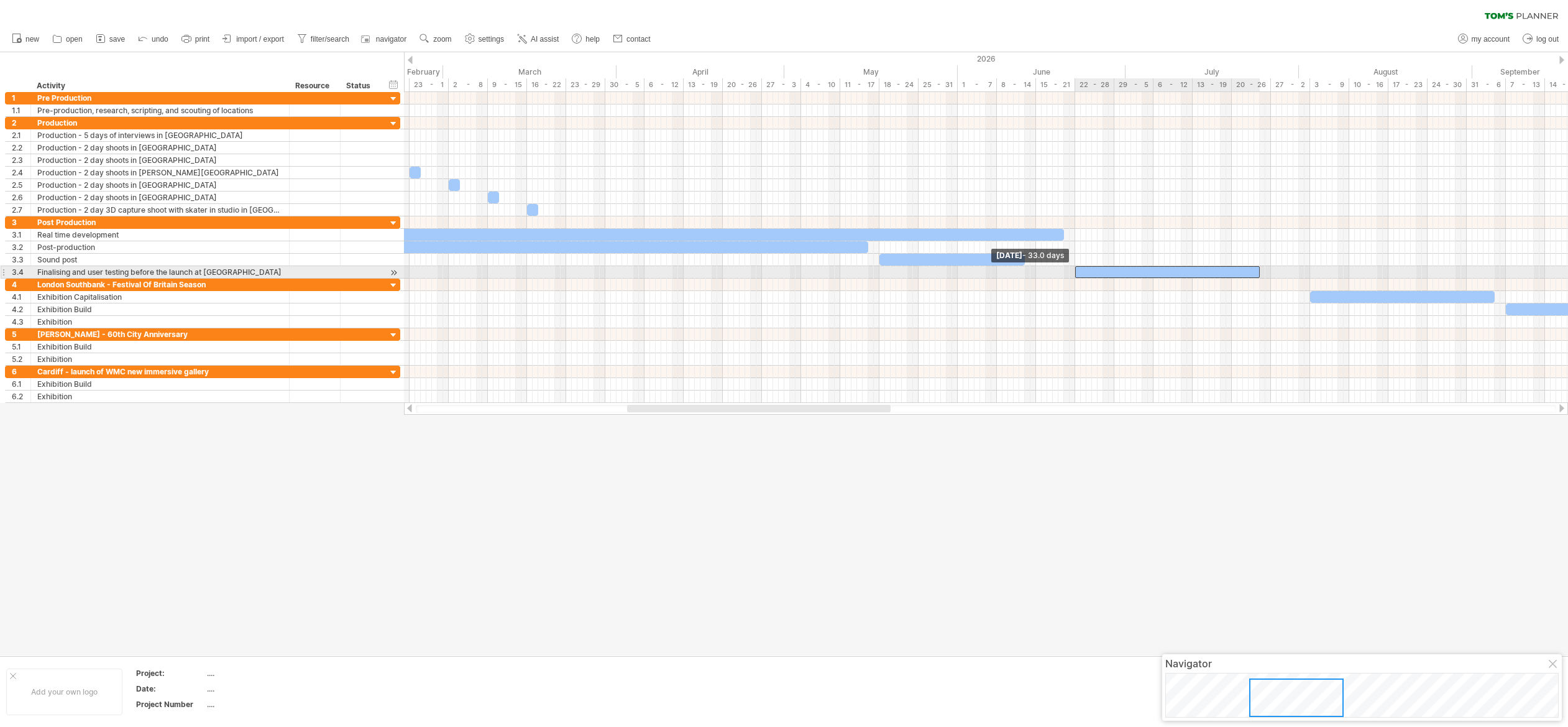
drag, startPoint x: 1116, startPoint y: 270, endPoint x: 1077, endPoint y: 271, distance: 39.0
click at [1077, 271] on span at bounding box center [1075, 271] width 5 height 12
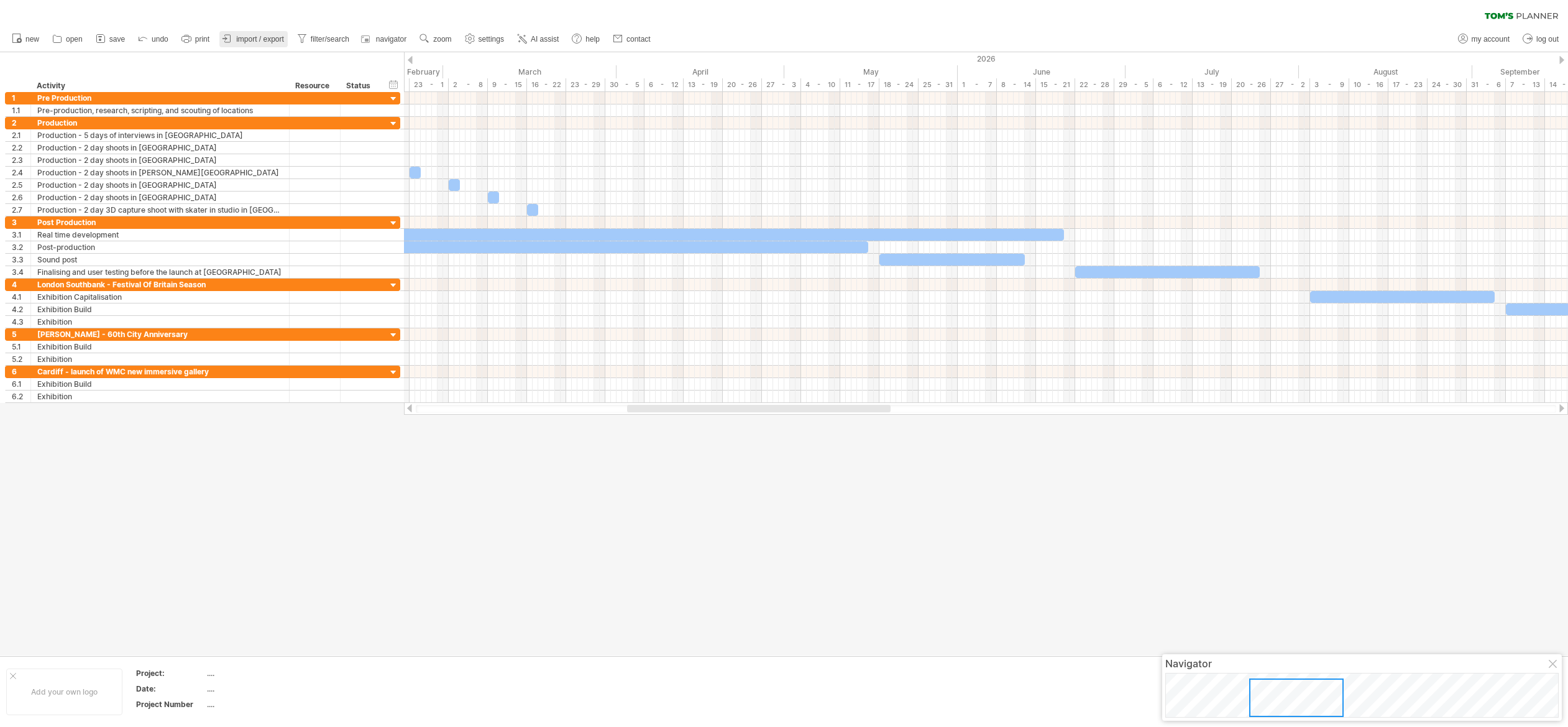
click at [254, 37] on span "import / export" at bounding box center [260, 39] width 48 height 9
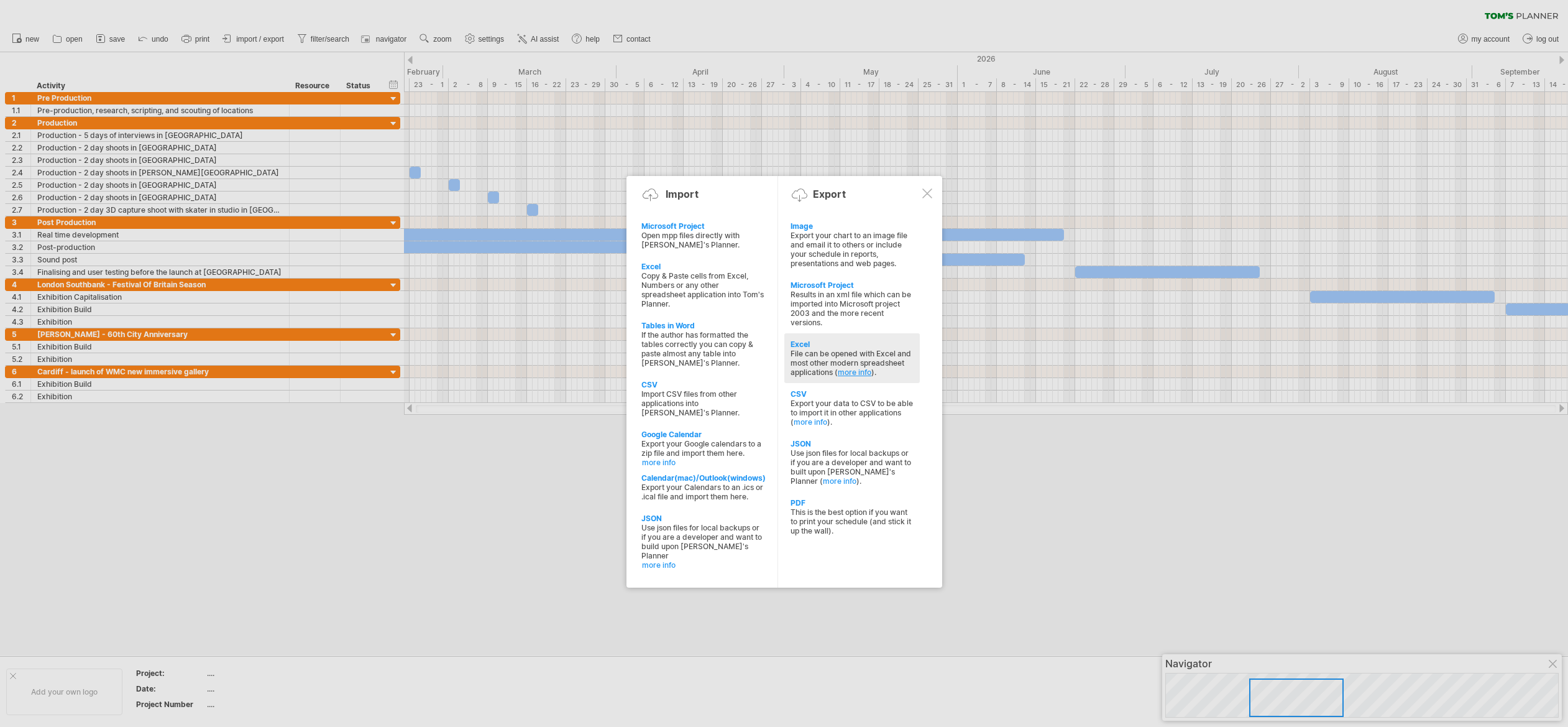
click at [850, 369] on link "more info" at bounding box center [854, 372] width 33 height 9
click at [854, 507] on div "This is the best option if you want to print your schedule (and stick it up the…" at bounding box center [851, 521] width 123 height 28
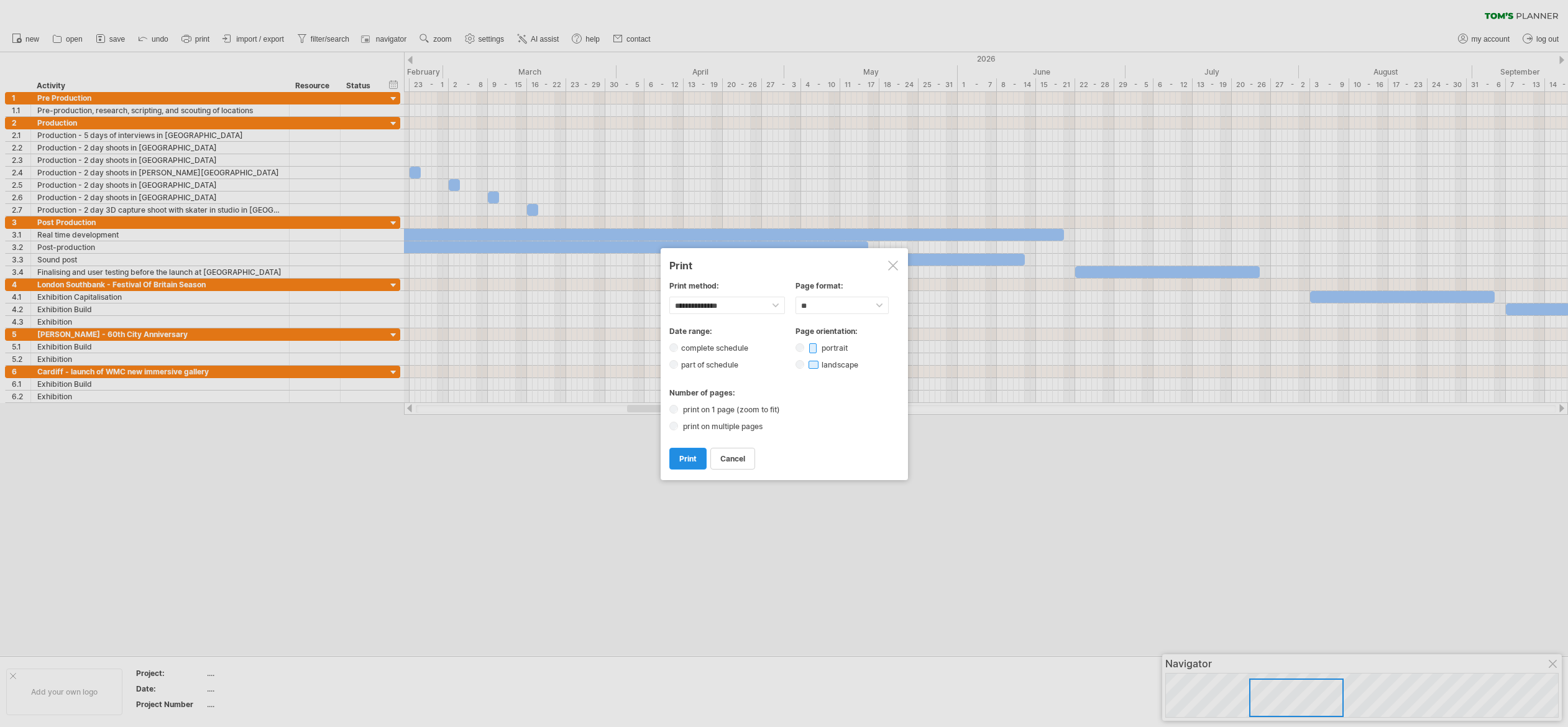
click at [686, 458] on span "print" at bounding box center [687, 459] width 18 height 9
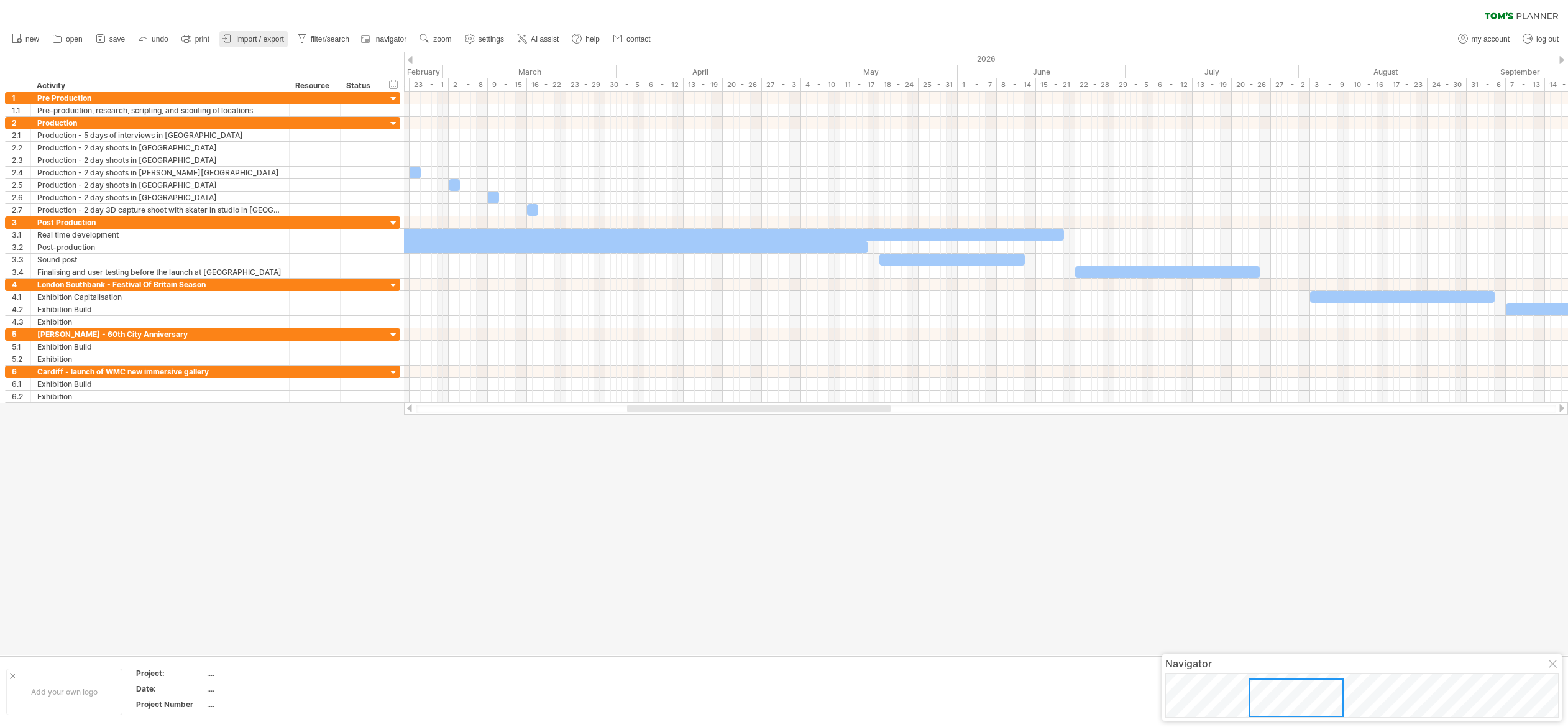
click at [237, 39] on link "import / export" at bounding box center [254, 39] width 68 height 16
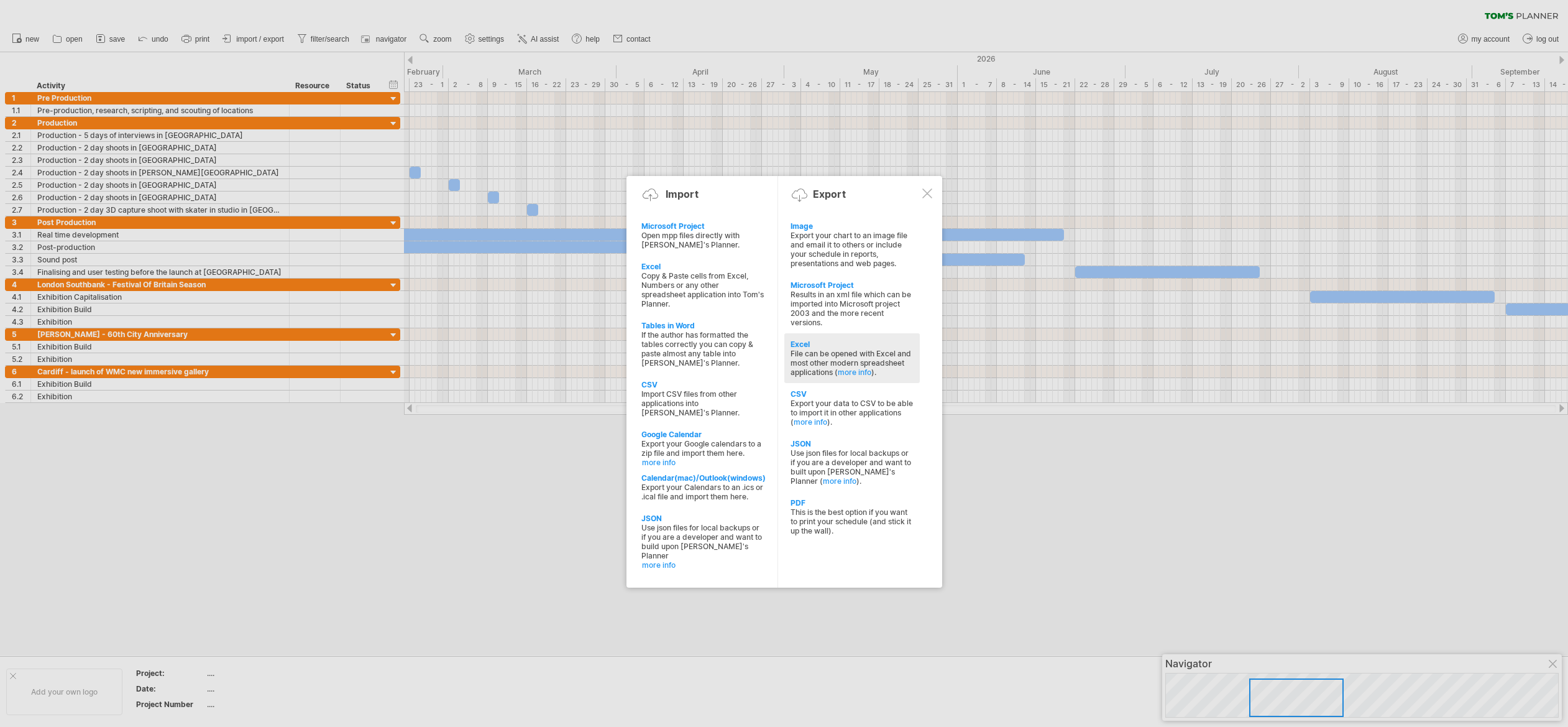
click at [817, 349] on div "File can be opened with Excel and most other modern spreadsheet applications ( …" at bounding box center [851, 363] width 123 height 28
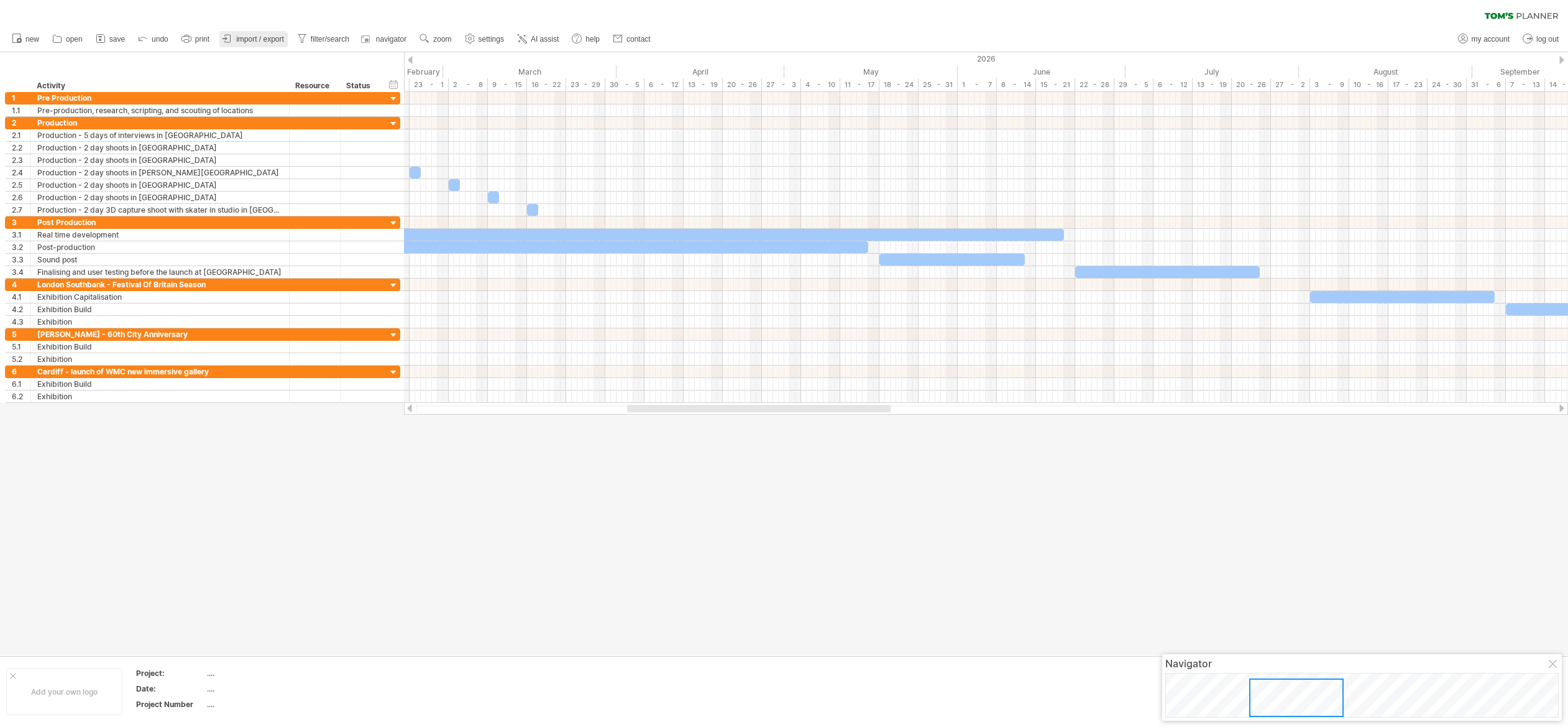
click at [255, 36] on span "import / export" at bounding box center [260, 39] width 48 height 9
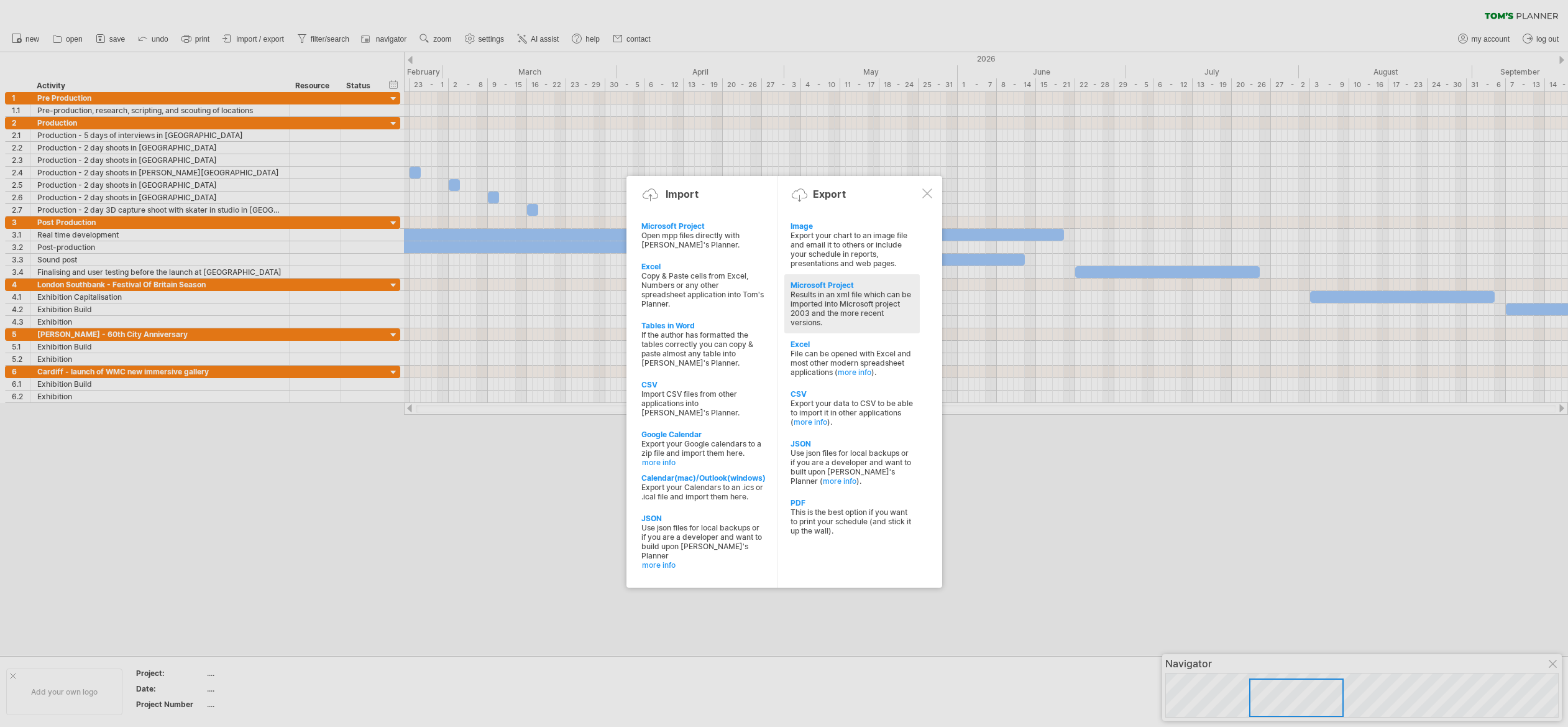
click at [847, 297] on div "Results in an xml file which can be imported into Microsoft project 2003 and th…" at bounding box center [851, 309] width 123 height 37
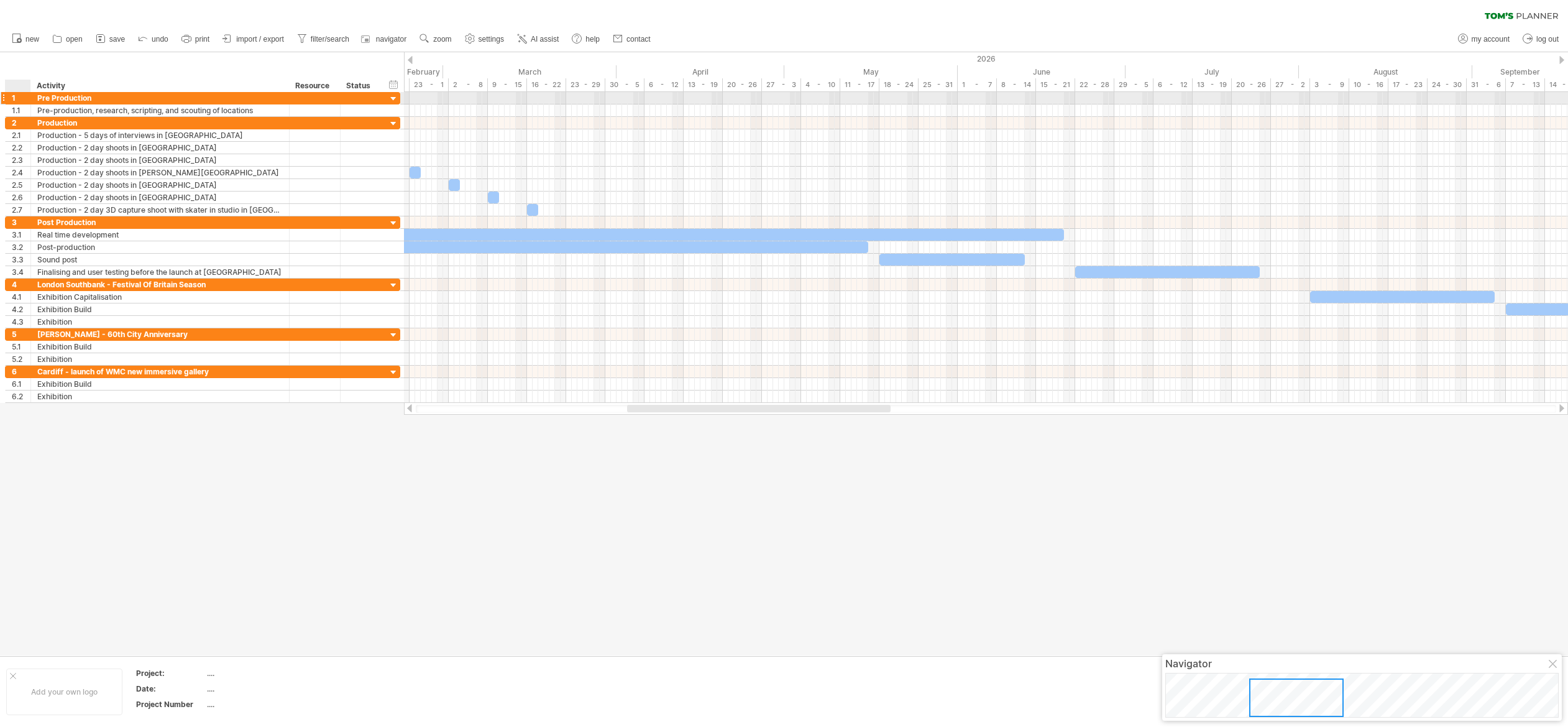
click at [15, 97] on div "1" at bounding box center [21, 97] width 19 height 12
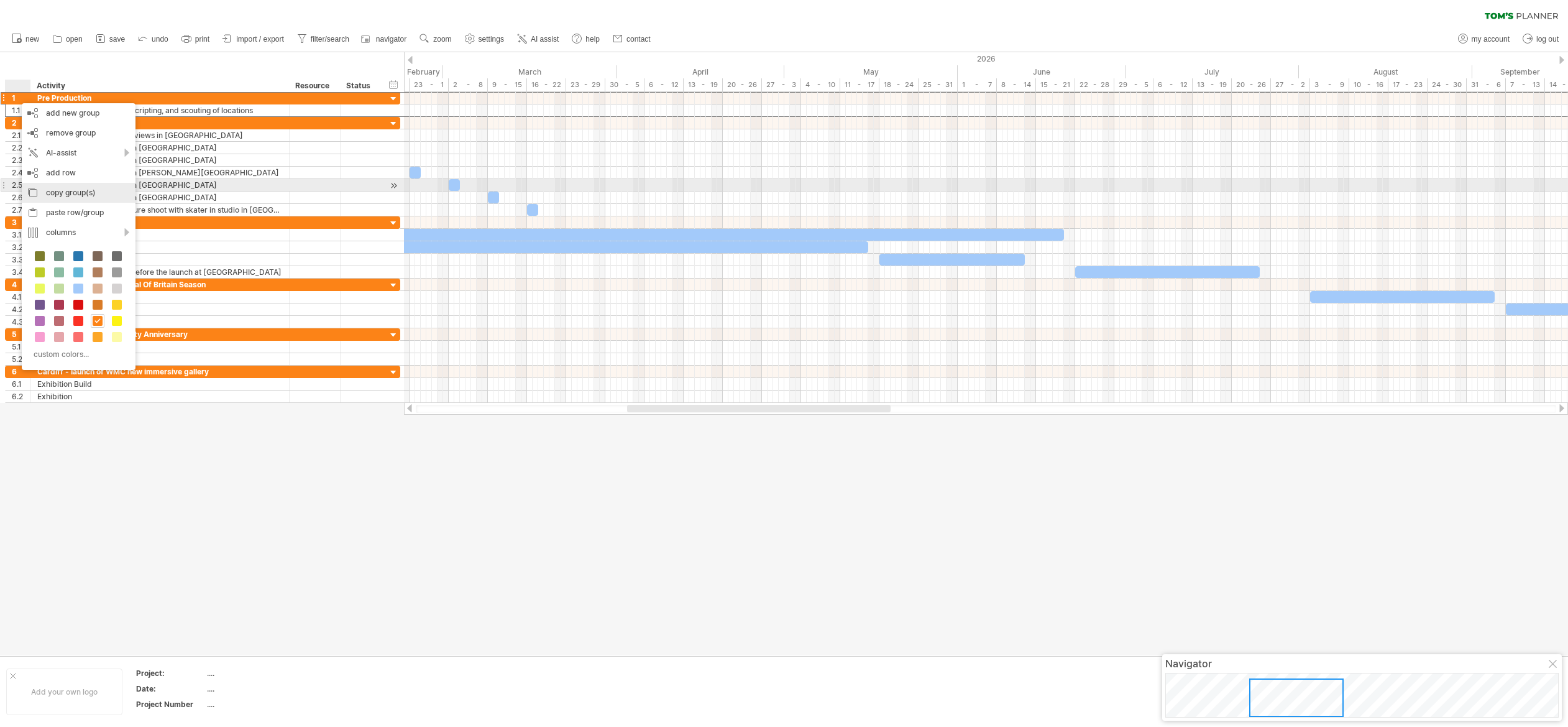
click at [58, 191] on div "copy group(s)" at bounding box center [78, 193] width 114 height 20
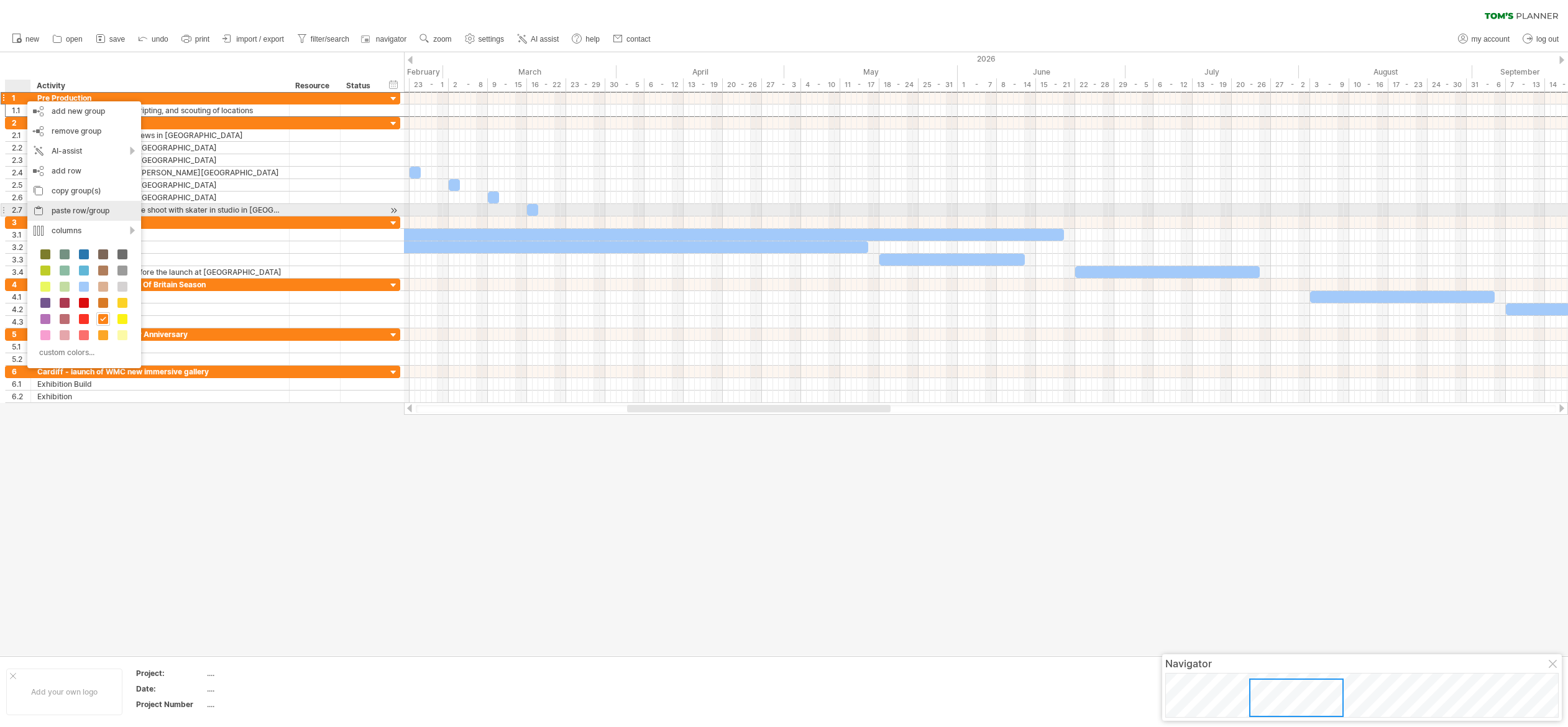
click at [70, 210] on div "paste row/group" at bounding box center [84, 211] width 114 height 20
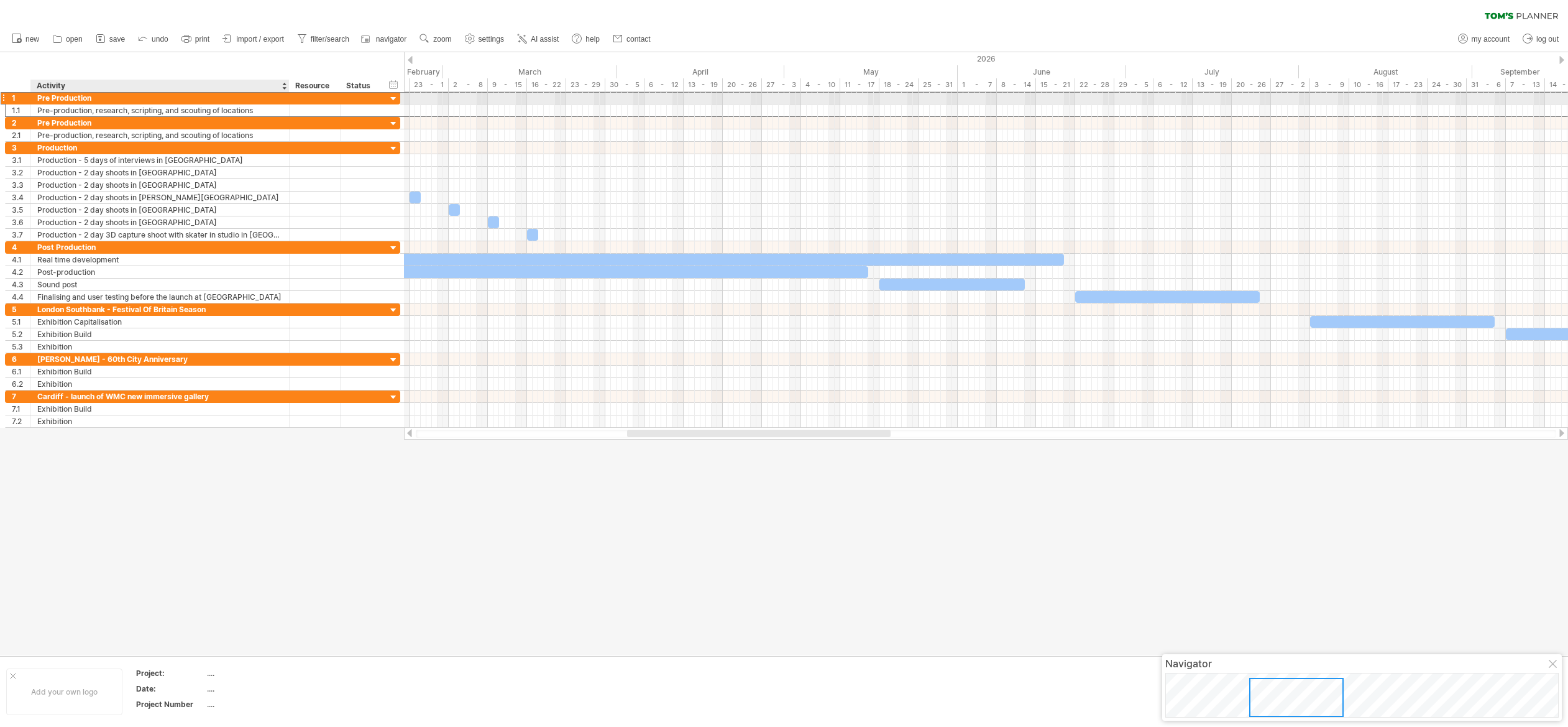
click at [66, 97] on div "Pre Production" at bounding box center [159, 97] width 245 height 12
click at [0, 0] on input "**********" at bounding box center [0, 0] width 0 height 0
click at [66, 97] on input "**********" at bounding box center [159, 97] width 245 height 12
click at [65, 99] on div "Pre Production" at bounding box center [159, 97] width 245 height 12
click at [65, 99] on input "**********" at bounding box center [159, 97] width 245 height 12
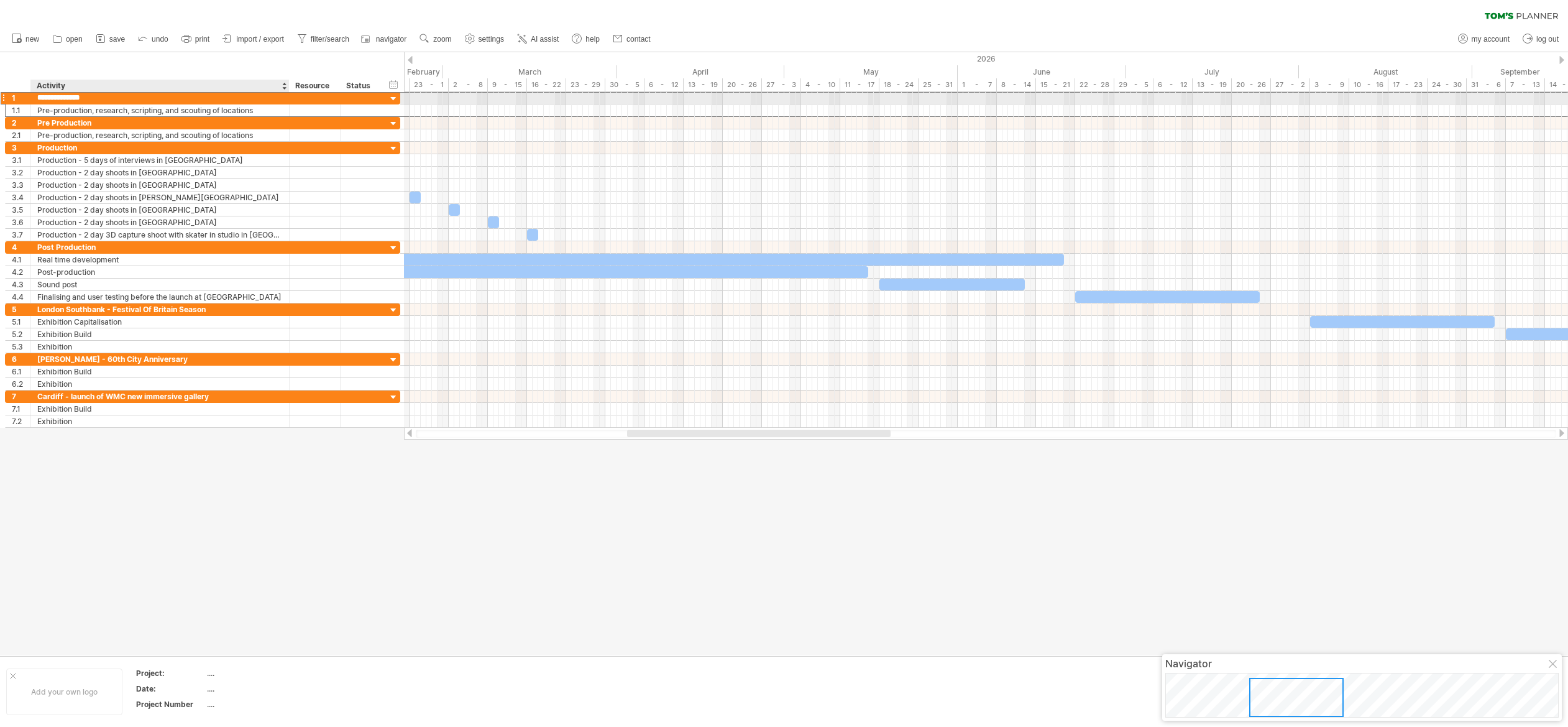
click at [65, 99] on input "**********" at bounding box center [159, 97] width 245 height 12
type input "**********"
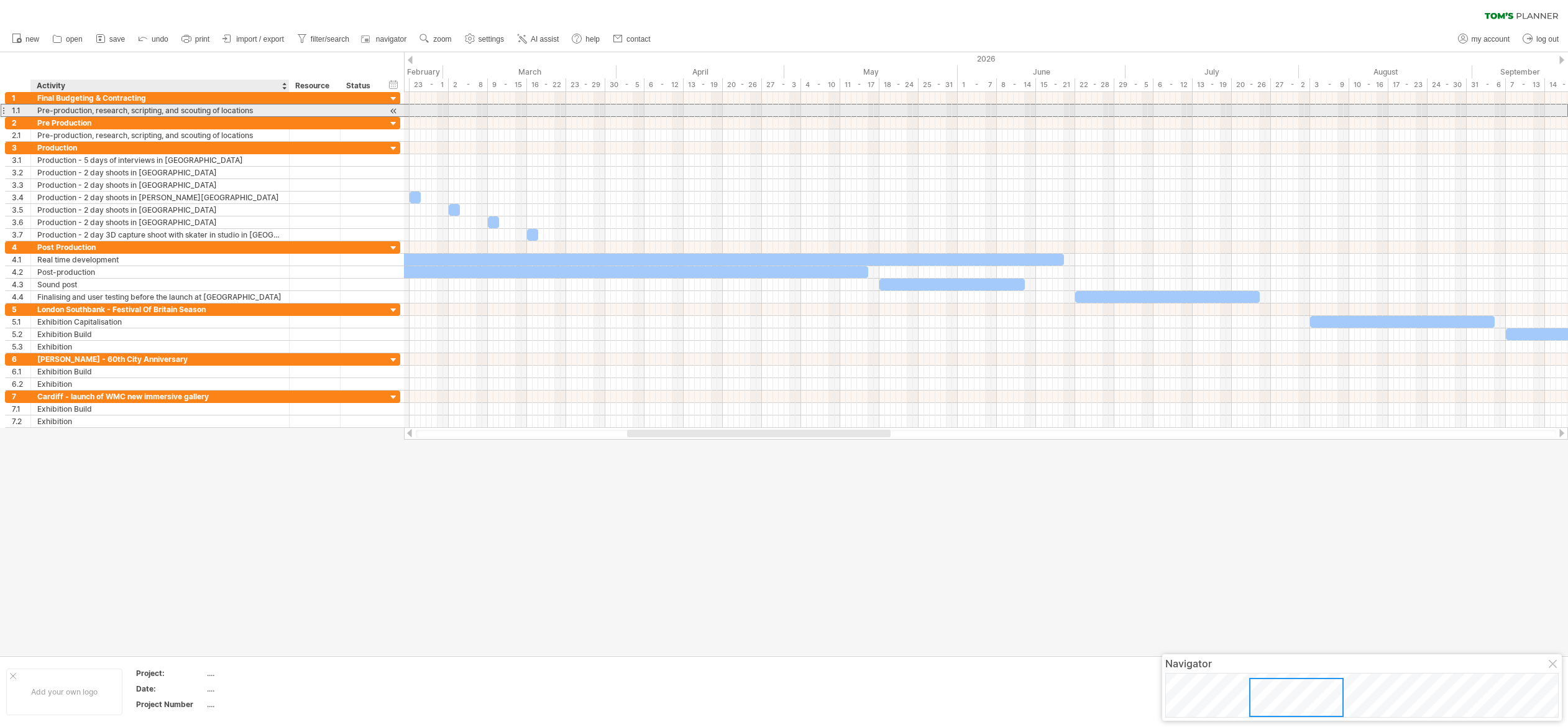
click at [102, 108] on div "Pre-production, research, scripting, and scouting of locations" at bounding box center [159, 110] width 245 height 12
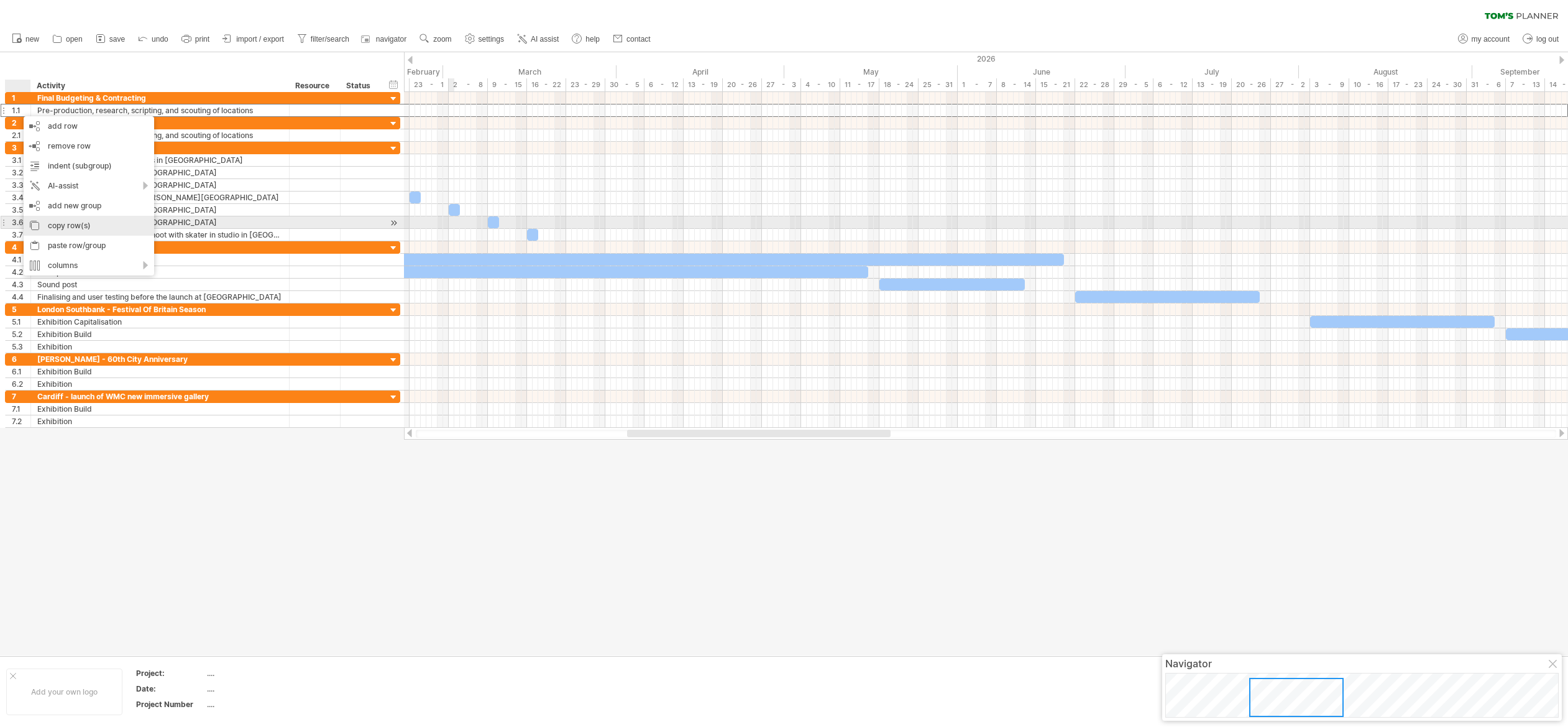
click at [59, 221] on div "copy row(s)" at bounding box center [89, 226] width 131 height 20
click at [70, 241] on div "paste row/group" at bounding box center [92, 246] width 131 height 20
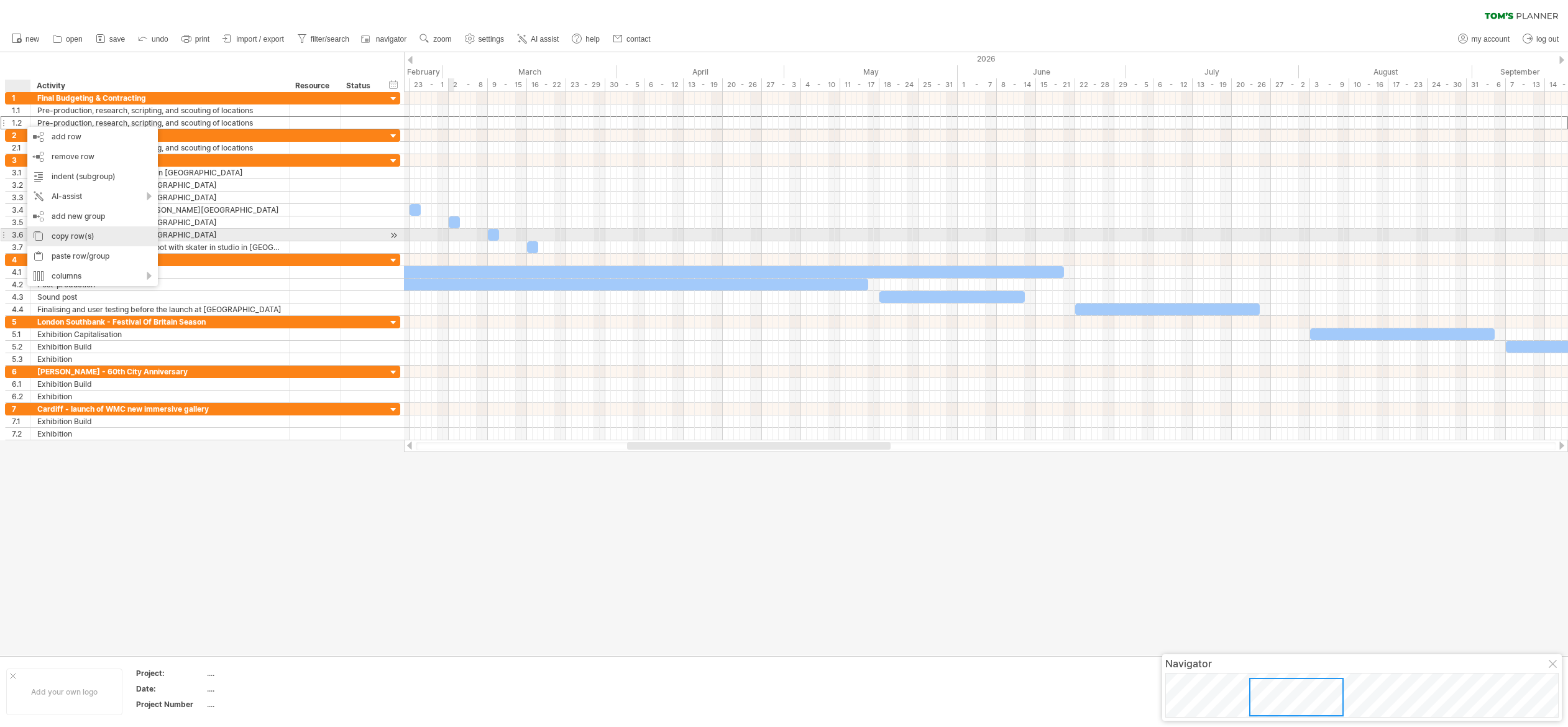
click at [61, 232] on div "copy row(s)" at bounding box center [92, 237] width 131 height 20
click at [69, 255] on div "paste row/group" at bounding box center [94, 257] width 131 height 20
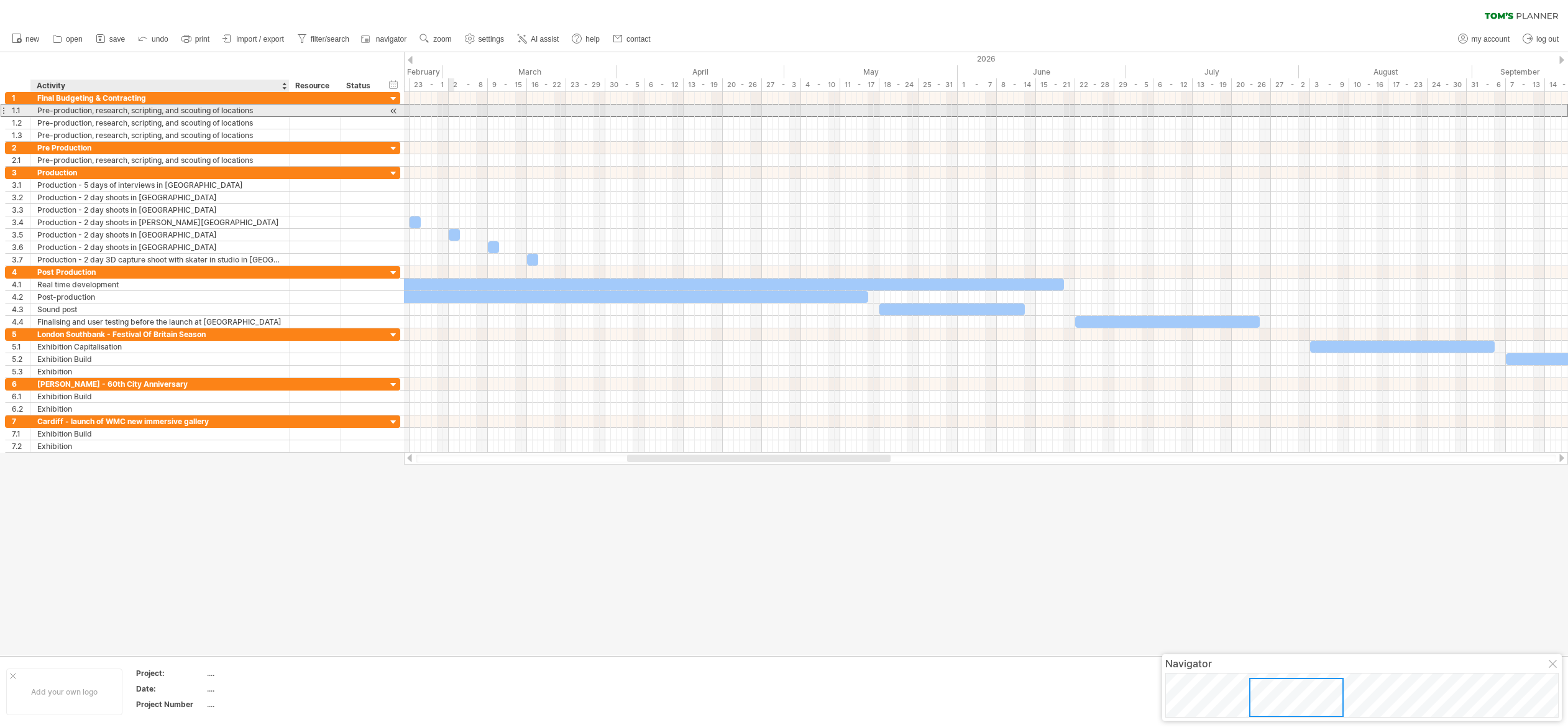
click at [66, 112] on div "Pre-production, research, scripting, and scouting of locations" at bounding box center [159, 110] width 245 height 12
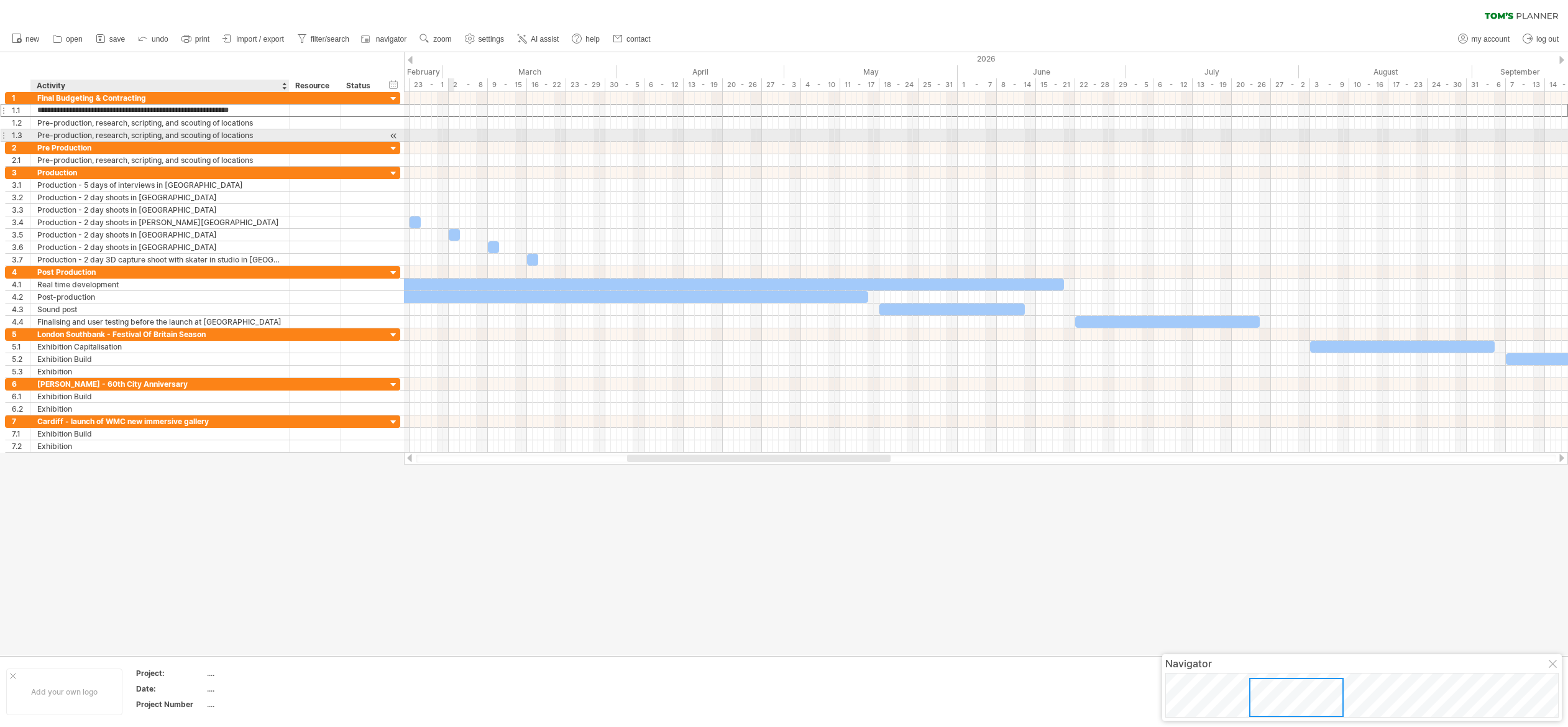
click at [63, 138] on div "Pre-production, research, scripting, and scouting of locations" at bounding box center [159, 135] width 245 height 12
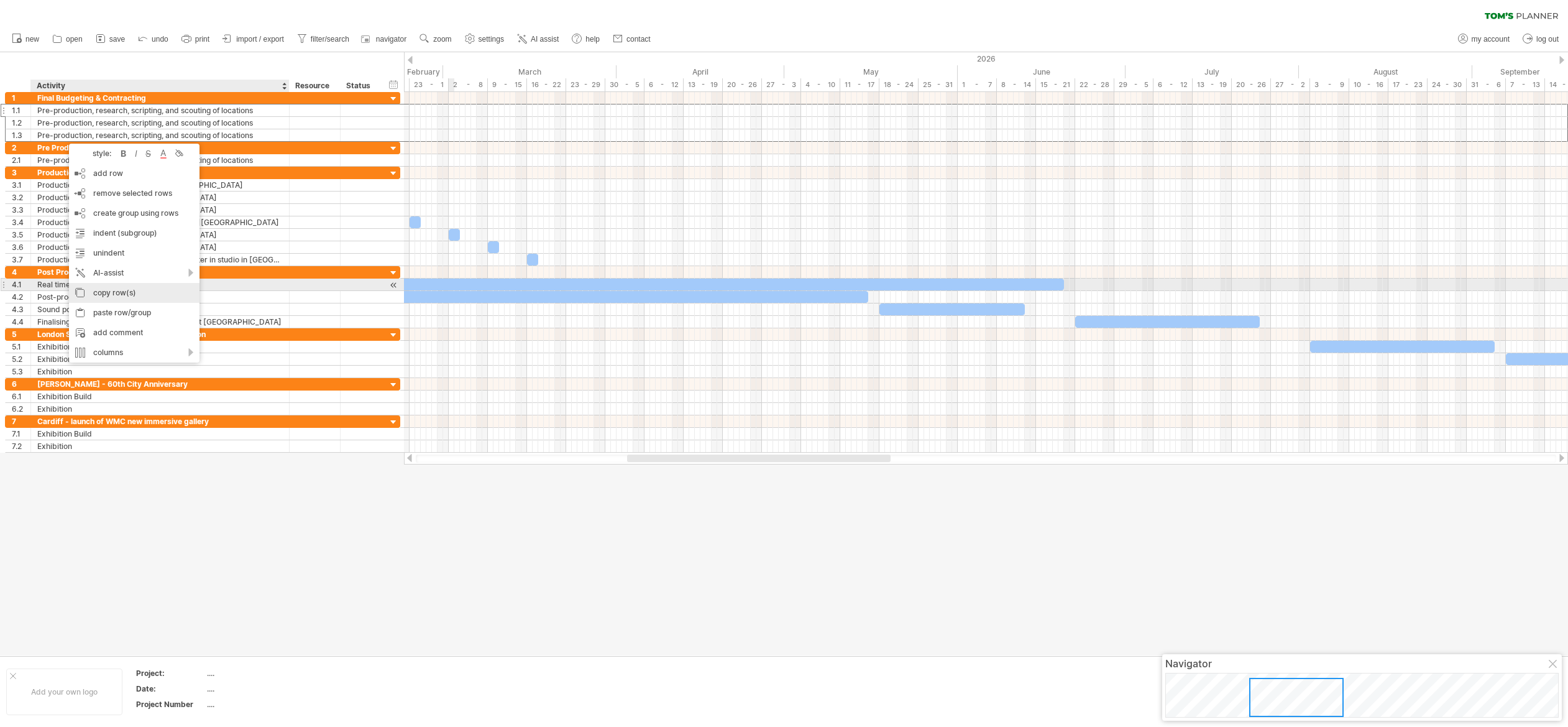
click at [101, 288] on div "copy row(s)" at bounding box center [134, 293] width 131 height 20
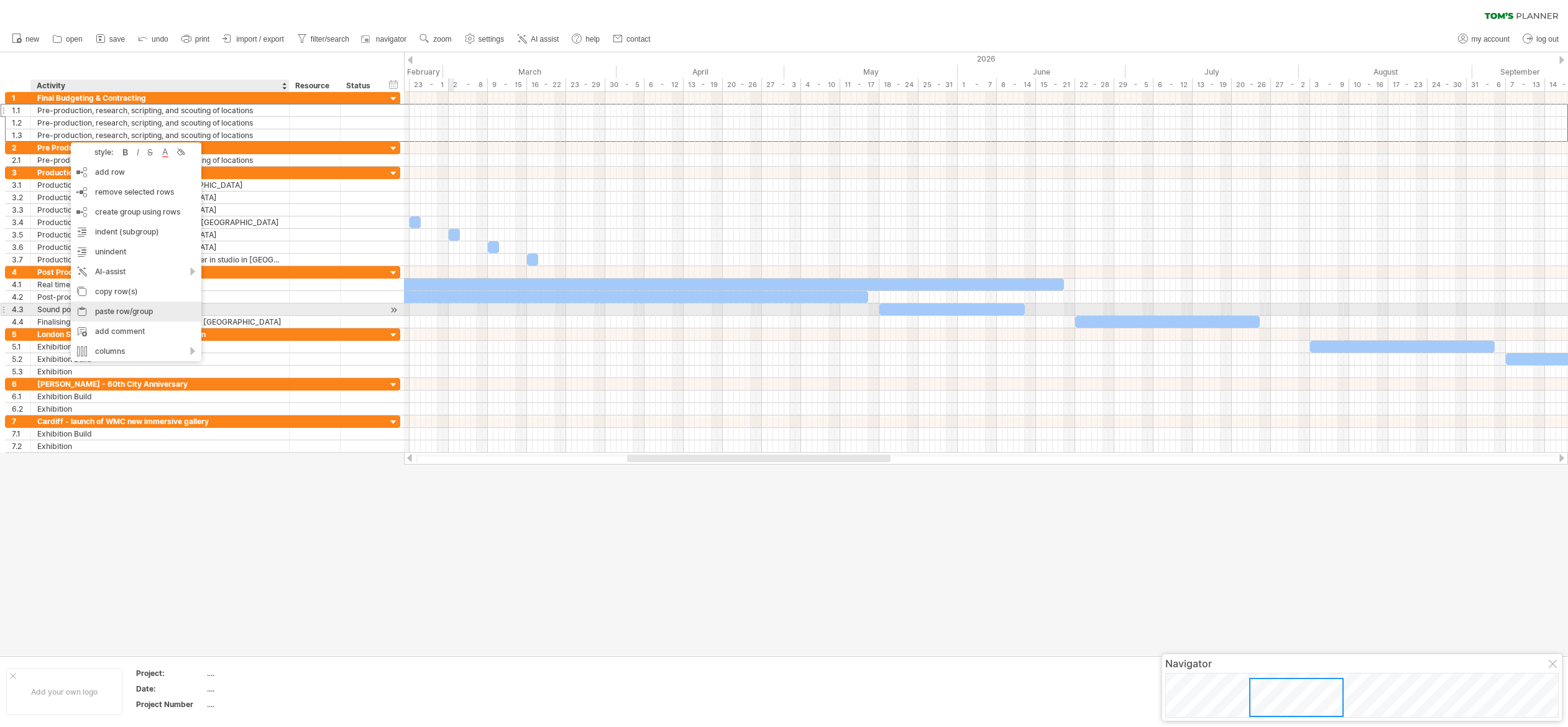
click at [109, 306] on div "paste row/group" at bounding box center [136, 312] width 131 height 20
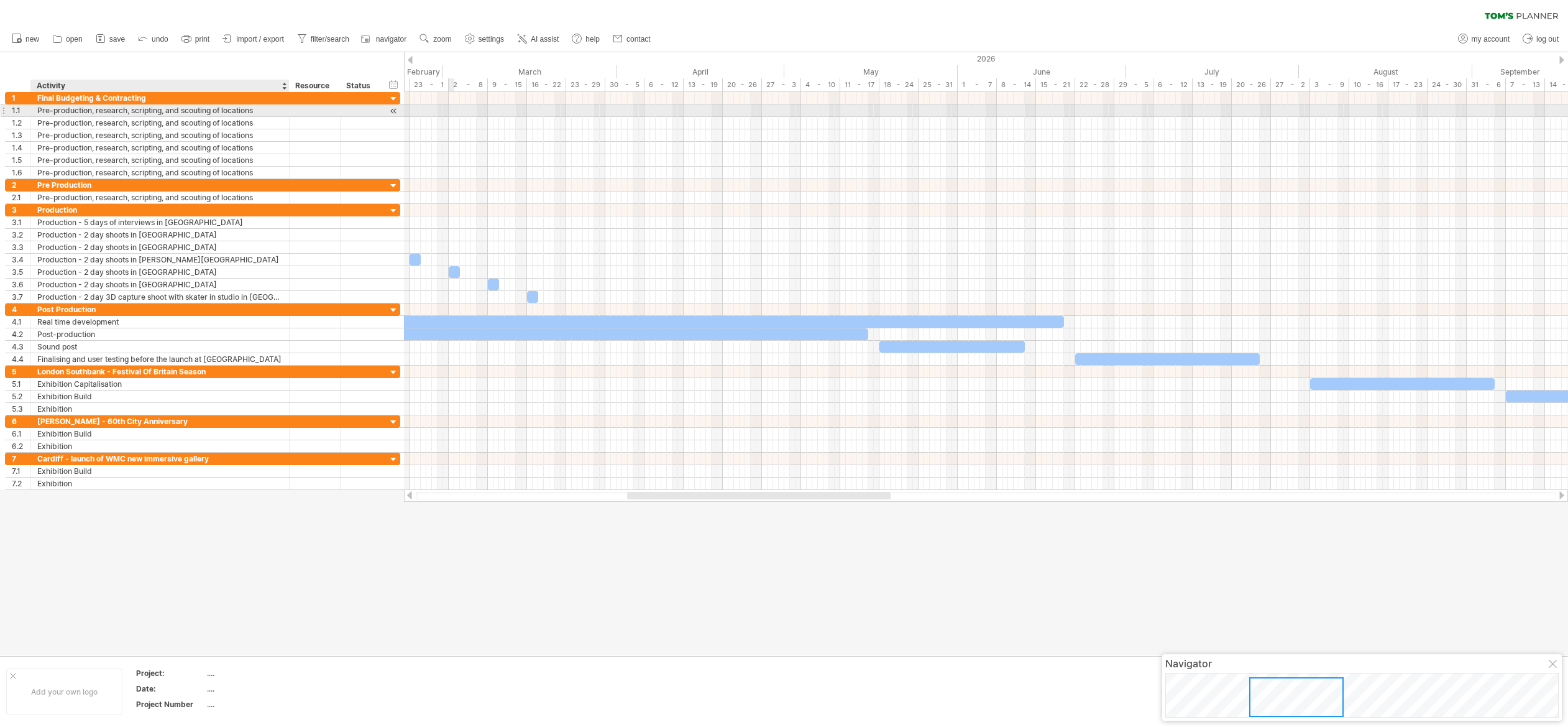
click at [68, 114] on div "Pre-production, research, scripting, and scouting of locations" at bounding box center [159, 110] width 245 height 12
click at [87, 109] on div "Pre-production, research, scripting, and scouting of locations" at bounding box center [159, 110] width 245 height 12
click at [87, 109] on input "**********" at bounding box center [159, 110] width 245 height 12
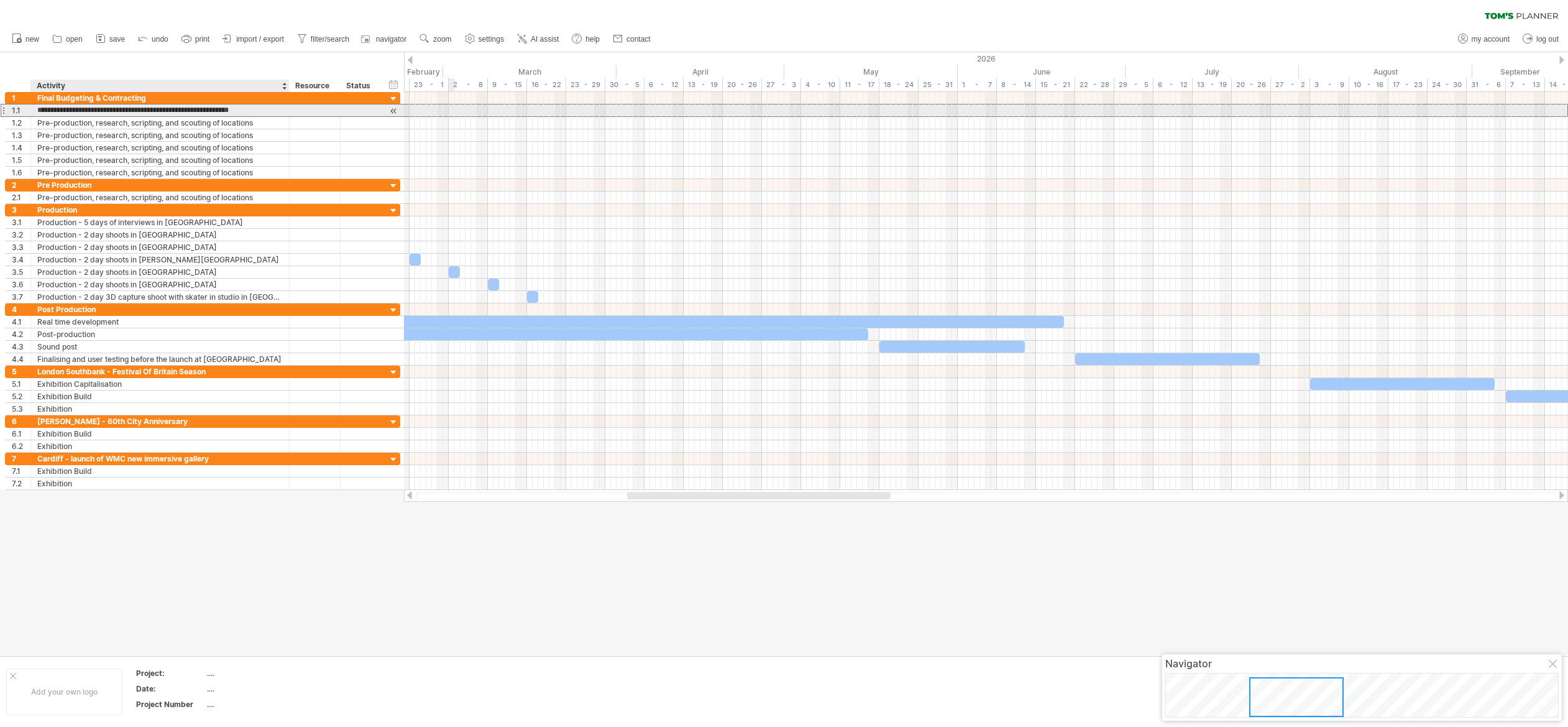
paste input "text"
type input "**********"
click at [147, 121] on div "Pre-production, research, scripting, and scouting of locations" at bounding box center [159, 122] width 245 height 12
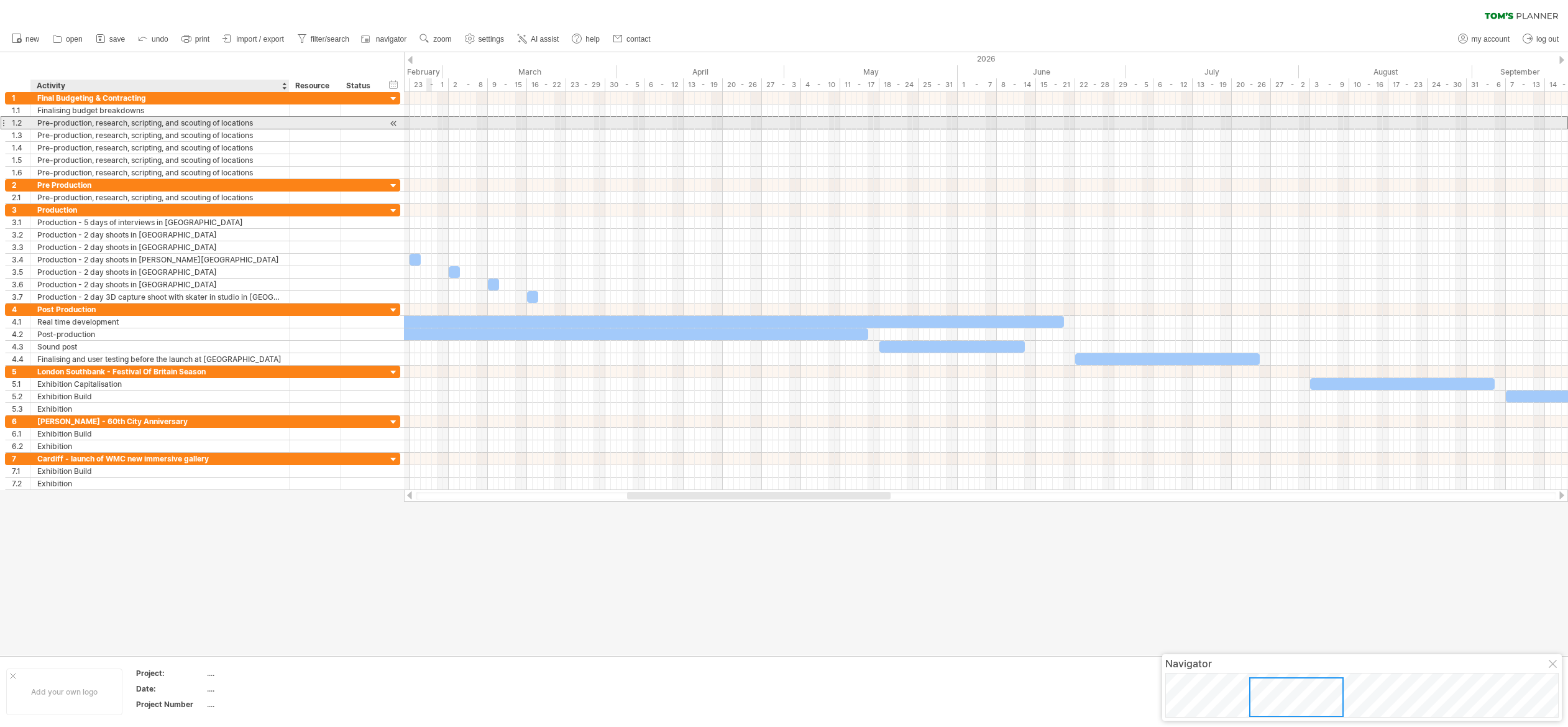
click at [119, 123] on div "Pre-production, research, scripting, and scouting of locations" at bounding box center [159, 122] width 245 height 12
click at [119, 123] on input "**********" at bounding box center [159, 122] width 245 height 12
paste input "text"
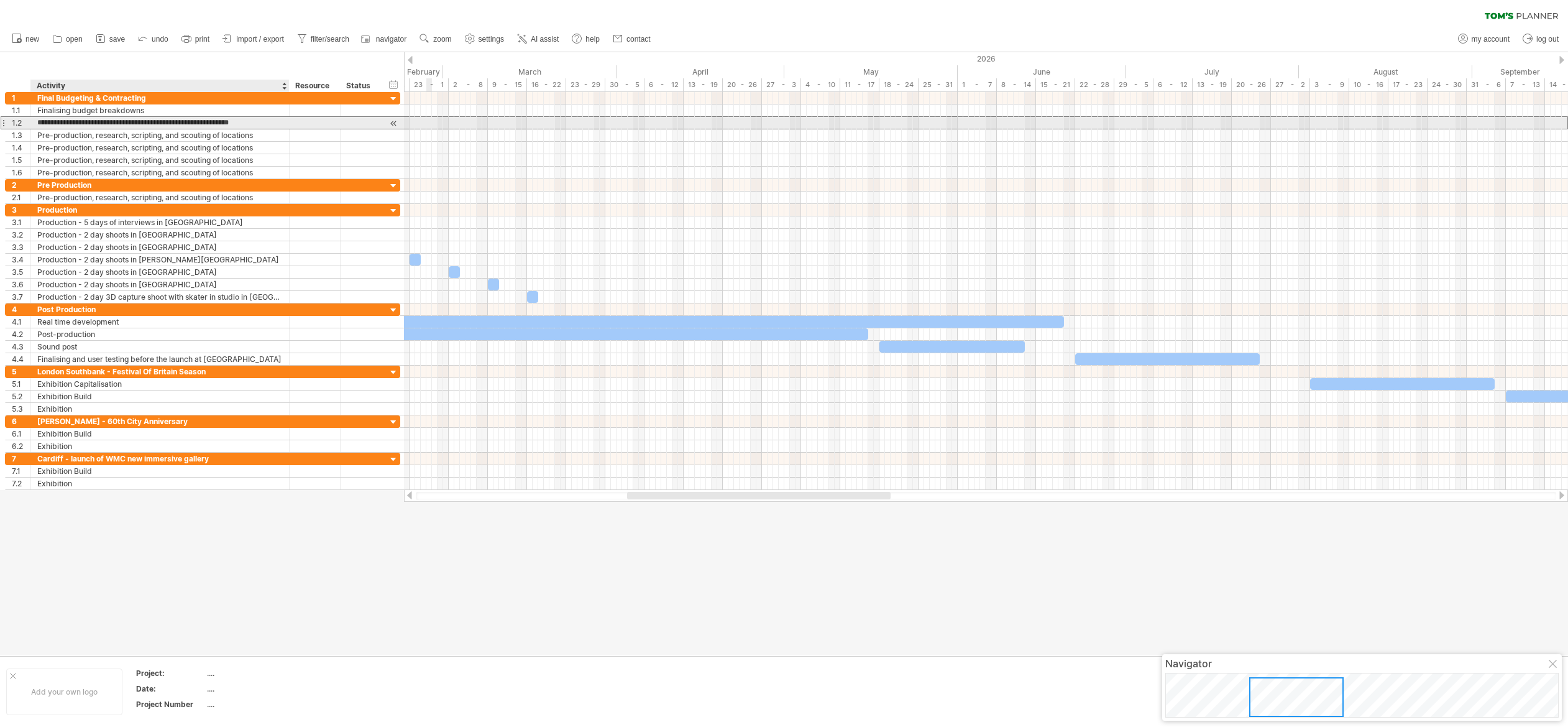
type input "**********"
click at [90, 138] on div "Pre-production, research, scripting, and scouting of locations" at bounding box center [159, 135] width 245 height 12
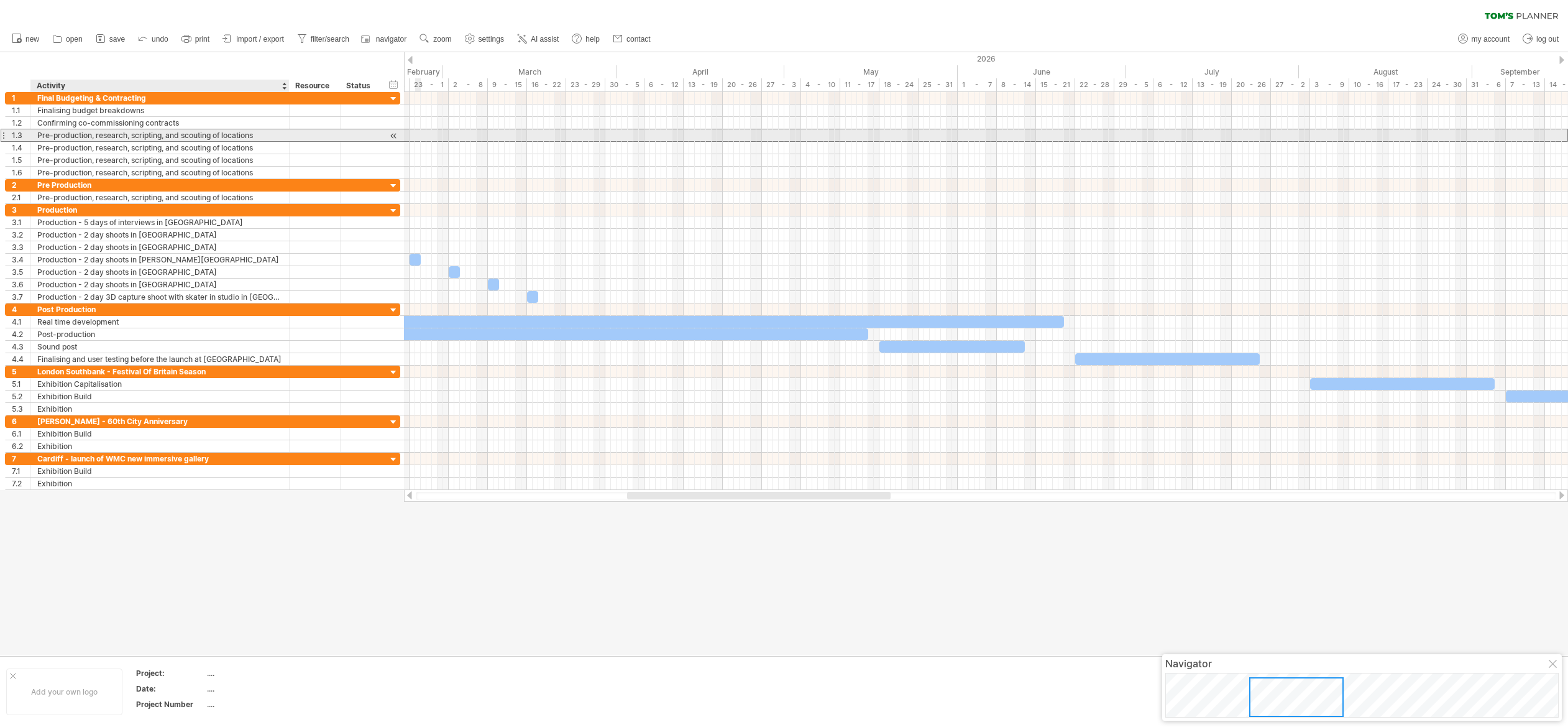
click at [77, 136] on div "Pre-production, research, scripting, and scouting of locations" at bounding box center [159, 135] width 245 height 12
click at [0, 0] on input "**********" at bounding box center [0, 0] width 0 height 0
click at [77, 136] on input "**********" at bounding box center [159, 135] width 245 height 12
paste input "text"
type input "**********"
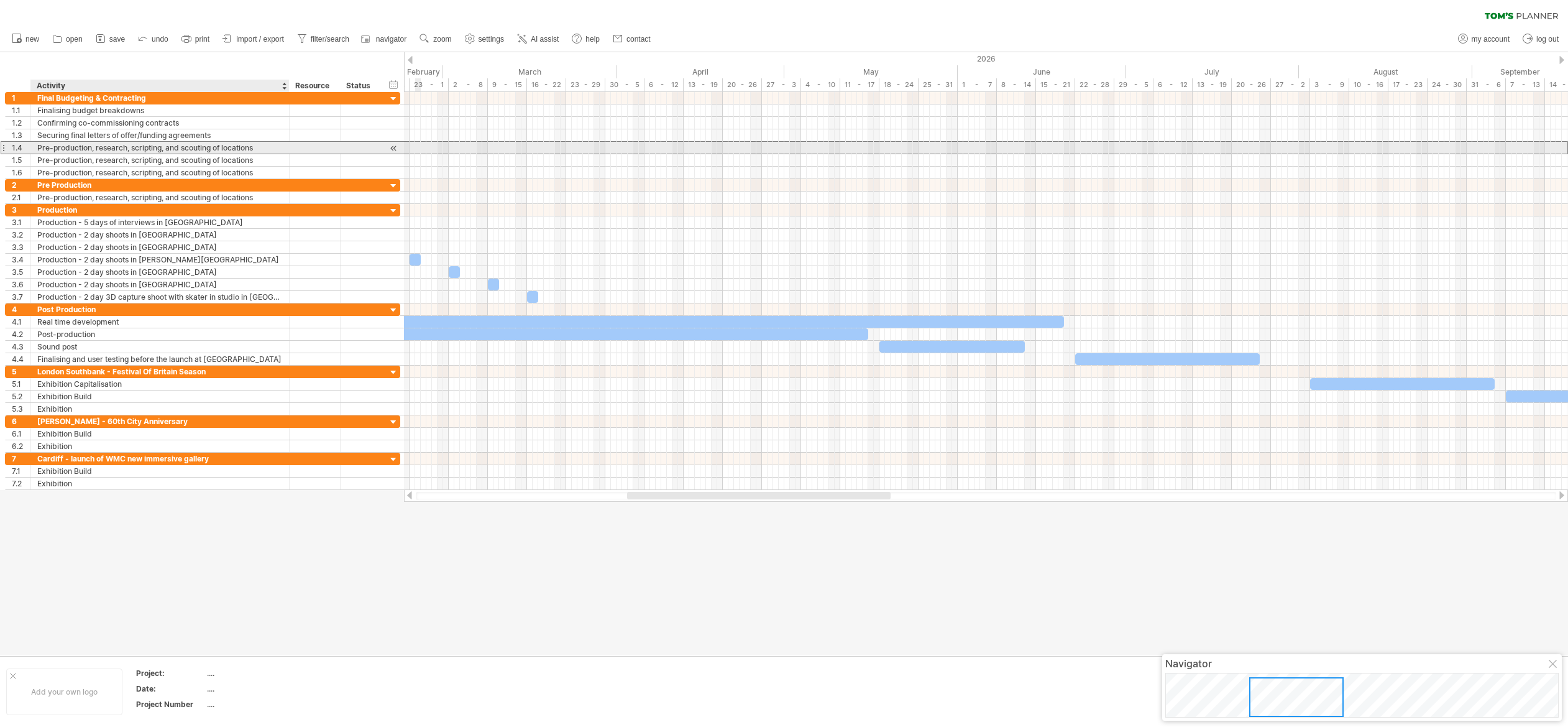
click at [76, 148] on div "Pre-production, research, scripting, and scouting of locations" at bounding box center [159, 147] width 245 height 12
click at [57, 147] on div "Pre-production, research, scripting, and scouting of locations" at bounding box center [159, 147] width 245 height 12
click at [57, 147] on input "**********" at bounding box center [159, 147] width 245 height 12
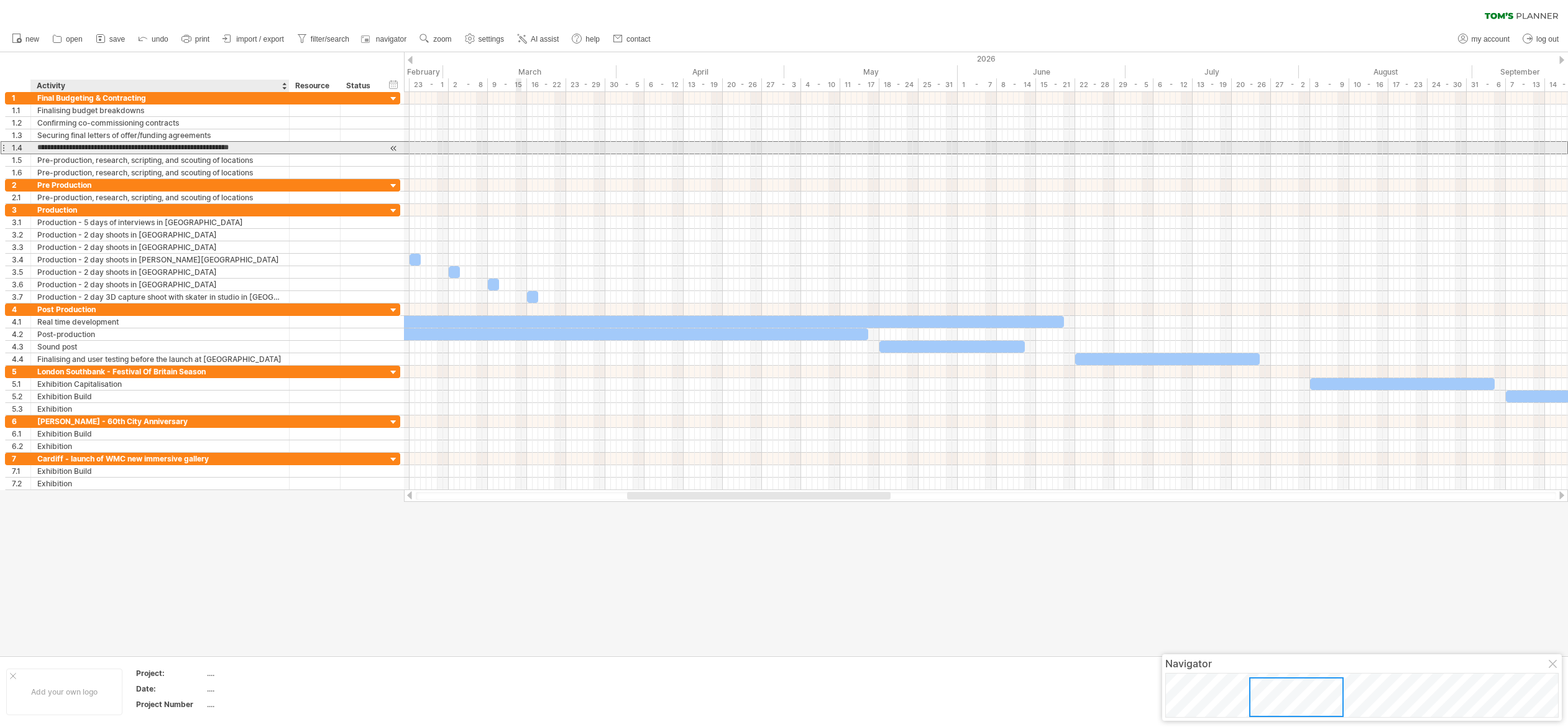
paste input "text"
type input "**********"
click at [93, 159] on div "Pre-production, research, scripting, and scouting of locations" at bounding box center [159, 159] width 245 height 12
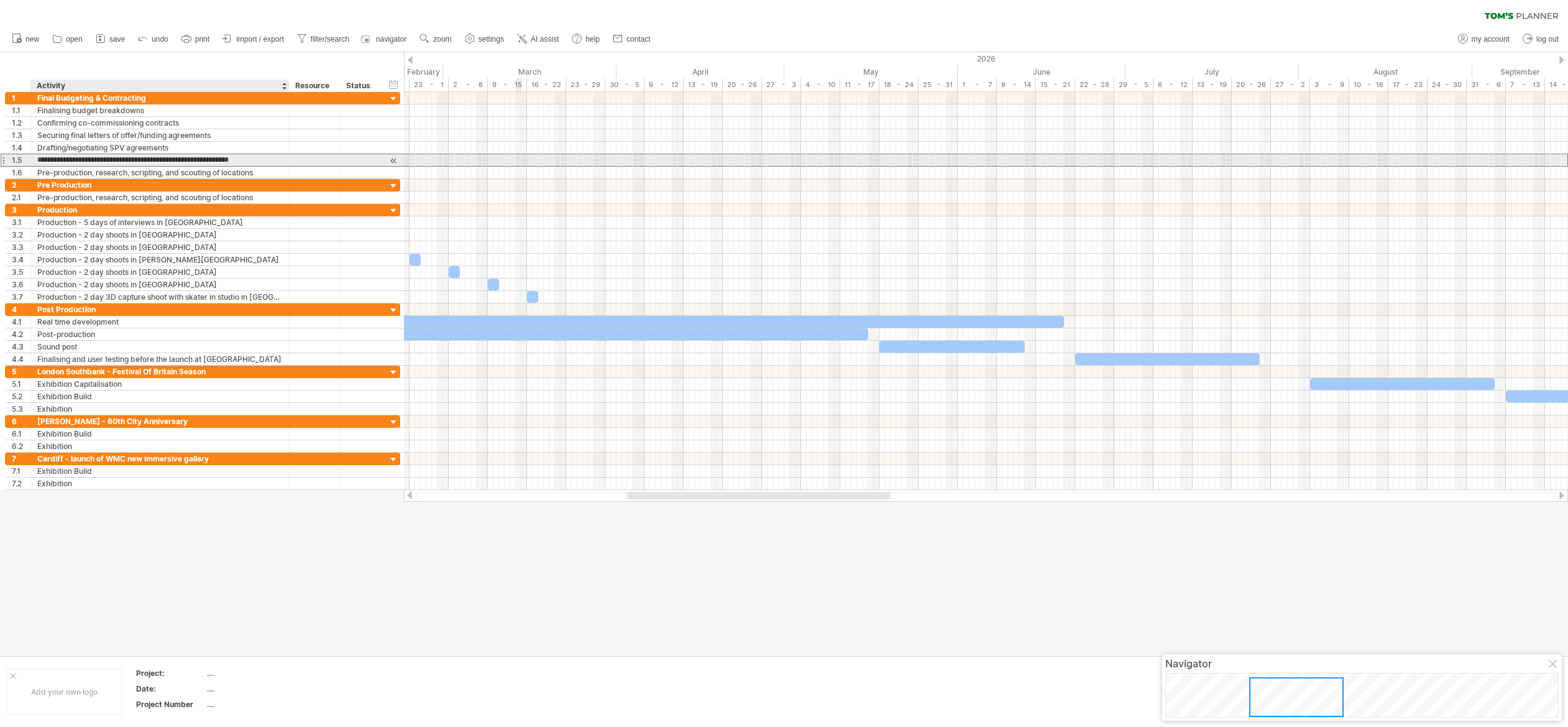
click at [93, 159] on input "**********" at bounding box center [159, 159] width 245 height 12
click at [70, 160] on div "Pre-production, research, scripting, and scouting of locations" at bounding box center [159, 159] width 245 height 12
click at [0, 0] on input "**********" at bounding box center [0, 0] width 0 height 0
click at [70, 160] on input "**********" at bounding box center [159, 159] width 245 height 12
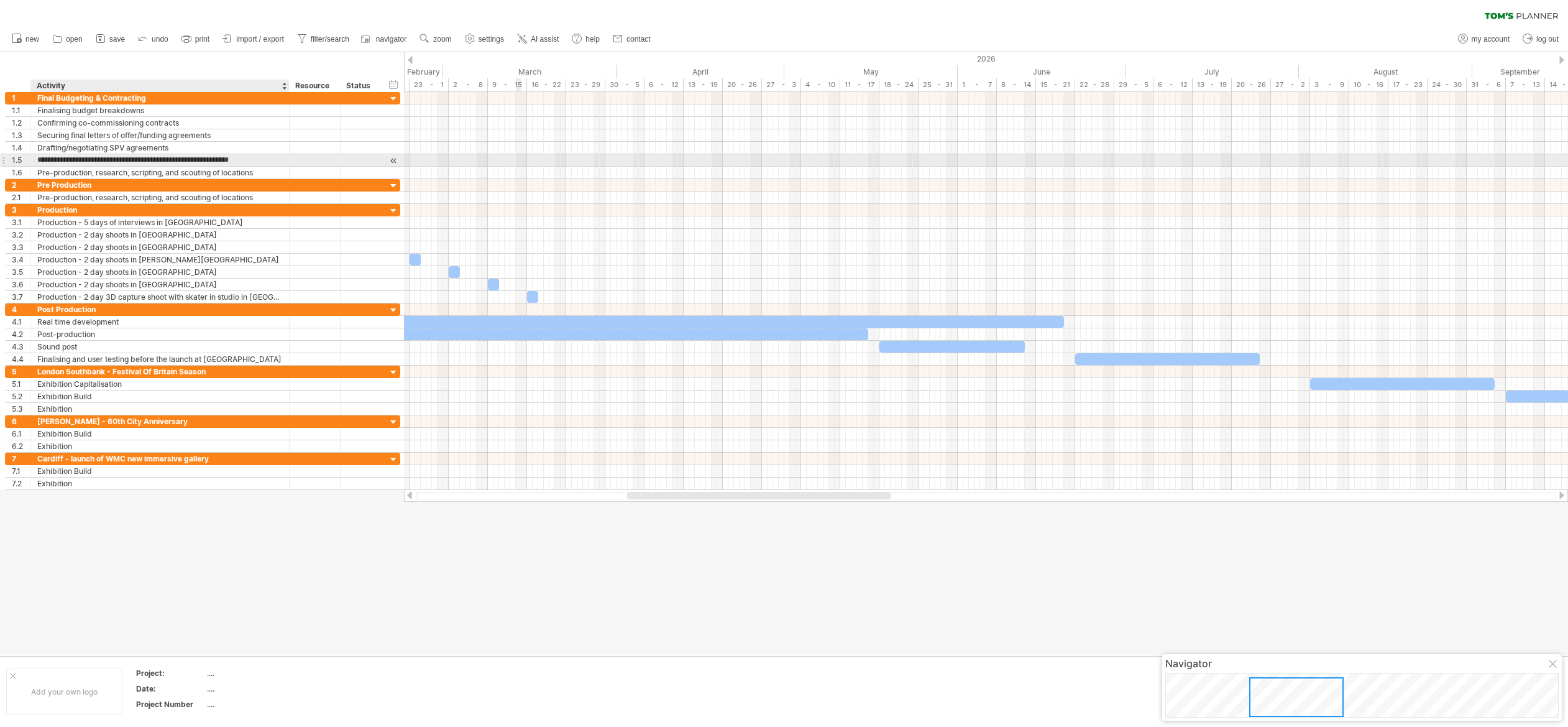
paste input "text"
type input "**********"
click at [63, 172] on div "Pre-production, research, scripting, and scouting of locations" at bounding box center [159, 172] width 245 height 12
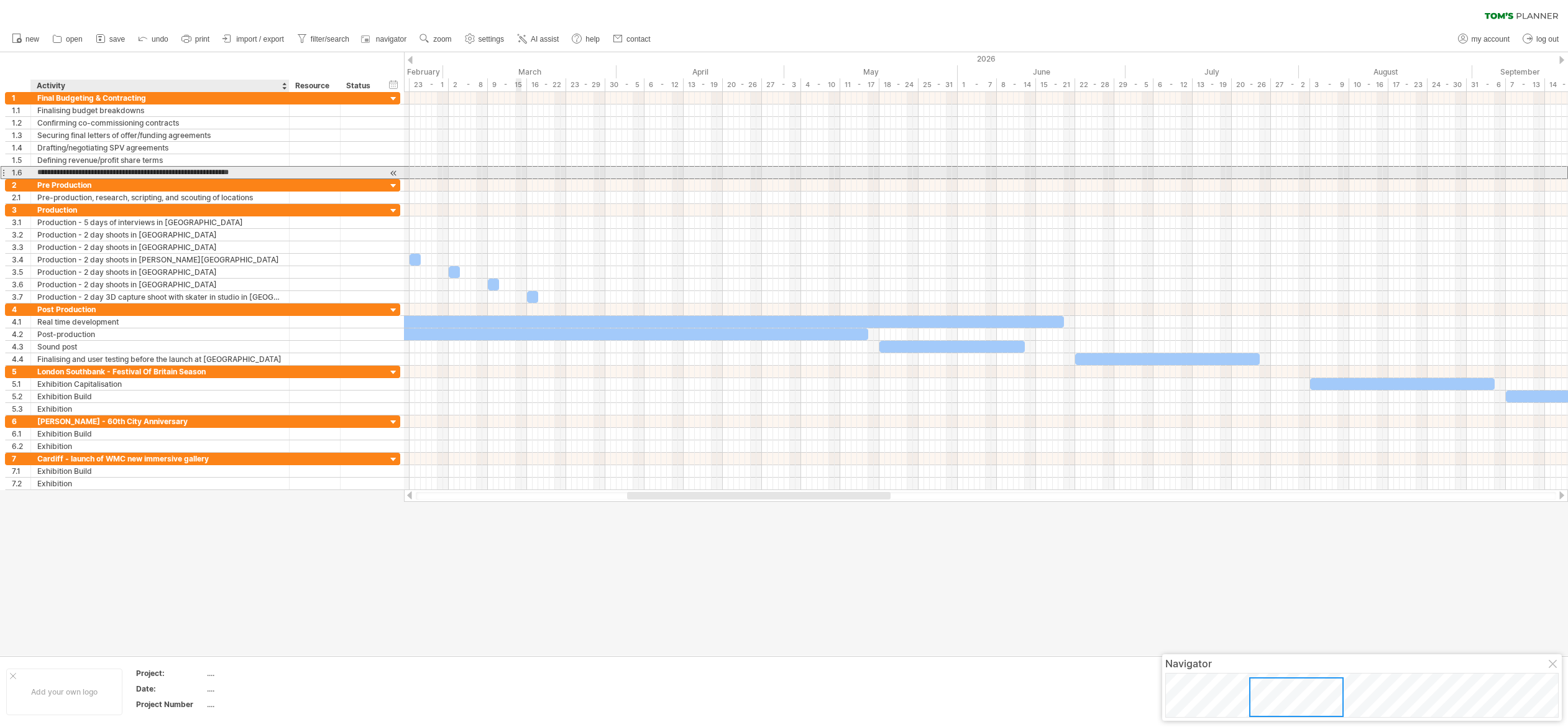
click at [63, 172] on input "**********" at bounding box center [159, 172] width 245 height 12
click at [54, 173] on div "Pre-production, research, scripting, and scouting of locations" at bounding box center [159, 172] width 245 height 12
click at [54, 173] on input "**********" at bounding box center [159, 172] width 245 height 12
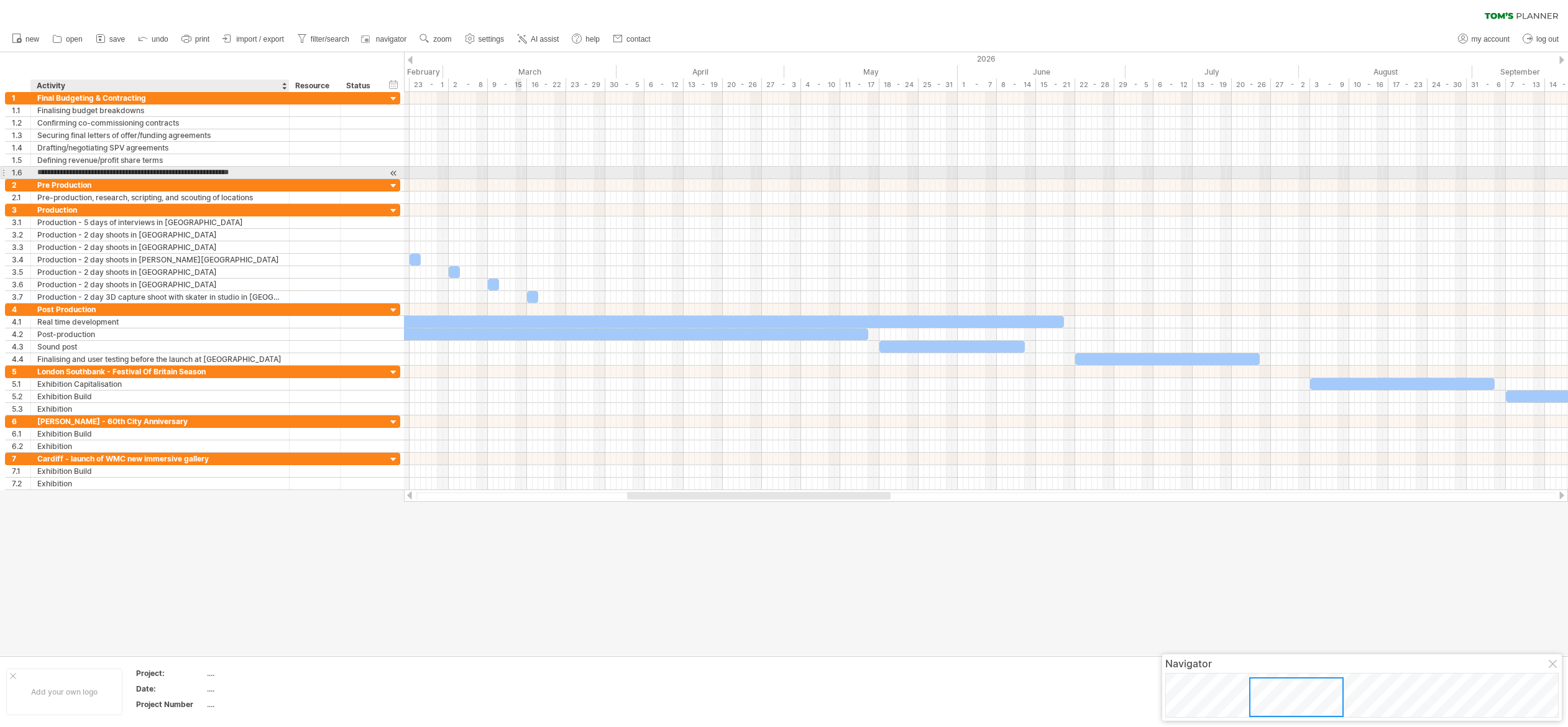
paste input "text"
type input "**********"
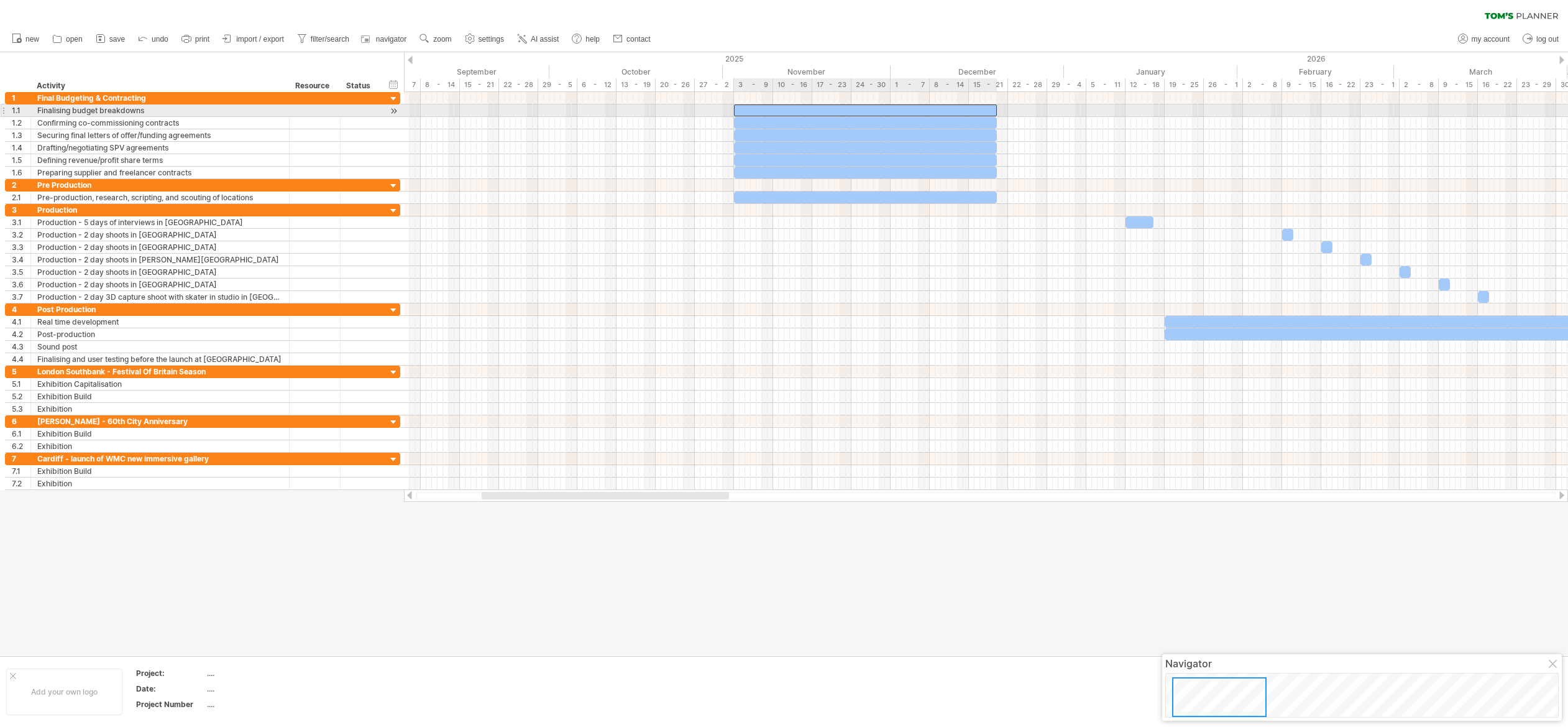
click at [748, 108] on div at bounding box center [865, 110] width 263 height 12
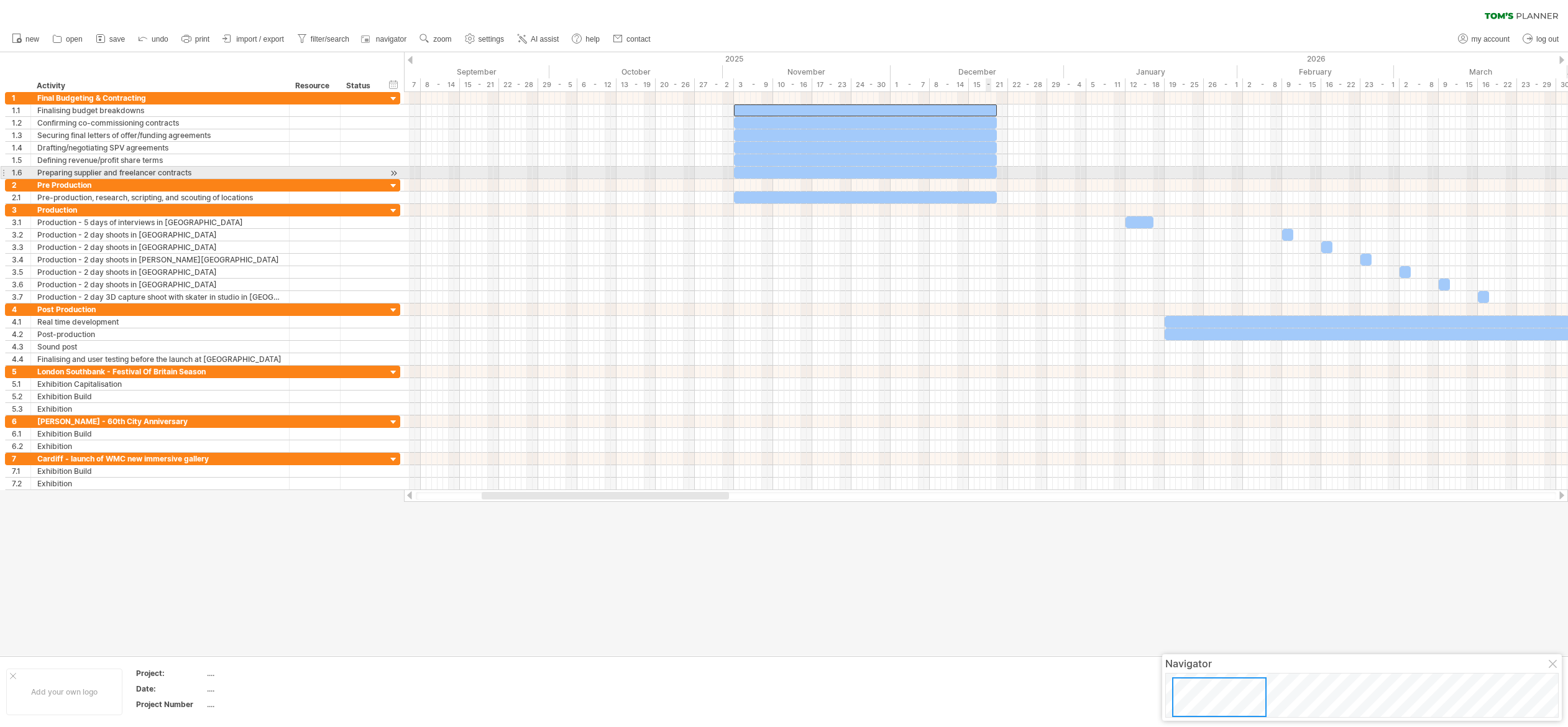
click at [990, 169] on div at bounding box center [865, 172] width 263 height 12
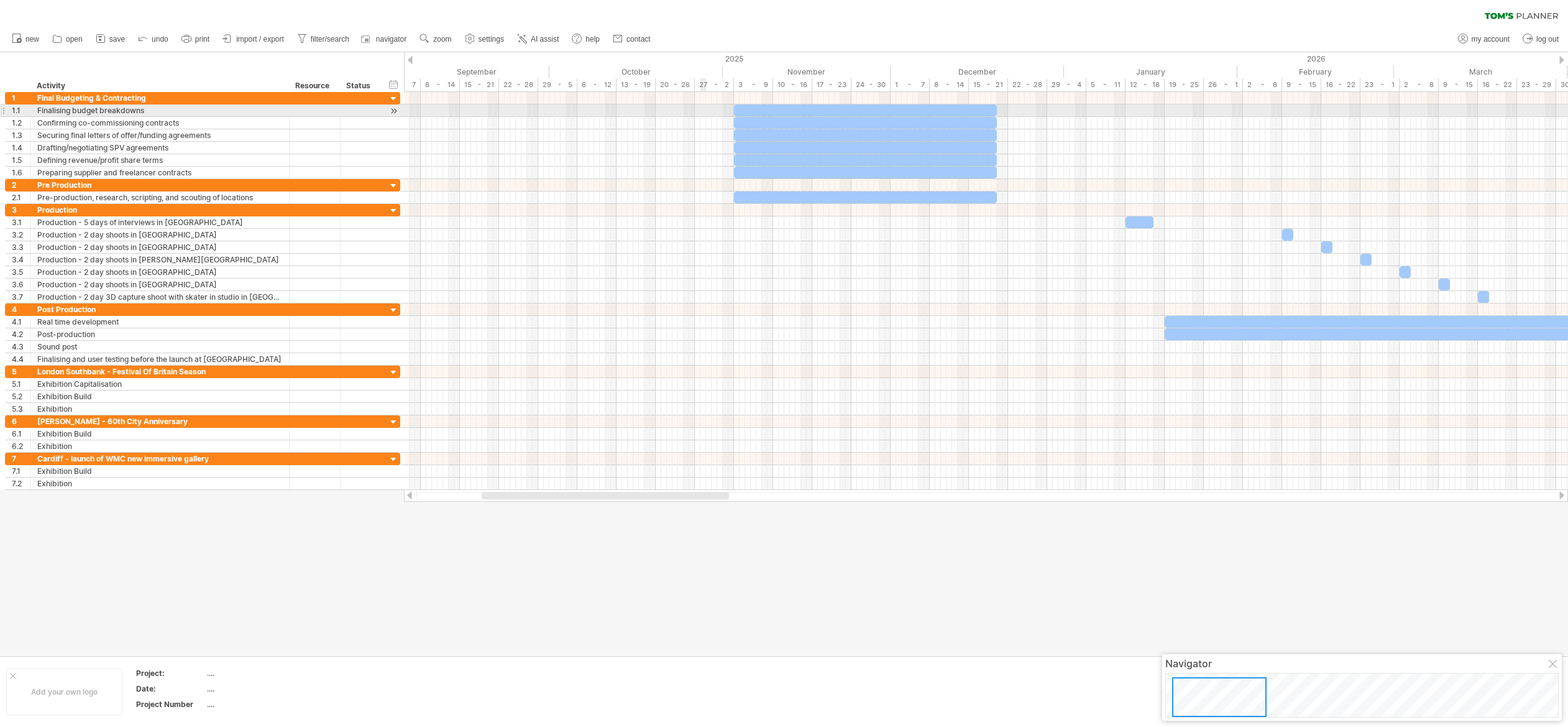
click at [704, 108] on div at bounding box center [985, 111] width 1164 height 12
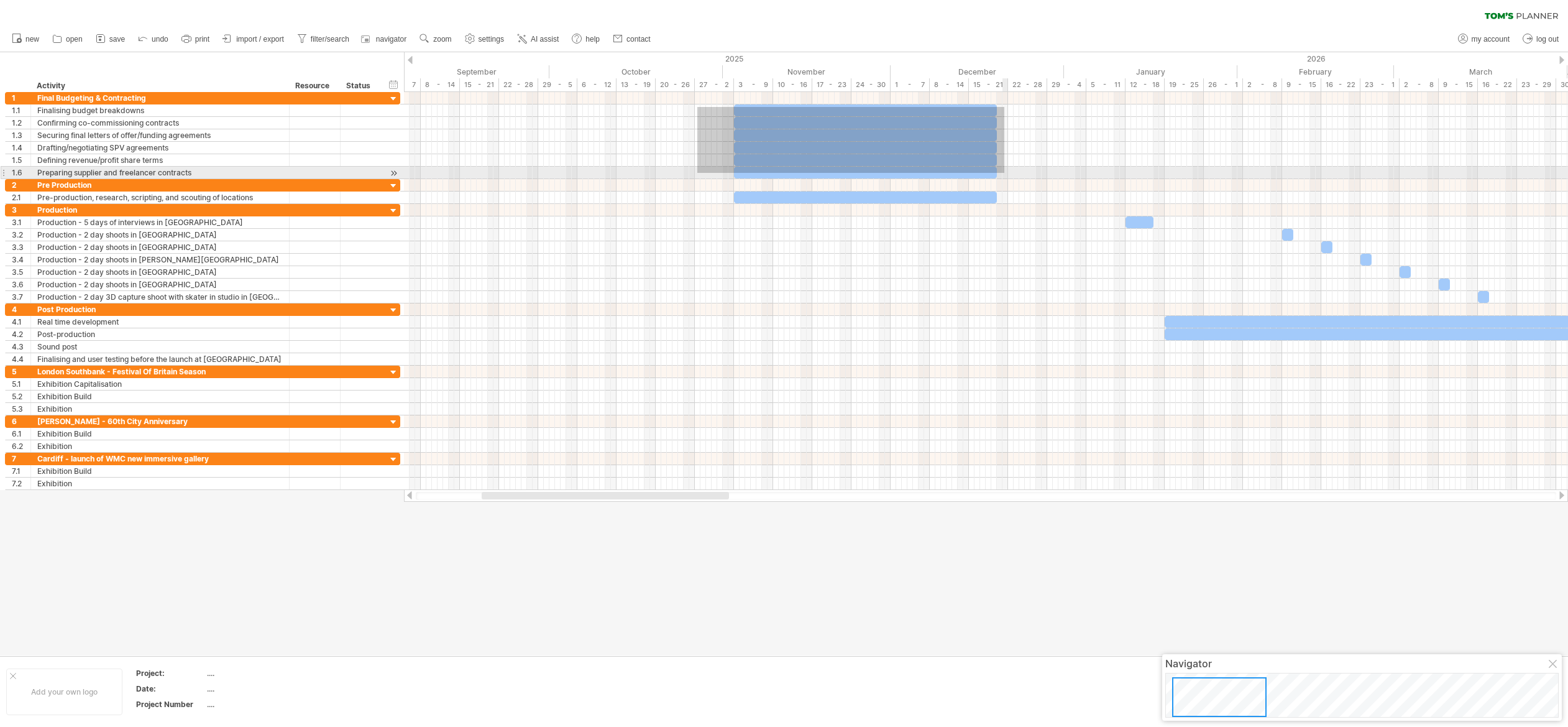
drag, startPoint x: 698, startPoint y: 107, endPoint x: 1004, endPoint y: 172, distance: 312.8
click at [1004, 172] on div at bounding box center [985, 135] width 1164 height 87
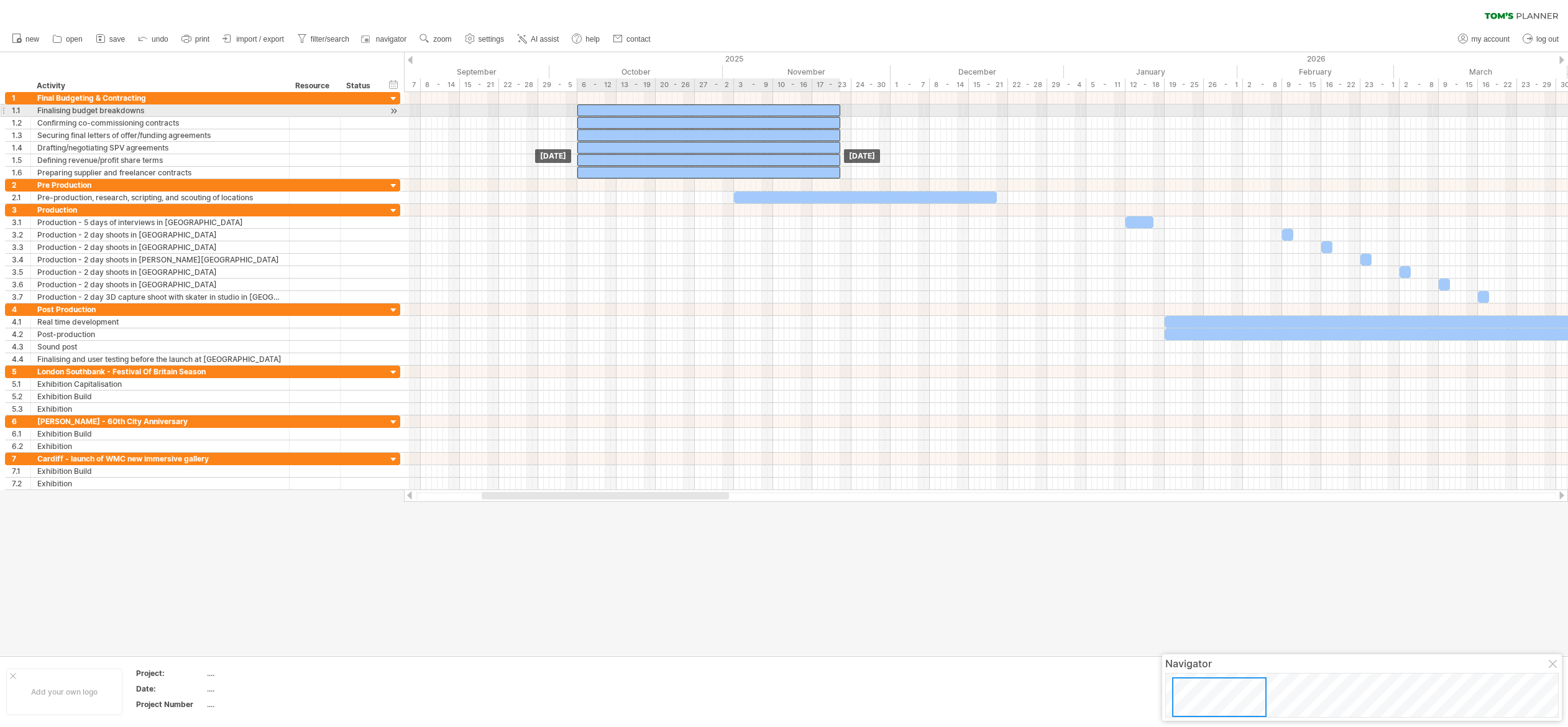
drag, startPoint x: 796, startPoint y: 109, endPoint x: 639, endPoint y: 106, distance: 157.0
click at [639, 106] on div at bounding box center [709, 110] width 263 height 12
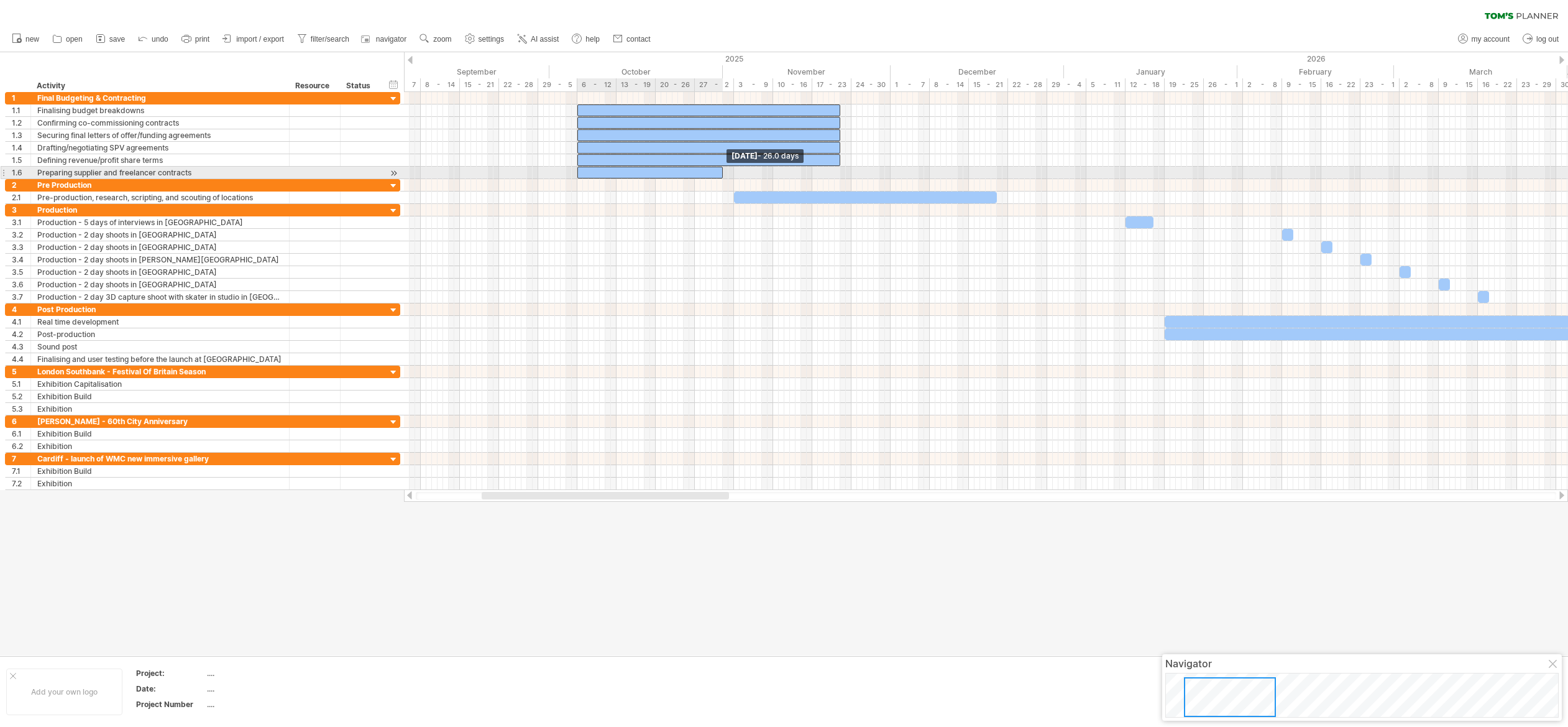
drag, startPoint x: 819, startPoint y: 171, endPoint x: 721, endPoint y: 172, distance: 98.0
click at [721, 172] on span at bounding box center [723, 172] width 5 height 12
drag, startPoint x: 837, startPoint y: 159, endPoint x: 736, endPoint y: 155, distance: 101.1
click at [721, 160] on span at bounding box center [723, 159] width 5 height 12
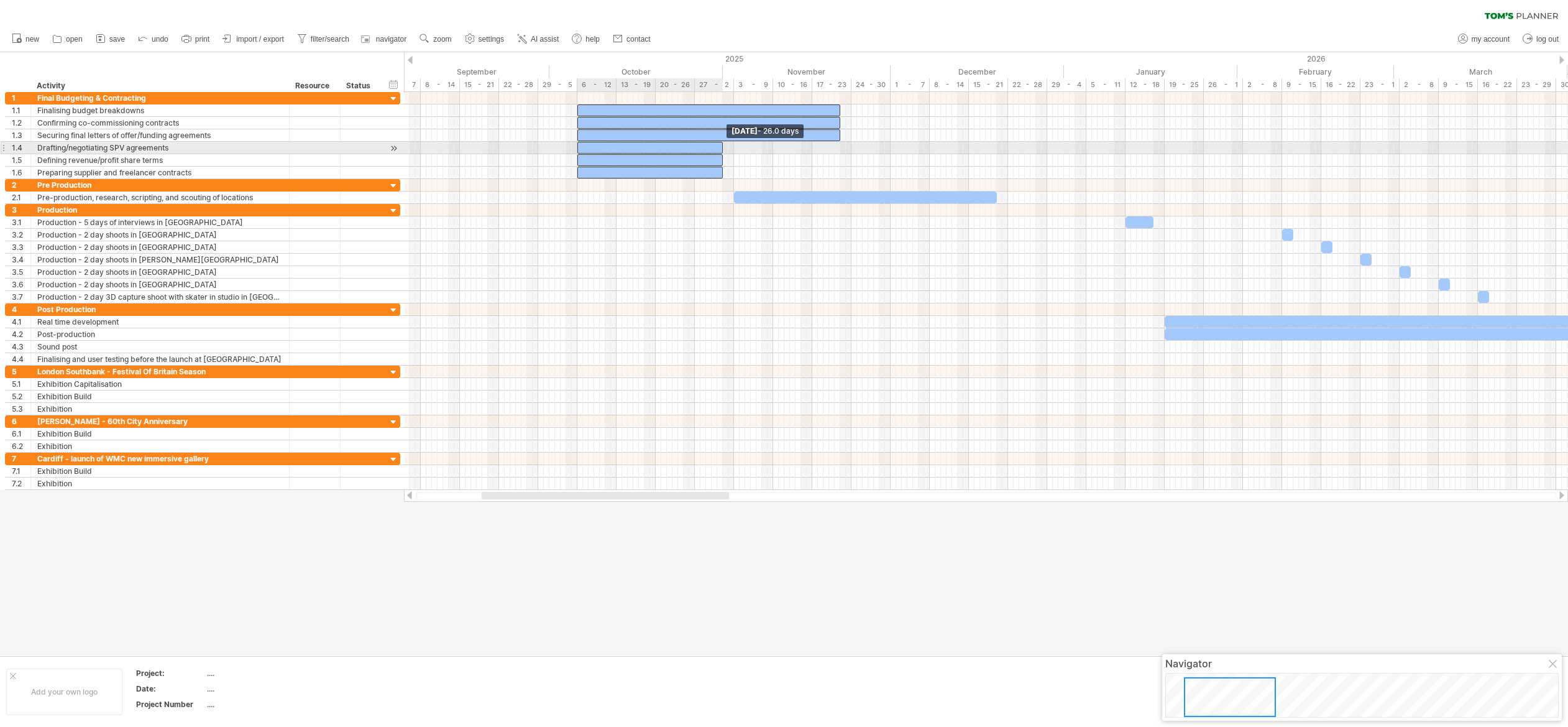
drag, startPoint x: 837, startPoint y: 144, endPoint x: 783, endPoint y: 135, distance: 54.7
click at [719, 147] on div at bounding box center [650, 147] width 145 height 12
drag, startPoint x: 838, startPoint y: 133, endPoint x: 795, endPoint y: 119, distance: 45.2
click at [721, 135] on span at bounding box center [723, 135] width 5 height 12
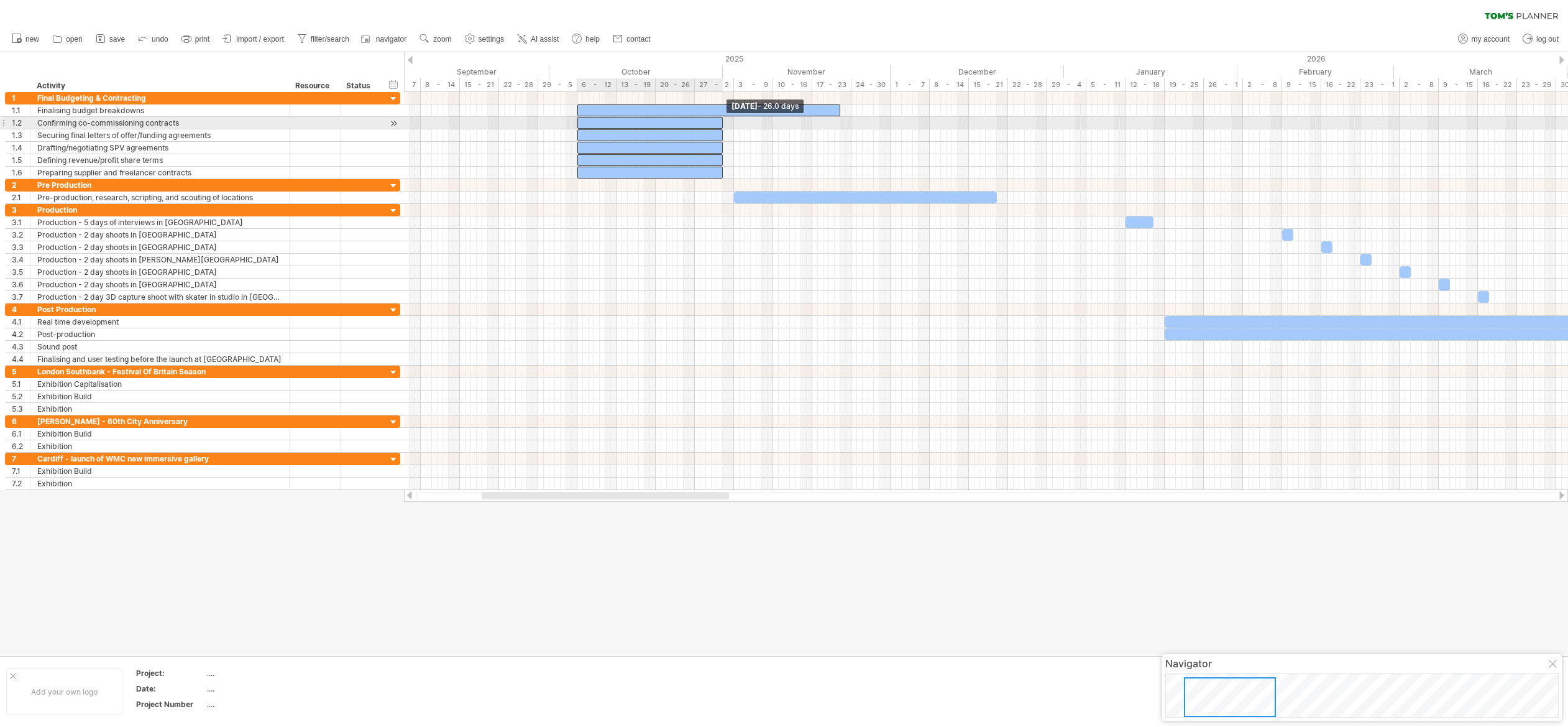
drag, startPoint x: 837, startPoint y: 121, endPoint x: 771, endPoint y: 115, distance: 66.3
click at [720, 123] on div at bounding box center [650, 122] width 145 height 12
click at [837, 107] on div at bounding box center [709, 110] width 263 height 12
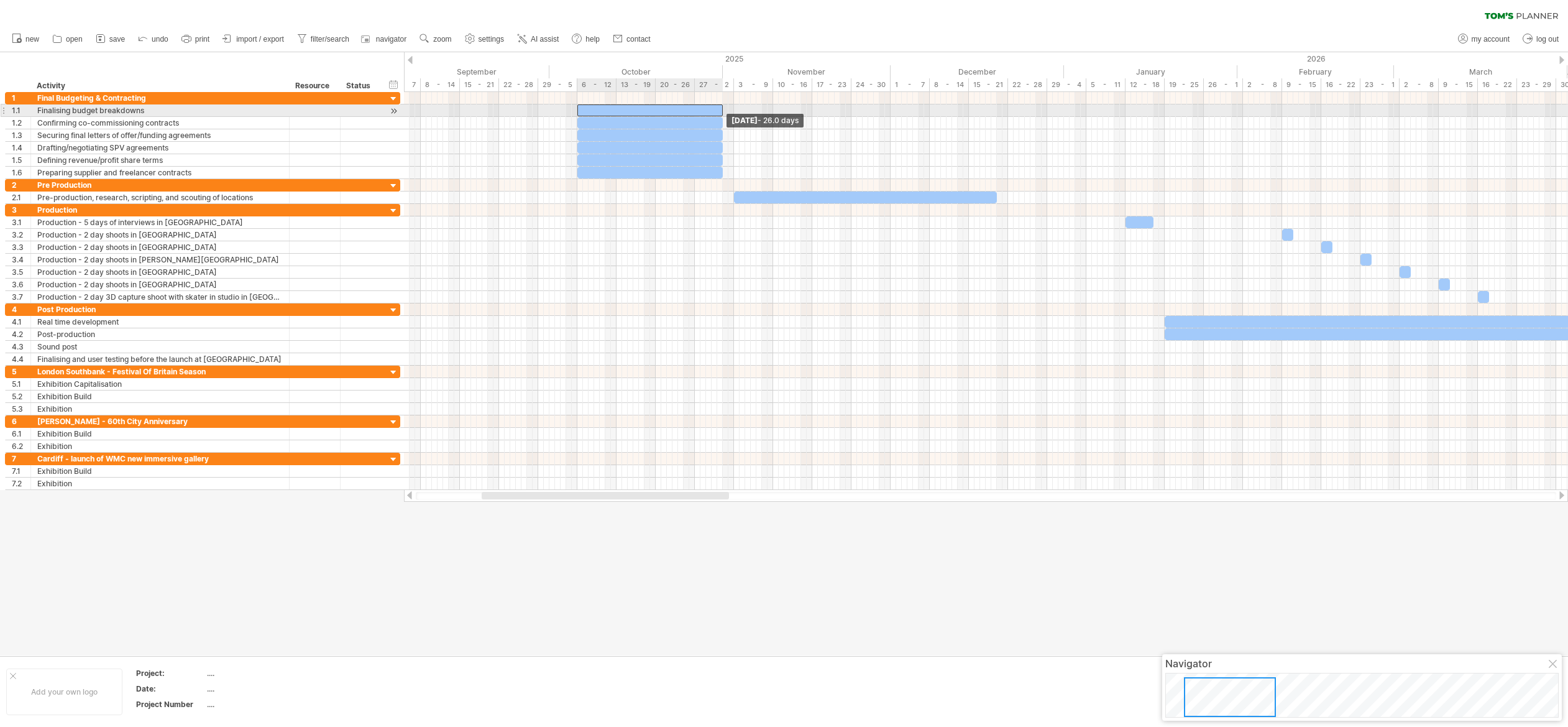
drag, startPoint x: 838, startPoint y: 107, endPoint x: 738, endPoint y: 109, distance: 100.0
click at [721, 109] on span at bounding box center [723, 110] width 5 height 12
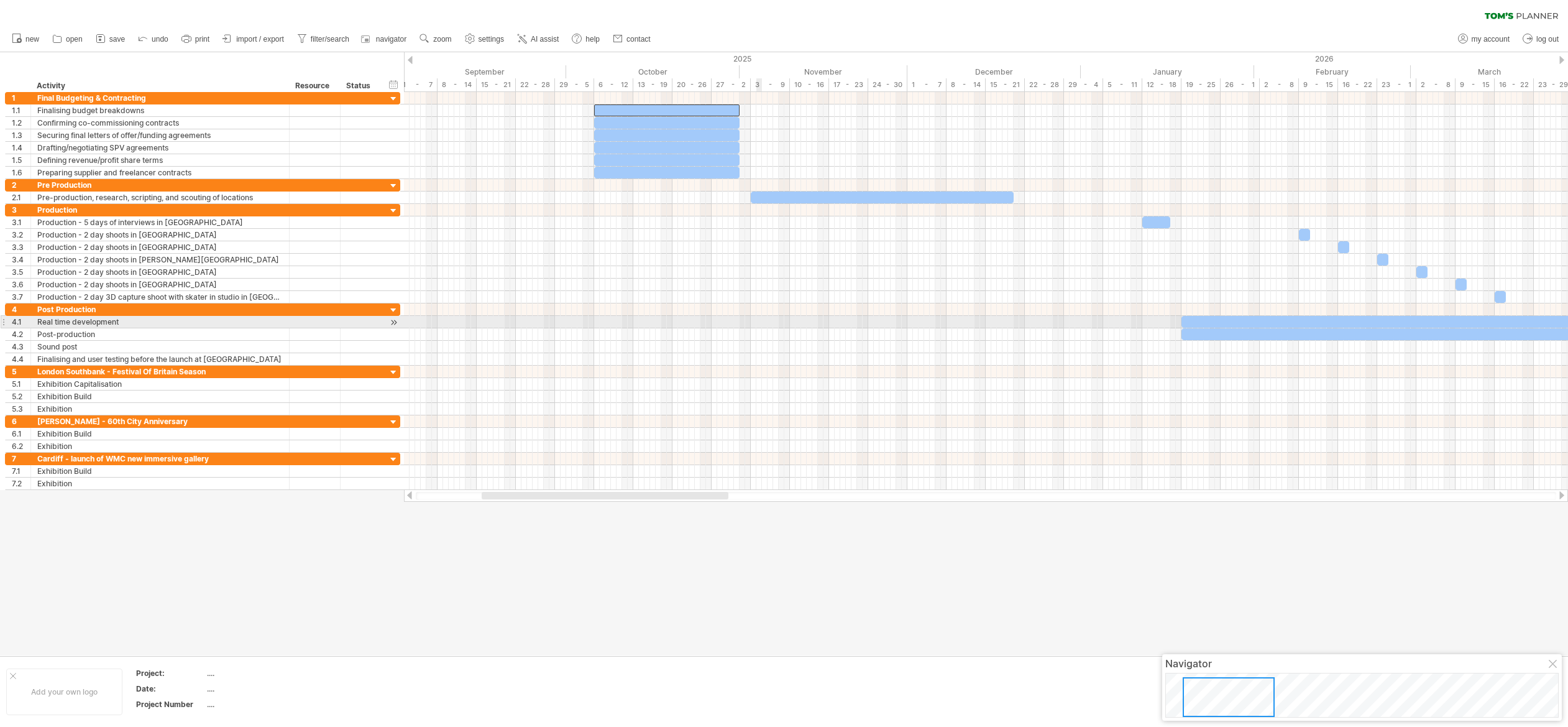
click at [761, 328] on div at bounding box center [985, 334] width 1164 height 12
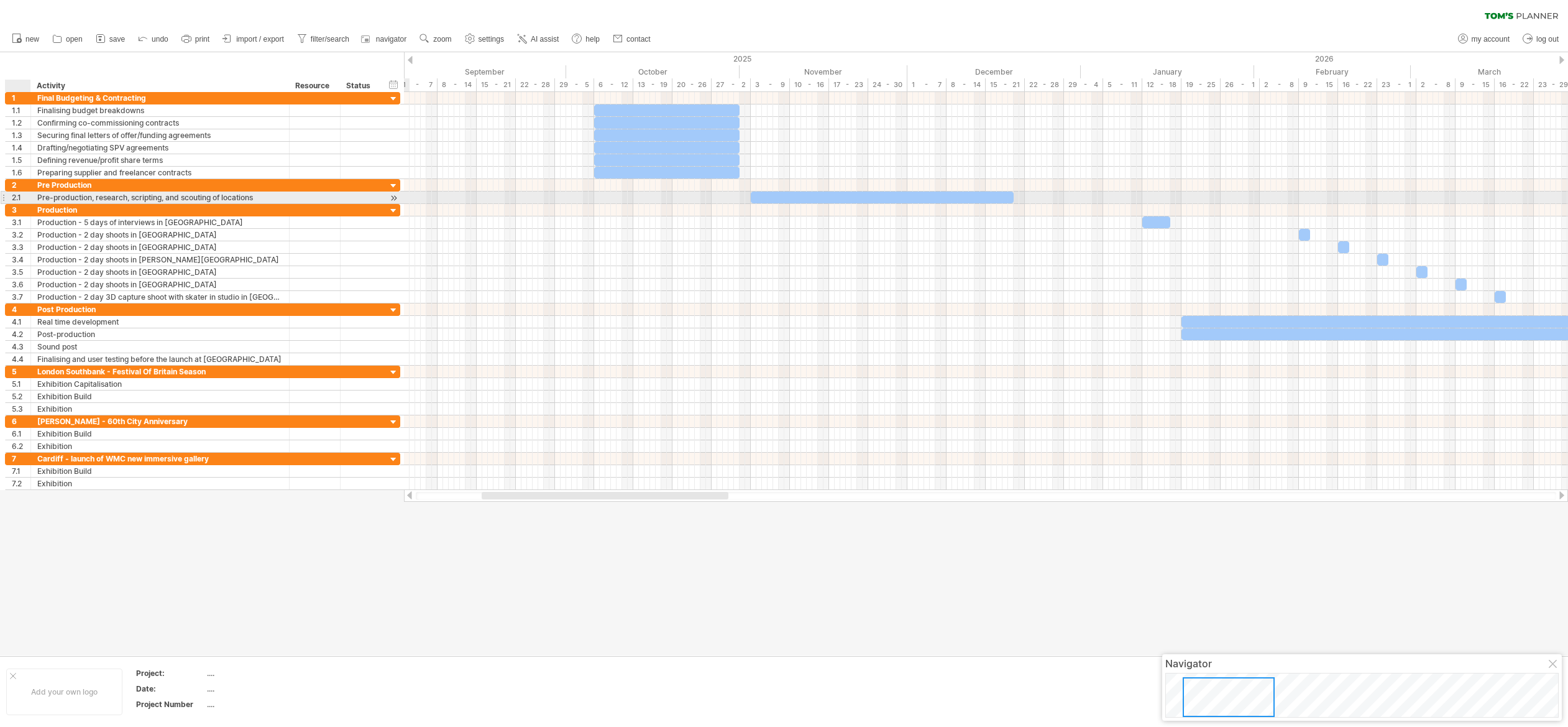
click at [20, 197] on div "2.1" at bounding box center [21, 197] width 19 height 12
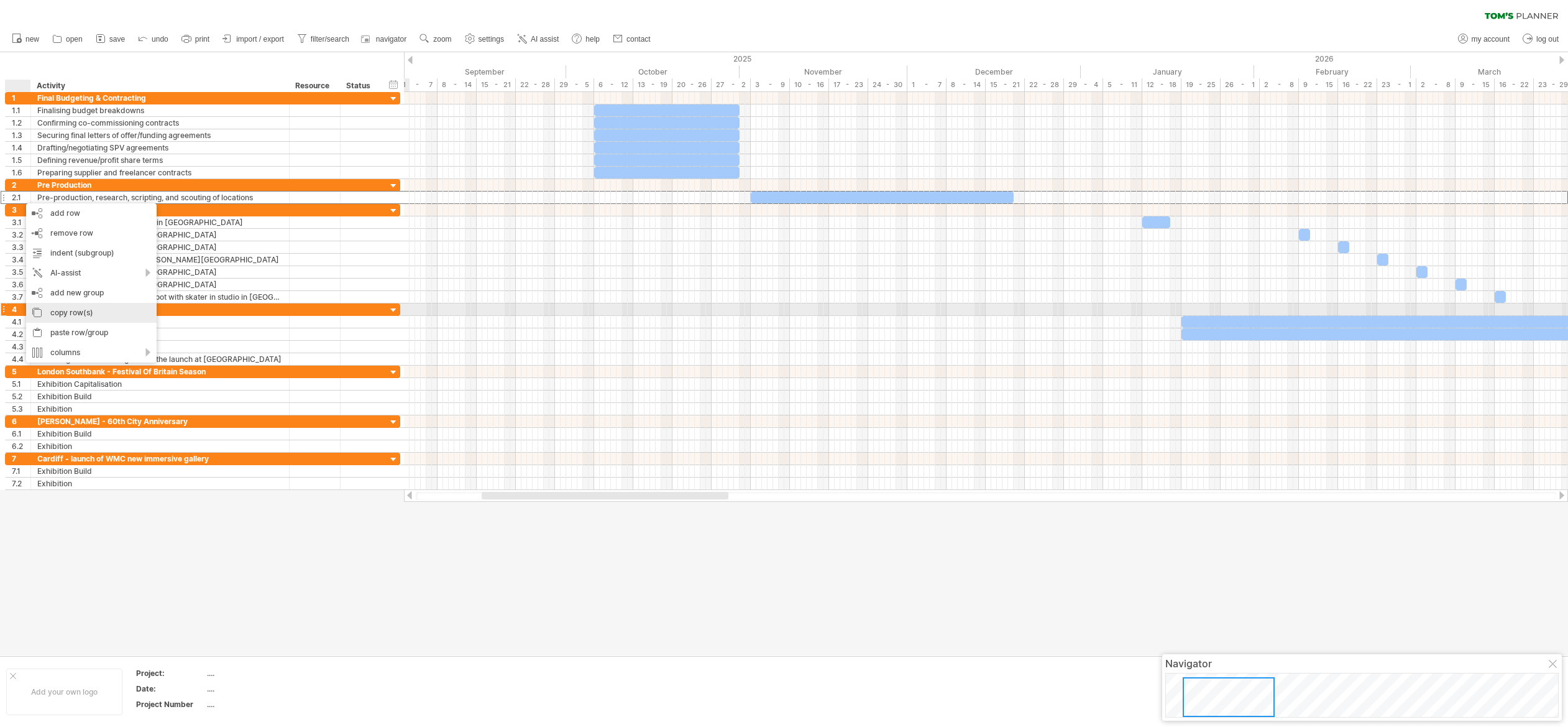
click at [63, 309] on div "copy row(s)" at bounding box center [91, 312] width 131 height 20
click at [70, 326] on div "paste row/group" at bounding box center [89, 332] width 131 height 20
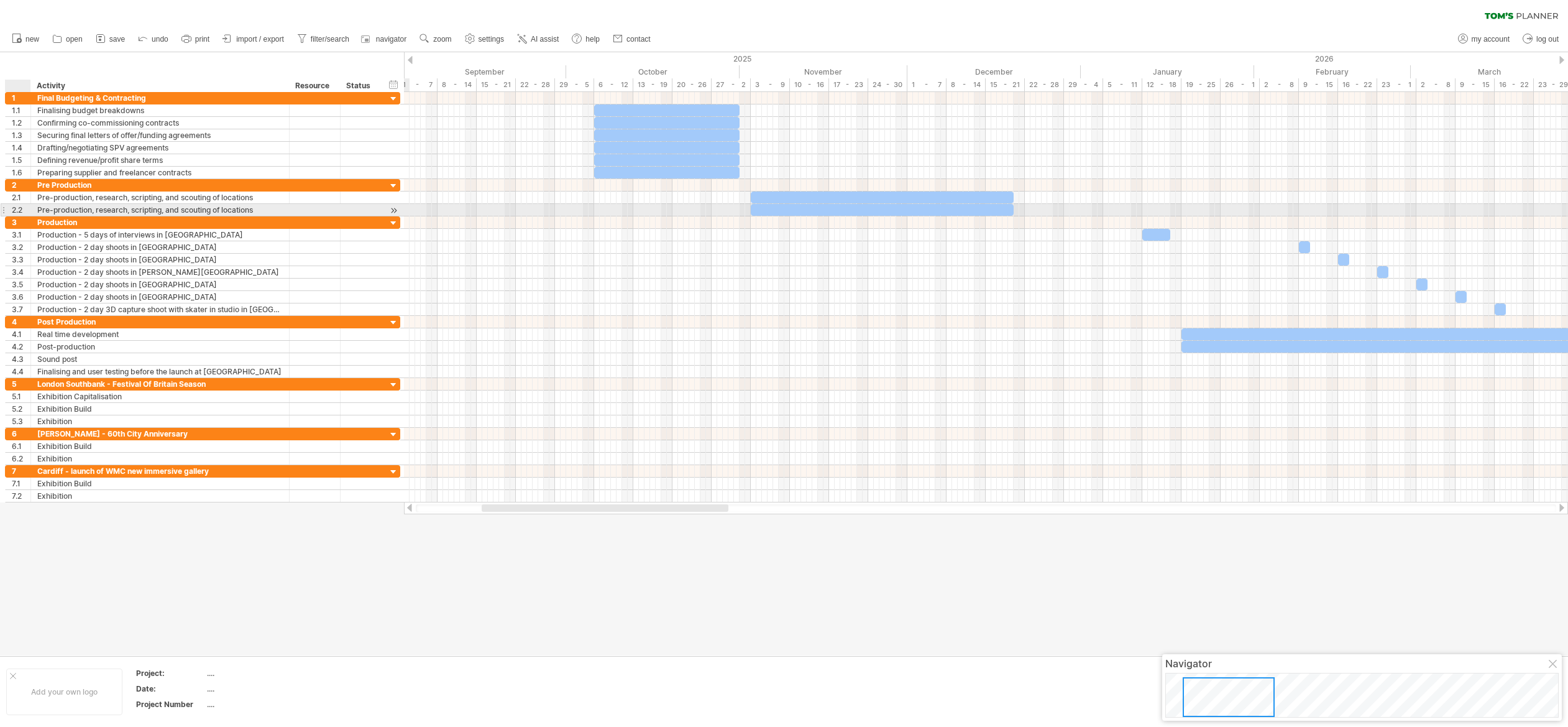
click at [18, 211] on div "2.2" at bounding box center [21, 210] width 19 height 12
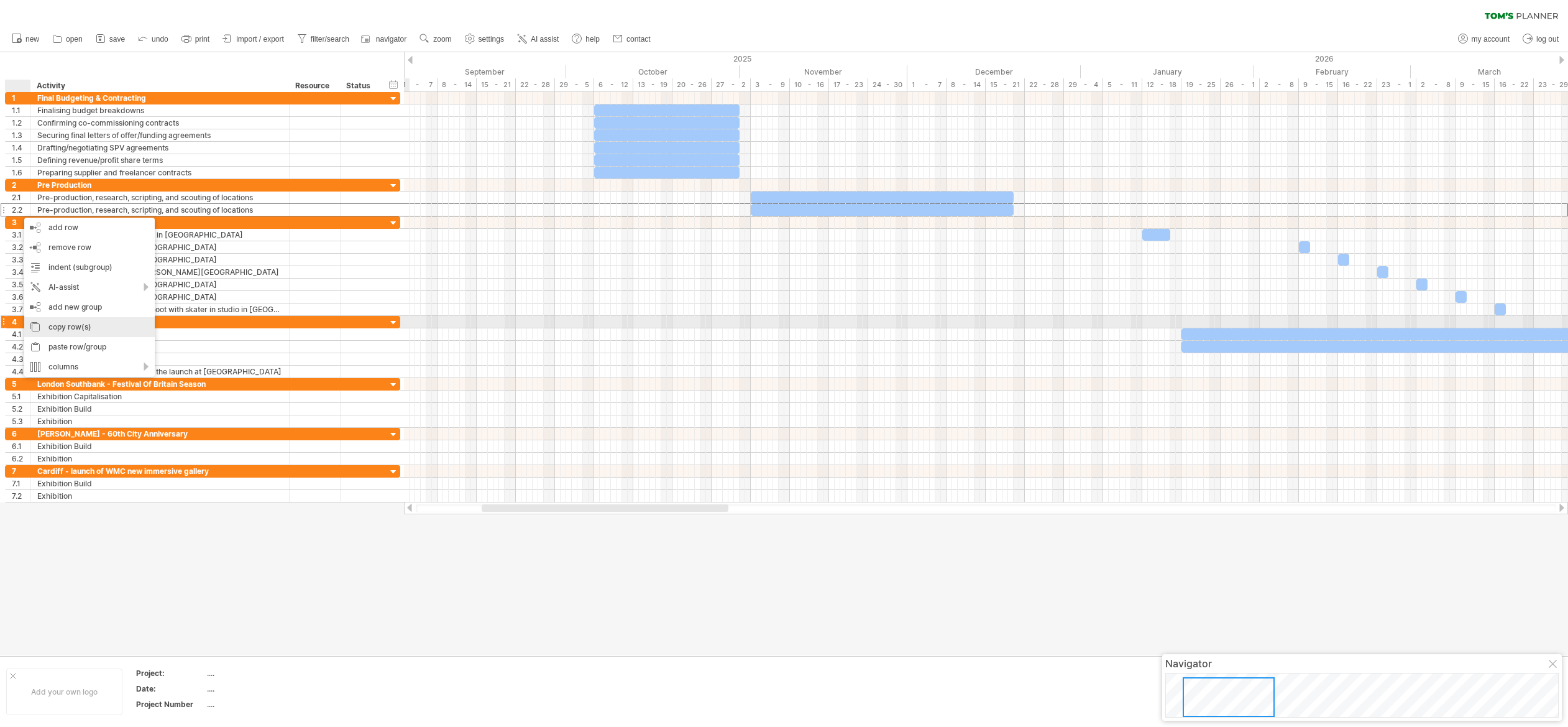
click at [74, 327] on div "copy row(s)" at bounding box center [89, 327] width 131 height 20
click at [65, 337] on div "paste row/group" at bounding box center [94, 343] width 131 height 20
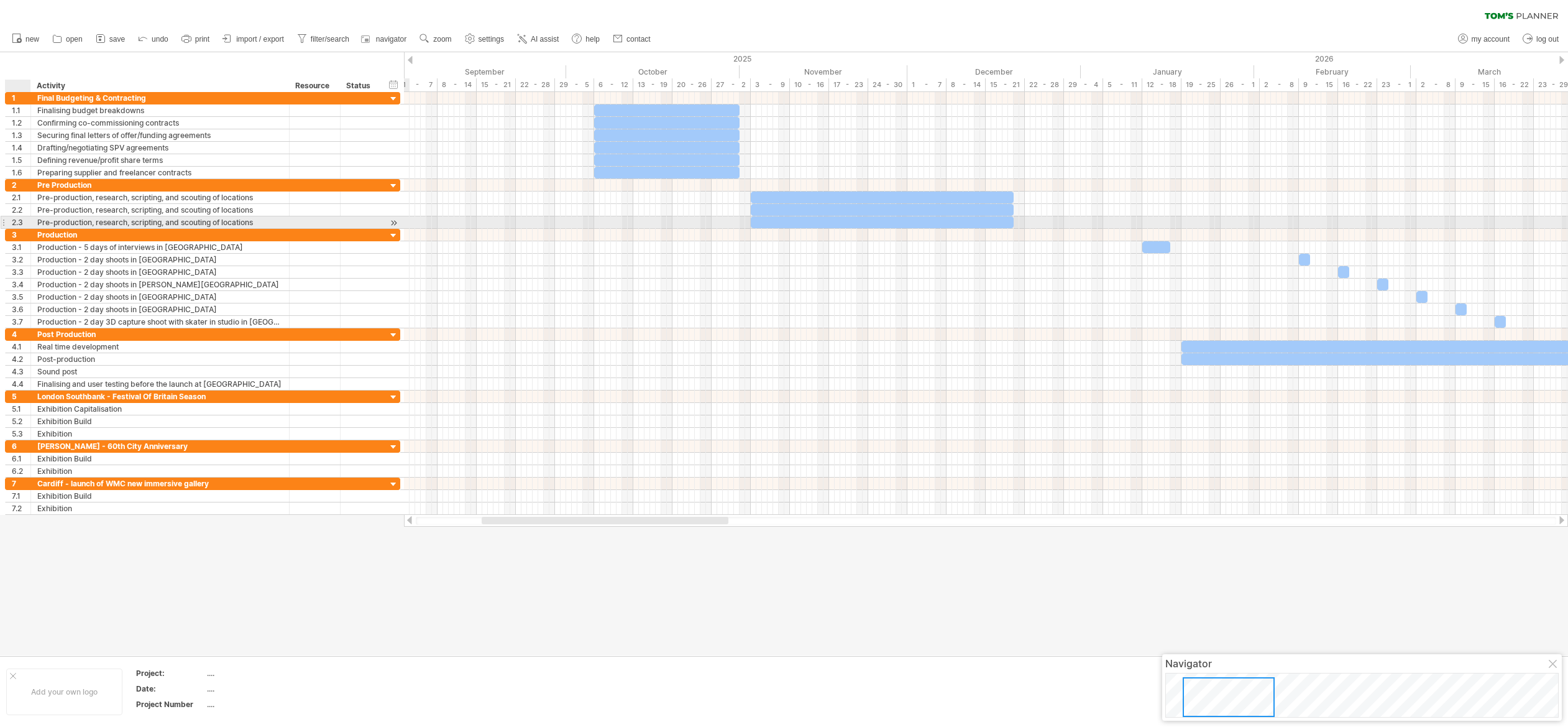
click at [18, 222] on div "2.3" at bounding box center [21, 222] width 19 height 12
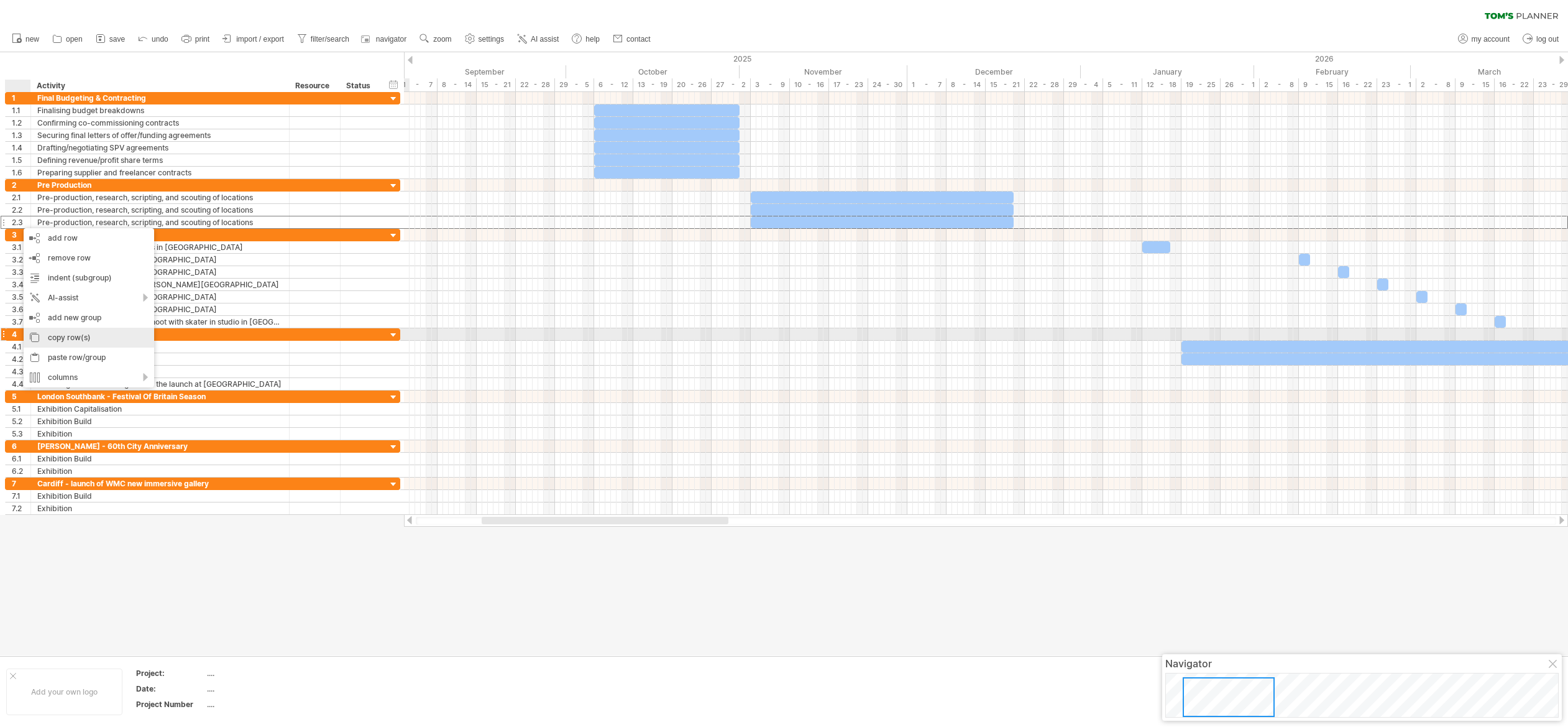
click at [59, 333] on div "copy row(s)" at bounding box center [89, 338] width 131 height 20
click at [61, 352] on div "paste row/group" at bounding box center [91, 357] width 131 height 20
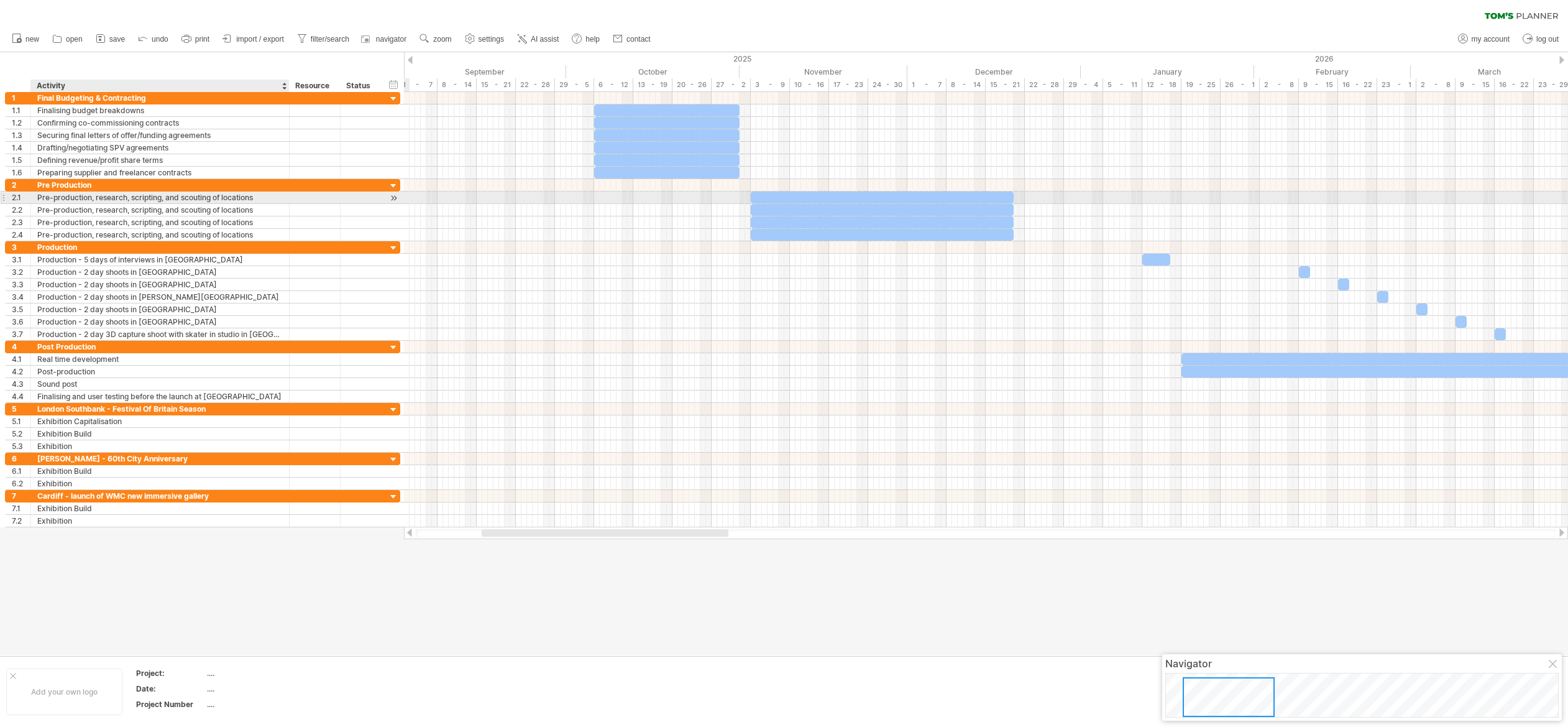
click at [261, 196] on div "Pre-production, research, scripting, and scouting of locations" at bounding box center [159, 197] width 245 height 12
click at [0, 0] on input "**********" at bounding box center [0, 0] width 0 height 0
type input "**********"
click at [133, 210] on div "Pre-production, research, scripting, and scouting of locations" at bounding box center [159, 210] width 245 height 12
click at [133, 210] on input "**********" at bounding box center [159, 210] width 245 height 12
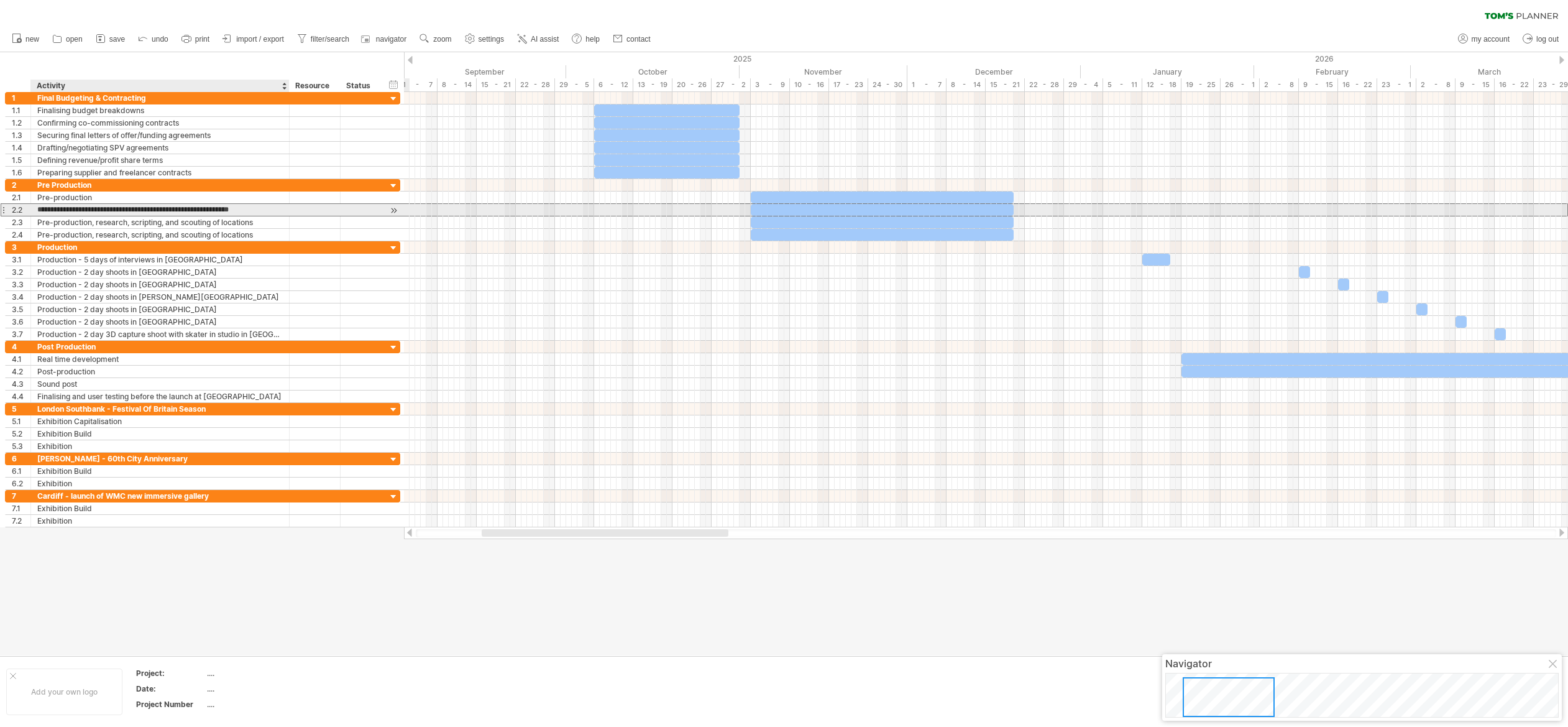
click at [133, 210] on input "**********" at bounding box center [159, 210] width 245 height 12
type input "**********"
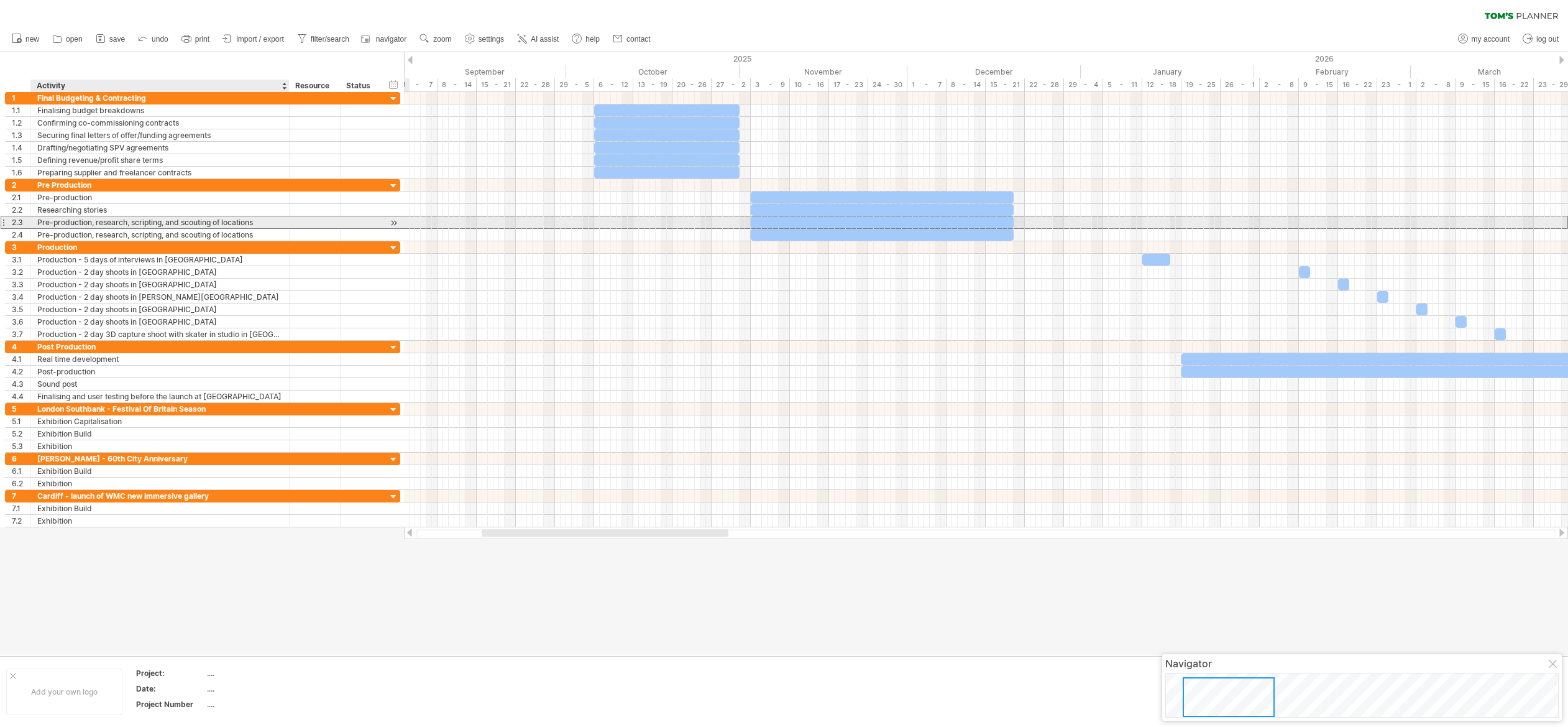
click at [77, 224] on div "Pre-production, research, scripting, and scouting of locations" at bounding box center [159, 222] width 245 height 12
click at [0, 0] on input "**********" at bounding box center [0, 0] width 0 height 0
click at [77, 224] on input "**********" at bounding box center [159, 222] width 245 height 12
type input "*********"
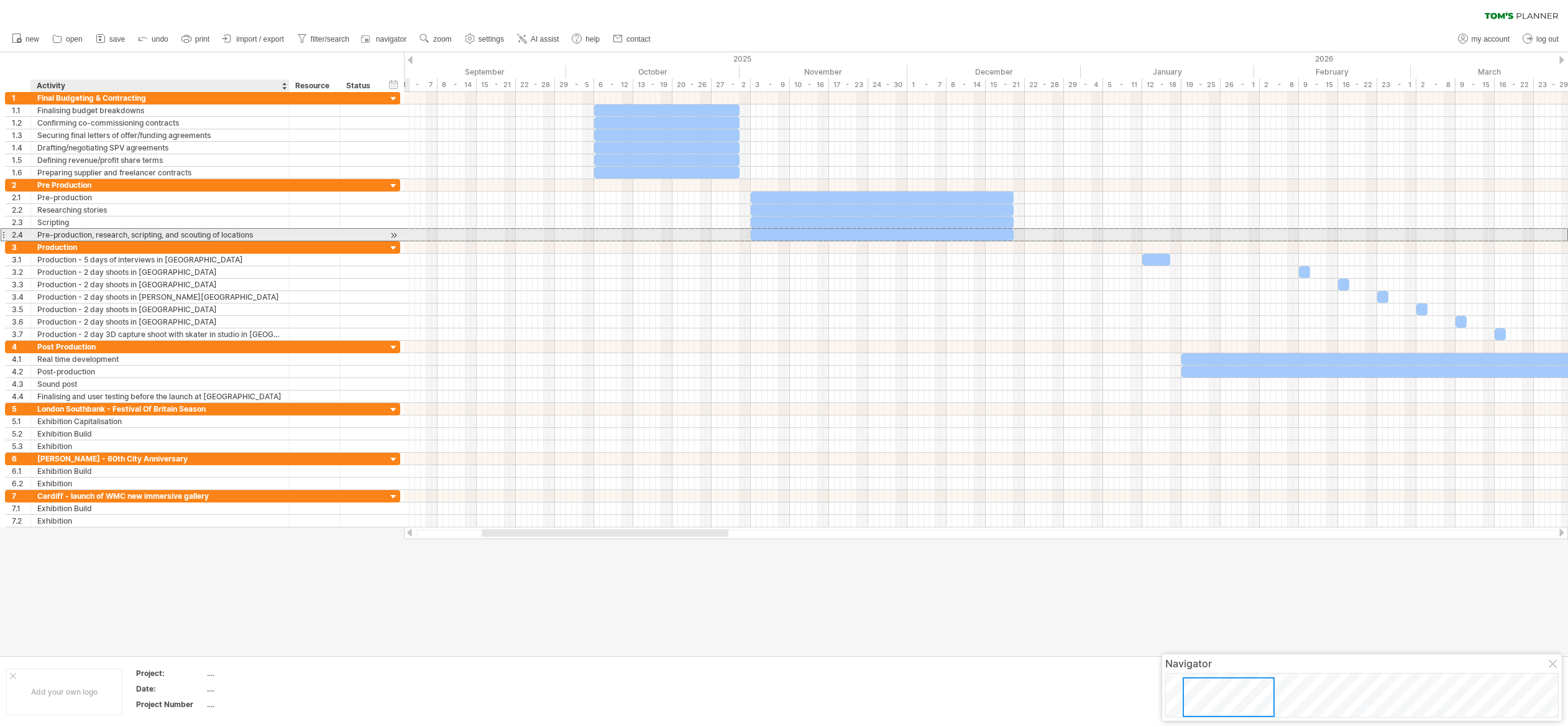
click at [67, 234] on div "Pre-production, research, scripting, and scouting of locations" at bounding box center [159, 234] width 245 height 12
click at [0, 0] on input "**********" at bounding box center [0, 0] width 0 height 0
click at [67, 234] on input "**********" at bounding box center [159, 234] width 245 height 12
type input "**********"
click at [16, 234] on div "2.4" at bounding box center [21, 234] width 19 height 12
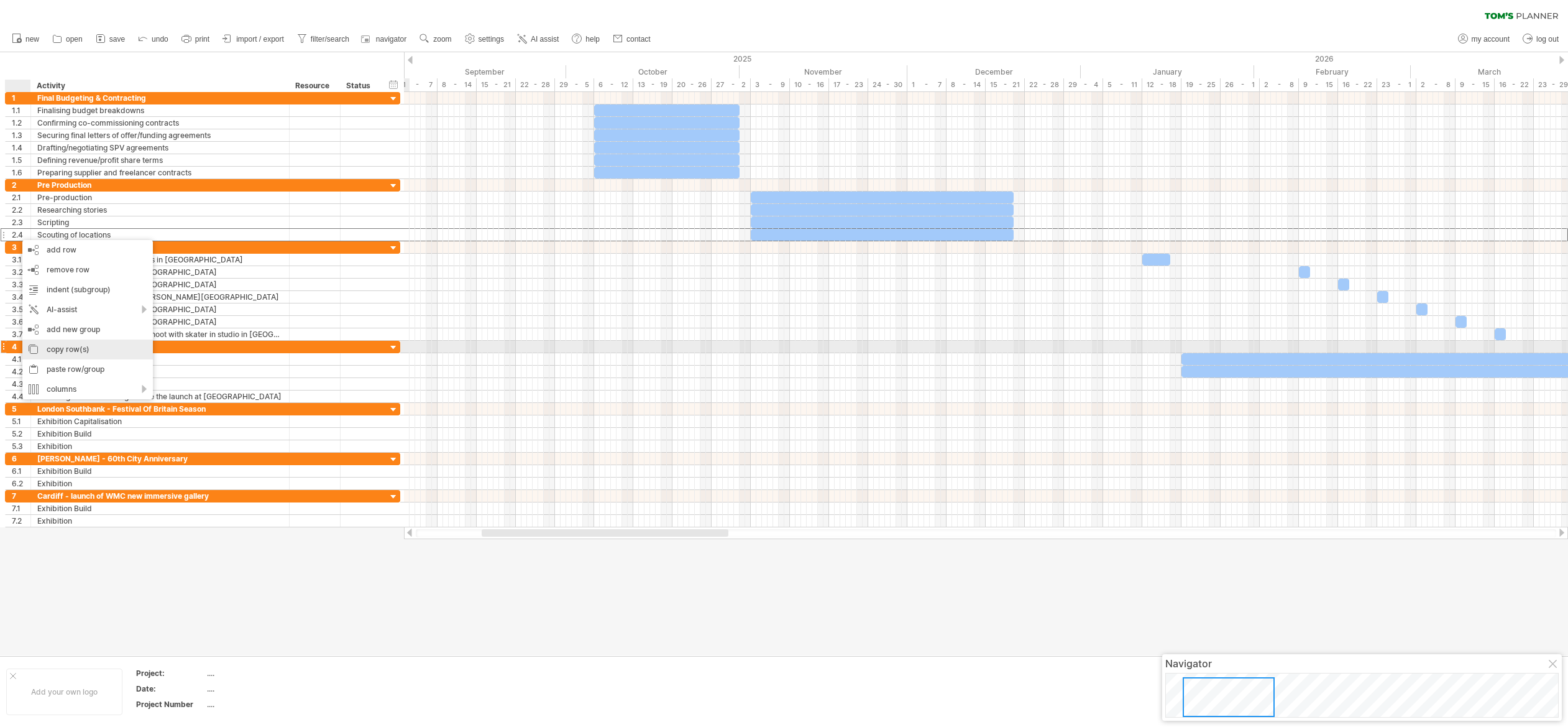
click at [52, 344] on div "copy row(s)" at bounding box center [87, 350] width 131 height 20
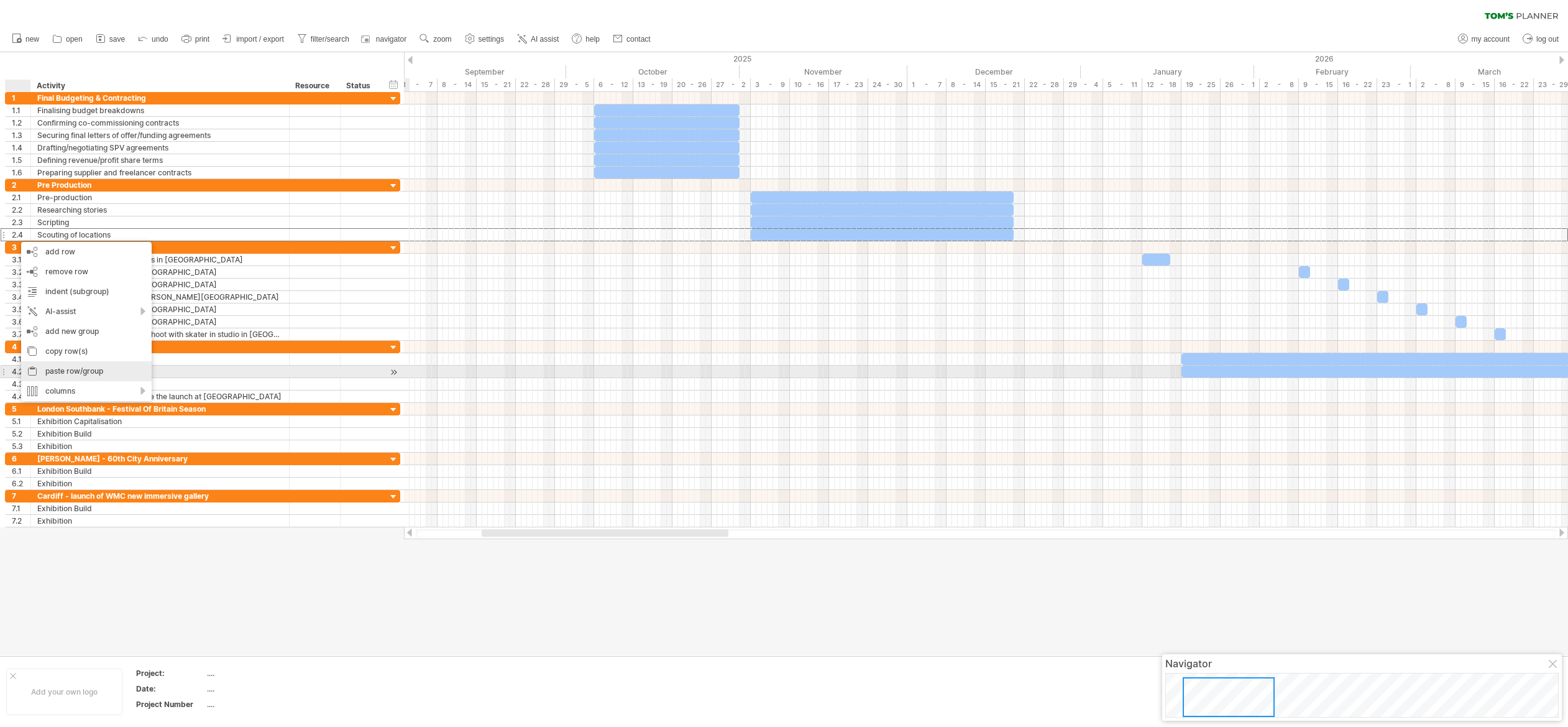
click at [60, 367] on div "paste row/group" at bounding box center [86, 371] width 131 height 20
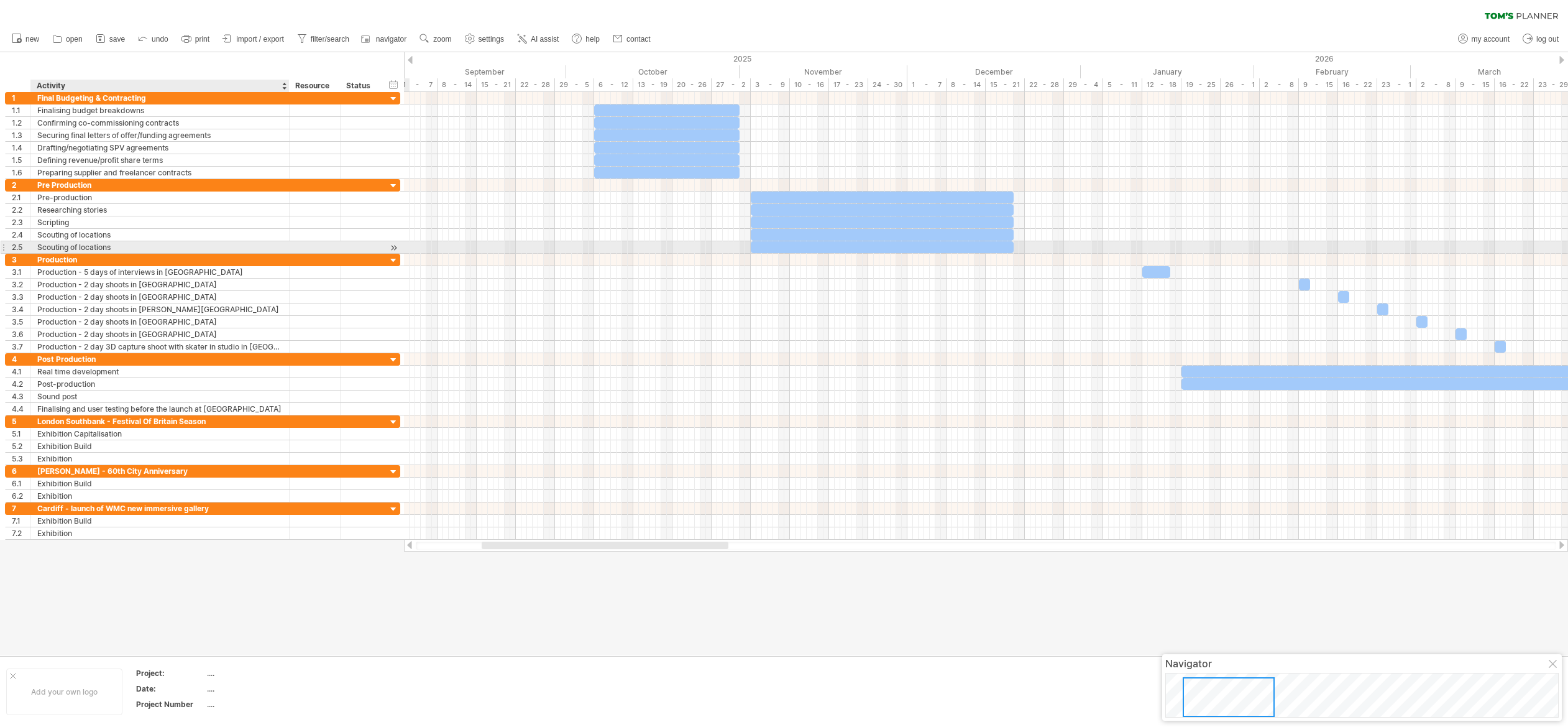
click at [65, 244] on div "Scouting of locations" at bounding box center [159, 247] width 245 height 12
click at [65, 244] on input "**********" at bounding box center [159, 247] width 245 height 12
type input "**********"
drag, startPoint x: 752, startPoint y: 195, endPoint x: 784, endPoint y: 198, distance: 32.1
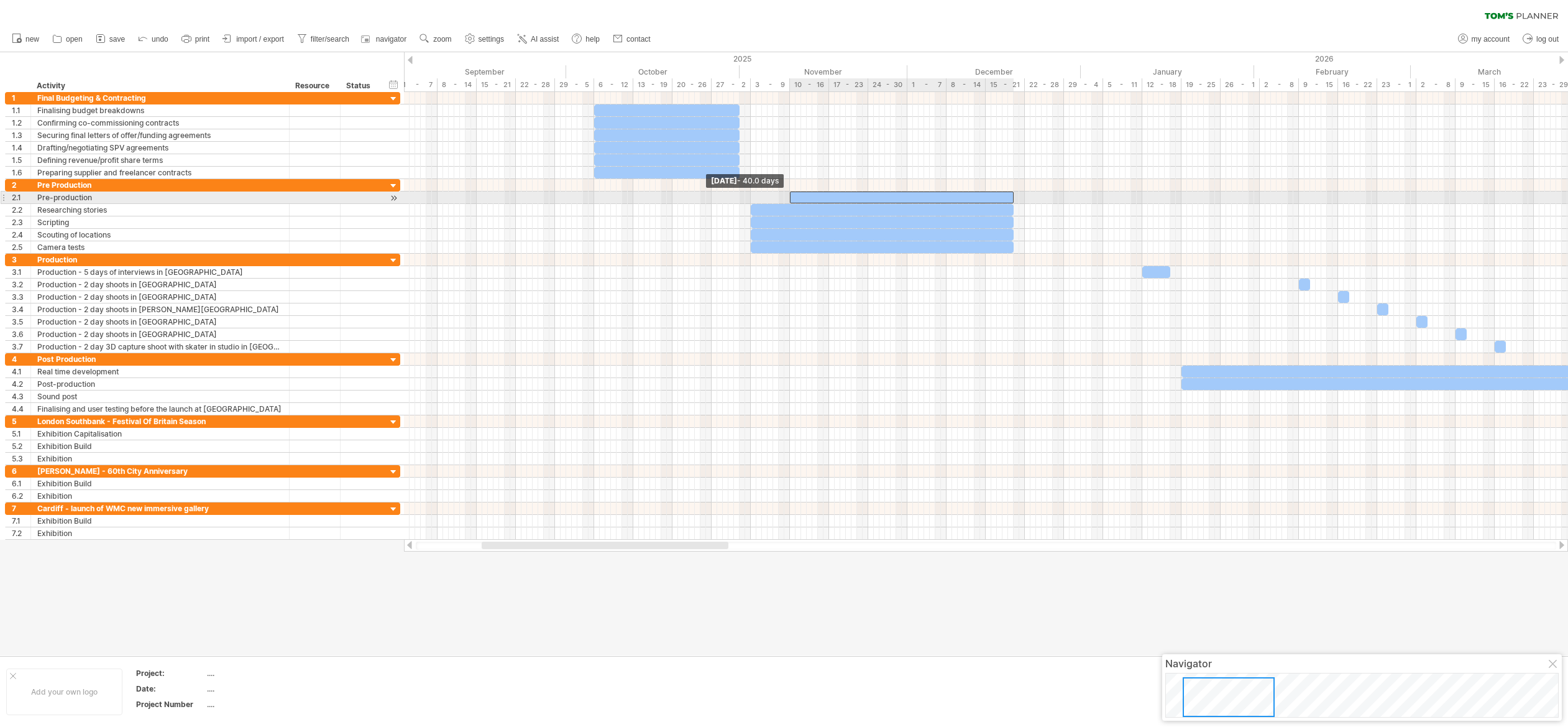
click at [791, 194] on span at bounding box center [789, 197] width 5 height 12
drag, startPoint x: 753, startPoint y: 207, endPoint x: 780, endPoint y: 210, distance: 27.2
click at [791, 206] on span at bounding box center [789, 210] width 5 height 12
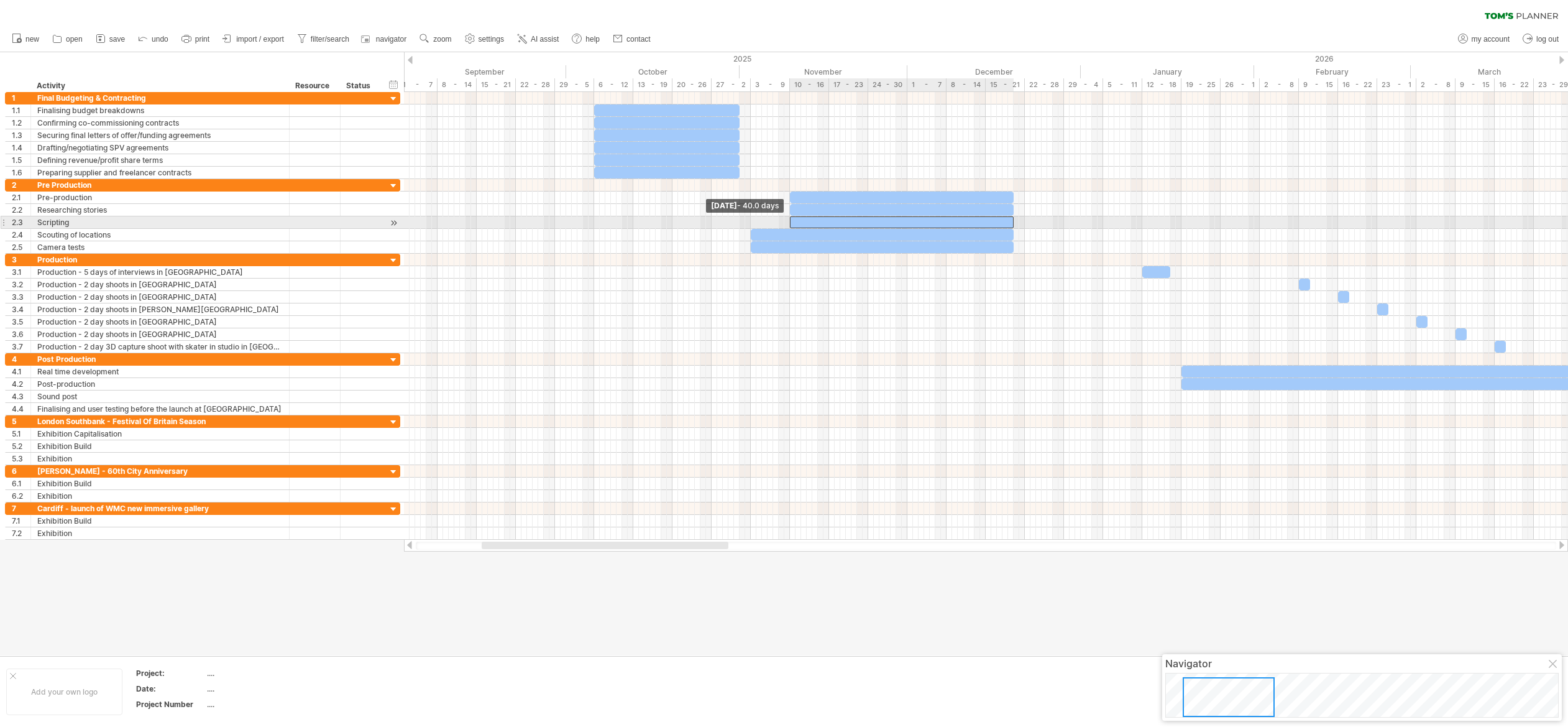
drag, startPoint x: 752, startPoint y: 220, endPoint x: 783, endPoint y: 222, distance: 31.1
click at [793, 218] on div at bounding box center [902, 222] width 223 height 12
drag, startPoint x: 752, startPoint y: 233, endPoint x: 790, endPoint y: 233, distance: 38.0
click at [792, 231] on span at bounding box center [789, 234] width 5 height 12
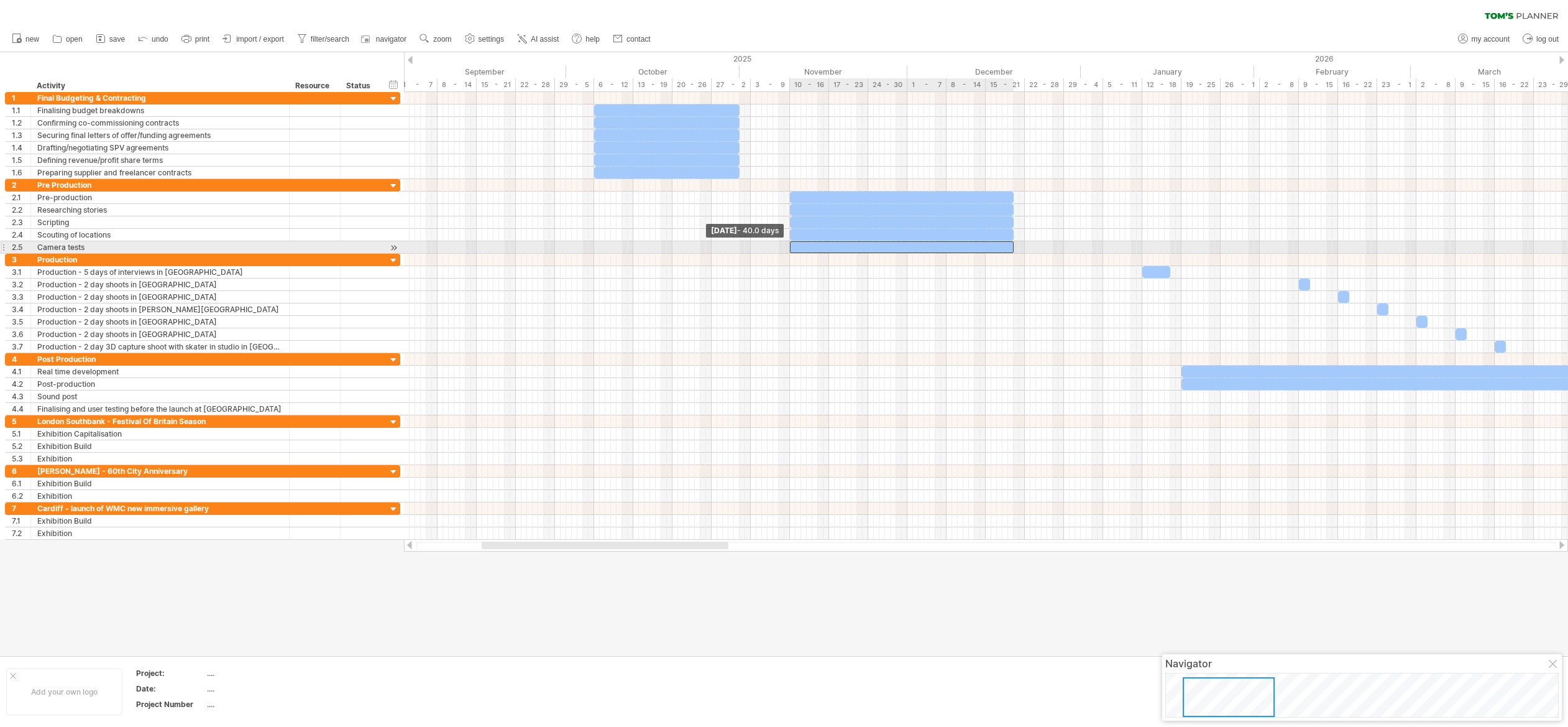
drag, startPoint x: 752, startPoint y: 244, endPoint x: 790, endPoint y: 242, distance: 38.1
click at [790, 242] on span at bounding box center [789, 247] width 5 height 12
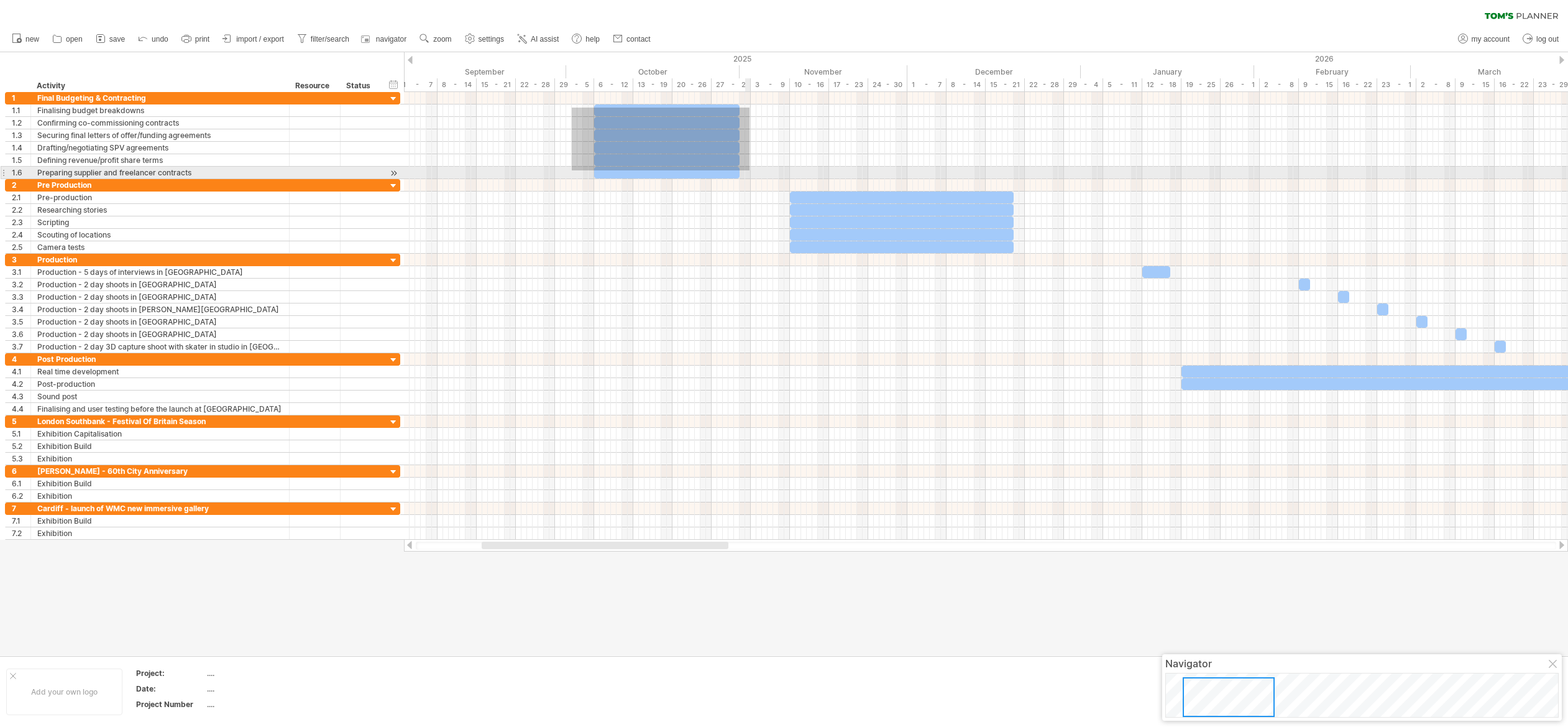
drag, startPoint x: 571, startPoint y: 108, endPoint x: 748, endPoint y: 167, distance: 186.6
click at [750, 169] on div at bounding box center [985, 135] width 1164 height 87
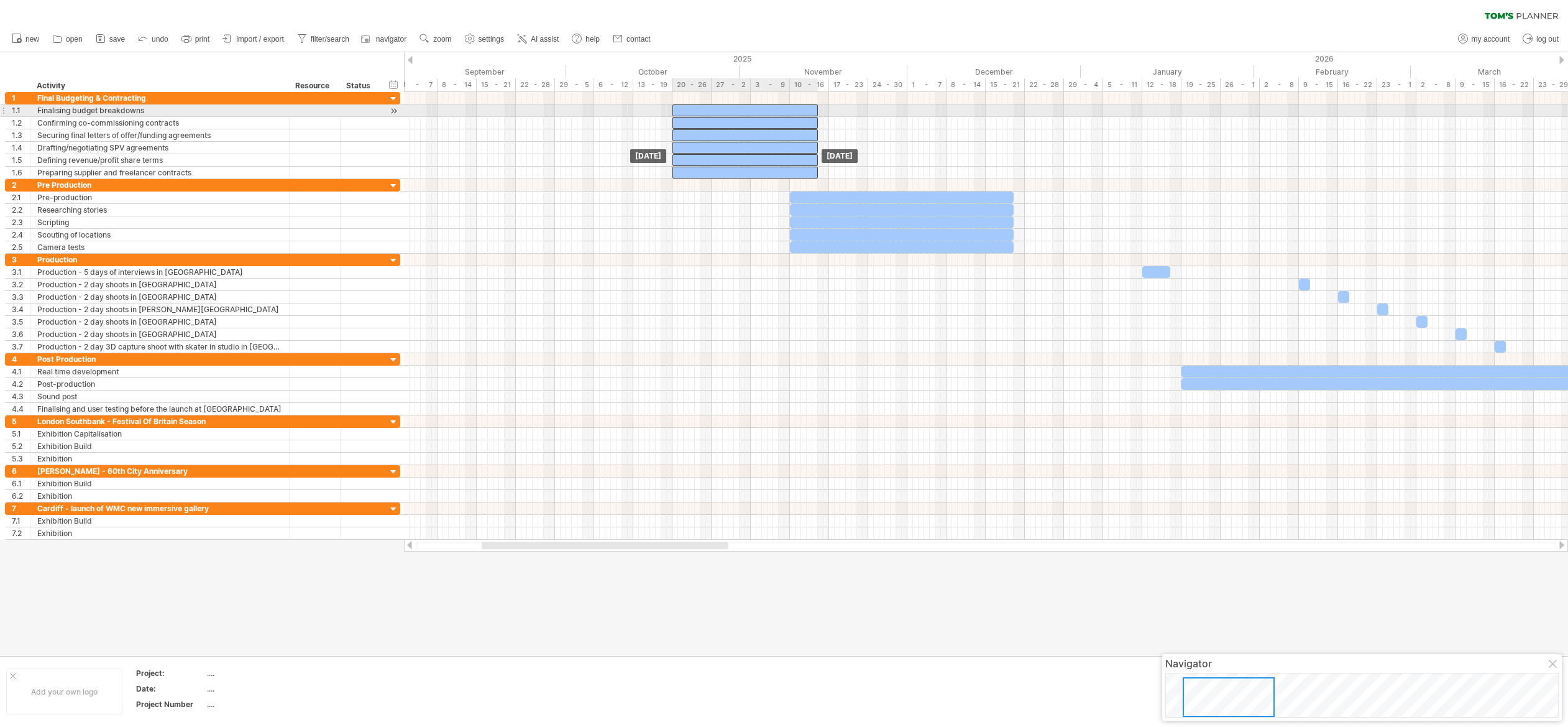
drag, startPoint x: 608, startPoint y: 108, endPoint x: 686, endPoint y: 109, distance: 78.0
click at [686, 109] on div at bounding box center [745, 110] width 145 height 12
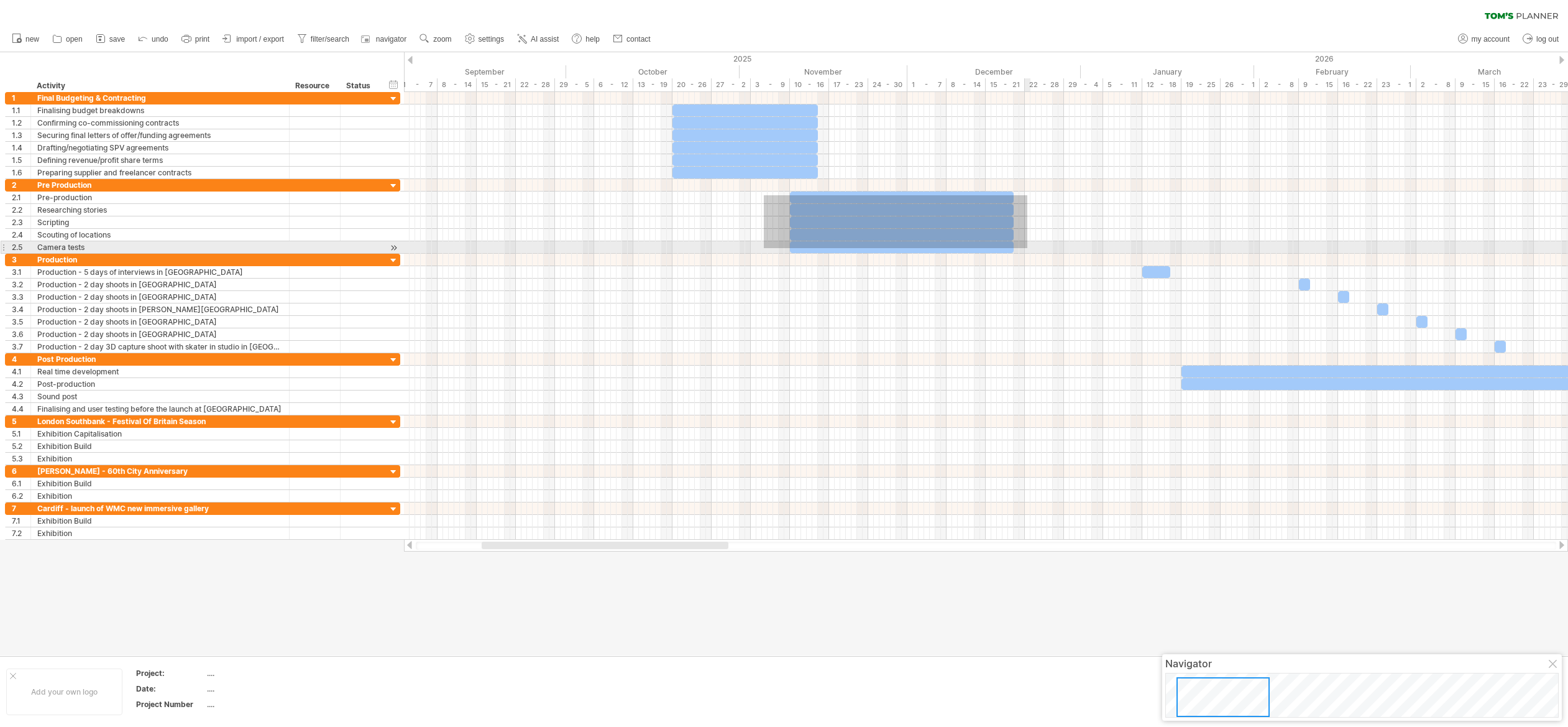
drag, startPoint x: 764, startPoint y: 195, endPoint x: 994, endPoint y: 220, distance: 231.4
click at [1028, 248] on div at bounding box center [985, 216] width 1164 height 74
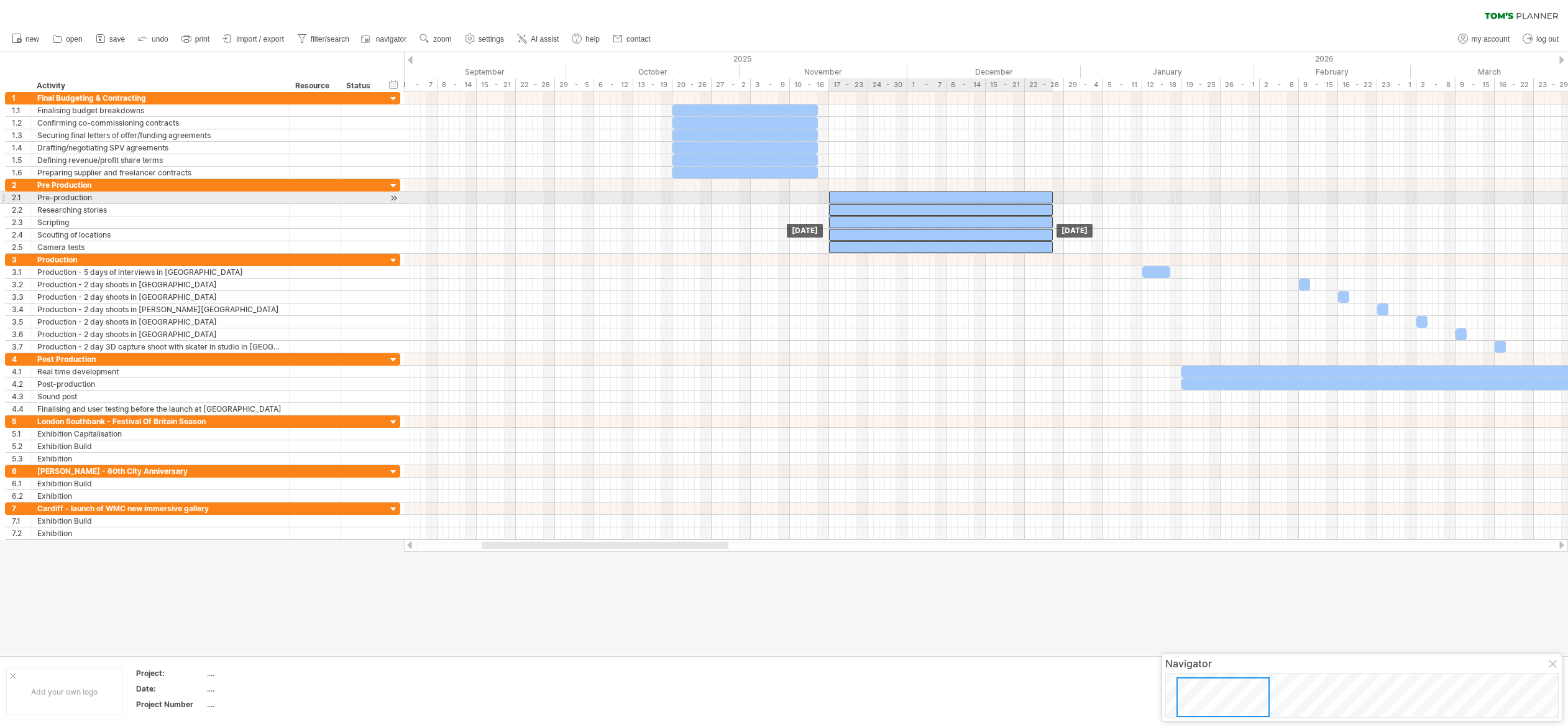
drag, startPoint x: 806, startPoint y: 197, endPoint x: 844, endPoint y: 196, distance: 38.0
click at [844, 196] on div at bounding box center [940, 197] width 223 height 12
drag, startPoint x: 1052, startPoint y: 195, endPoint x: 1129, endPoint y: 194, distance: 77.0
click at [1129, 194] on span at bounding box center [1131, 197] width 5 height 12
drag, startPoint x: 1052, startPoint y: 207, endPoint x: 1123, endPoint y: 206, distance: 71.0
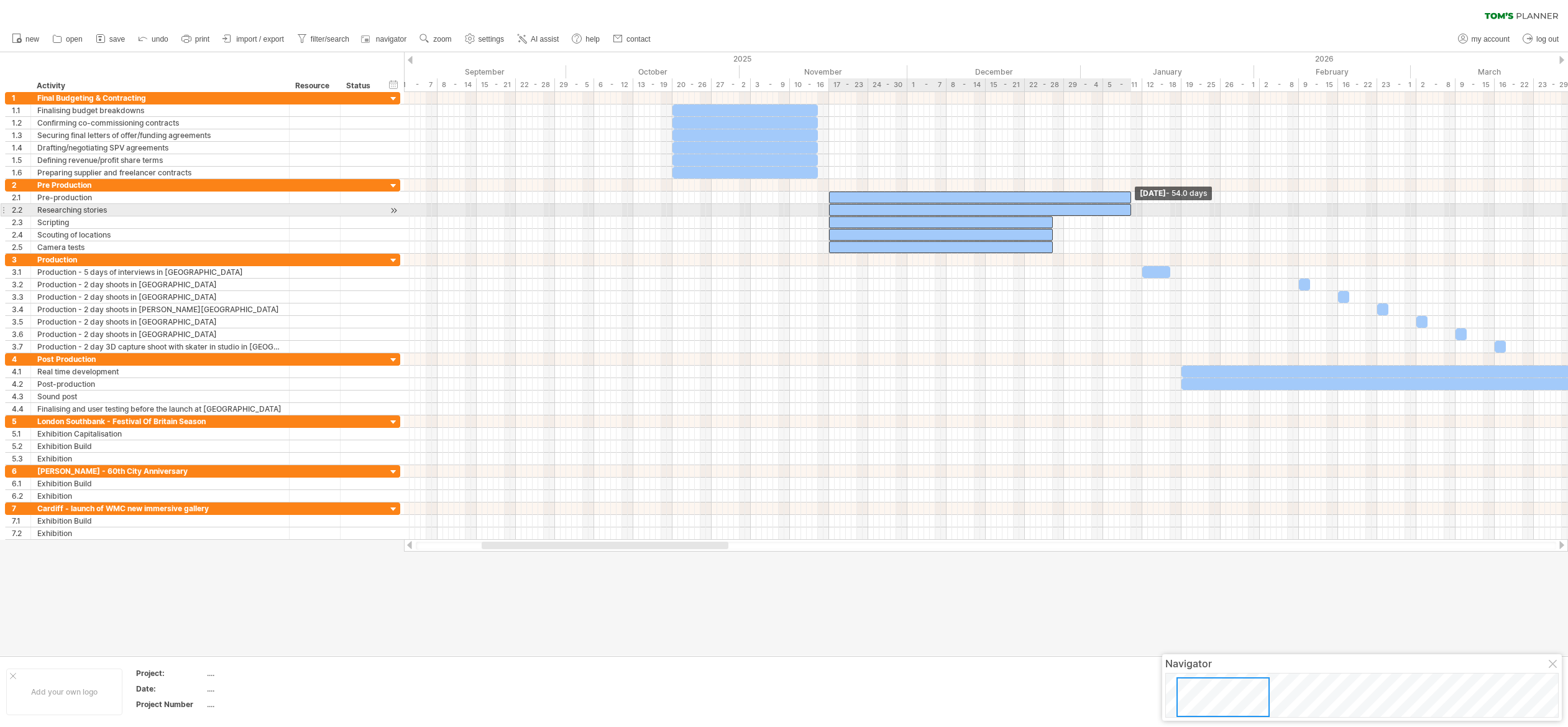
click at [1129, 206] on span at bounding box center [1131, 210] width 5 height 12
drag, startPoint x: 1050, startPoint y: 219, endPoint x: 1127, endPoint y: 217, distance: 77.0
click at [1127, 217] on div at bounding box center [980, 222] width 302 height 12
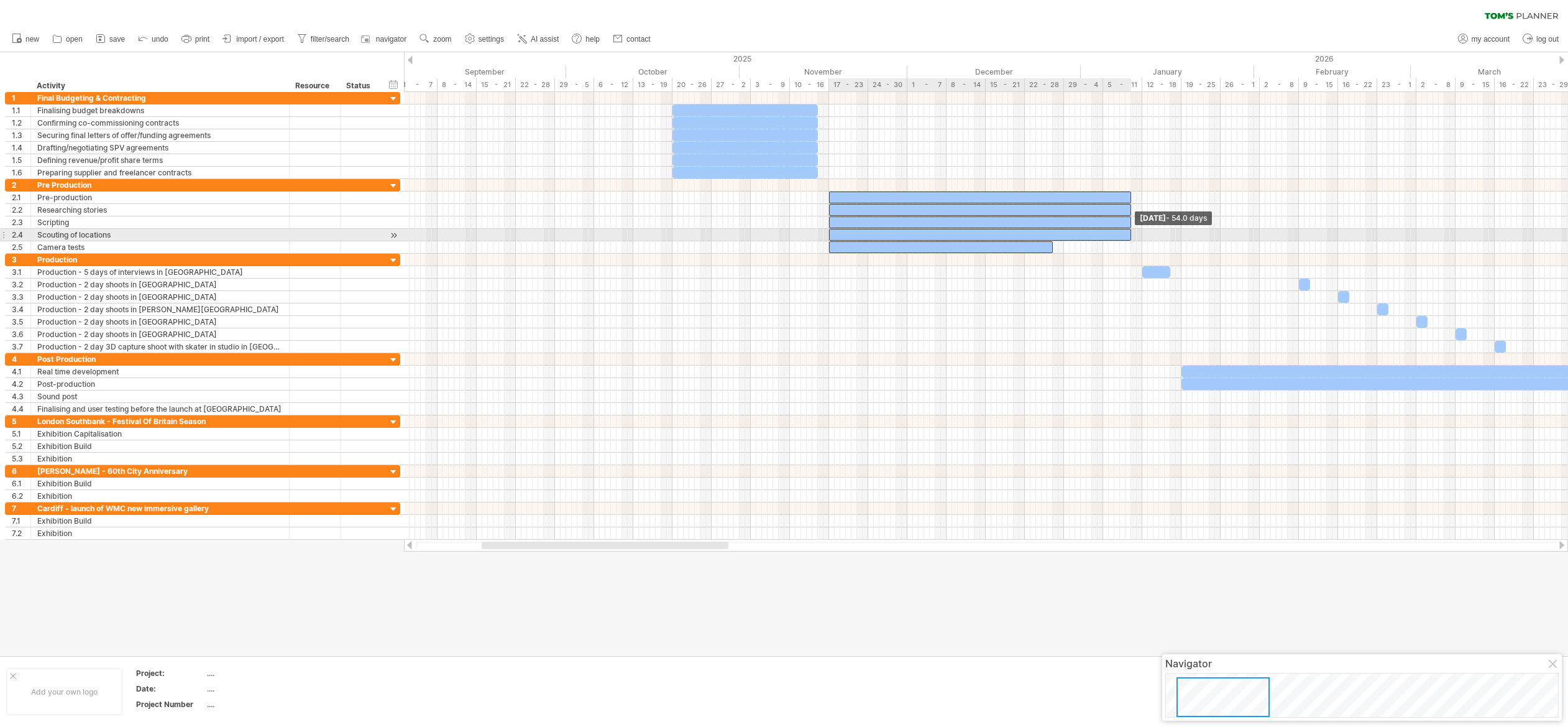
drag, startPoint x: 1083, startPoint y: 234, endPoint x: 1130, endPoint y: 231, distance: 47.1
click at [1130, 231] on span at bounding box center [1131, 234] width 5 height 12
drag, startPoint x: 1059, startPoint y: 245, endPoint x: 1130, endPoint y: 243, distance: 71.0
click at [1130, 243] on span at bounding box center [1131, 247] width 5 height 12
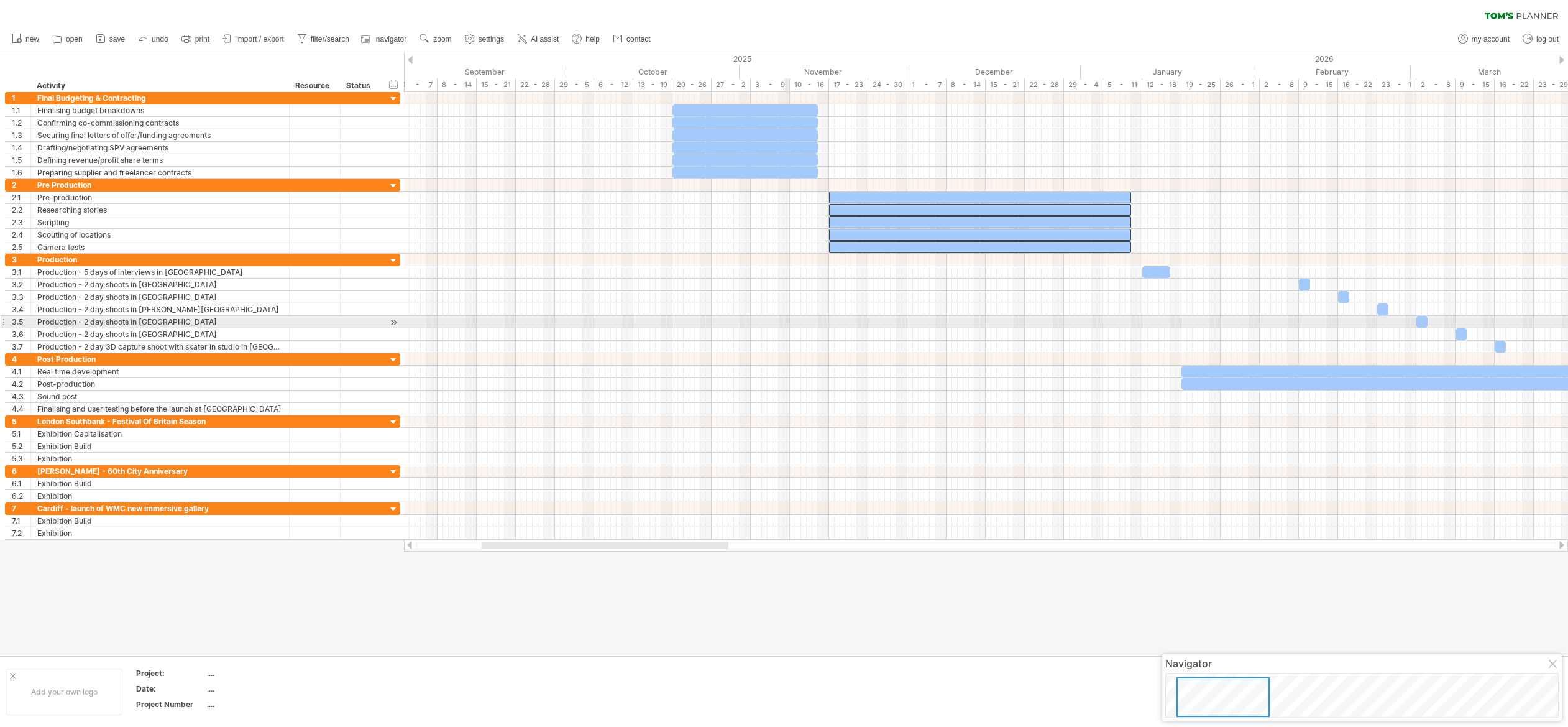
click at [785, 319] on div at bounding box center [985, 322] width 1164 height 12
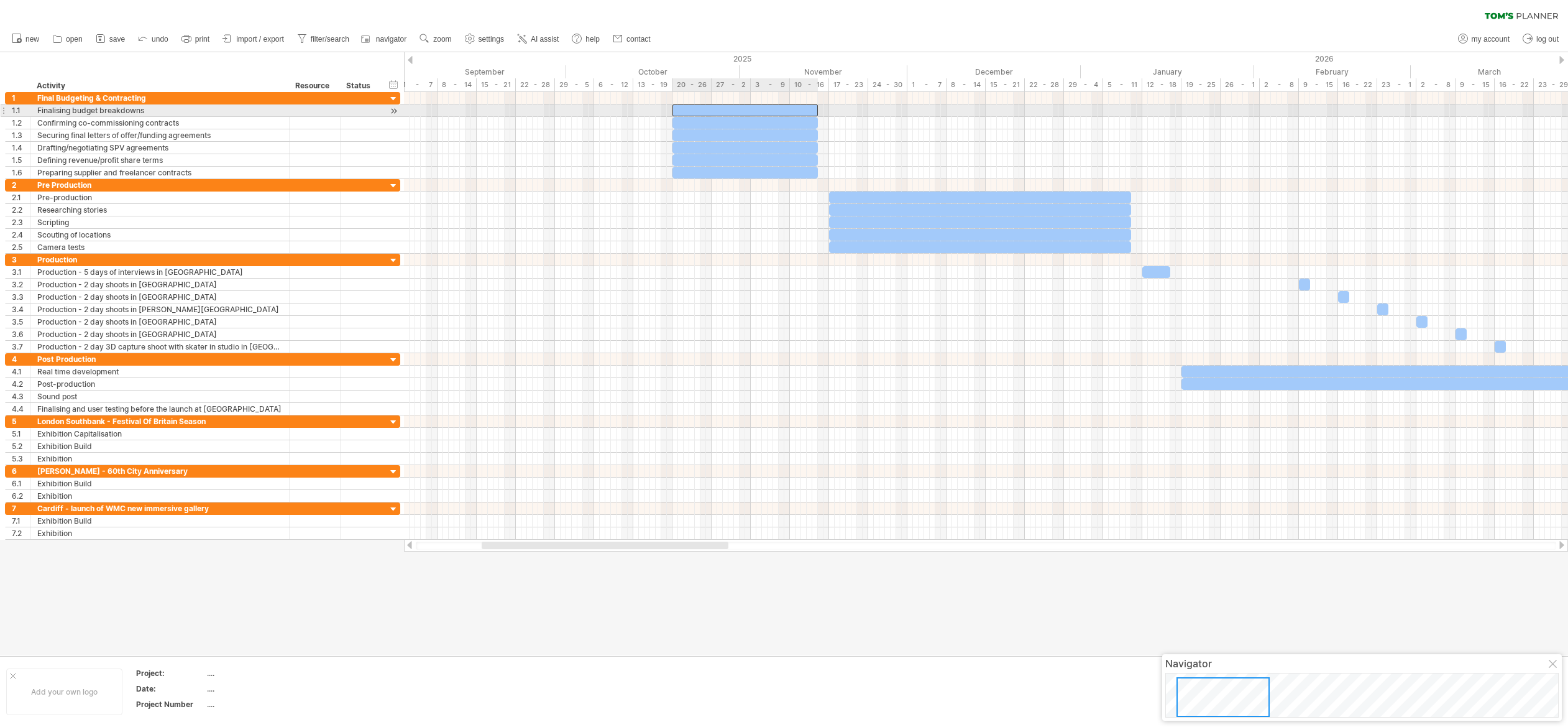
click at [692, 108] on div at bounding box center [745, 110] width 145 height 12
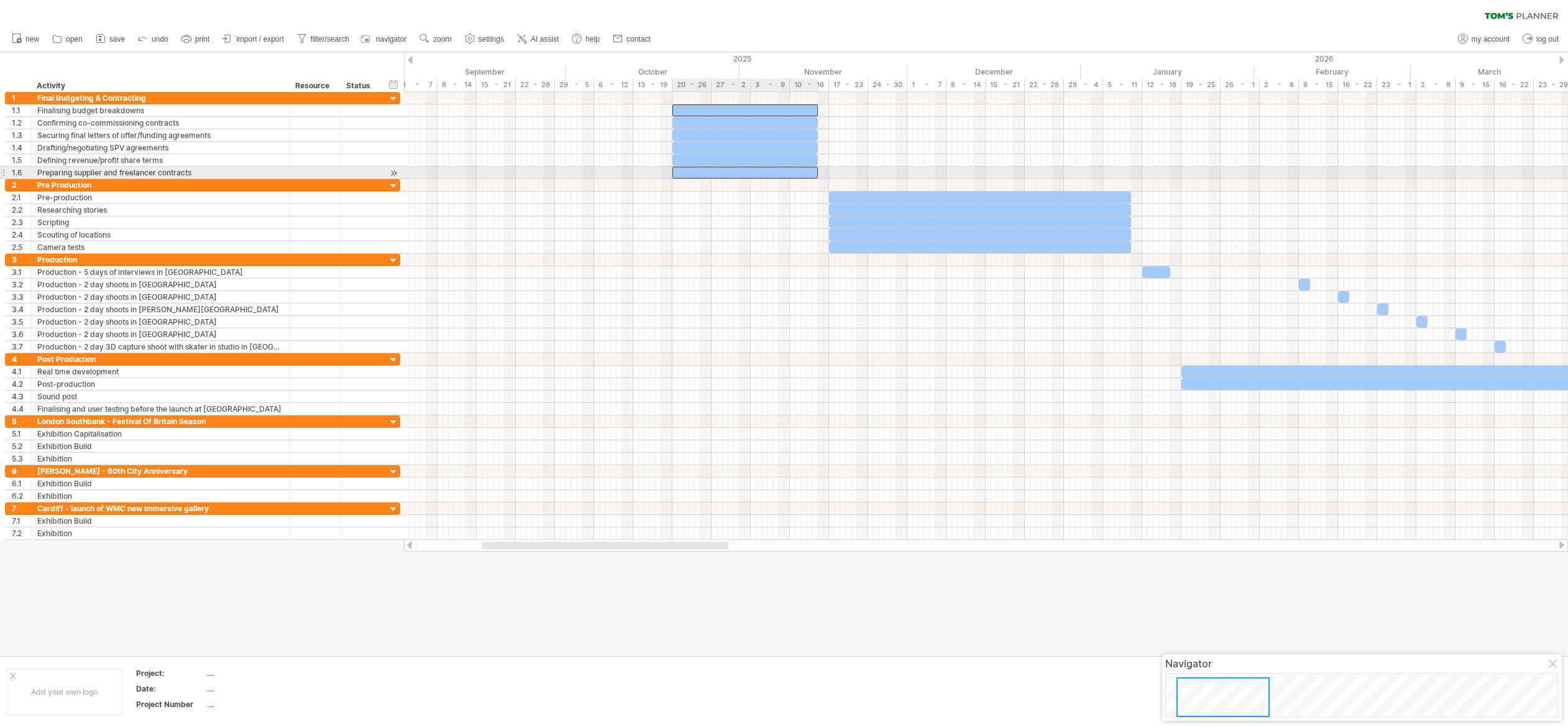
click at [803, 174] on div at bounding box center [745, 172] width 145 height 12
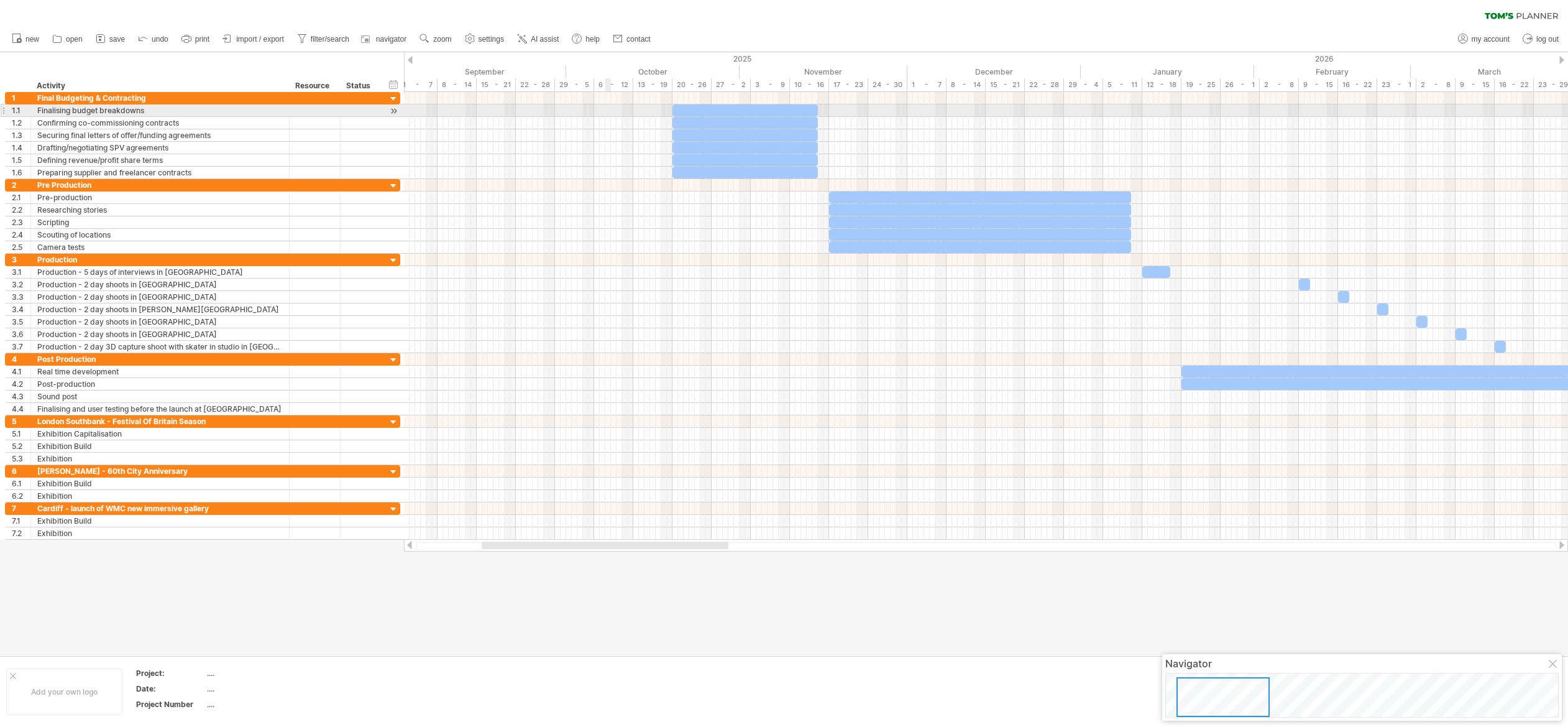
drag, startPoint x: 606, startPoint y: 110, endPoint x: 625, endPoint y: 114, distance: 19.4
click at [606, 110] on div at bounding box center [985, 111] width 1164 height 12
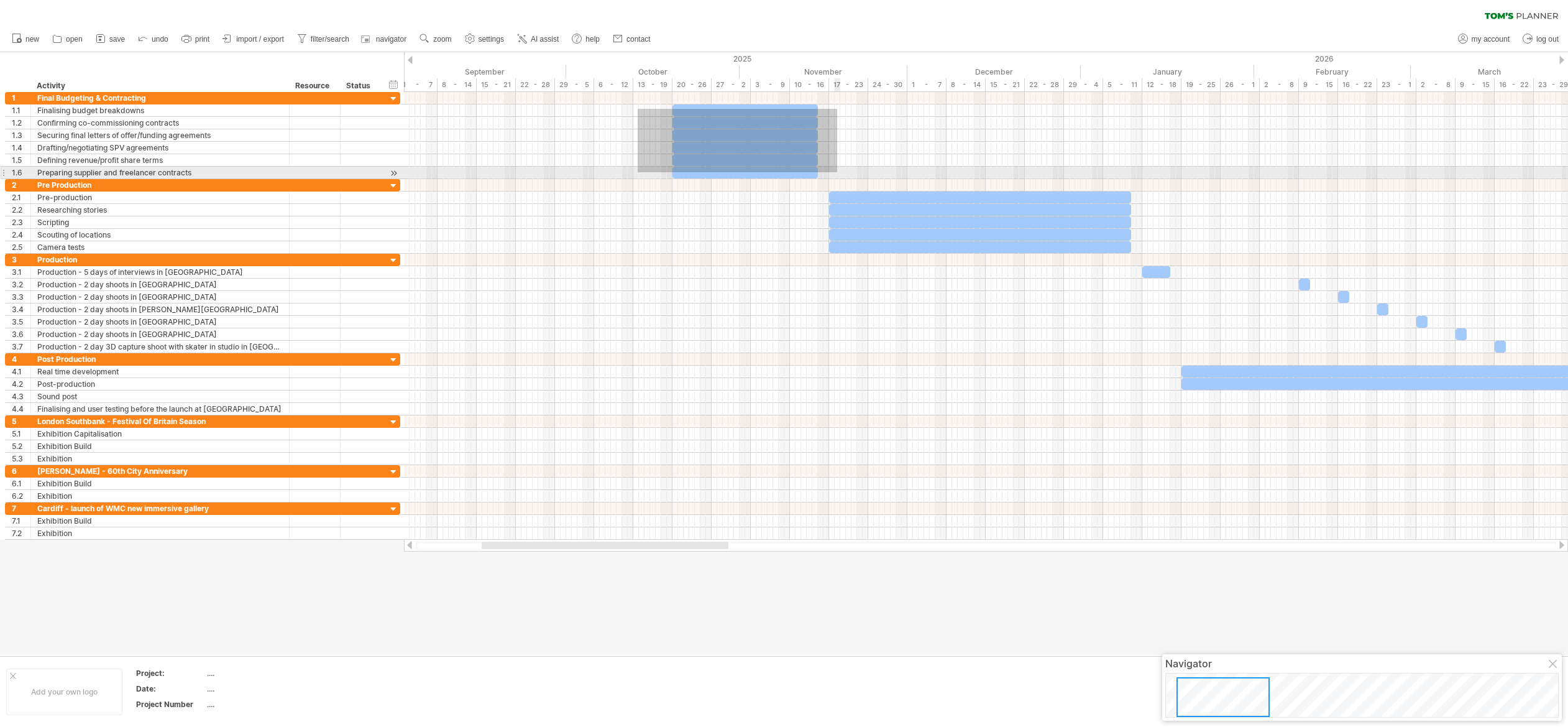
drag, startPoint x: 638, startPoint y: 109, endPoint x: 796, endPoint y: 167, distance: 168.3
click at [837, 172] on div at bounding box center [985, 135] width 1164 height 87
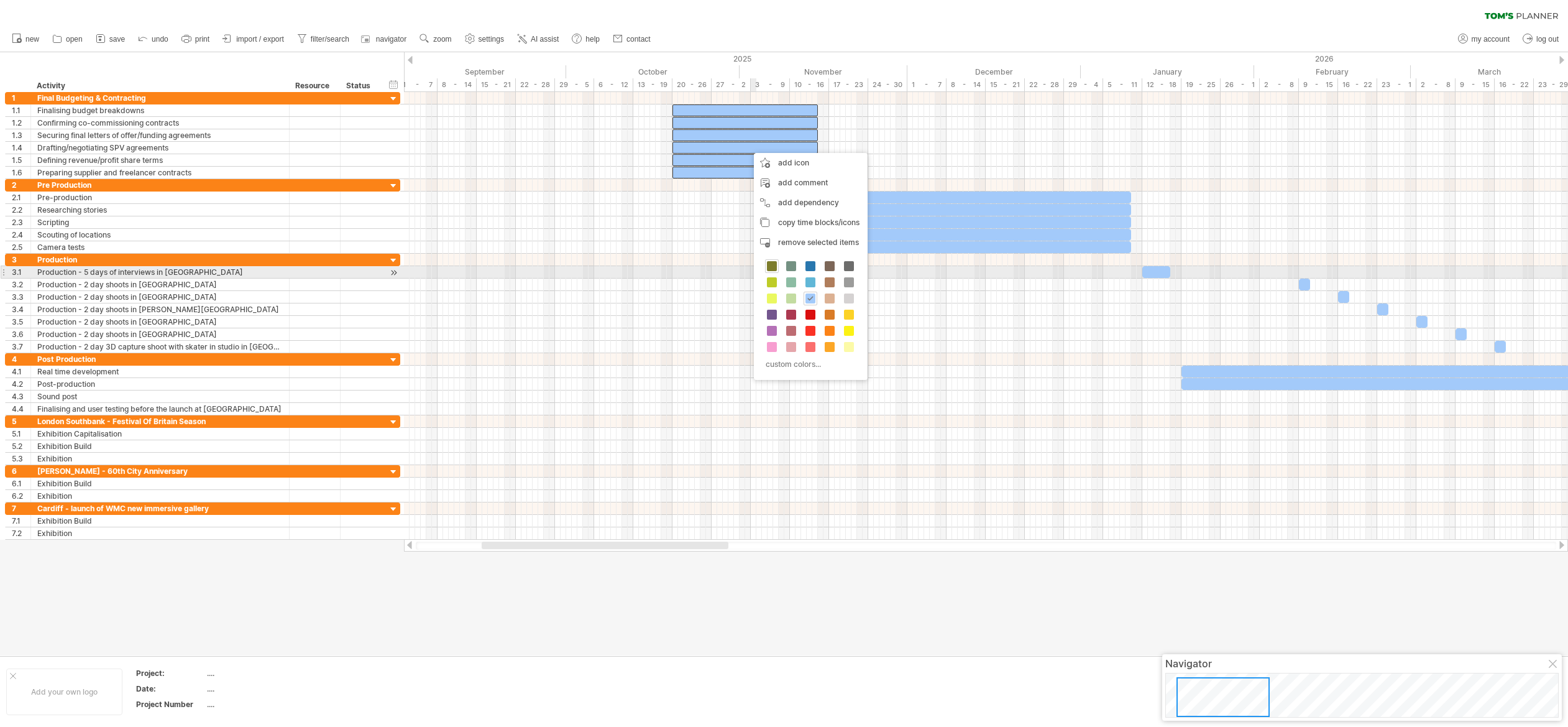
click at [771, 267] on span at bounding box center [772, 266] width 10 height 10
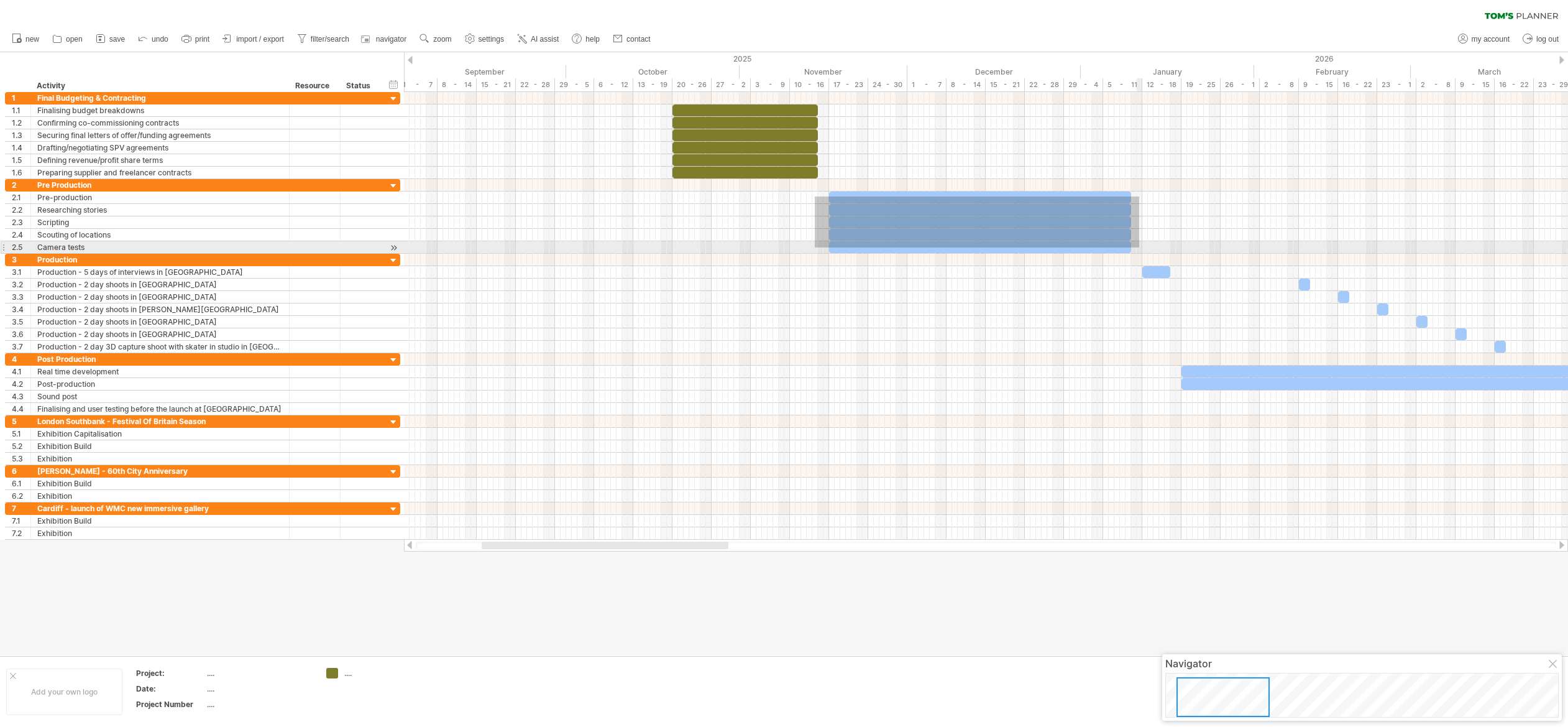
drag, startPoint x: 815, startPoint y: 196, endPoint x: 1139, endPoint y: 247, distance: 328.0
click at [1139, 247] on div at bounding box center [985, 216] width 1164 height 74
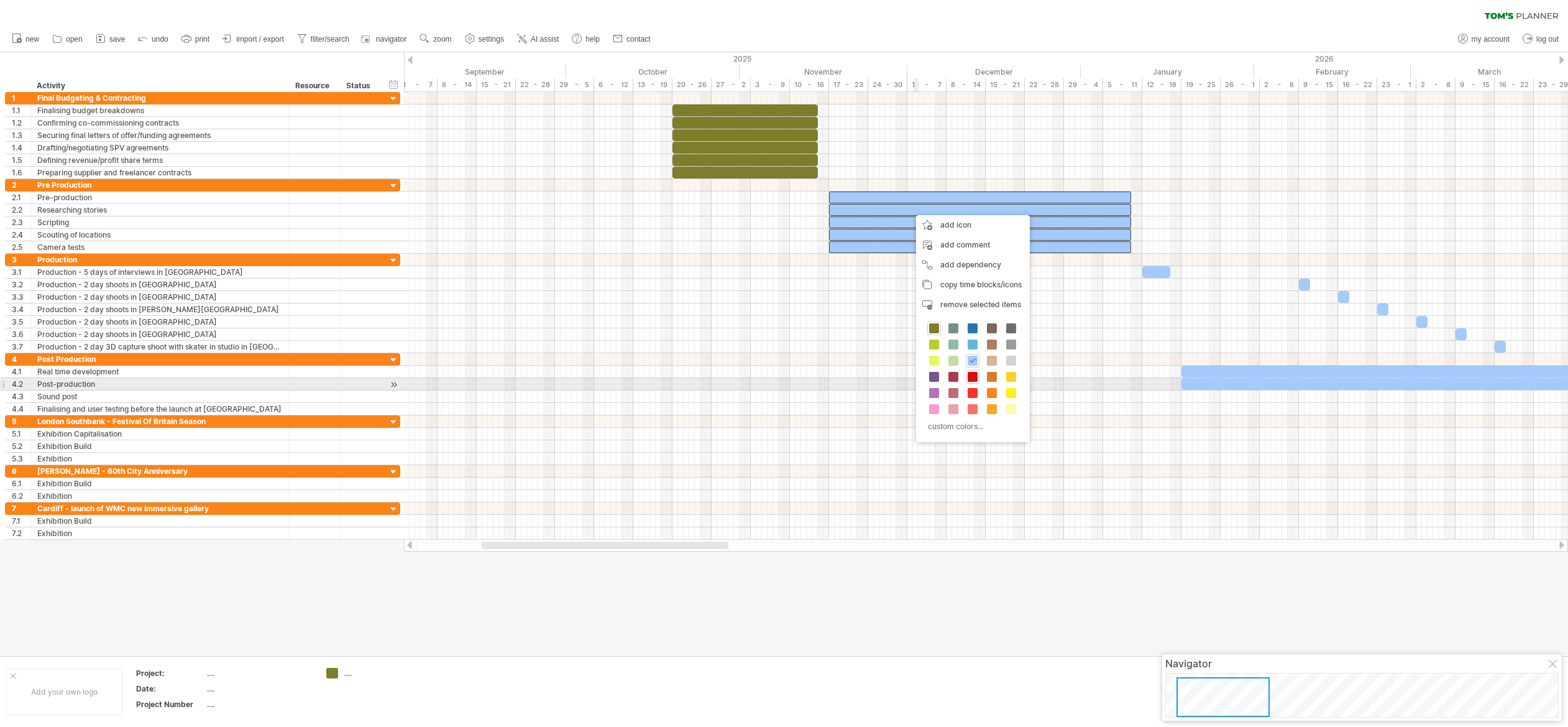
click at [972, 379] on span at bounding box center [972, 377] width 10 height 10
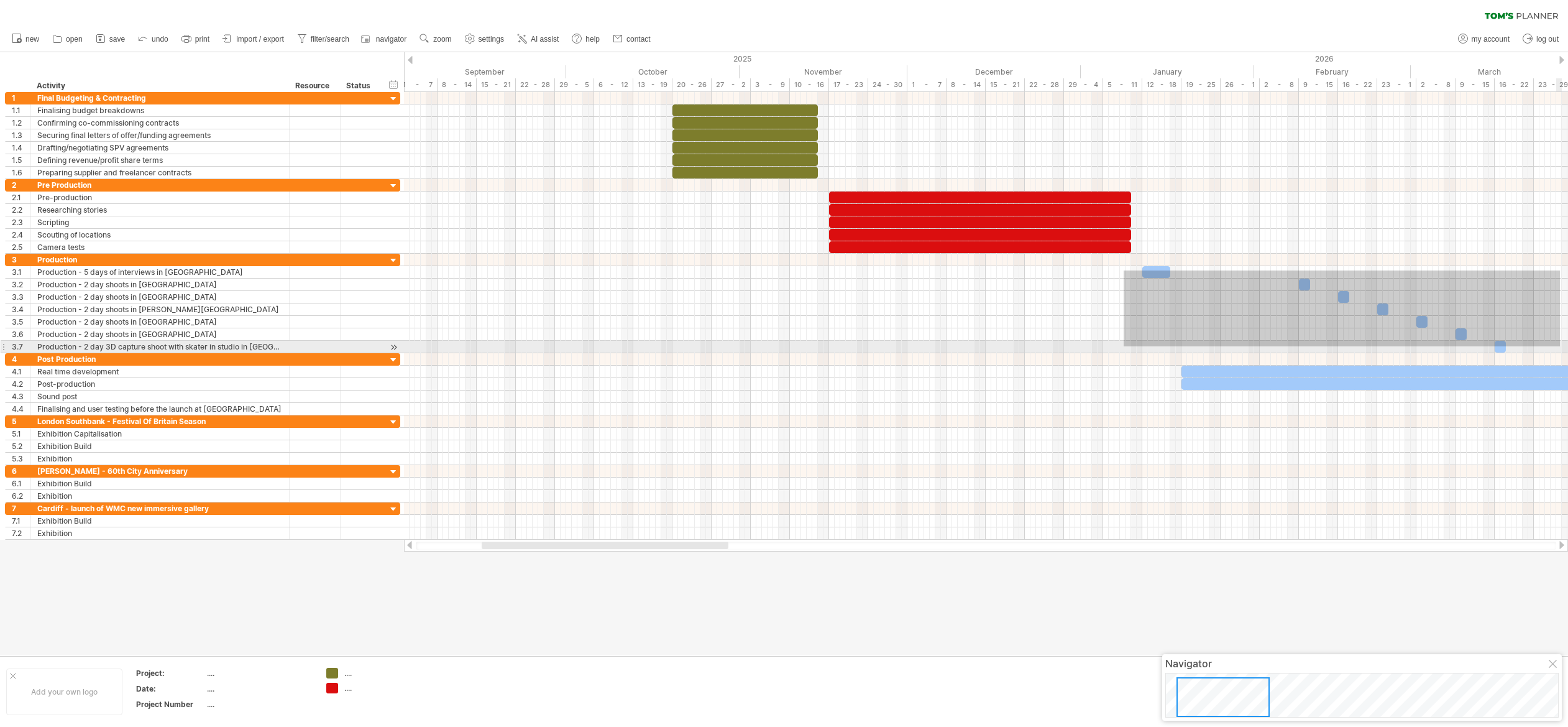
drag, startPoint x: 1123, startPoint y: 271, endPoint x: 1559, endPoint y: 346, distance: 442.4
click at [1559, 346] on div at bounding box center [985, 303] width 1164 height 100
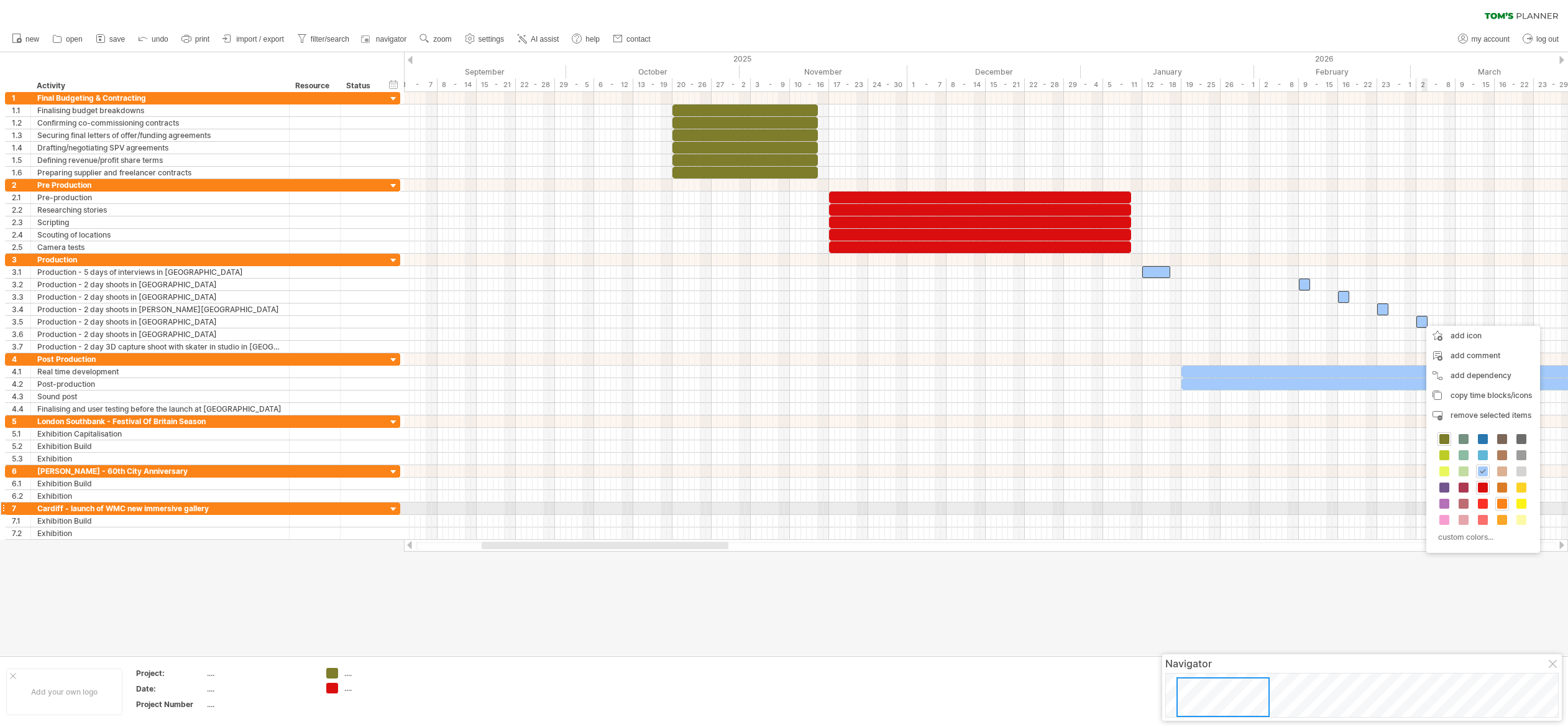
click at [1502, 505] on span at bounding box center [1502, 503] width 10 height 10
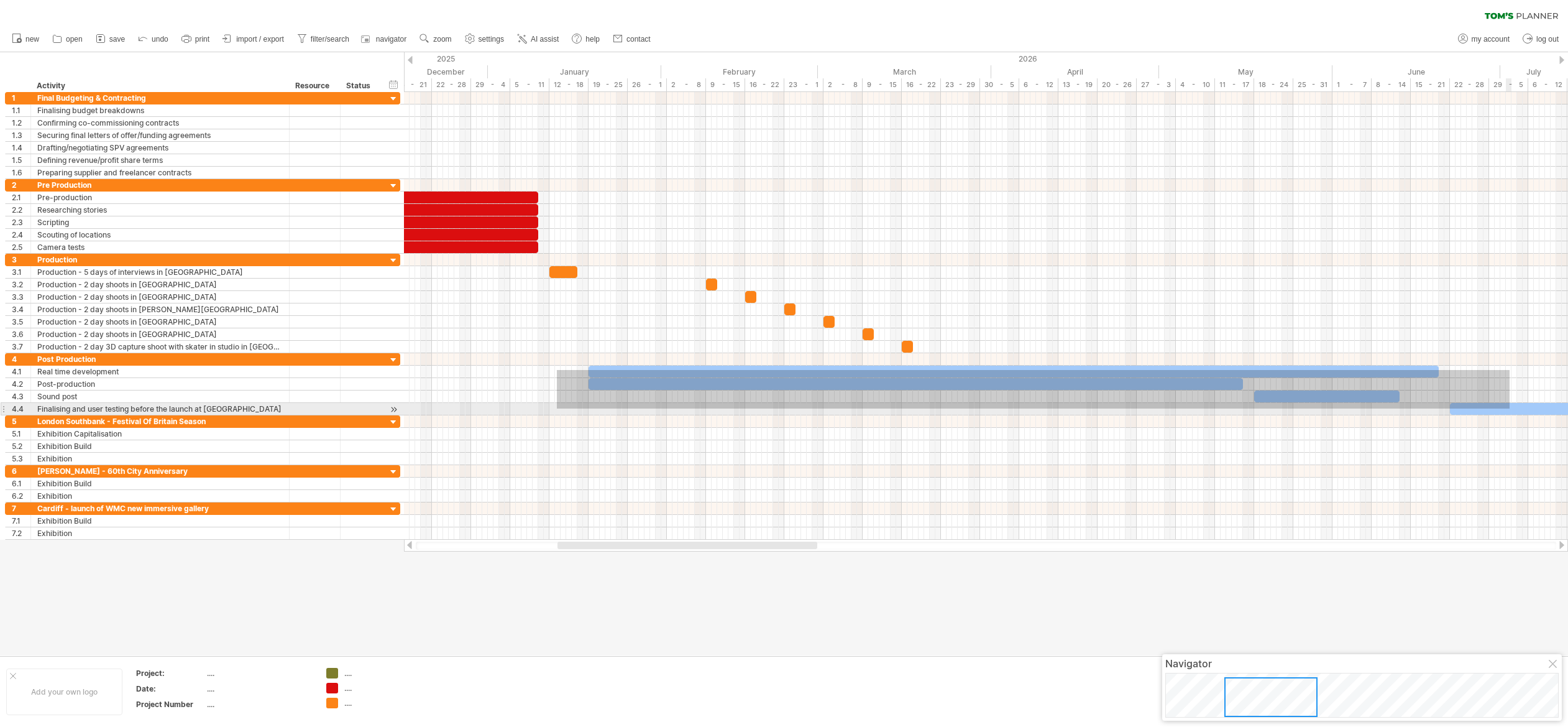
drag, startPoint x: 557, startPoint y: 370, endPoint x: 1509, endPoint y: 408, distance: 952.8
click at [1509, 408] on div "Friday 14 November Monday 20 October" at bounding box center [985, 316] width 1164 height 448
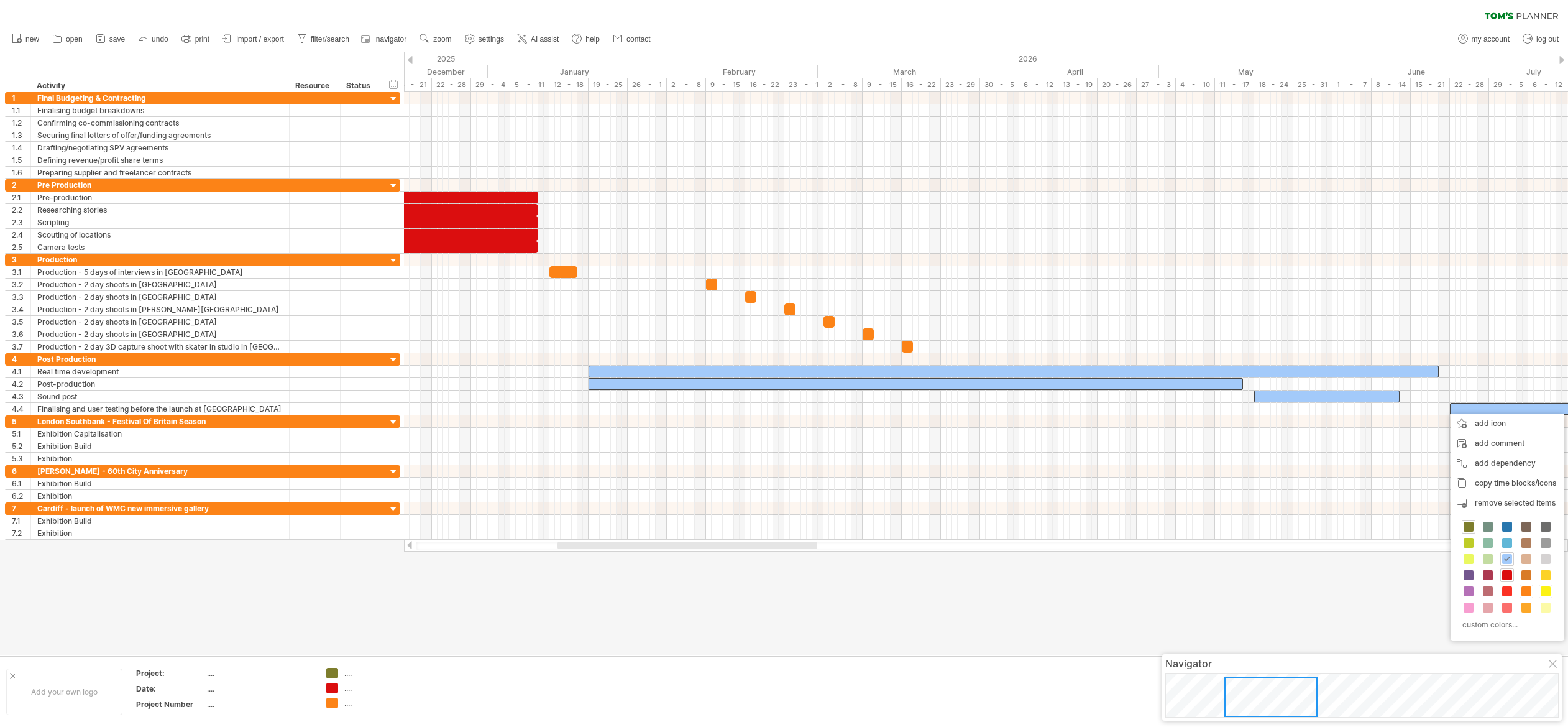
click at [1544, 589] on span at bounding box center [1545, 591] width 10 height 10
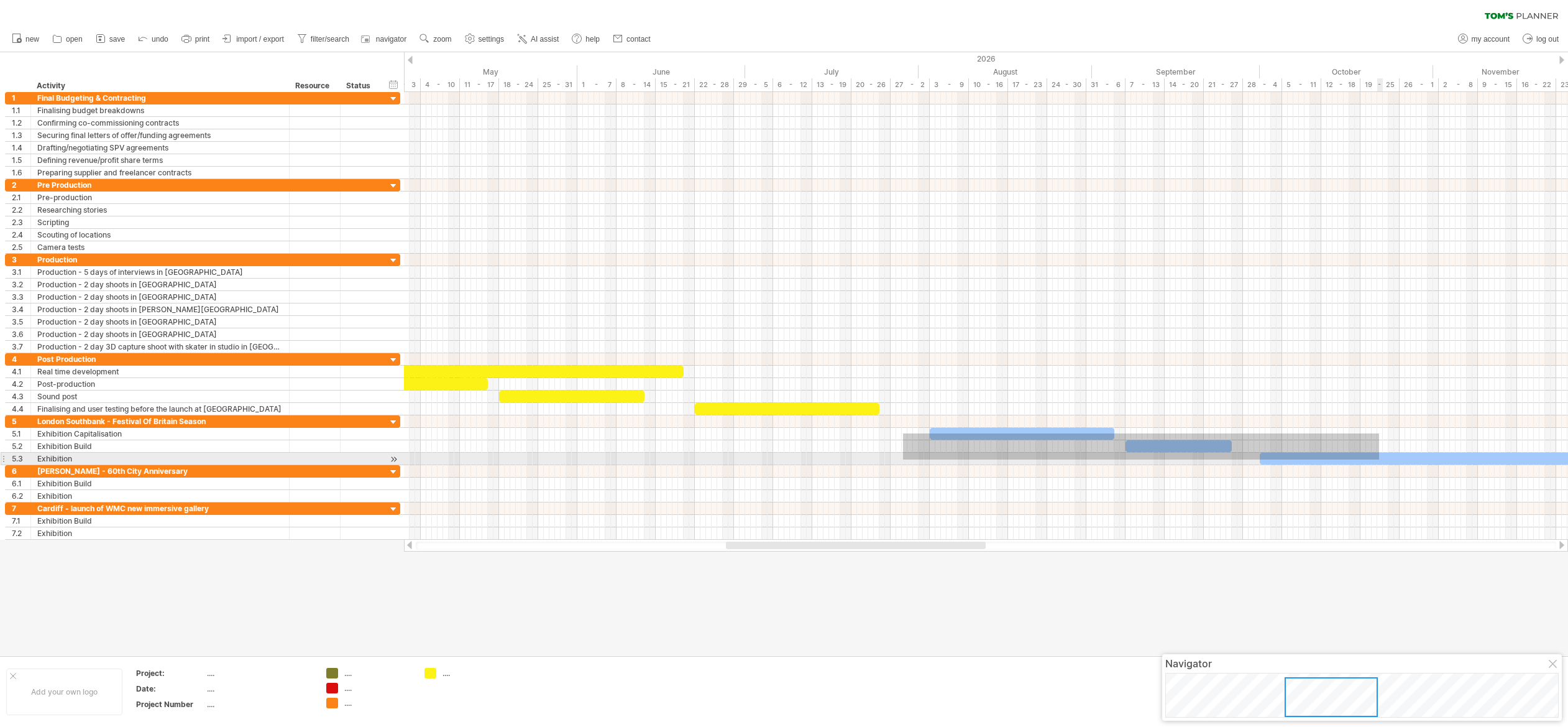
drag, startPoint x: 903, startPoint y: 433, endPoint x: 1379, endPoint y: 459, distance: 476.7
click at [1379, 459] on div "Friday 14 November Monday 20 October" at bounding box center [985, 316] width 1164 height 448
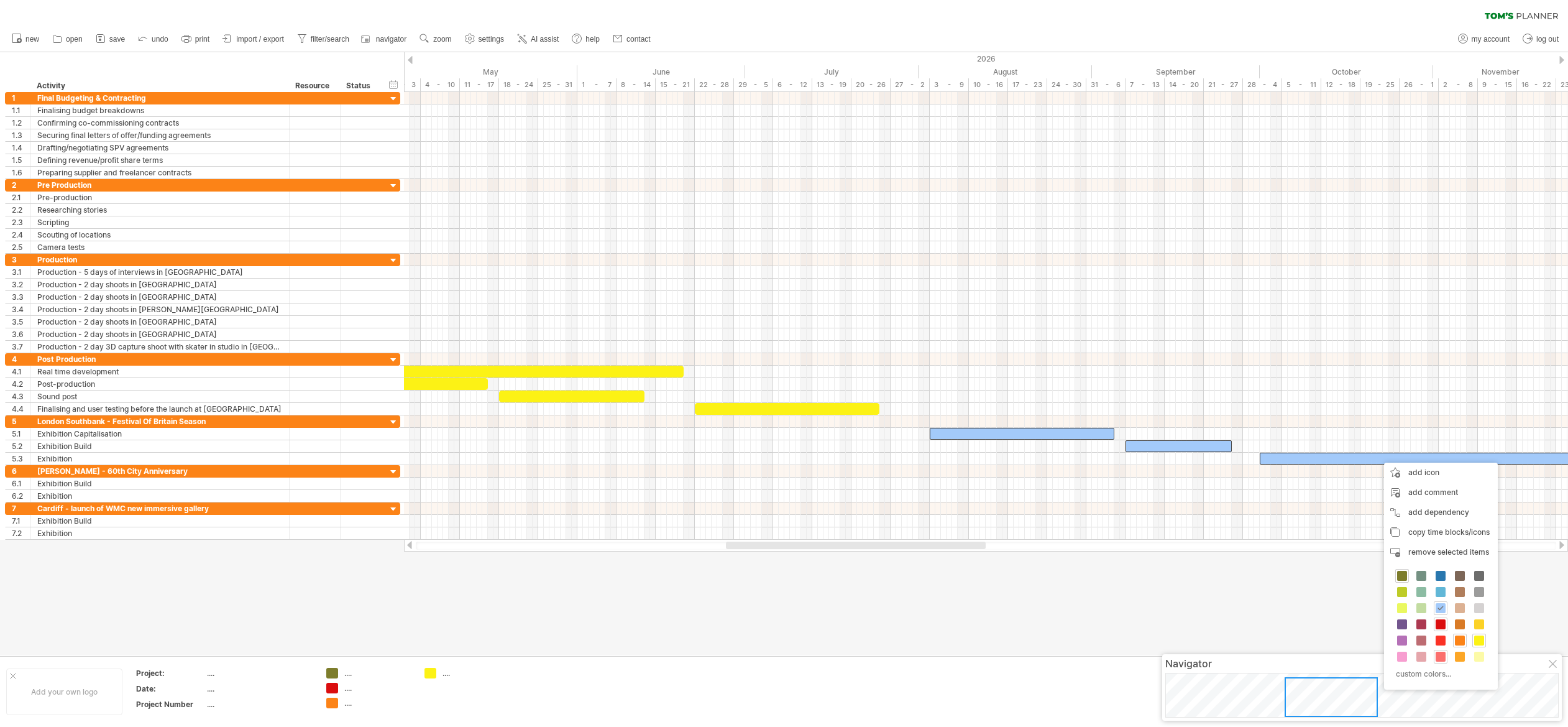
click at [1439, 657] on span at bounding box center [1440, 656] width 10 height 10
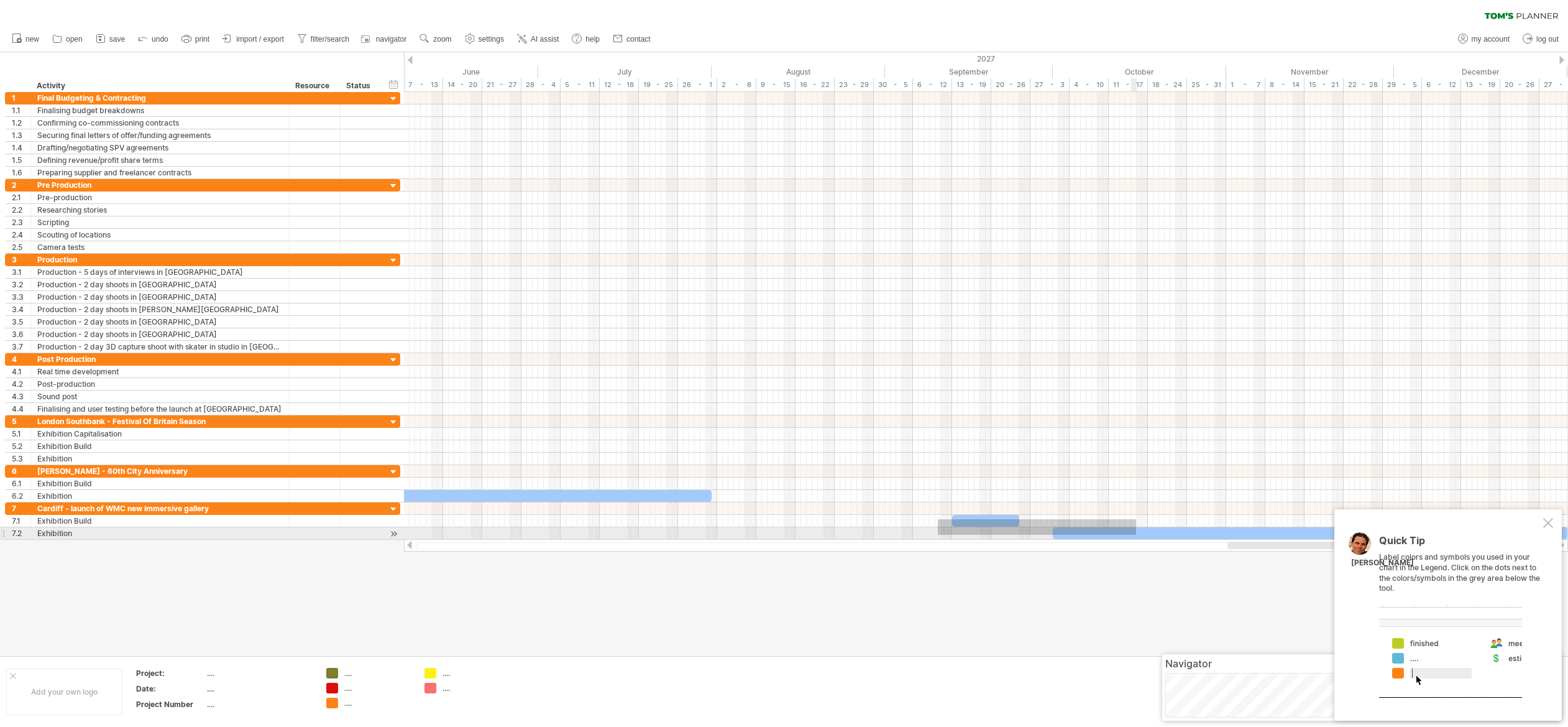
drag, startPoint x: 938, startPoint y: 519, endPoint x: 1135, endPoint y: 534, distance: 197.6
click at [1135, 534] on div "Friday 14 November Monday 20 October" at bounding box center [985, 316] width 1164 height 448
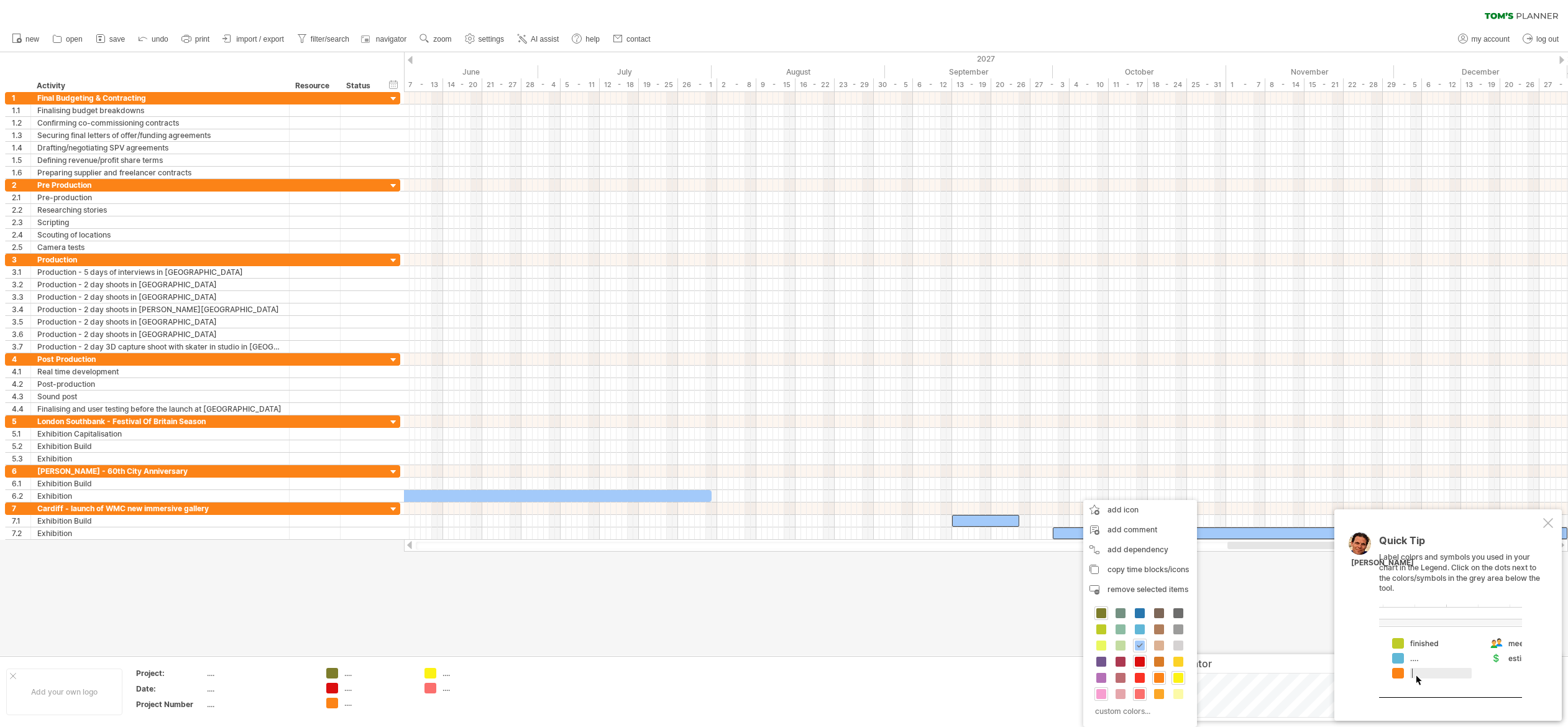
click at [1102, 692] on span at bounding box center [1101, 694] width 10 height 10
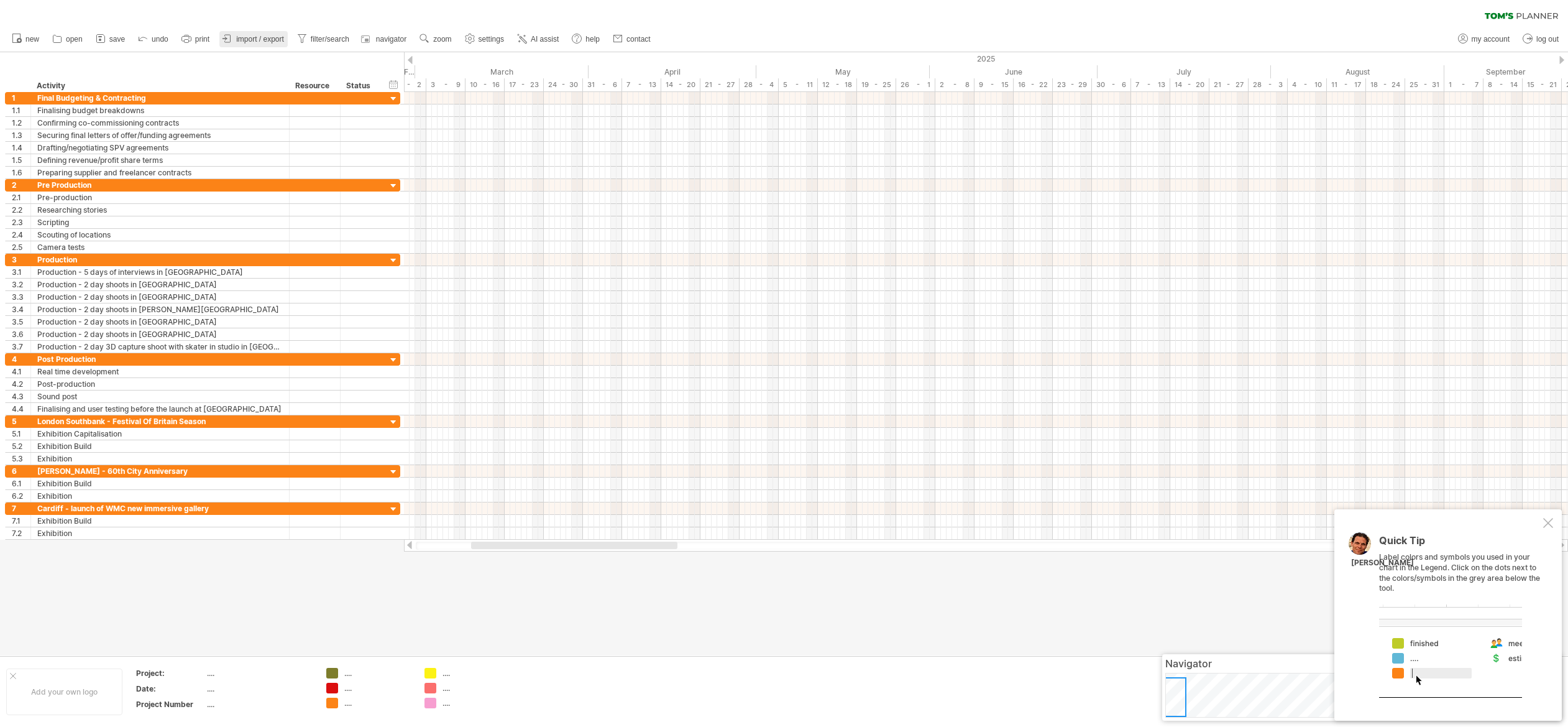
click at [257, 39] on span "import / export" at bounding box center [260, 39] width 48 height 9
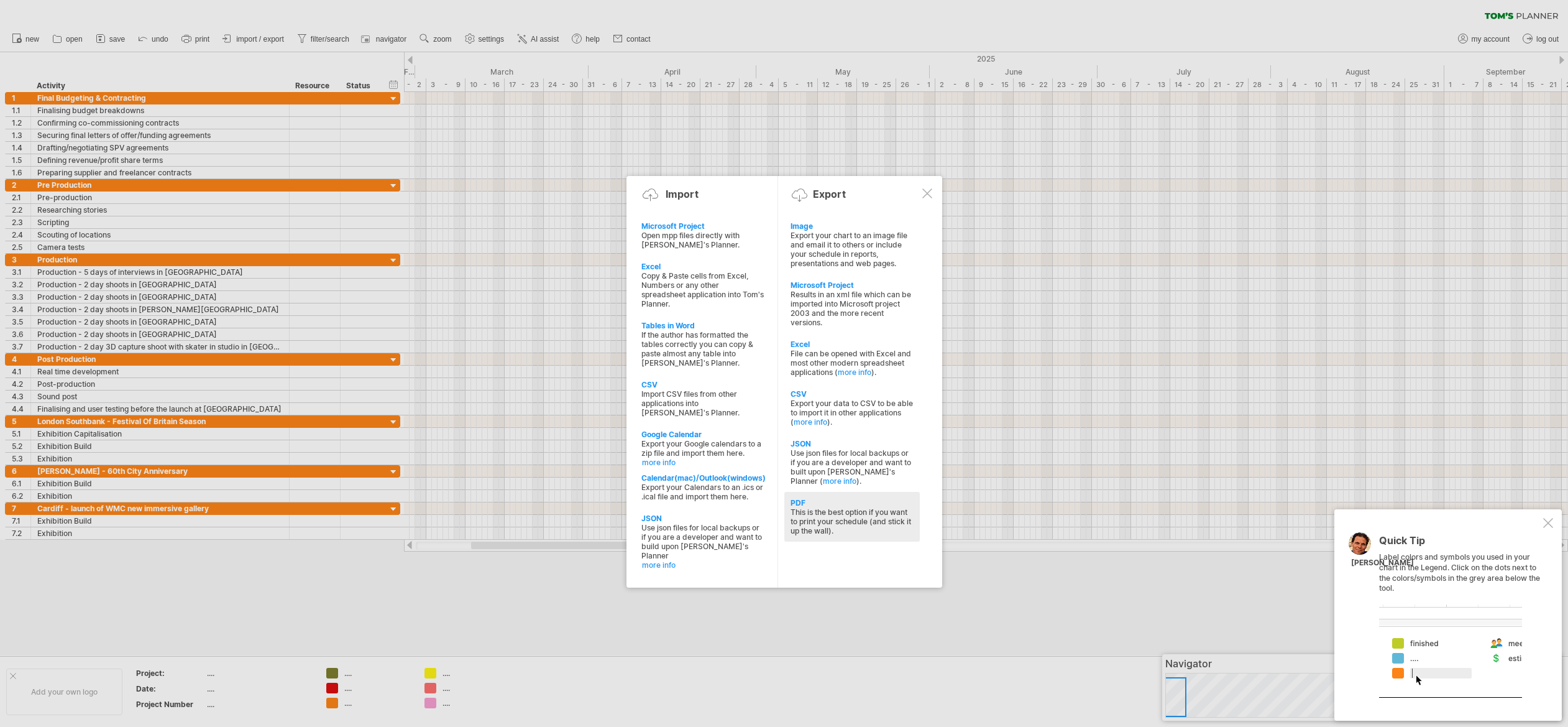
click at [828, 507] on div "This is the best option if you want to print your schedule (and stick it up the…" at bounding box center [851, 521] width 123 height 28
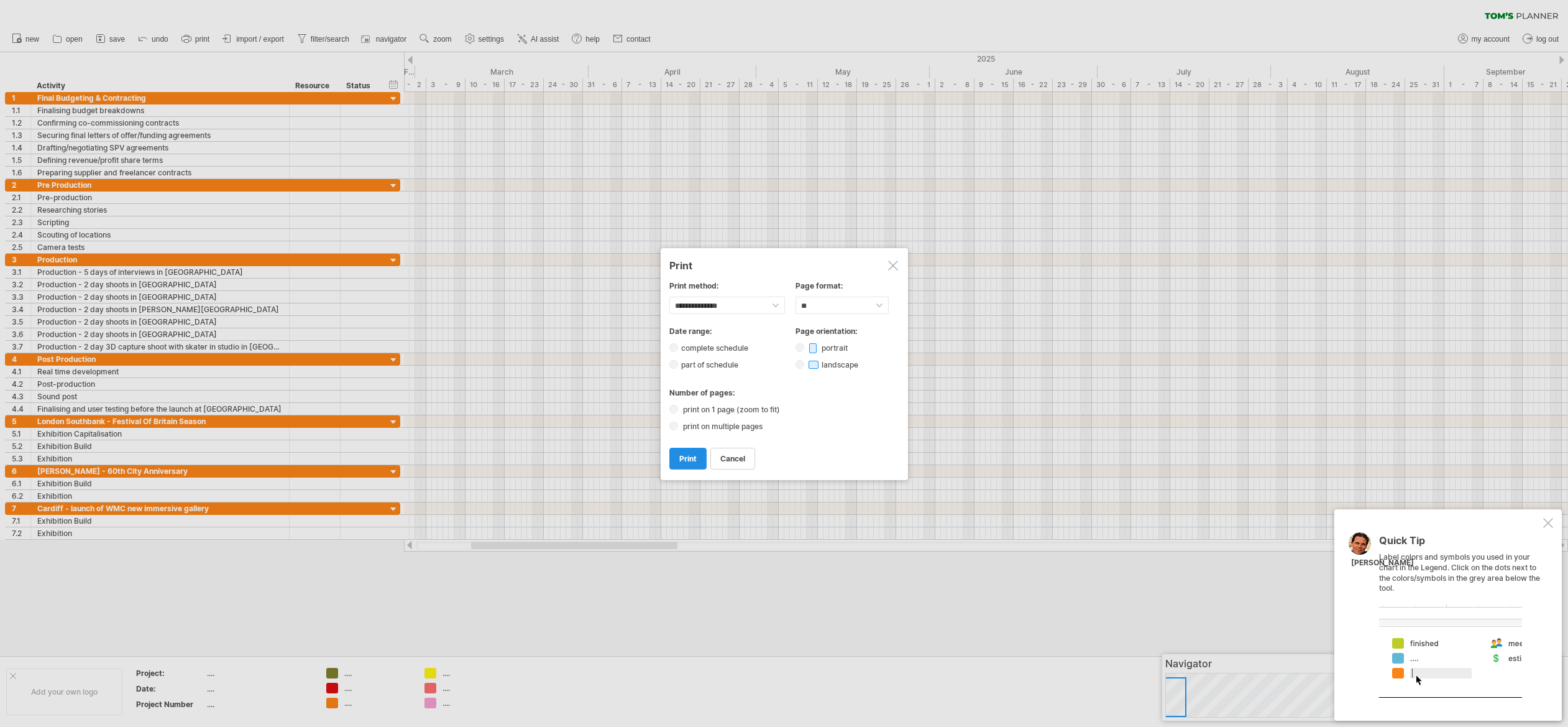
click at [682, 452] on link "print" at bounding box center [688, 459] width 37 height 22
